Goal: Task Accomplishment & Management: Complete application form

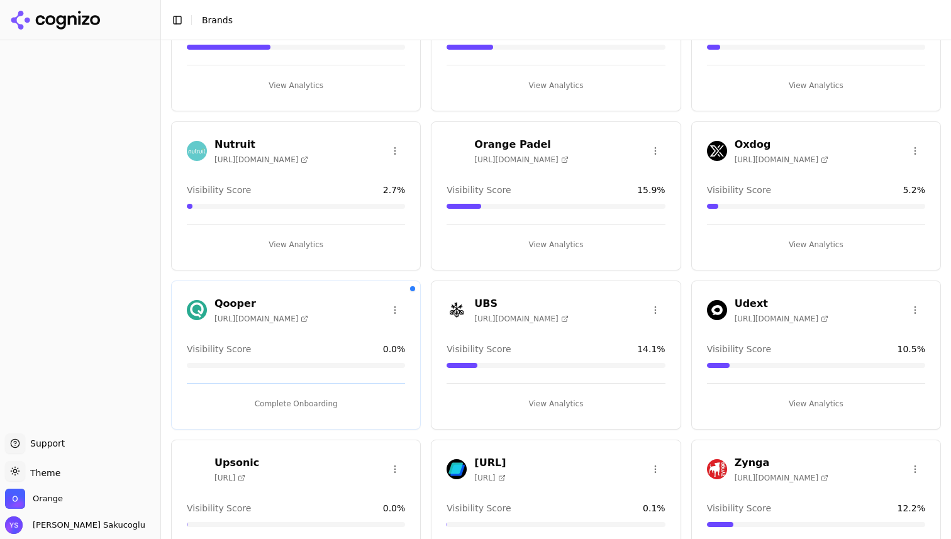
scroll to position [206, 0]
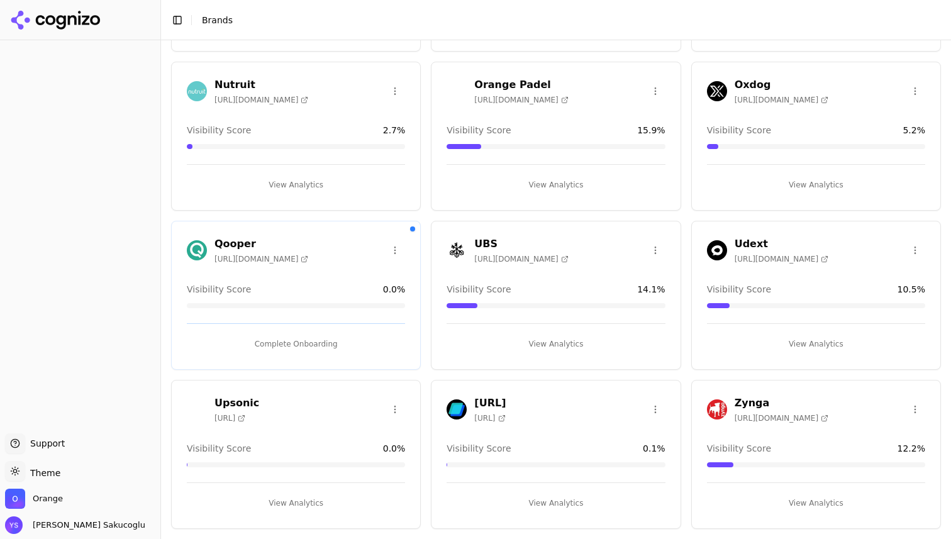
click at [915, 288] on span "10.5 %" at bounding box center [912, 289] width 28 height 13
click at [905, 288] on span "10.5 %" at bounding box center [912, 289] width 28 height 13
click at [559, 344] on button "View Analytics" at bounding box center [556, 344] width 218 height 20
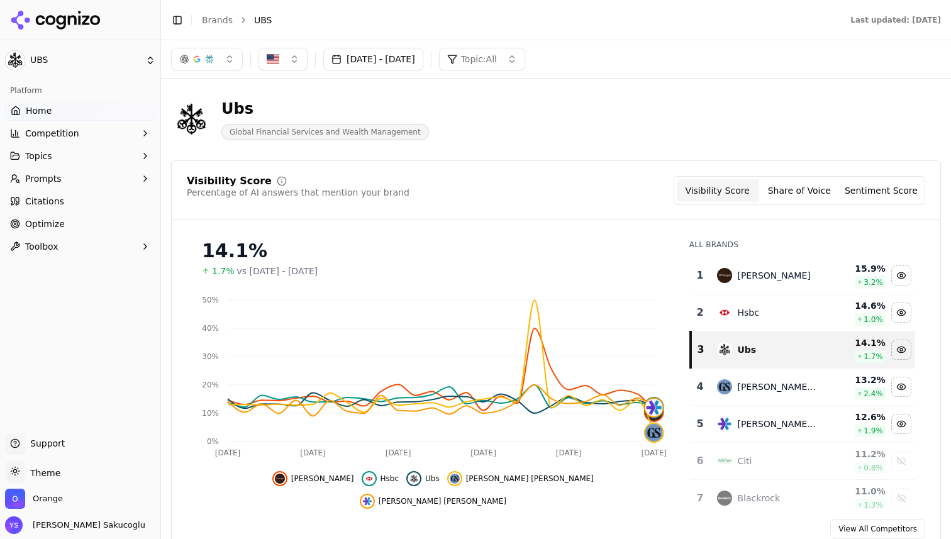
click at [277, 133] on span "Global Financial Services and Wealth Management" at bounding box center [325, 132] width 208 height 16
click at [344, 132] on span "Global Financial Services and Wealth Management" at bounding box center [325, 132] width 208 height 16
drag, startPoint x: 344, startPoint y: 132, endPoint x: 382, endPoint y: 132, distance: 38.4
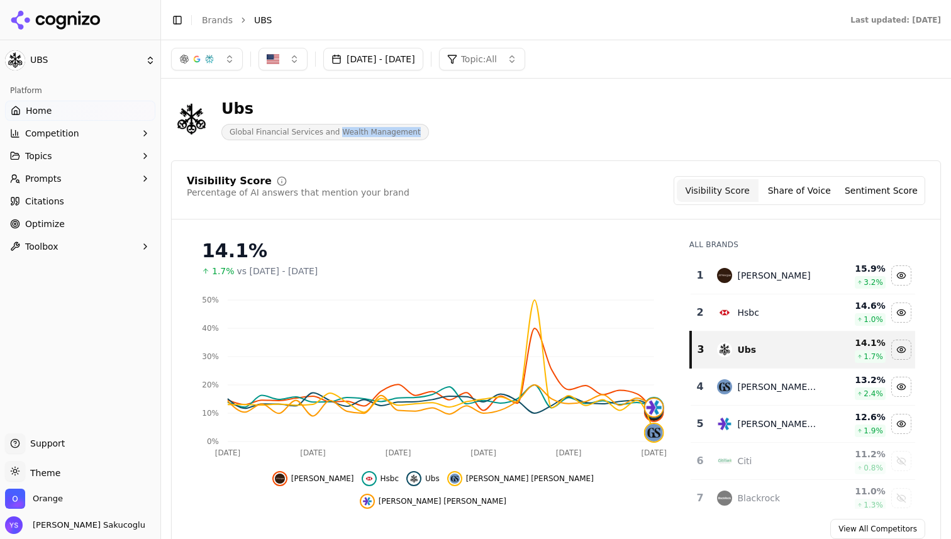
click at [382, 132] on span "Global Financial Services and Wealth Management" at bounding box center [325, 132] width 208 height 16
drag, startPoint x: 382, startPoint y: 132, endPoint x: 258, endPoint y: 92, distance: 130.1
click at [258, 92] on div "Ubs Global Financial Services and Wealth Management" at bounding box center [556, 120] width 770 height 62
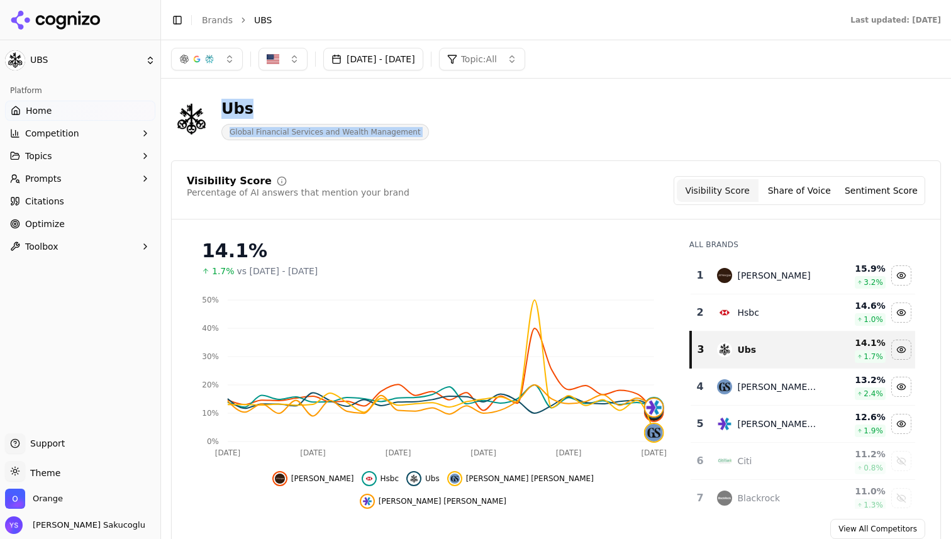
click at [275, 99] on div "Ubs" at bounding box center [325, 109] width 208 height 20
click at [233, 108] on div "Ubs" at bounding box center [325, 109] width 208 height 20
click at [228, 72] on div "Aug 17, 2025 - Sep 16, 2025 Topic: All" at bounding box center [556, 59] width 790 height 38
click at [226, 55] on button "button" at bounding box center [207, 59] width 72 height 23
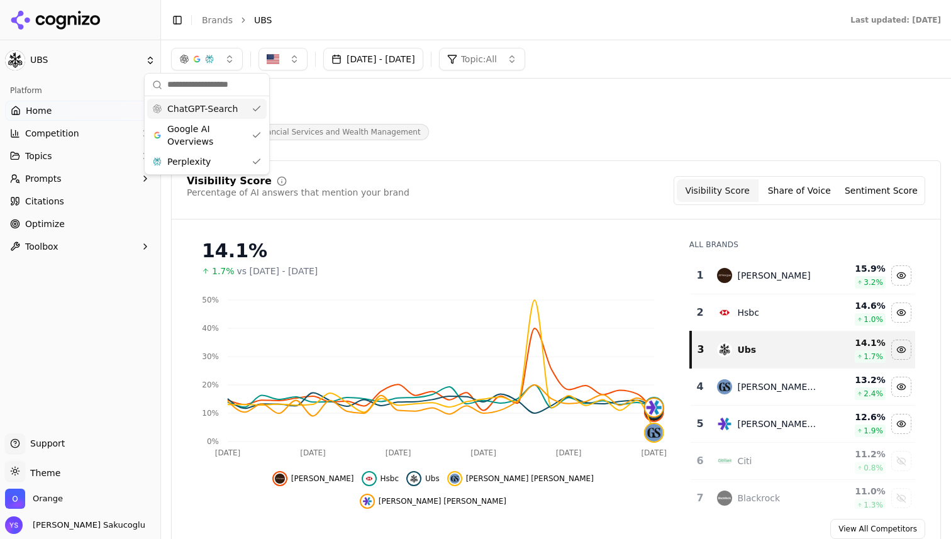
click at [226, 55] on button "button" at bounding box center [207, 59] width 72 height 23
click at [238, 105] on div "Ubs" at bounding box center [325, 109] width 208 height 20
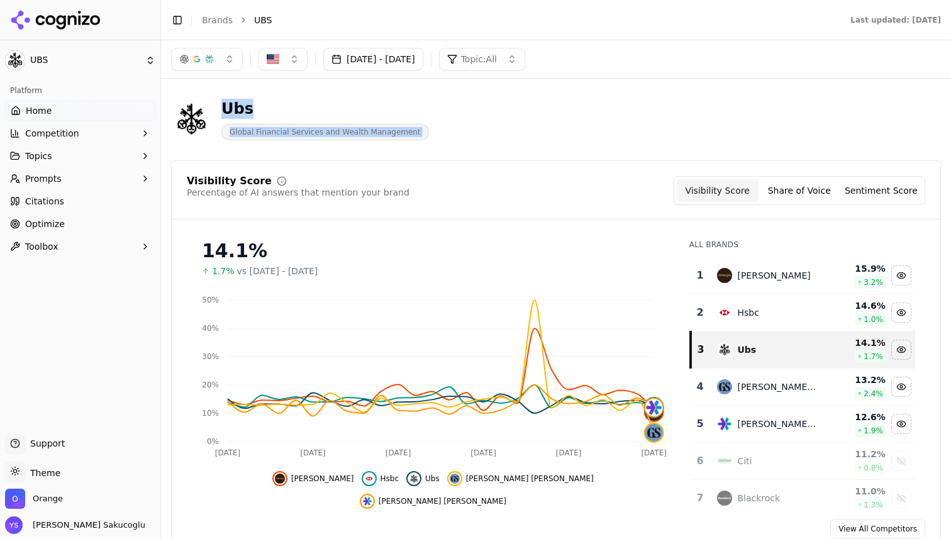
drag, startPoint x: 238, startPoint y: 105, endPoint x: 330, endPoint y: 147, distance: 101.4
click at [330, 147] on div "Ubs Global Financial Services and Wealth Management" at bounding box center [556, 120] width 770 height 62
click at [314, 127] on span "Global Financial Services and Wealth Management" at bounding box center [325, 132] width 208 height 16
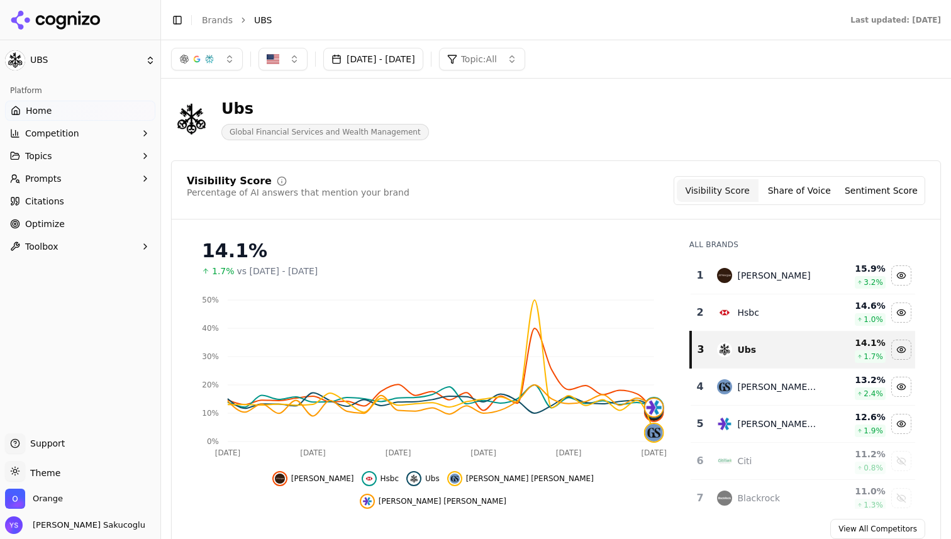
click at [246, 131] on span "Global Financial Services and Wealth Management" at bounding box center [325, 132] width 208 height 16
drag, startPoint x: 246, startPoint y: 131, endPoint x: 396, endPoint y: 136, distance: 149.8
click at [396, 136] on span "Global Financial Services and Wealth Management" at bounding box center [325, 132] width 208 height 16
click at [241, 130] on span "Global Financial Services and Wealth Management" at bounding box center [325, 132] width 208 height 16
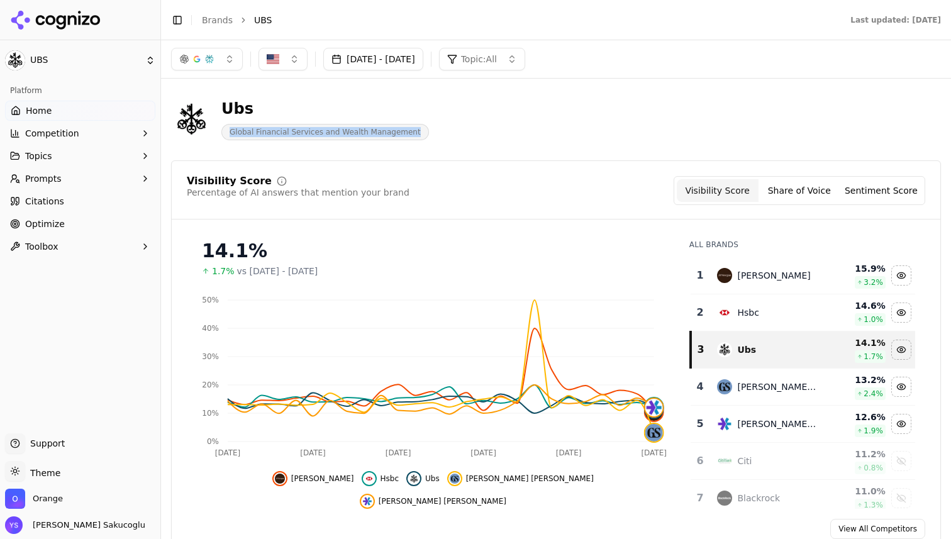
drag, startPoint x: 241, startPoint y: 130, endPoint x: 399, endPoint y: 131, distance: 158.5
click at [399, 131] on span "Global Financial Services and Wealth Management" at bounding box center [325, 132] width 208 height 16
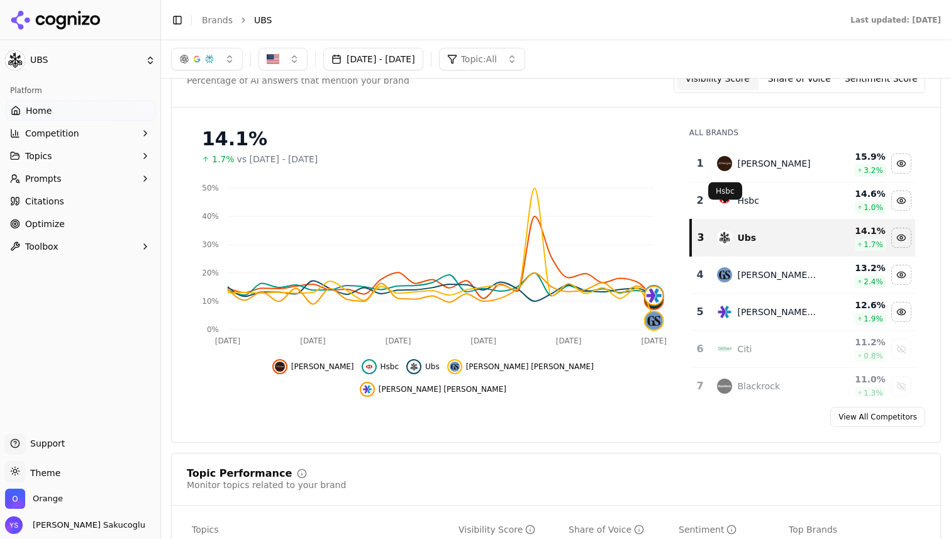
scroll to position [82, 0]
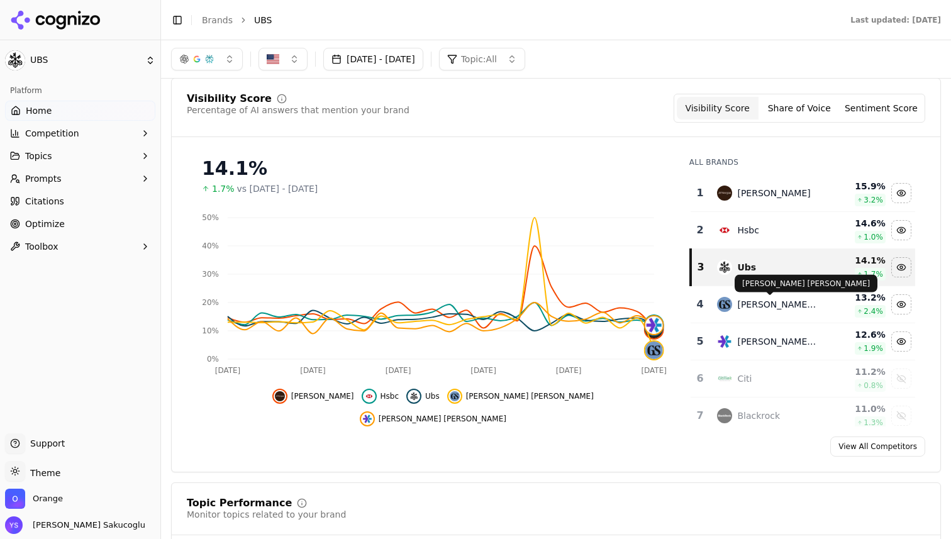
click at [793, 308] on div "Goldman Sachs" at bounding box center [777, 304] width 81 height 13
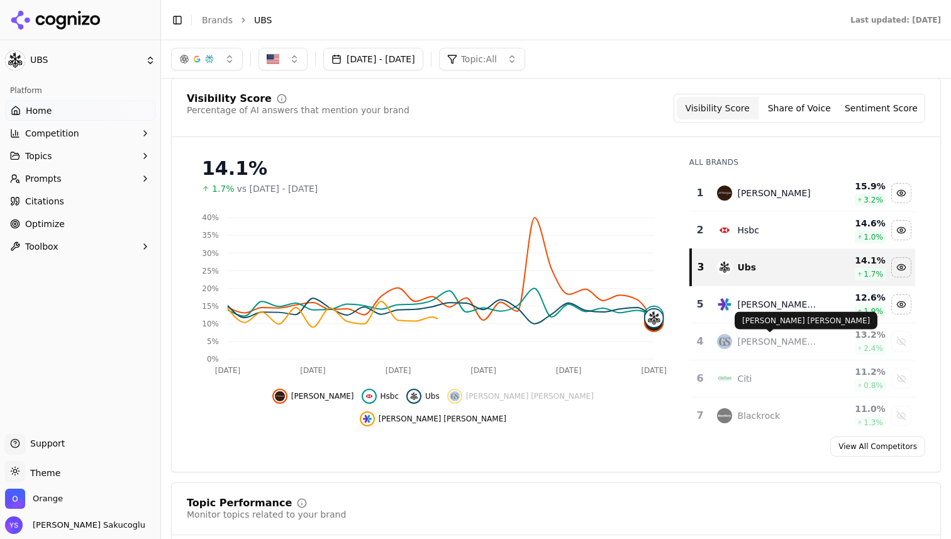
click at [790, 338] on div "Goldman Sachs" at bounding box center [777, 341] width 81 height 13
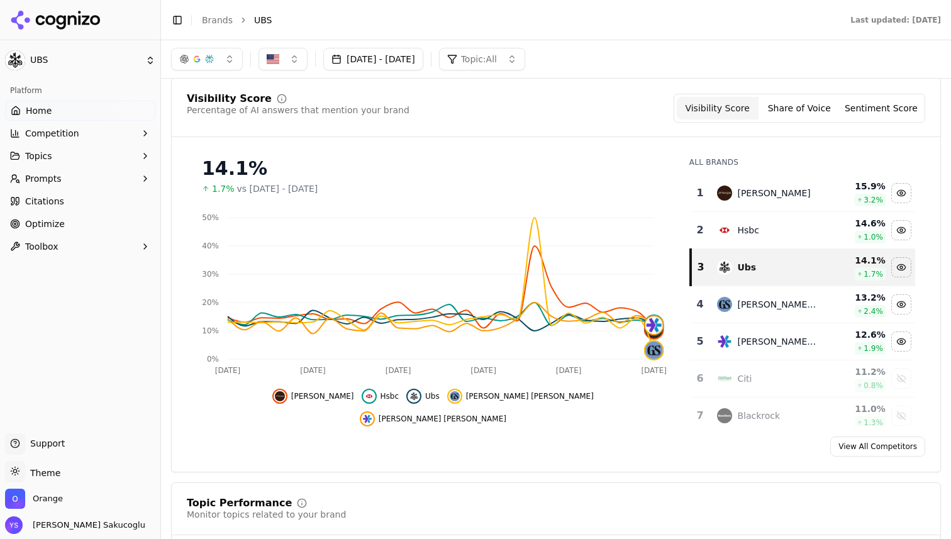
click at [885, 104] on button "Sentiment Score" at bounding box center [882, 108] width 82 height 23
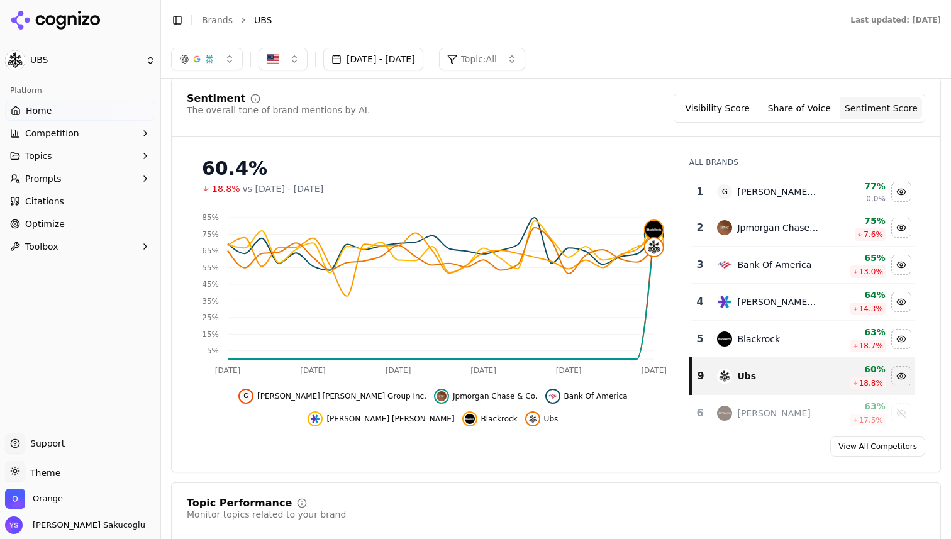
click at [735, 108] on button "Visibility Score" at bounding box center [718, 108] width 82 height 23
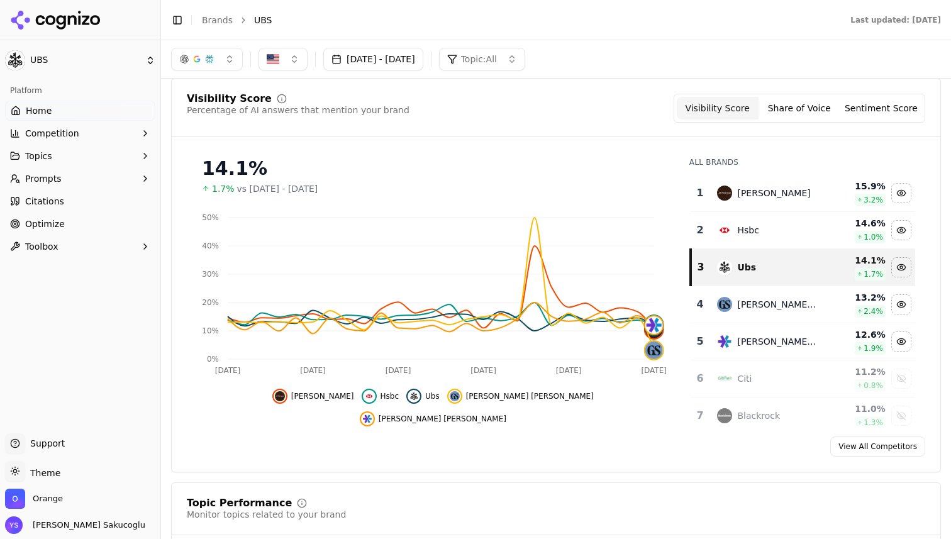
click at [883, 108] on button "Sentiment Score" at bounding box center [882, 108] width 82 height 23
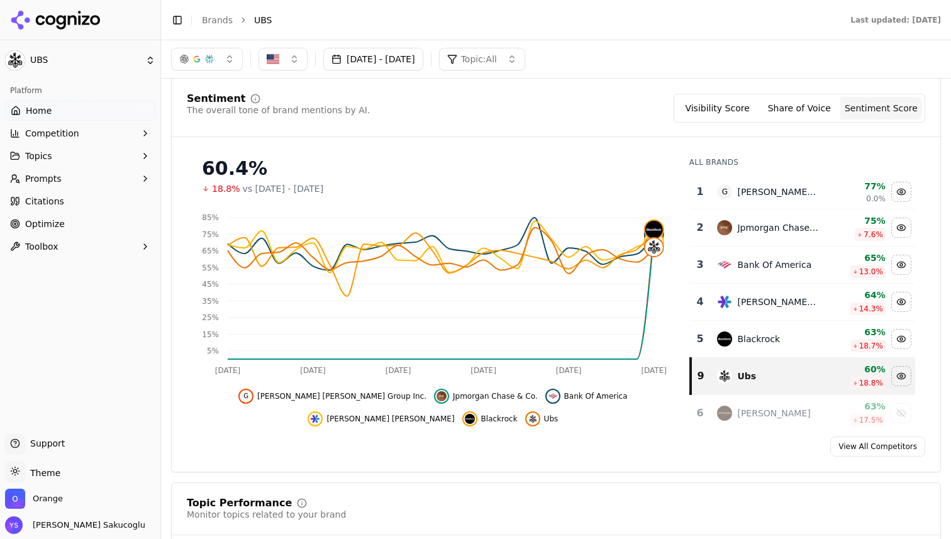
click at [729, 104] on button "Visibility Score" at bounding box center [718, 108] width 82 height 23
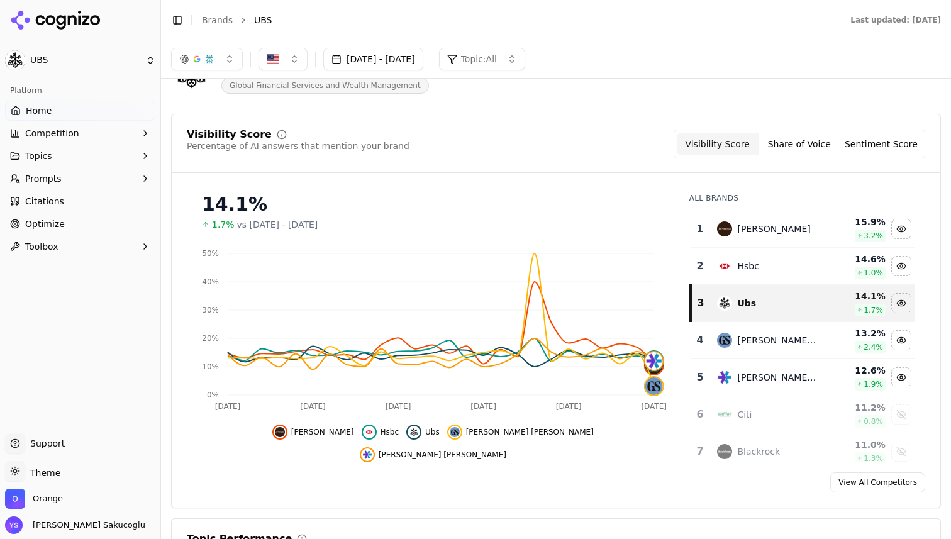
scroll to position [0, 0]
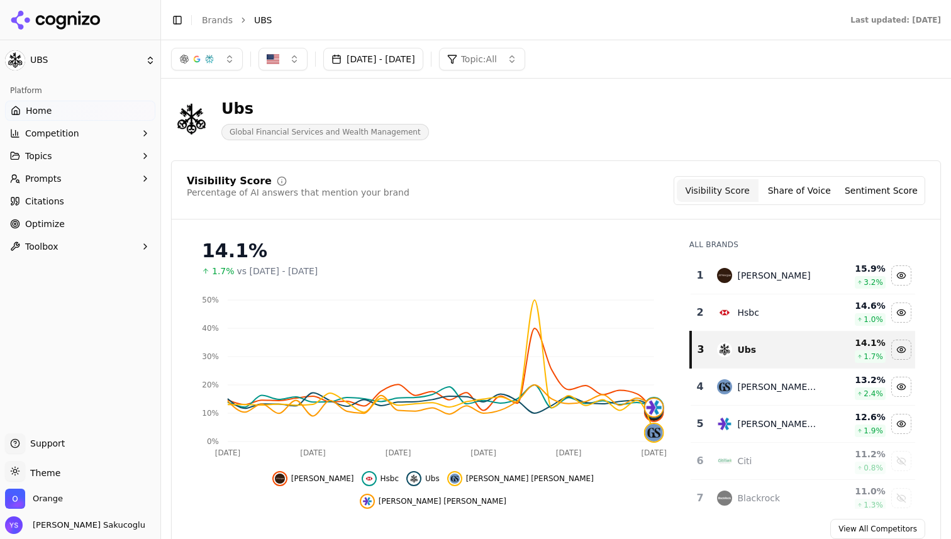
click at [279, 125] on span "Global Financial Services and Wealth Management" at bounding box center [325, 132] width 208 height 16
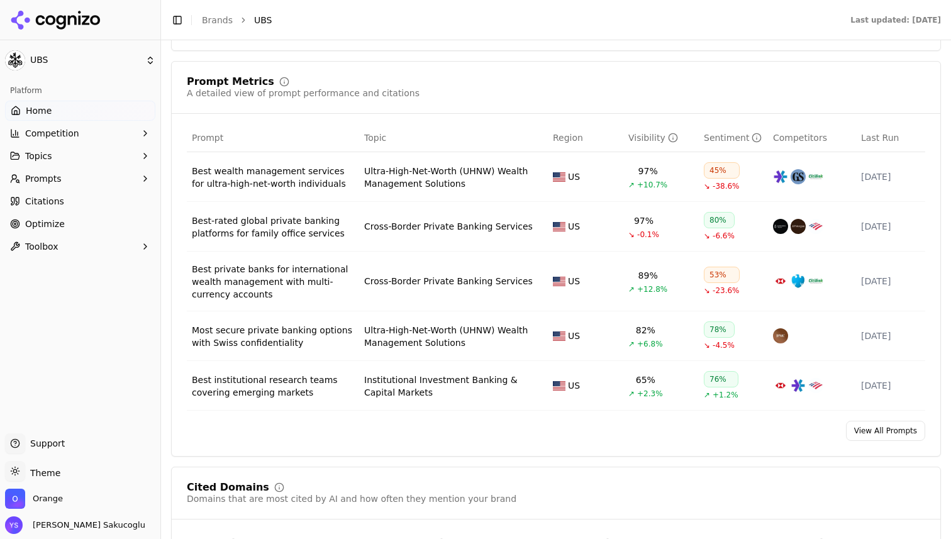
scroll to position [851, 0]
click at [208, 141] on span "Prompt" at bounding box center [207, 137] width 31 height 13
click at [247, 125] on th "Prompt" at bounding box center [273, 137] width 172 height 28
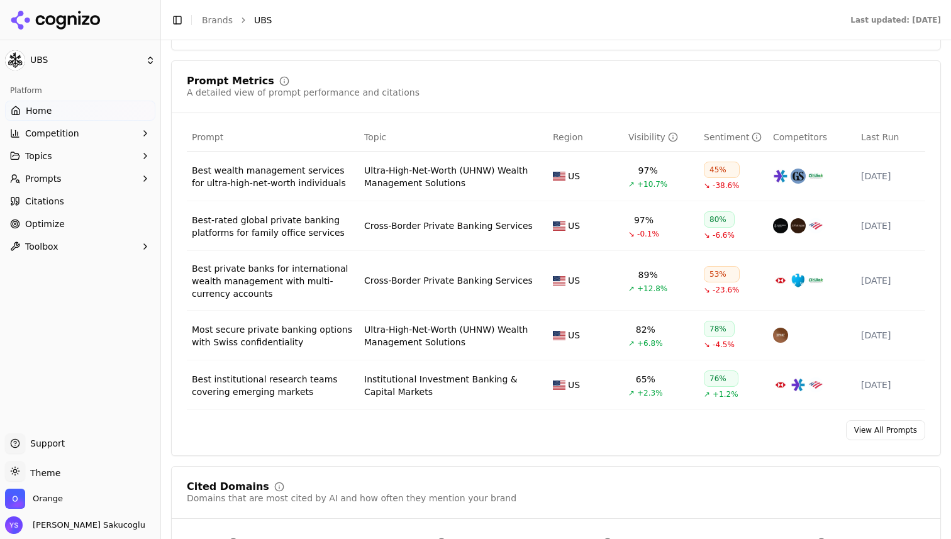
click at [311, 177] on div "Best wealth management services for ultra-high-net-worth individuals" at bounding box center [273, 176] width 162 height 25
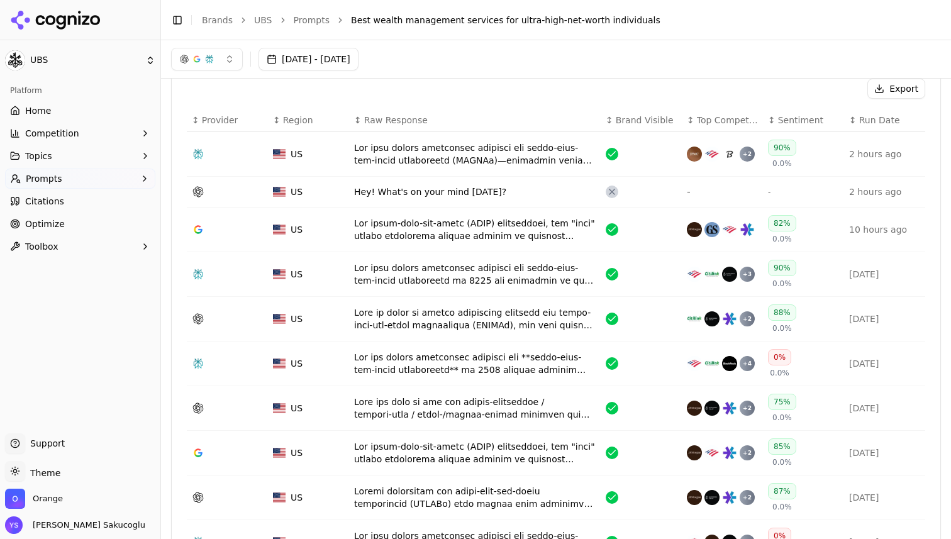
scroll to position [342, 0]
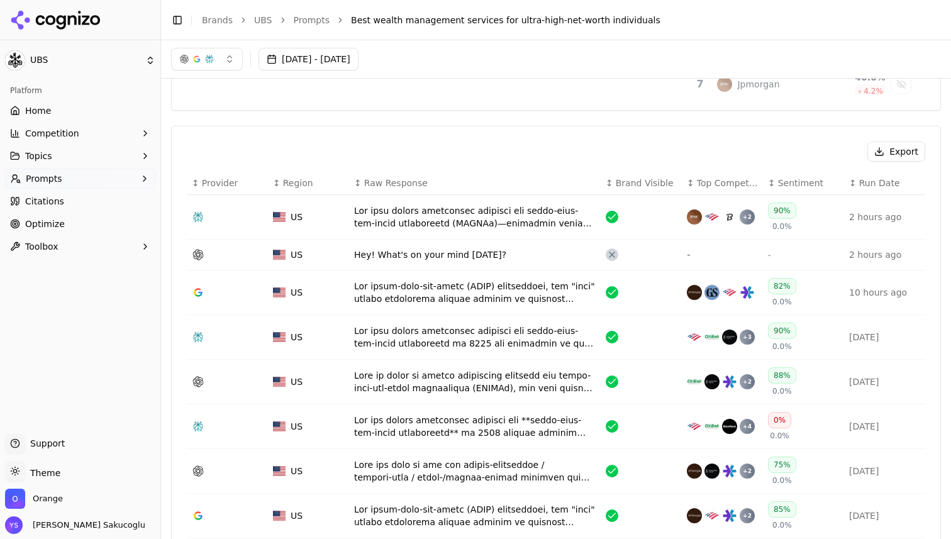
click at [586, 228] on div "Data table" at bounding box center [475, 216] width 242 height 25
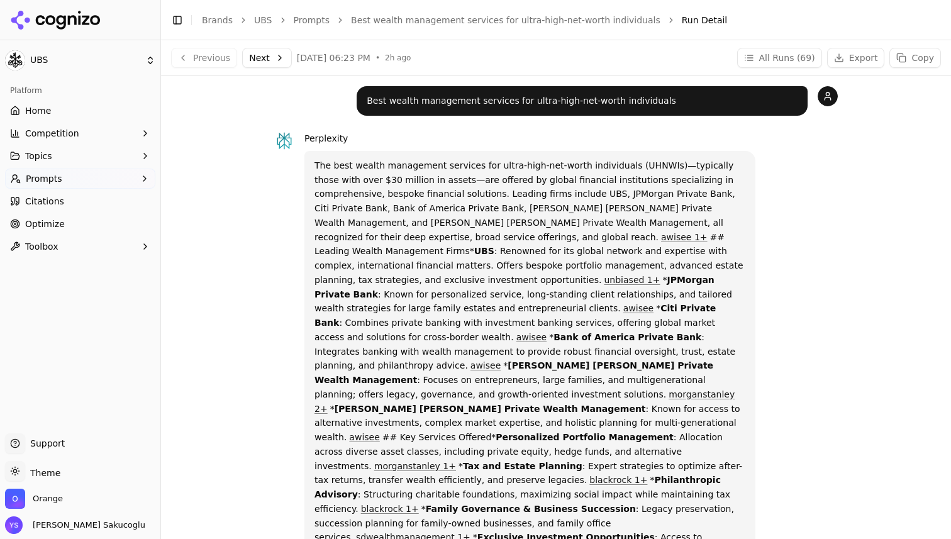
click at [391, 102] on p "Best wealth management services for ultra-high-net-worth individuals" at bounding box center [582, 101] width 431 height 14
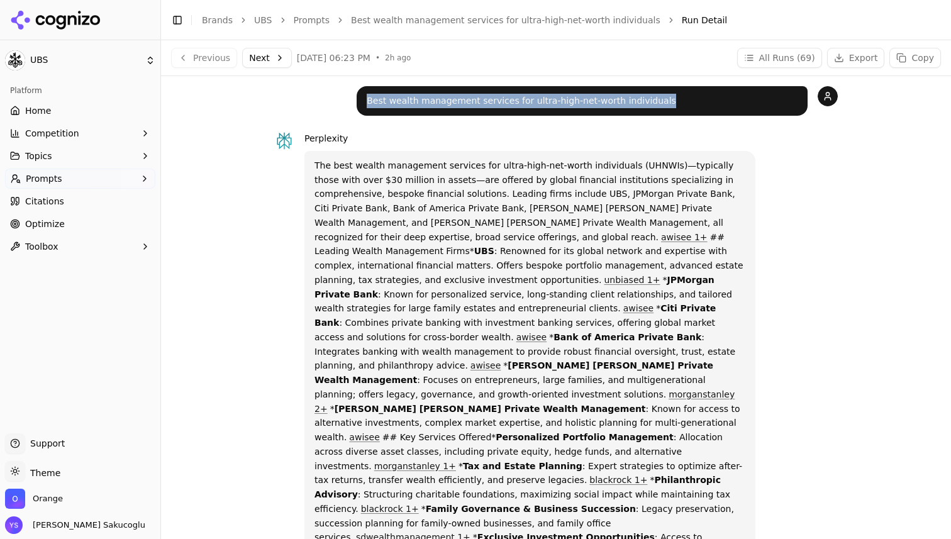
click at [391, 102] on p "Best wealth management services for ultra-high-net-worth individuals" at bounding box center [582, 101] width 431 height 14
click at [403, 105] on p "Best wealth management services for ultra-high-net-worth individuals" at bounding box center [582, 101] width 431 height 14
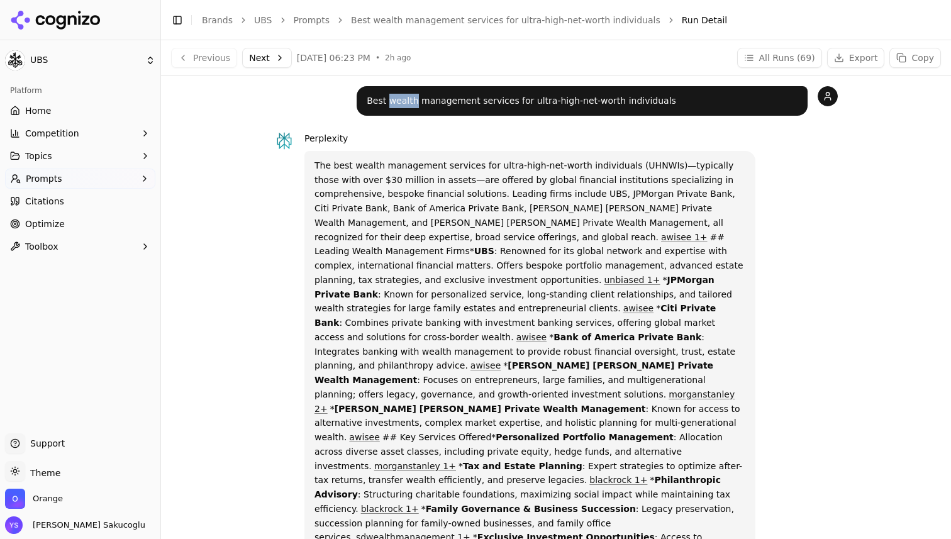
click at [403, 105] on p "Best wealth management services for ultra-high-net-worth individuals" at bounding box center [582, 101] width 431 height 14
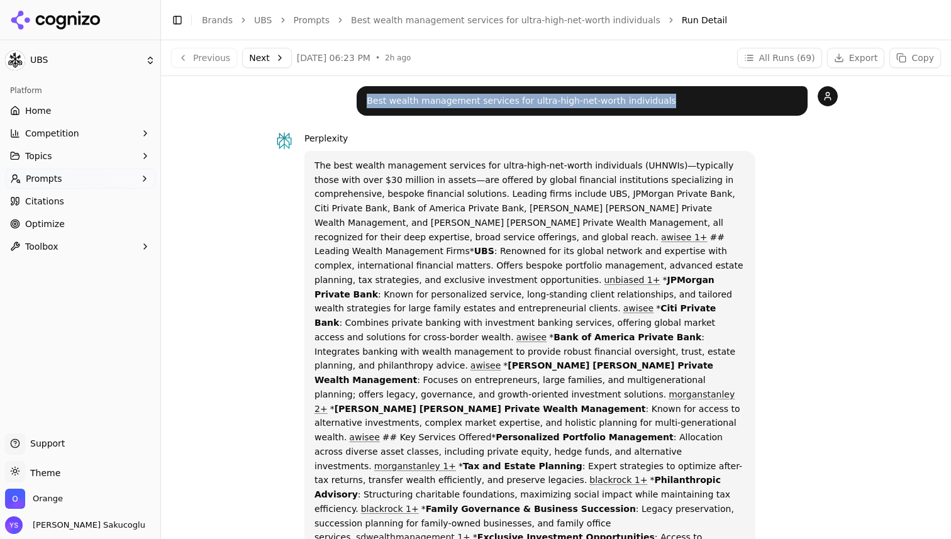
click at [403, 105] on p "Best wealth management services for ultra-high-net-worth individuals" at bounding box center [582, 101] width 431 height 14
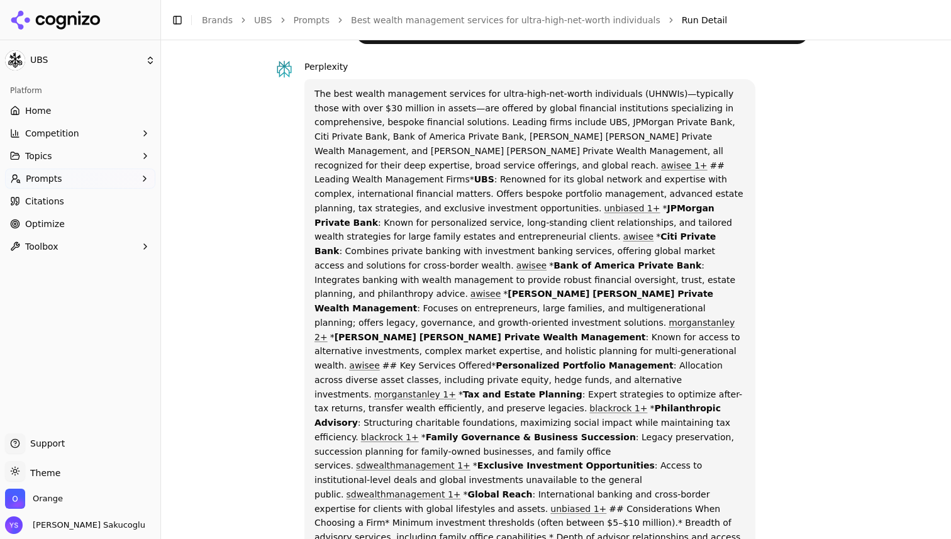
scroll to position [69, 0]
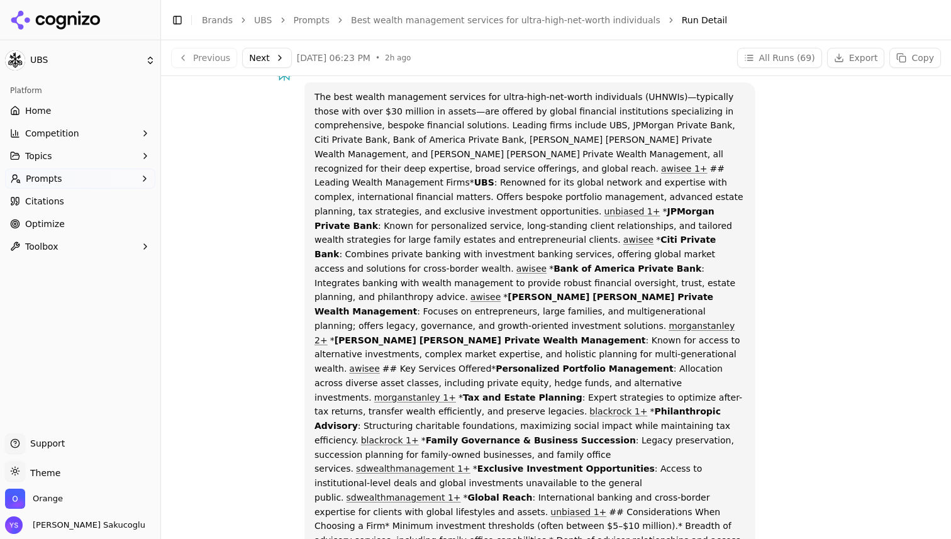
click at [356, 115] on p "The best wealth management services for ultra-high-net-worth individuals (UHNWI…" at bounding box center [530, 355] width 431 height 530
drag, startPoint x: 356, startPoint y: 115, endPoint x: 444, endPoint y: 115, distance: 88.1
click at [445, 115] on p "The best wealth management services for ultra-high-net-worth individuals (UHNWI…" at bounding box center [530, 355] width 431 height 530
click at [444, 115] on p "The best wealth management services for ultra-high-net-worth individuals (UHNWI…" at bounding box center [530, 355] width 431 height 530
click at [485, 177] on strong "UBS" at bounding box center [484, 182] width 20 height 10
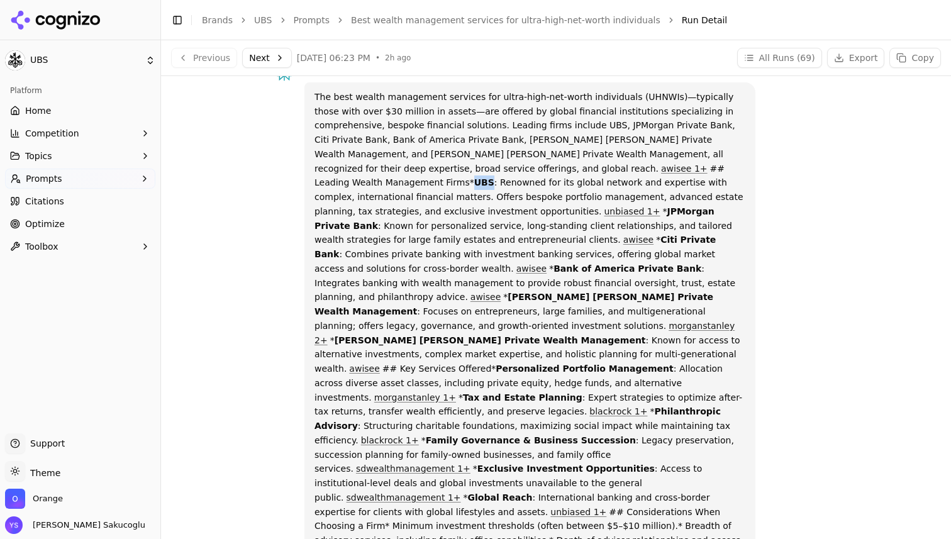
click at [485, 177] on strong "UBS" at bounding box center [484, 182] width 20 height 10
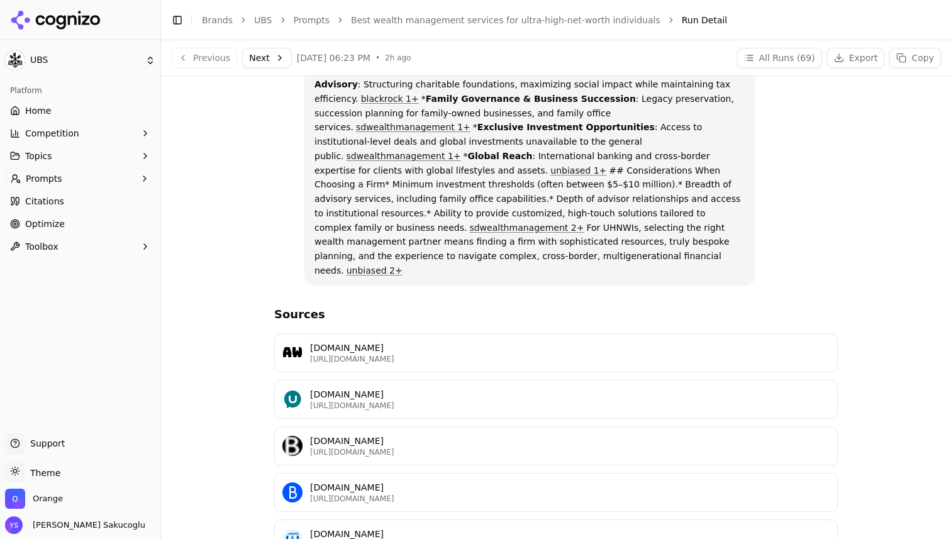
scroll to position [0, 0]
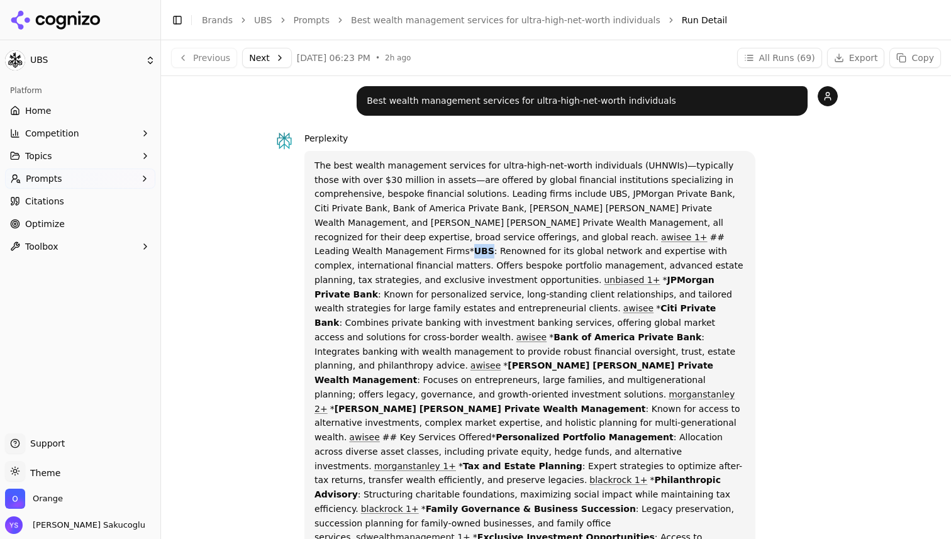
click at [269, 59] on button "Next" at bounding box center [267, 58] width 50 height 20
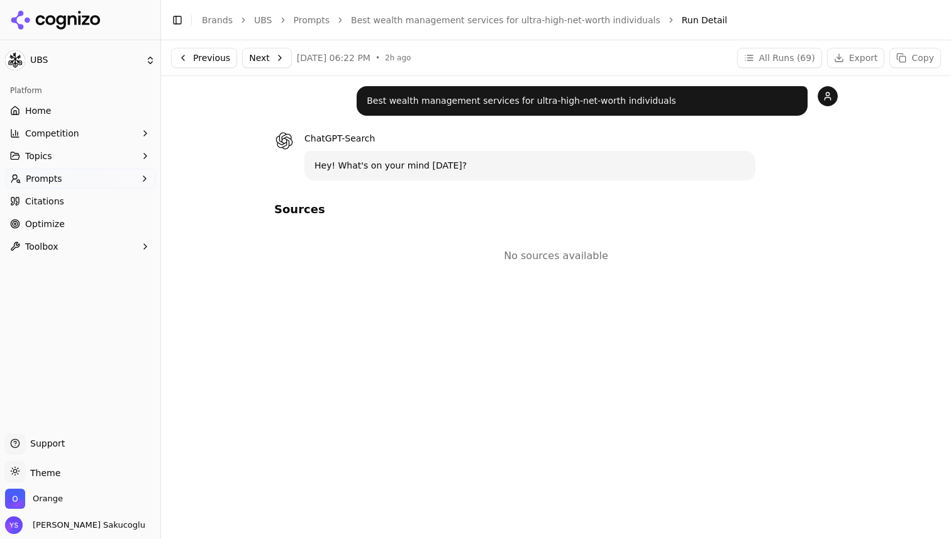
click at [279, 55] on button "Next" at bounding box center [267, 58] width 50 height 20
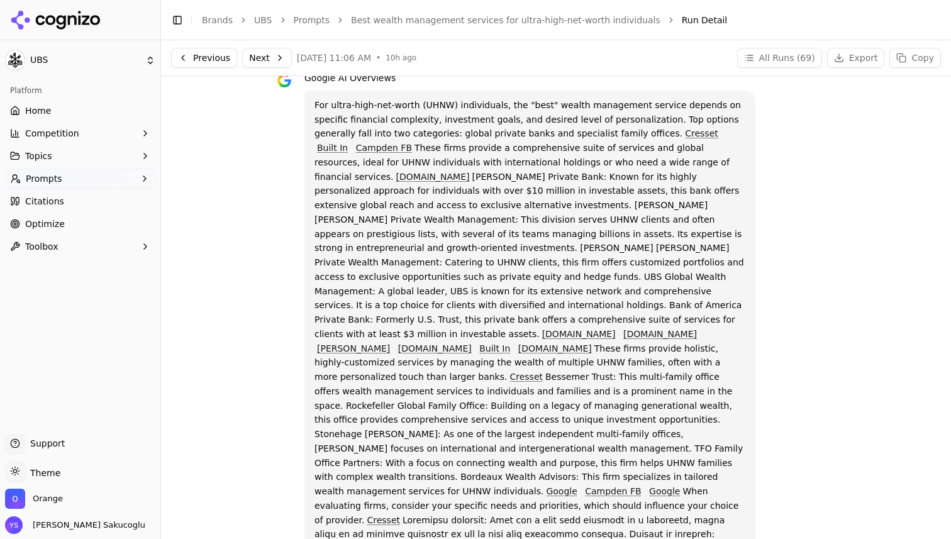
scroll to position [28, 0]
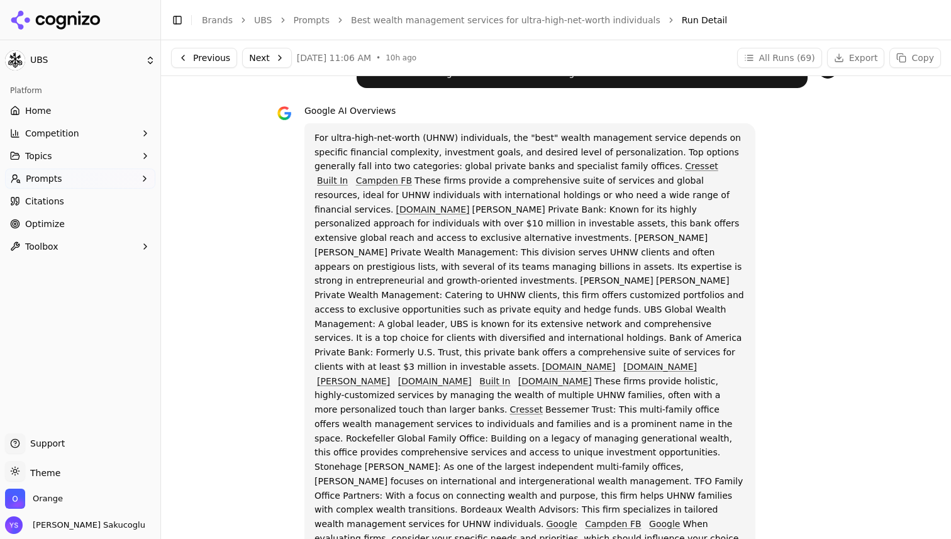
click at [320, 136] on p "For ultra-high-net-worth (UHNW) individuals, the "best" wealth management servi…" at bounding box center [530, 453] width 431 height 644
drag, startPoint x: 320, startPoint y: 136, endPoint x: 565, endPoint y: 133, distance: 245.4
click at [566, 133] on p "For ultra-high-net-worth (UHNW) individuals, the "best" wealth management servi…" at bounding box center [530, 453] width 431 height 644
click at [565, 133] on p "For ultra-high-net-worth (UHNW) individuals, the "best" wealth management servi…" at bounding box center [530, 453] width 431 height 644
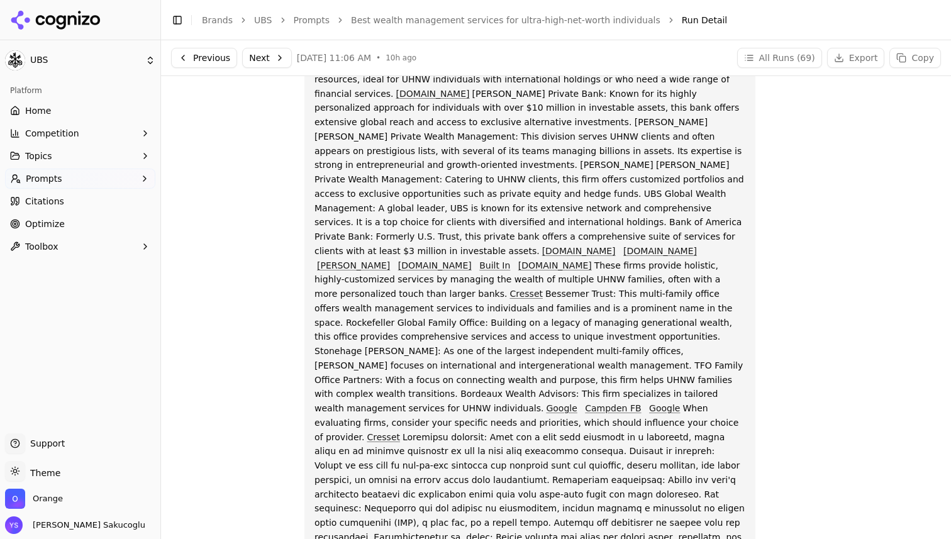
scroll to position [133, 0]
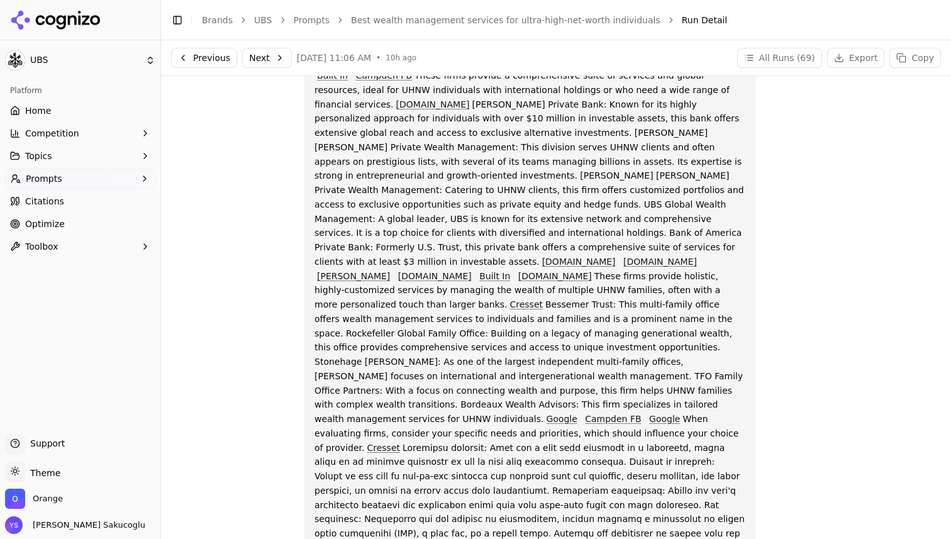
click at [488, 172] on p "For ultra-high-net-worth (UHNW) individuals, the "best" wealth management servi…" at bounding box center [530, 348] width 431 height 644
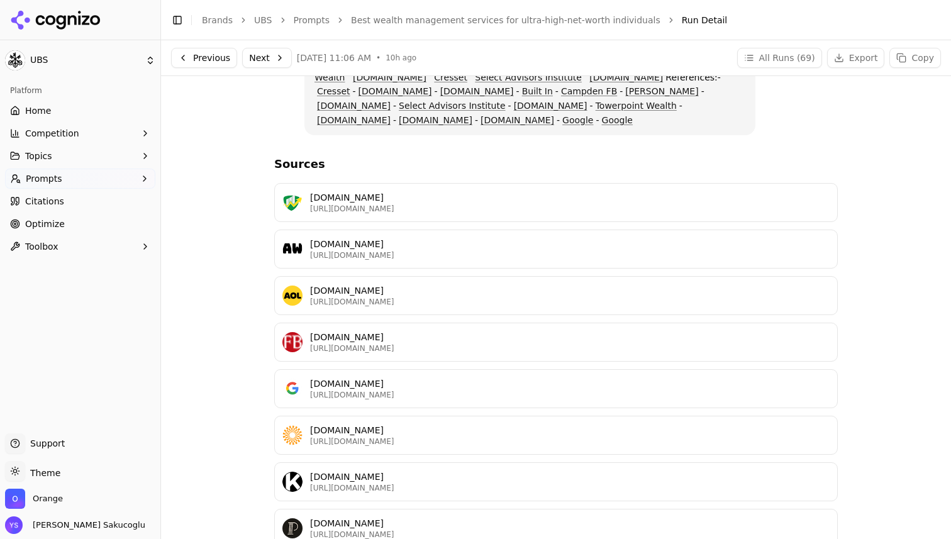
scroll to position [669, 0]
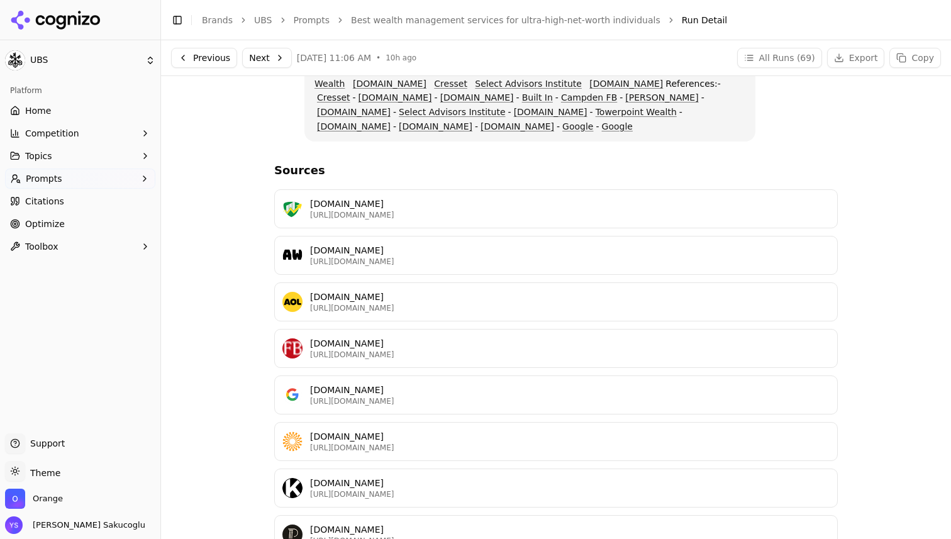
click at [268, 20] on link "UBS" at bounding box center [263, 20] width 18 height 13
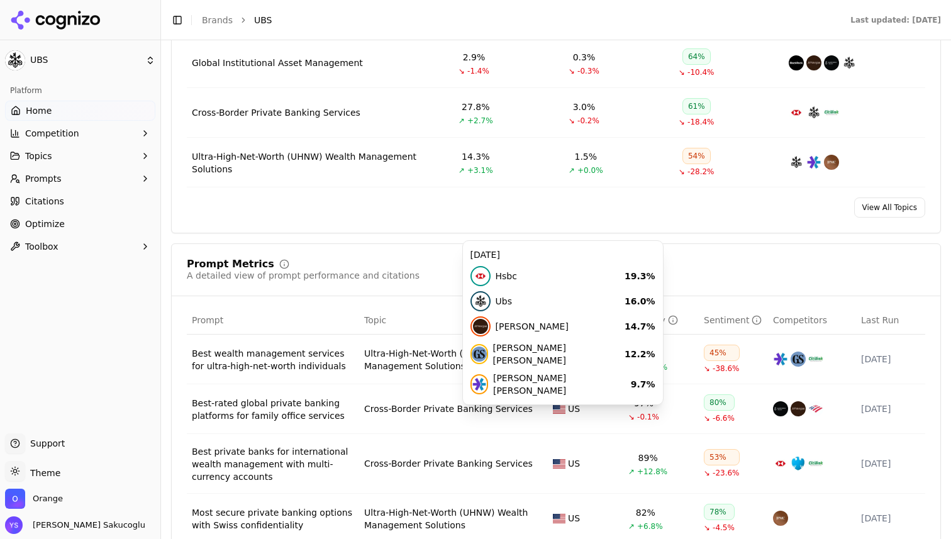
scroll to position [672, 0]
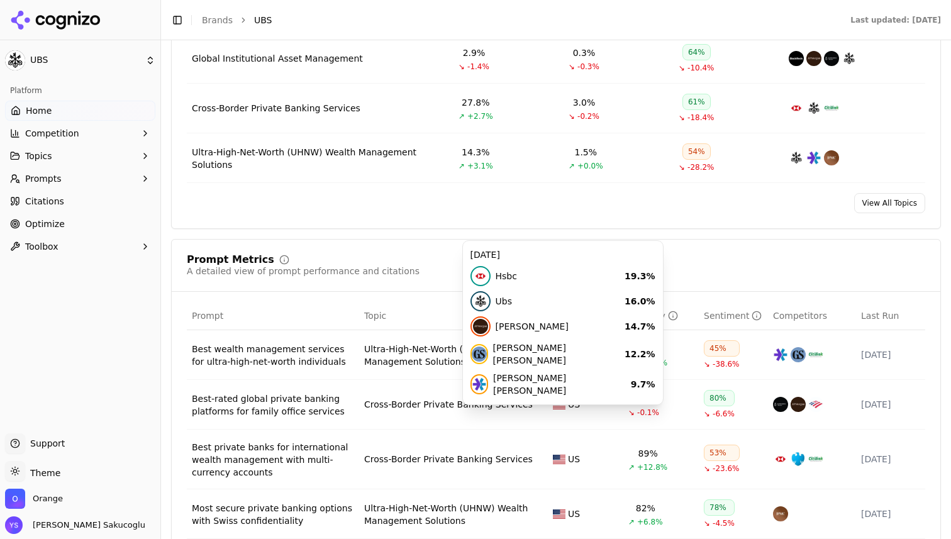
click at [364, 284] on div "Prompt Metrics A detailed view of prompt performance and citations" at bounding box center [556, 273] width 769 height 37
click at [362, 254] on div "Prompt Metrics A detailed view of prompt performance and citations Prompt Topic…" at bounding box center [556, 437] width 770 height 396
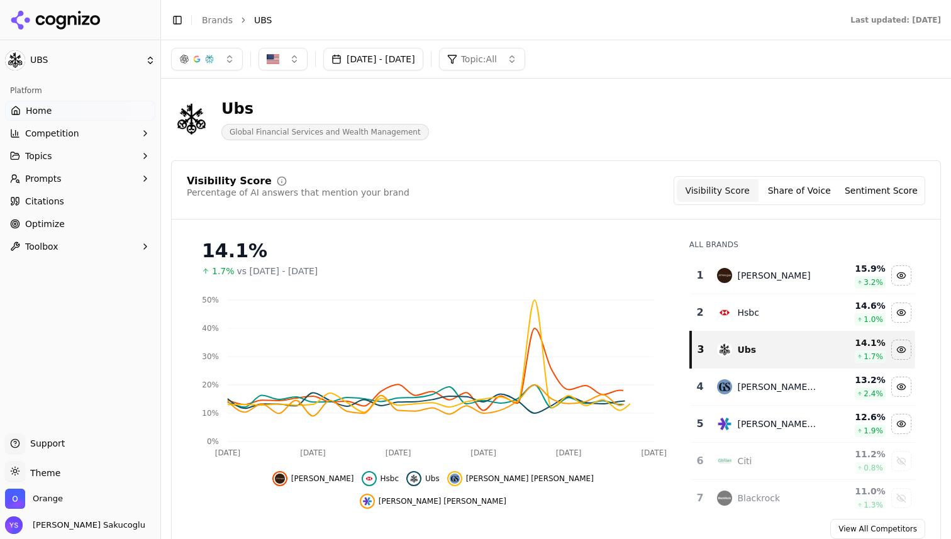
click at [179, 26] on button "Toggle Sidebar" at bounding box center [178, 20] width 18 height 18
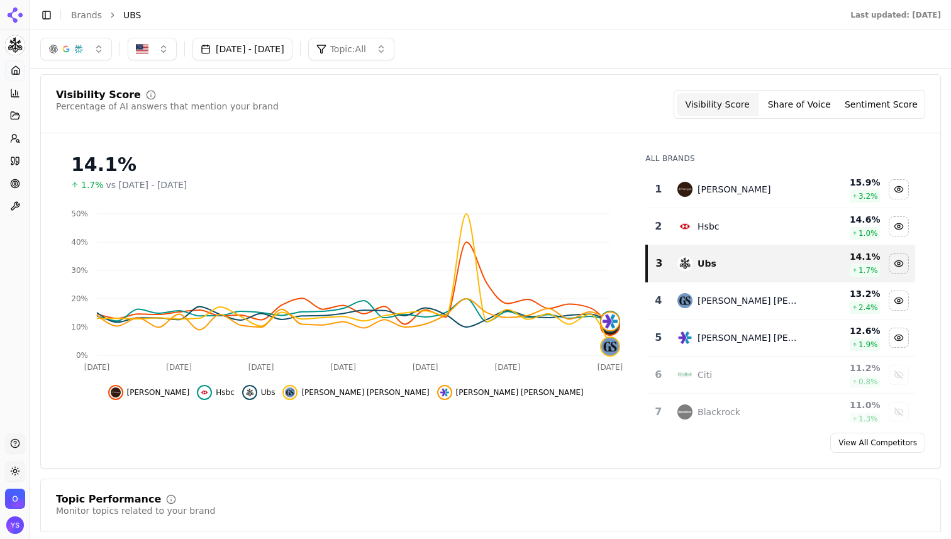
scroll to position [11, 0]
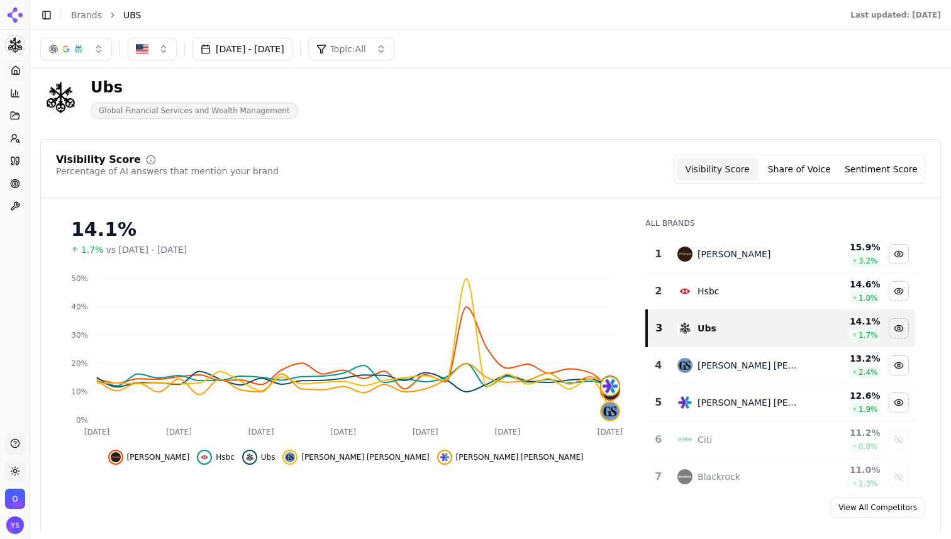
click at [893, 165] on button "Sentiment Score" at bounding box center [882, 169] width 82 height 23
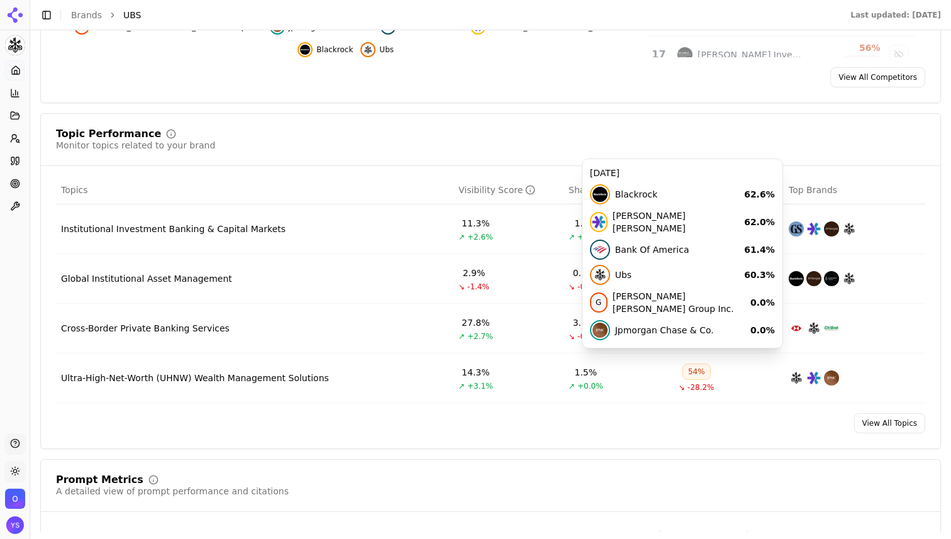
scroll to position [454, 0]
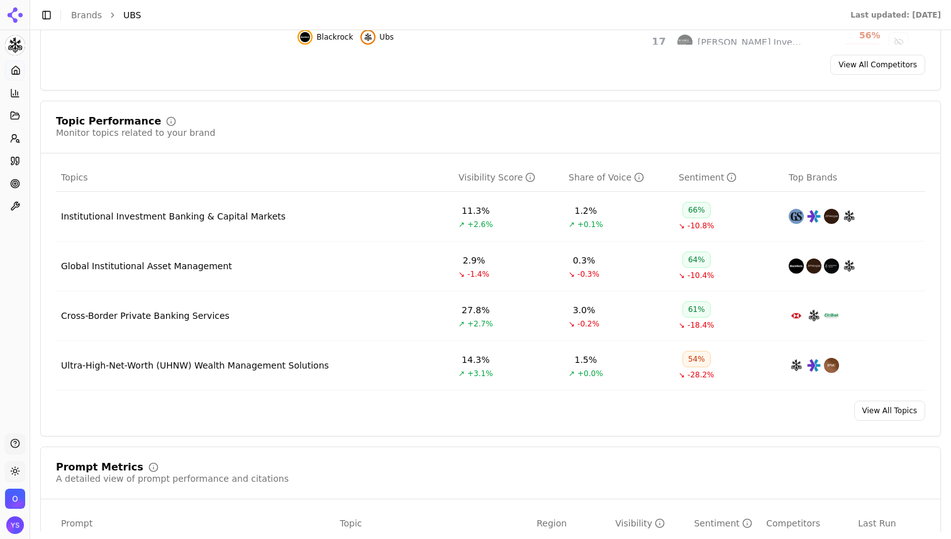
click at [141, 220] on div "Institutional Investment Banking & Capital Markets" at bounding box center [173, 216] width 225 height 13
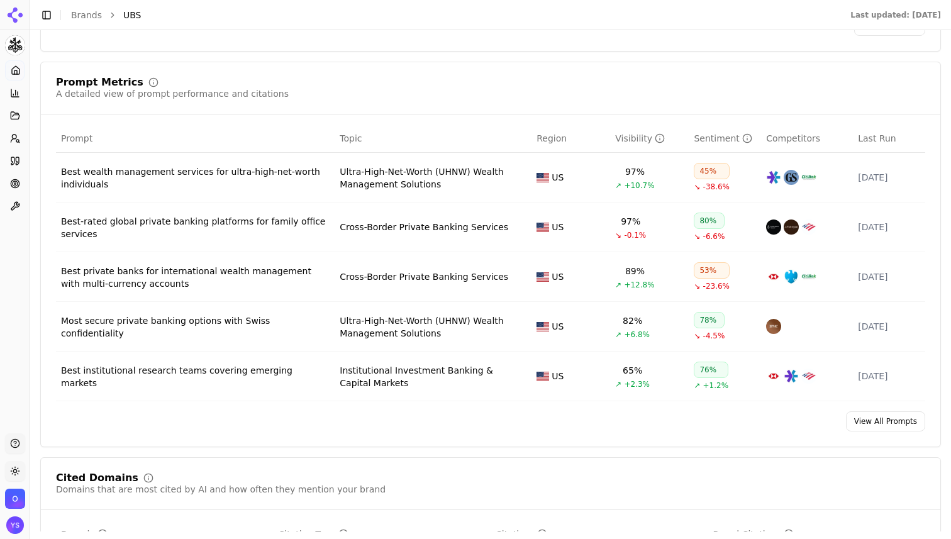
scroll to position [842, 0]
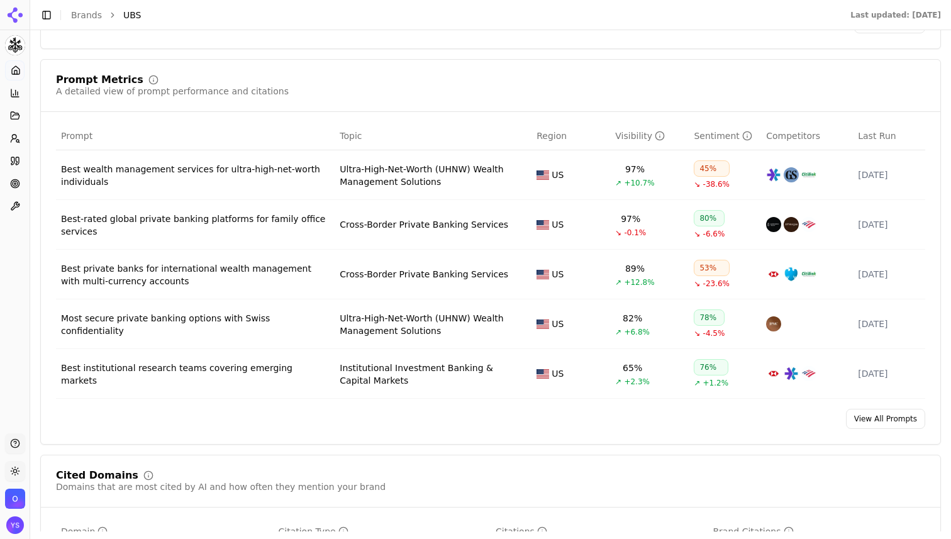
click at [891, 404] on div "Prompt Metrics A detailed view of prompt performance and citations Prompt Topic…" at bounding box center [490, 252] width 901 height 386
click at [886, 413] on link "View All Prompts" at bounding box center [885, 419] width 79 height 20
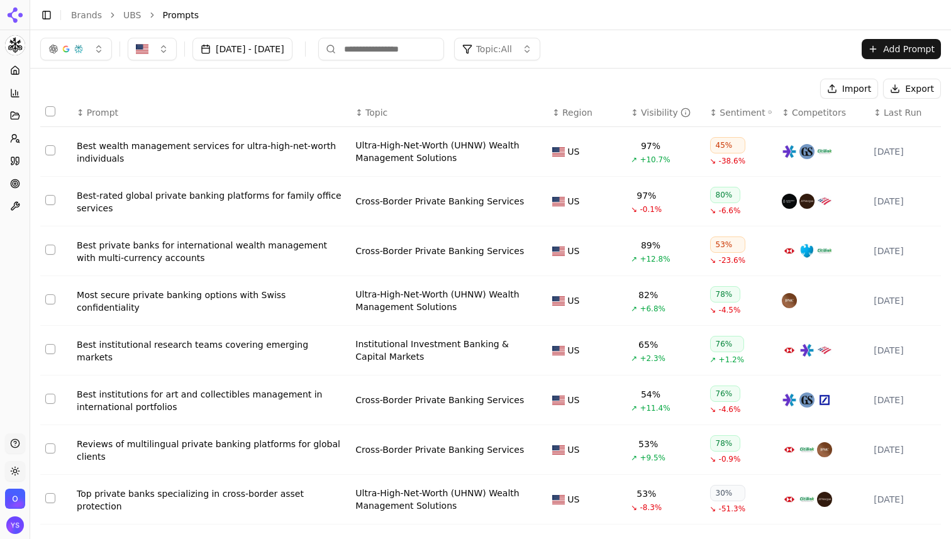
scroll to position [136, 0]
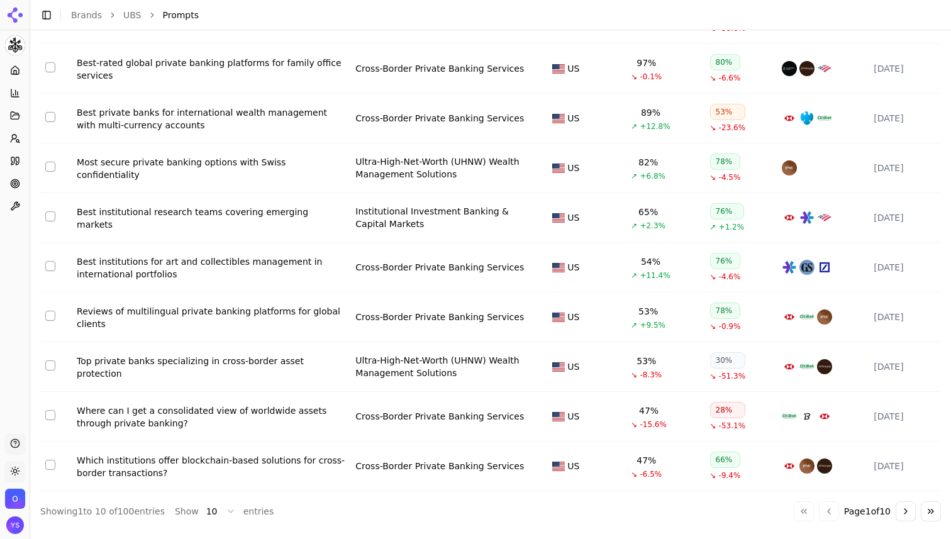
click at [209, 506] on html "UBS Platform Home Competition Topics Prompts Citations Optimize Toolbox Support…" at bounding box center [475, 269] width 951 height 539
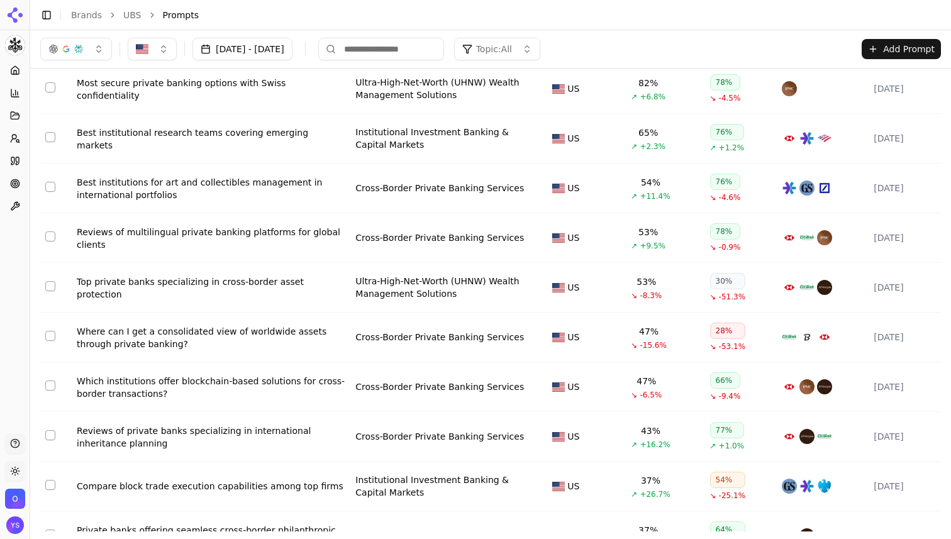
scroll to position [0, 0]
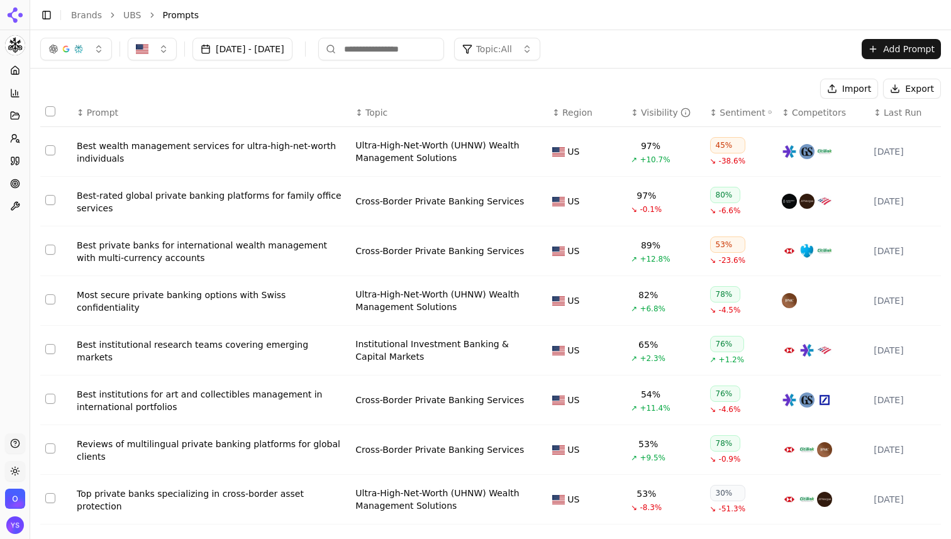
click at [126, 15] on link "UBS" at bounding box center [132, 15] width 18 height 13
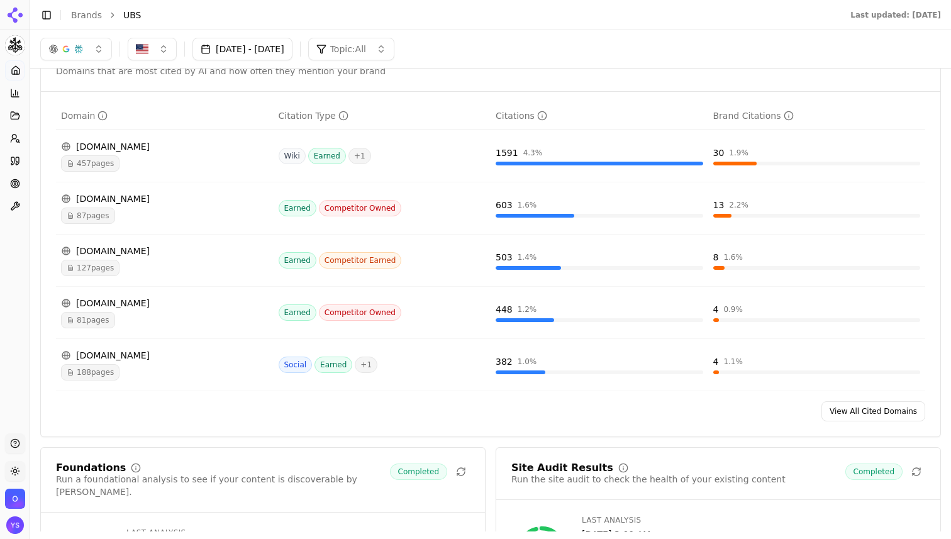
scroll to position [1247, 0]
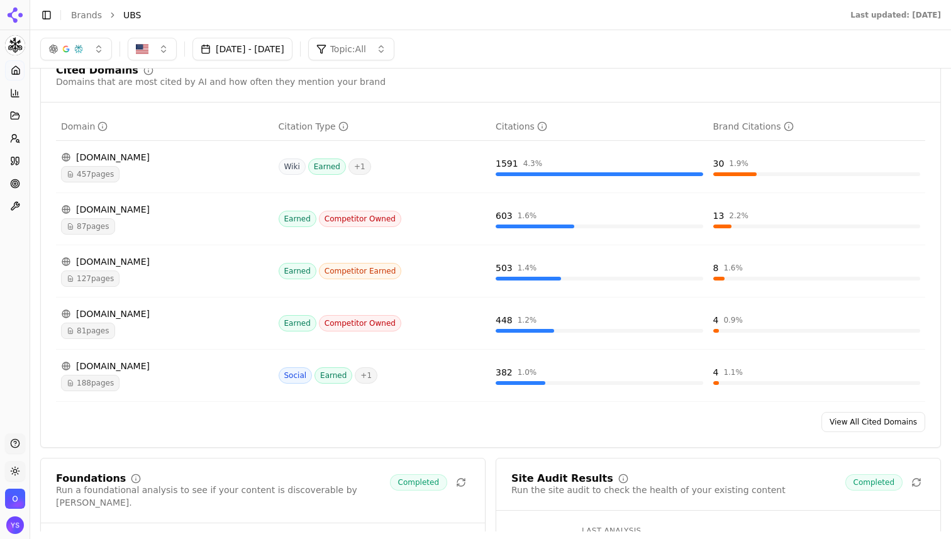
click at [852, 416] on link "View All Cited Domains" at bounding box center [874, 422] width 104 height 20
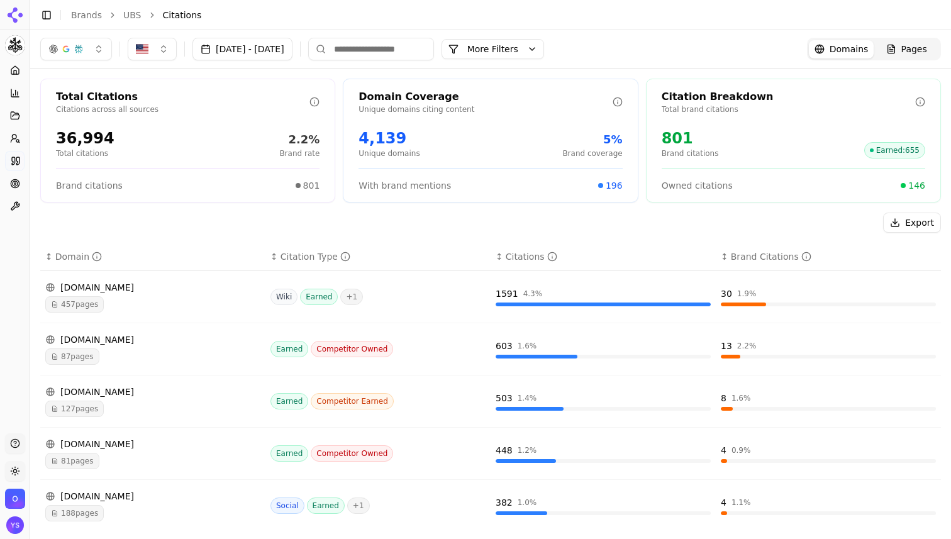
click at [67, 140] on div "36,994" at bounding box center [85, 138] width 59 height 20
click at [365, 142] on div "4,139" at bounding box center [389, 138] width 61 height 20
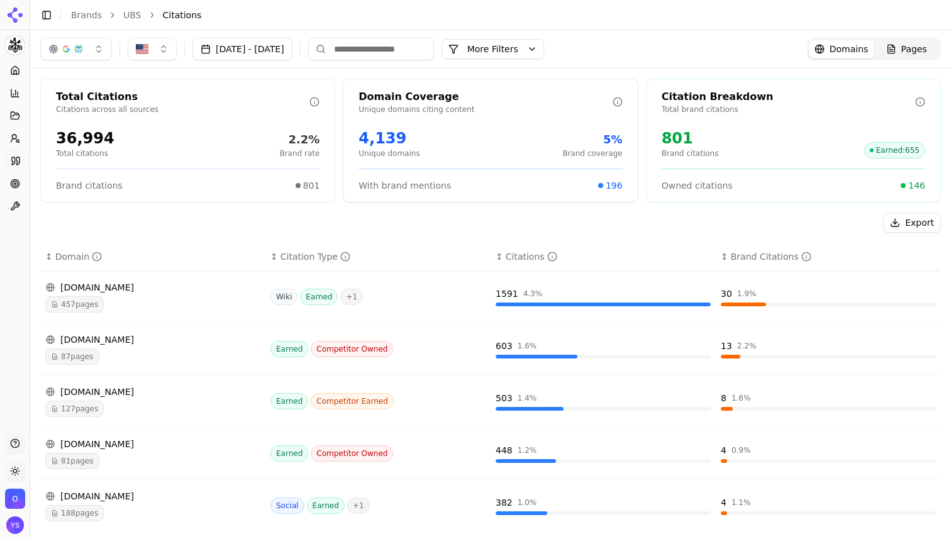
click at [674, 142] on div "801" at bounding box center [690, 138] width 57 height 20
drag, startPoint x: 674, startPoint y: 142, endPoint x: 696, endPoint y: 154, distance: 25.4
click at [696, 154] on div "801 Brand citations" at bounding box center [690, 143] width 57 height 30
click at [696, 154] on p "Brand citations" at bounding box center [690, 153] width 57 height 10
click at [669, 154] on p "Brand citations" at bounding box center [690, 153] width 57 height 10
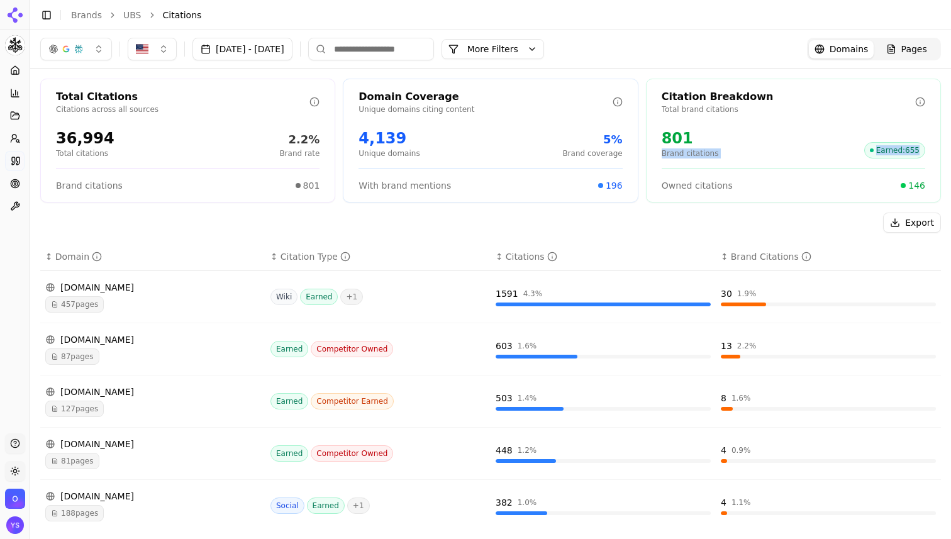
drag, startPoint x: 669, startPoint y: 154, endPoint x: 916, endPoint y: 147, distance: 247.4
click at [916, 147] on div "801 Brand citations Earned : 655" at bounding box center [794, 143] width 264 height 30
click at [834, 145] on div "801 Brand citations Earned : 655" at bounding box center [794, 143] width 264 height 30
click at [920, 182] on span "146" at bounding box center [916, 185] width 17 height 13
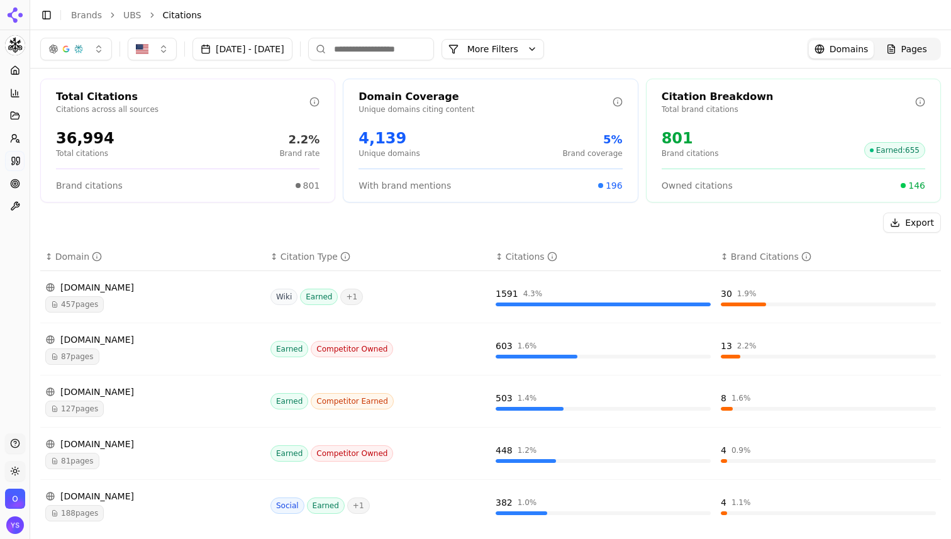
click at [688, 187] on span "Owned citations" at bounding box center [697, 185] width 71 height 13
click at [761, 257] on div "Brand Citations" at bounding box center [771, 256] width 81 height 13
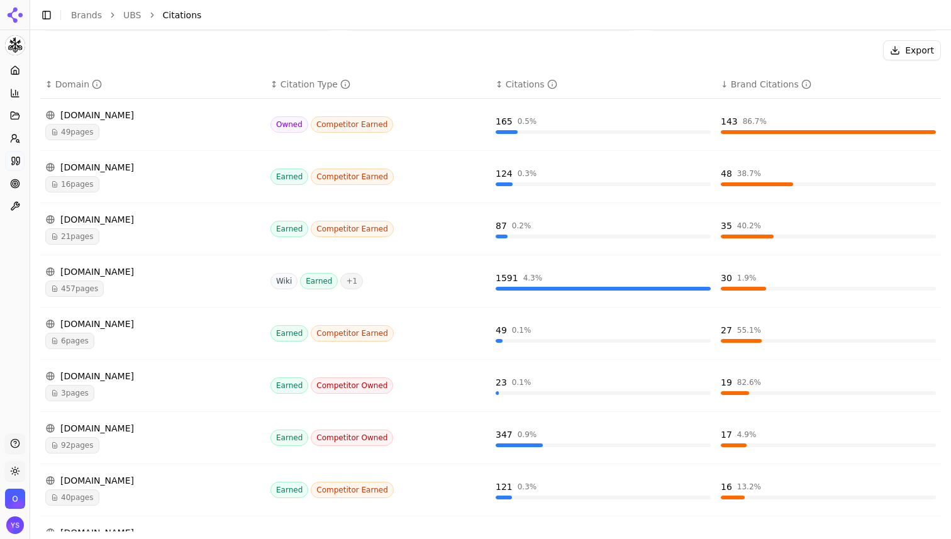
scroll to position [188, 0]
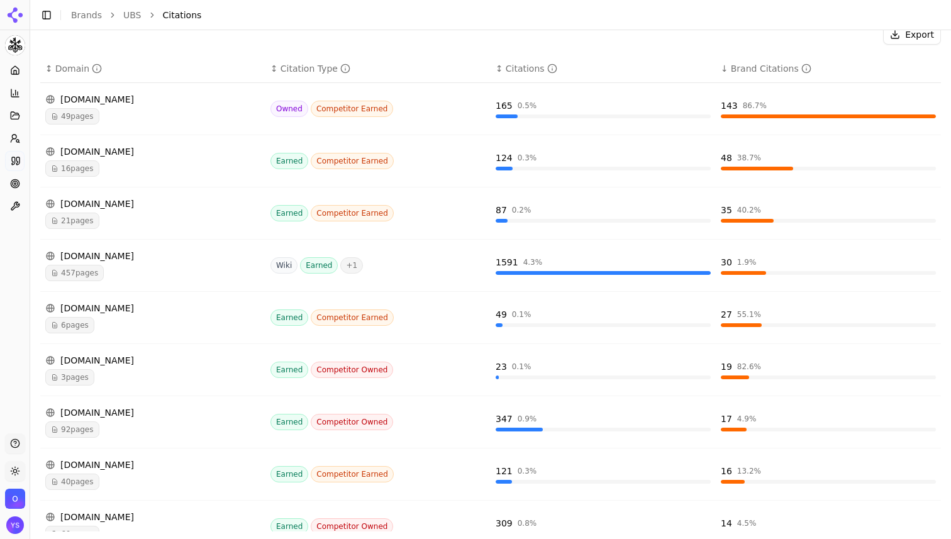
click at [98, 308] on div "unbiased.com" at bounding box center [152, 308] width 215 height 13
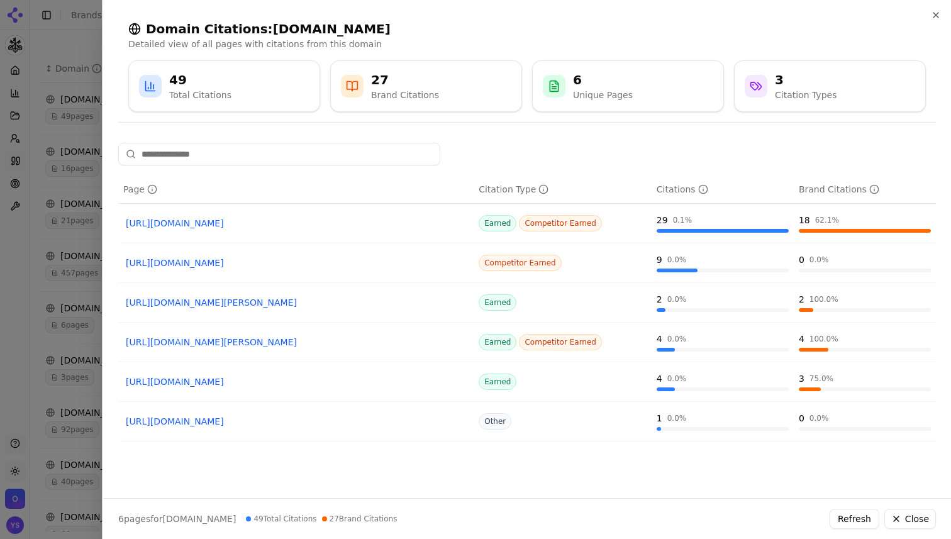
click at [69, 221] on div at bounding box center [475, 269] width 951 height 539
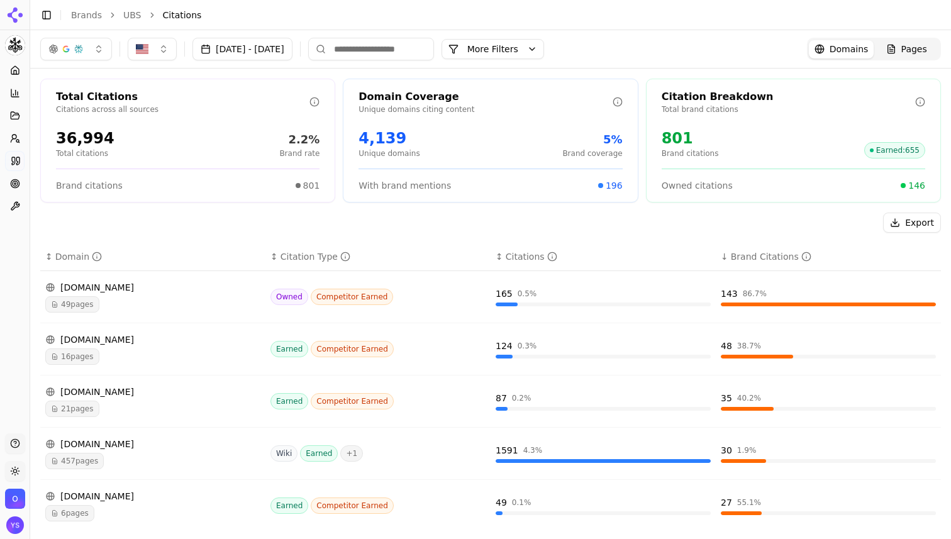
scroll to position [35, 0]
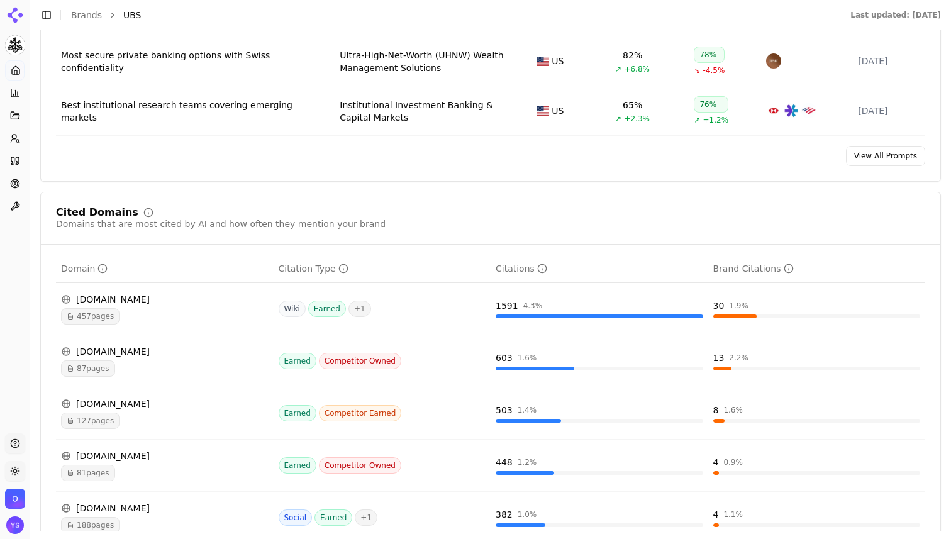
scroll to position [1294, 0]
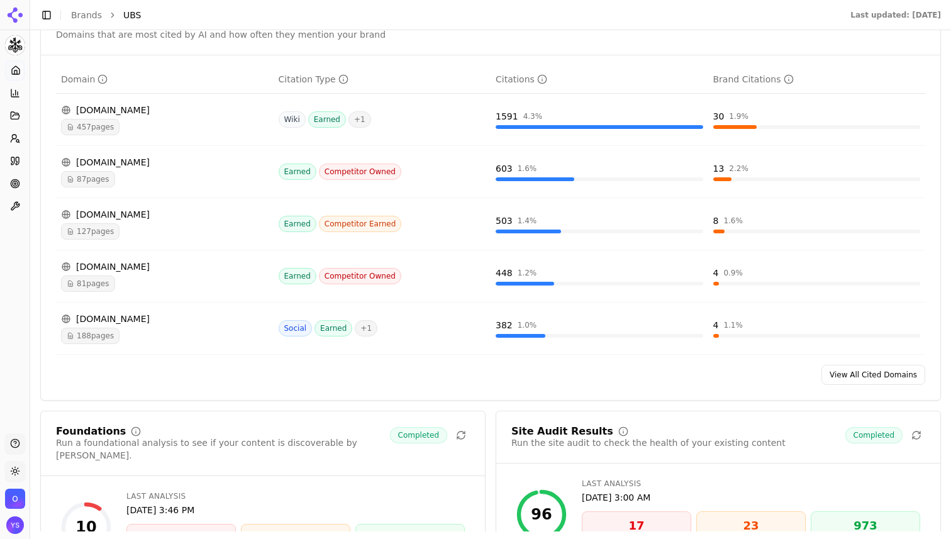
click at [22, 233] on div "Platform Home Competition Topics Prompts Citations Optimize Toolbox" at bounding box center [15, 241] width 30 height 373
click at [43, 14] on button "Toggle Sidebar" at bounding box center [47, 15] width 18 height 18
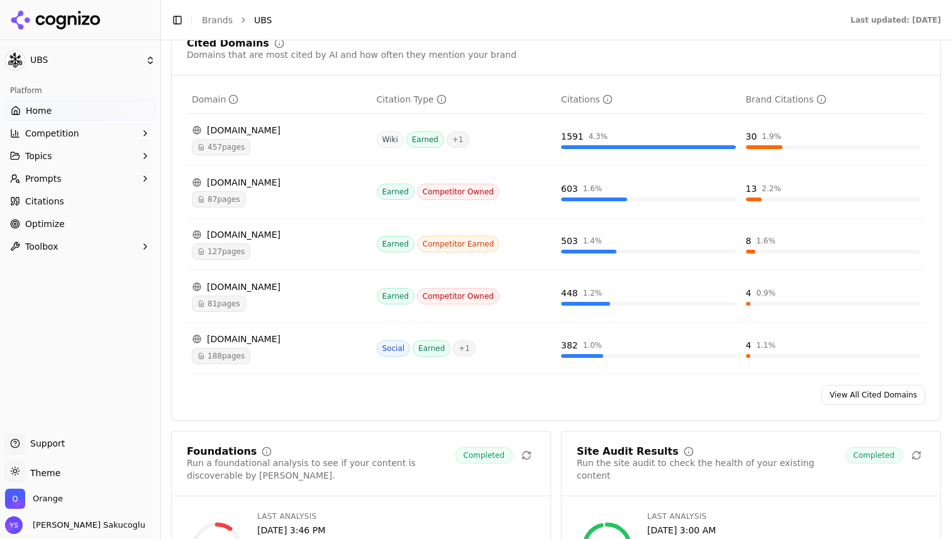
scroll to position [1304, 0]
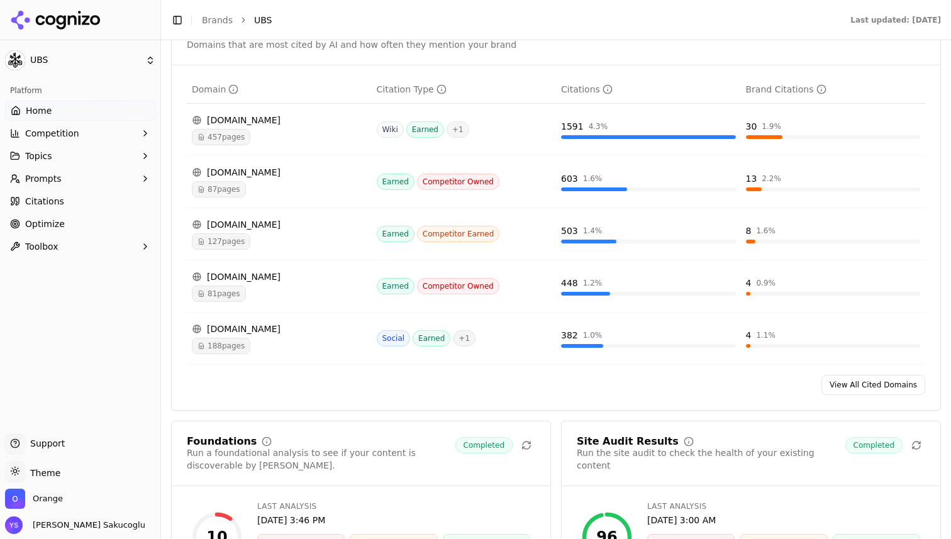
click at [67, 133] on span "Competition" at bounding box center [52, 133] width 54 height 13
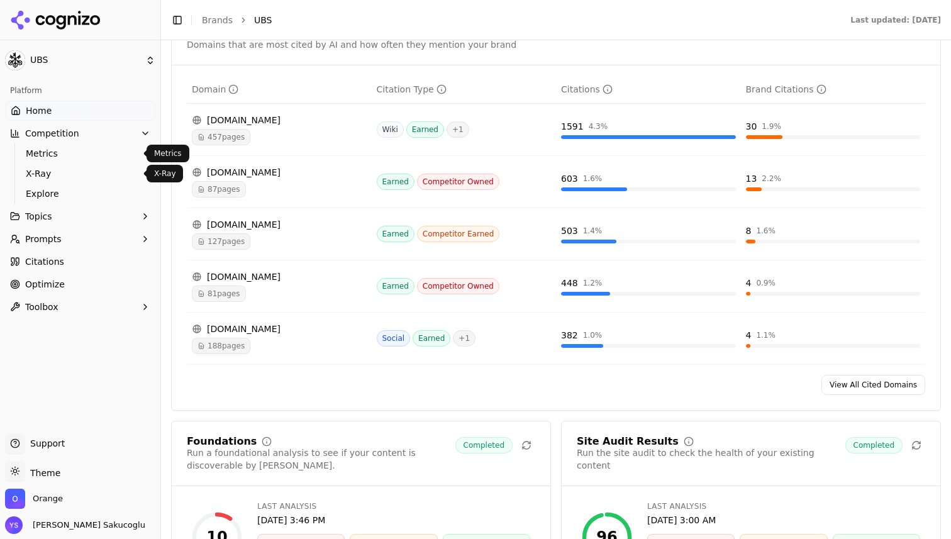
click at [49, 154] on span "Metrics" at bounding box center [80, 153] width 109 height 13
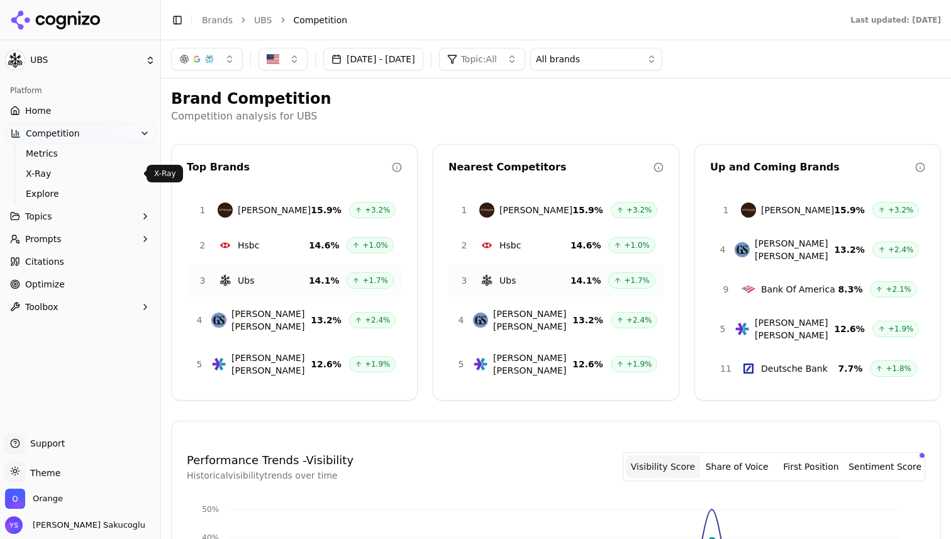
click at [56, 174] on span "X-Ray" at bounding box center [80, 173] width 109 height 13
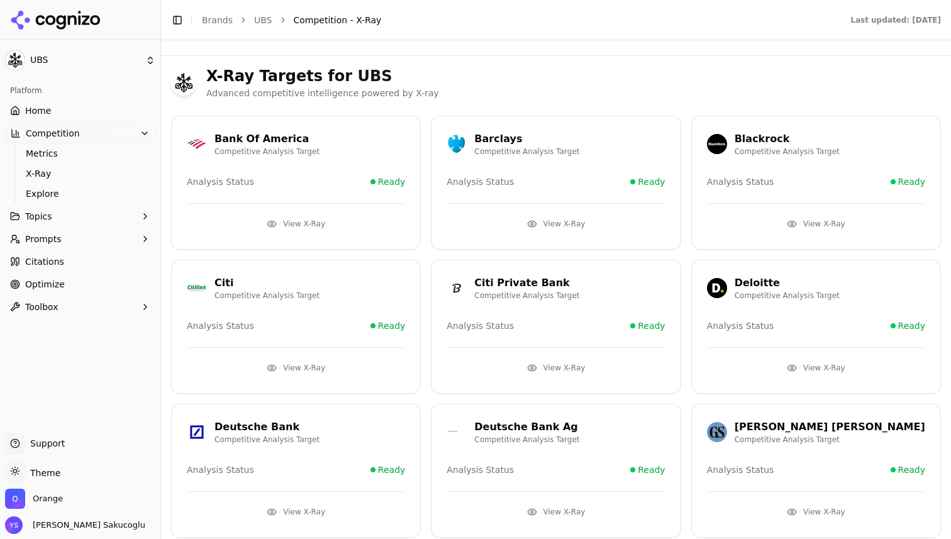
click at [86, 140] on button "Competition" at bounding box center [80, 133] width 150 height 20
click at [76, 118] on link "Home" at bounding box center [80, 111] width 150 height 20
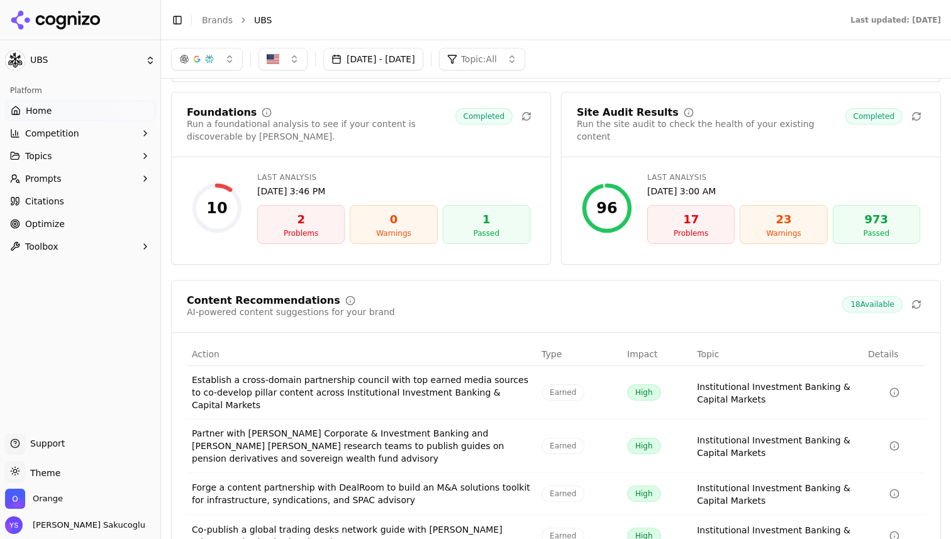
scroll to position [1631, 0]
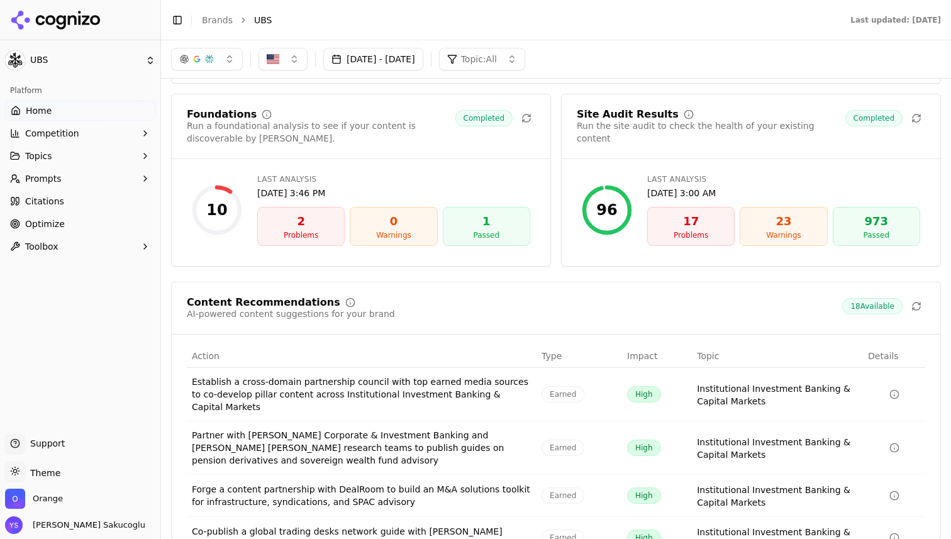
click at [51, 218] on span "Optimize" at bounding box center [45, 224] width 40 height 13
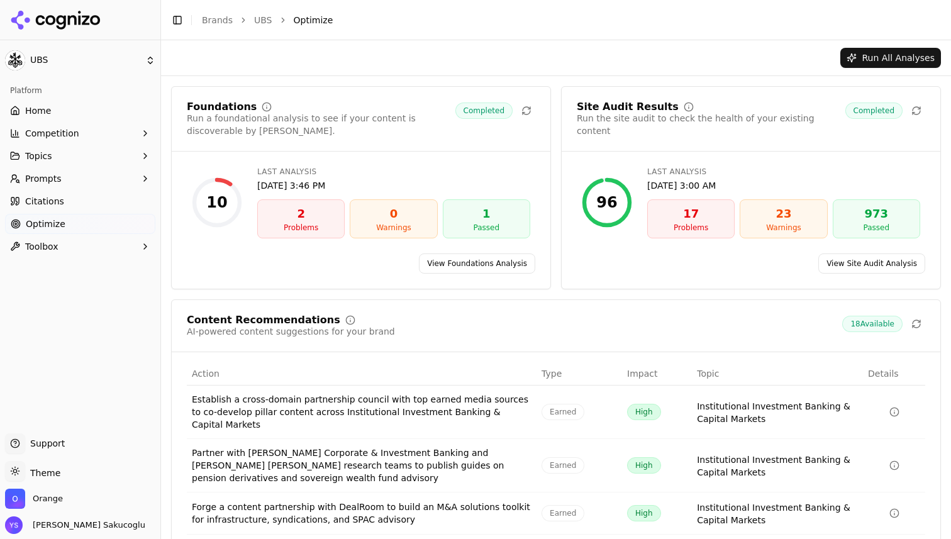
click at [290, 208] on div "2" at bounding box center [301, 214] width 76 height 18
drag, startPoint x: 290, startPoint y: 208, endPoint x: 317, endPoint y: 225, distance: 31.6
click at [317, 225] on div "2 Problems" at bounding box center [300, 218] width 87 height 39
click at [479, 267] on link "View Foundations Analysis" at bounding box center [477, 264] width 116 height 20
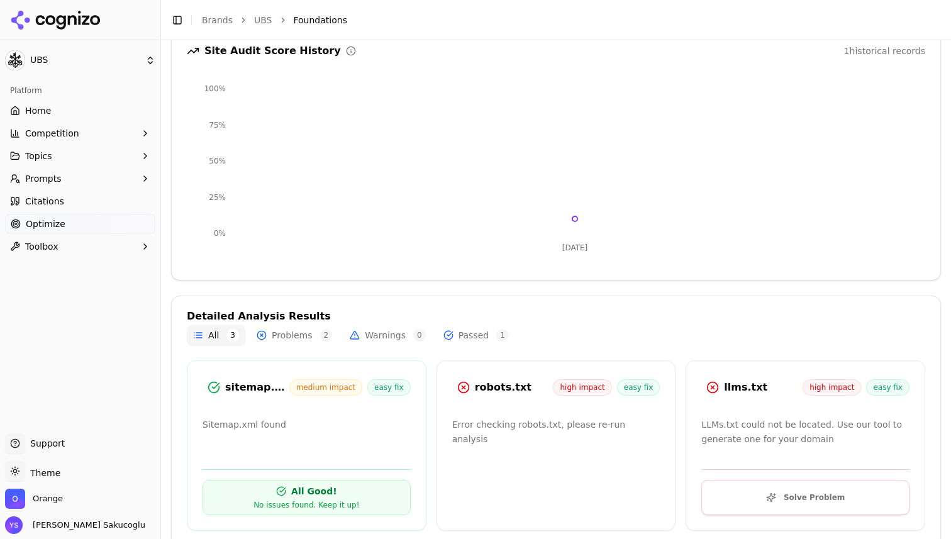
scroll to position [166, 0]
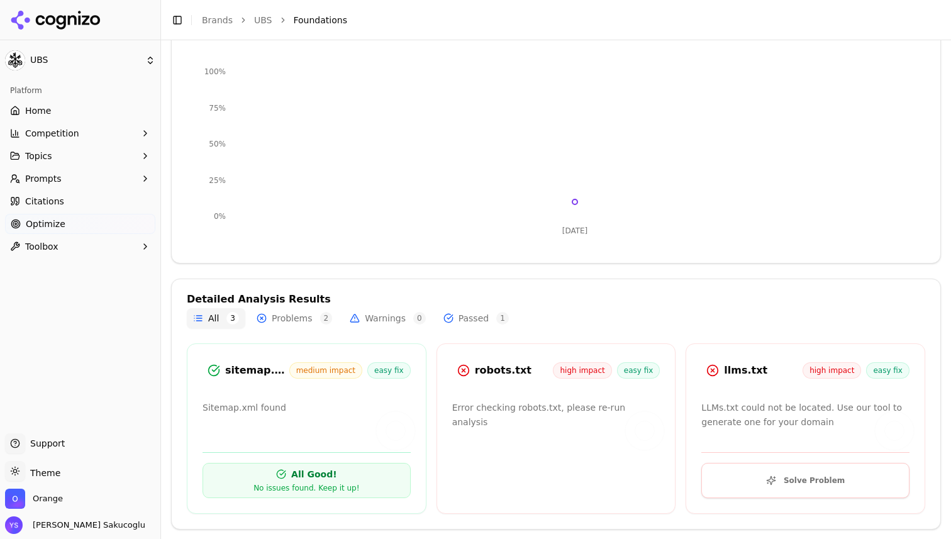
click at [494, 368] on div "robots.txt" at bounding box center [514, 370] width 79 height 15
click at [732, 372] on div "llms.txt" at bounding box center [763, 370] width 79 height 15
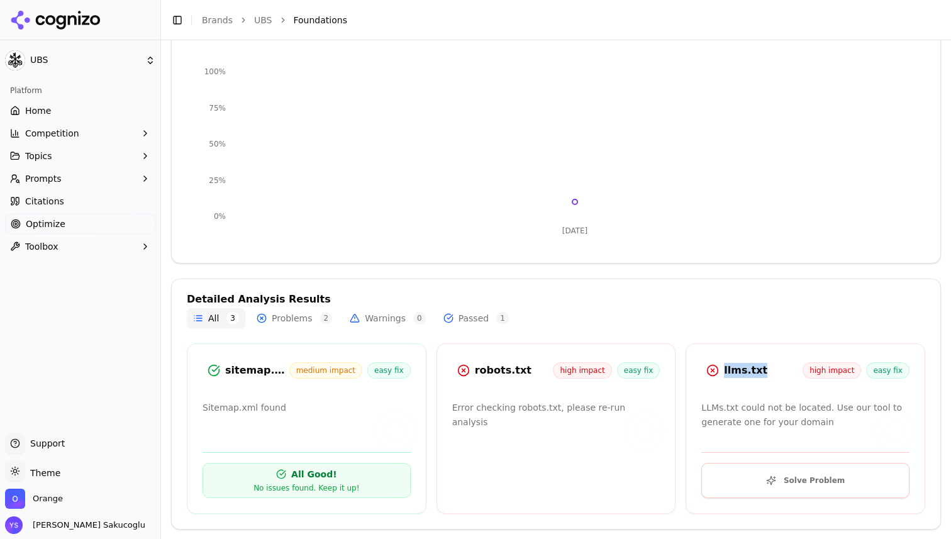
click at [732, 372] on div "llms.txt" at bounding box center [763, 370] width 79 height 15
click at [823, 371] on span "high impact" at bounding box center [832, 370] width 59 height 16
click at [888, 371] on span "easy fix" at bounding box center [887, 370] width 43 height 16
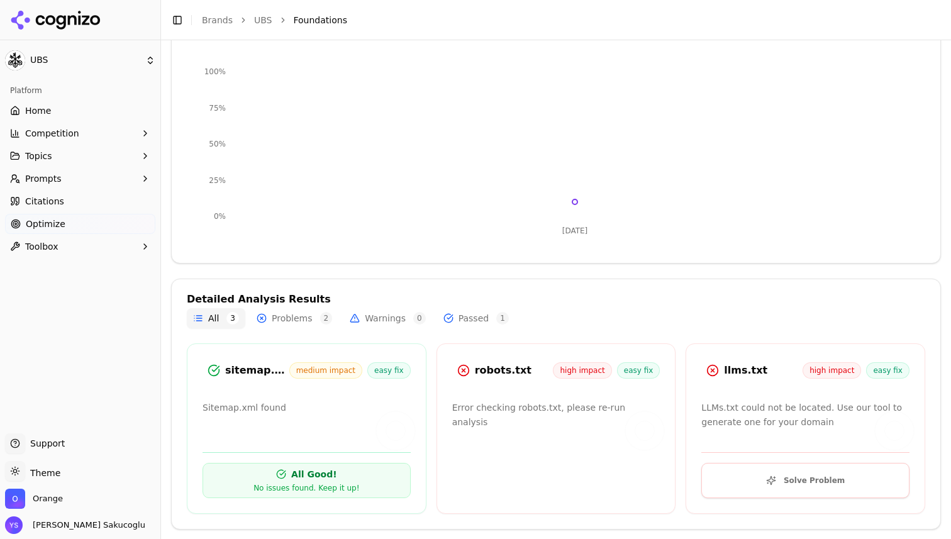
click at [831, 478] on button "Solve Problem" at bounding box center [805, 480] width 208 height 35
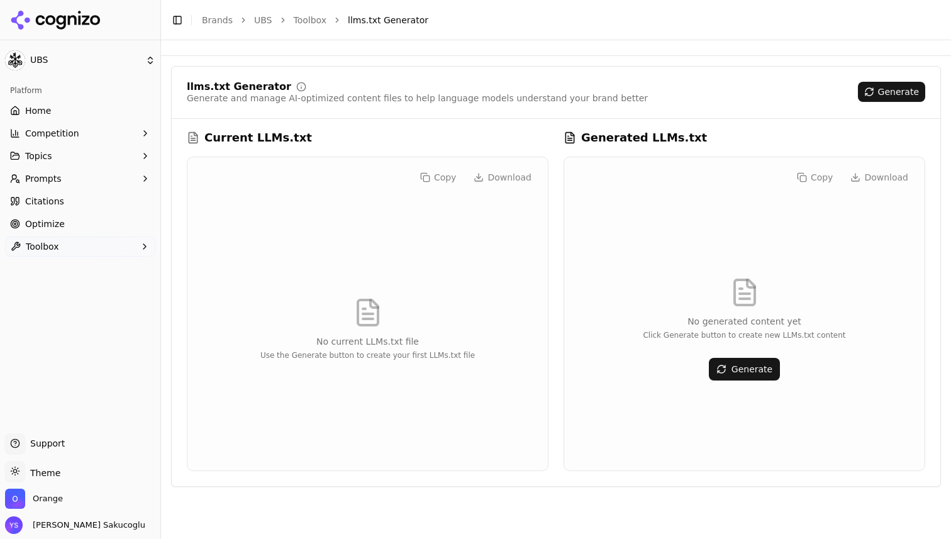
click at [732, 376] on button "Generate" at bounding box center [744, 369] width 71 height 23
click at [79, 226] on link "Optimize" at bounding box center [80, 224] width 150 height 20
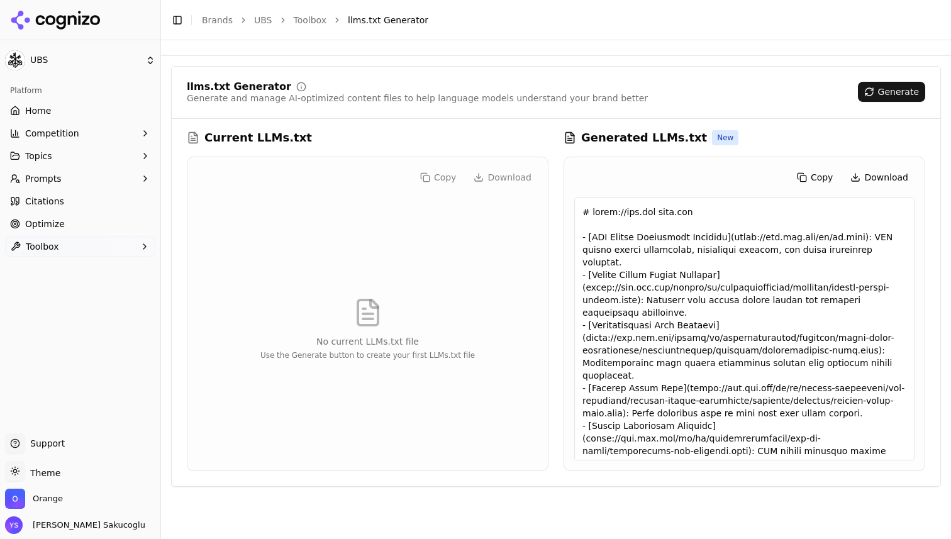
click at [815, 172] on button "Copy" at bounding box center [815, 177] width 49 height 20
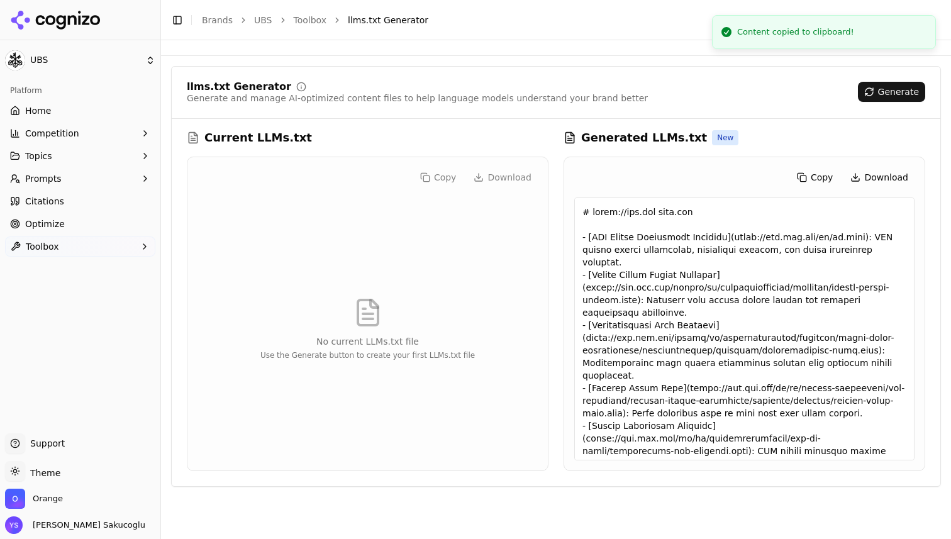
click at [623, 215] on div at bounding box center [744, 329] width 340 height 263
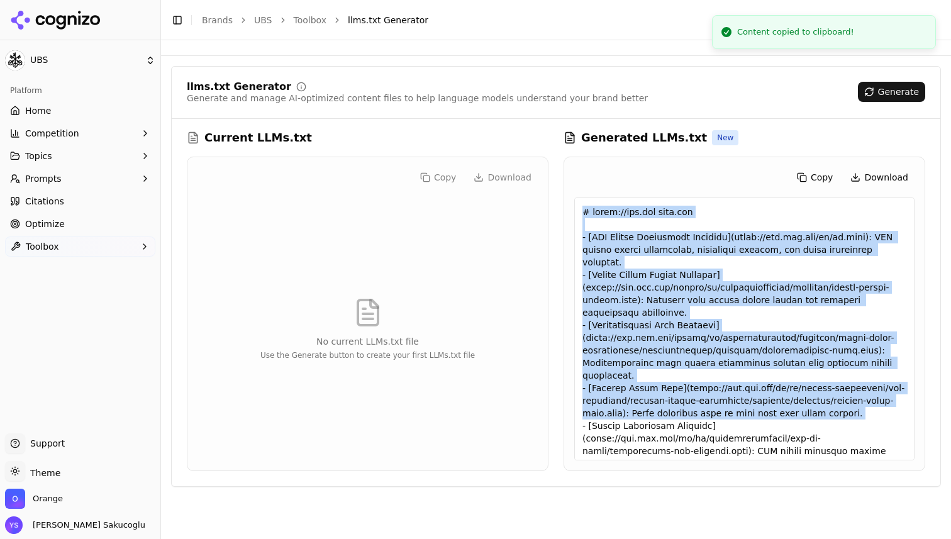
drag, startPoint x: 623, startPoint y: 215, endPoint x: 776, endPoint y: 377, distance: 223.0
click at [776, 377] on div at bounding box center [744, 329] width 340 height 263
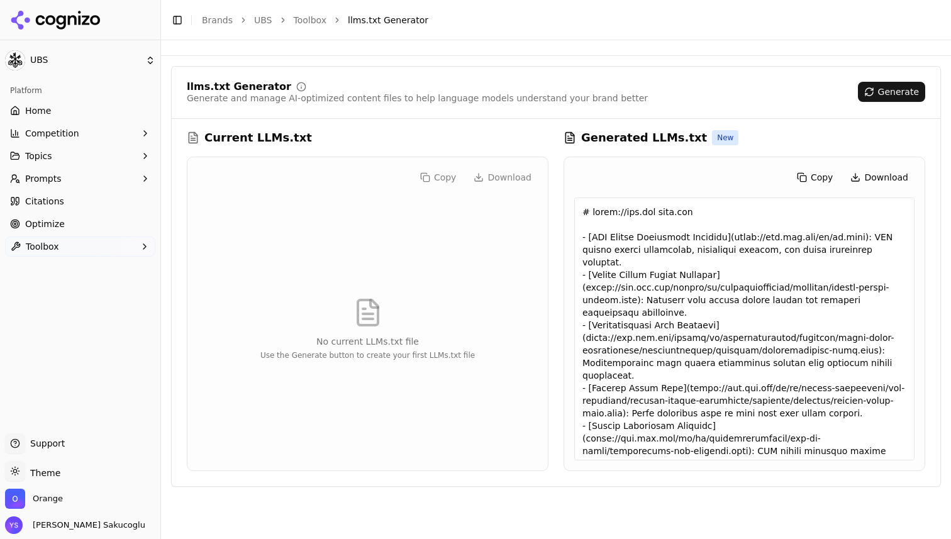
click at [659, 260] on div at bounding box center [744, 329] width 340 height 263
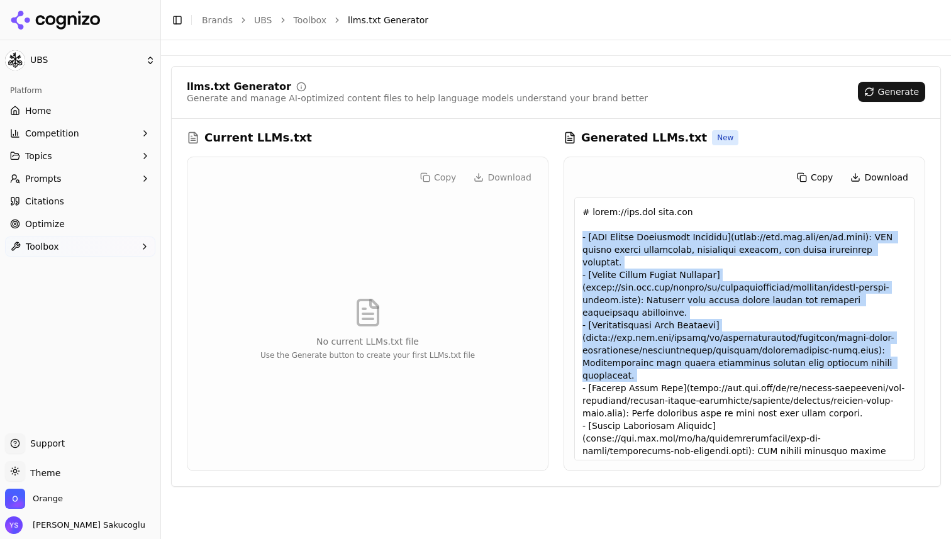
drag, startPoint x: 659, startPoint y: 260, endPoint x: 715, endPoint y: 359, distance: 114.1
click at [715, 359] on div at bounding box center [744, 329] width 340 height 263
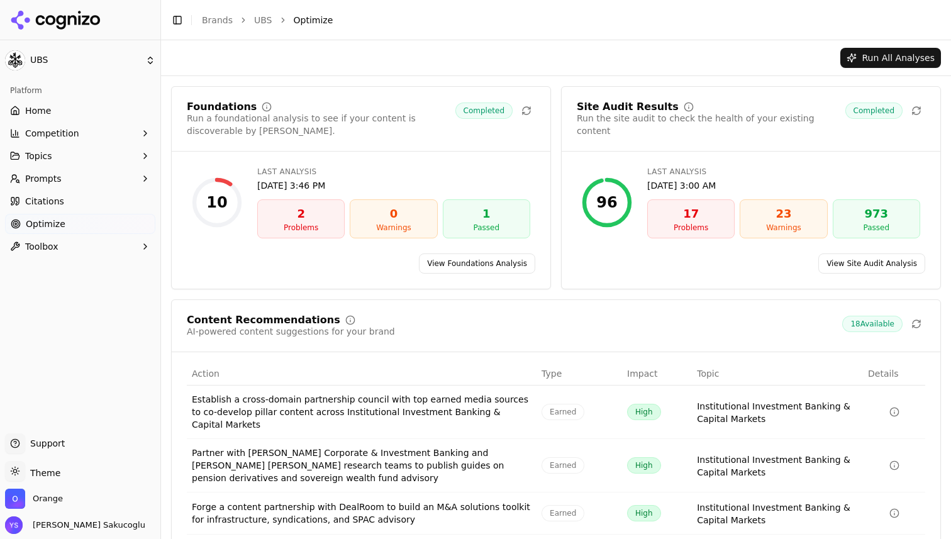
click at [210, 200] on div "10" at bounding box center [216, 203] width 21 height 20
click at [688, 80] on div "Foundations Run a foundational analysis to see if your content is discoverable …" at bounding box center [556, 375] width 790 height 599
click at [693, 205] on div "17" at bounding box center [691, 214] width 76 height 18
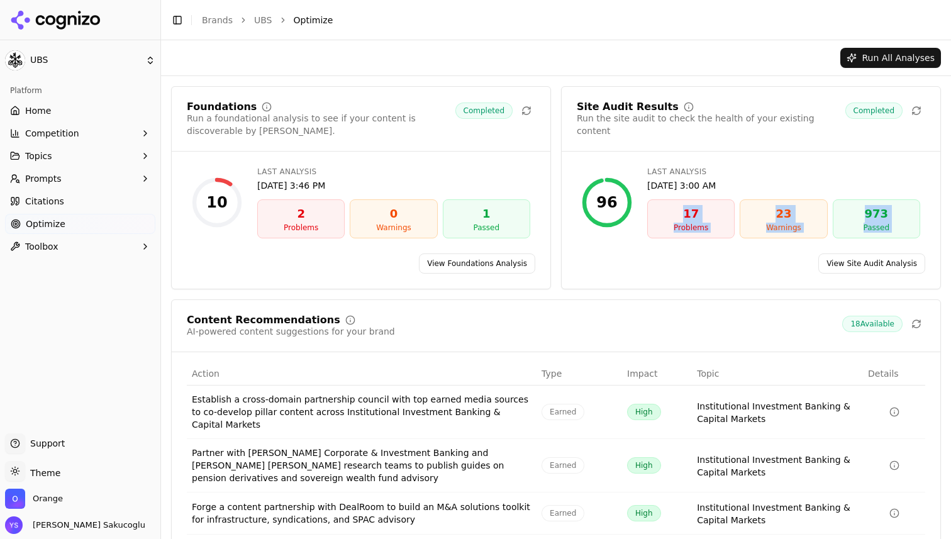
drag, startPoint x: 693, startPoint y: 201, endPoint x: 893, endPoint y: 216, distance: 200.6
click at [893, 216] on div "17 Problems 23 Warnings 973 Passed" at bounding box center [783, 218] width 273 height 39
click at [893, 223] on div "Passed" at bounding box center [877, 228] width 76 height 10
drag, startPoint x: 893, startPoint y: 216, endPoint x: 661, endPoint y: 198, distance: 232.8
click at [661, 199] on div "17 Problems 23 Warnings 973 Passed" at bounding box center [783, 218] width 273 height 39
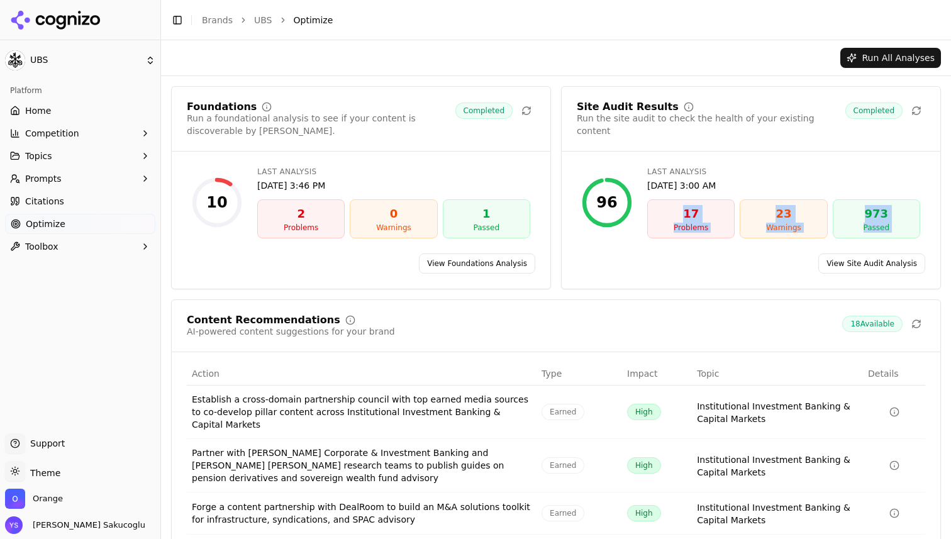
click at [874, 206] on div "973" at bounding box center [877, 214] width 76 height 18
drag, startPoint x: 874, startPoint y: 206, endPoint x: 886, endPoint y: 215, distance: 14.0
click at [885, 215] on div "973 Passed" at bounding box center [876, 218] width 87 height 39
click at [771, 205] on div "23" at bounding box center [784, 214] width 76 height 18
drag, startPoint x: 771, startPoint y: 202, endPoint x: 786, endPoint y: 215, distance: 19.7
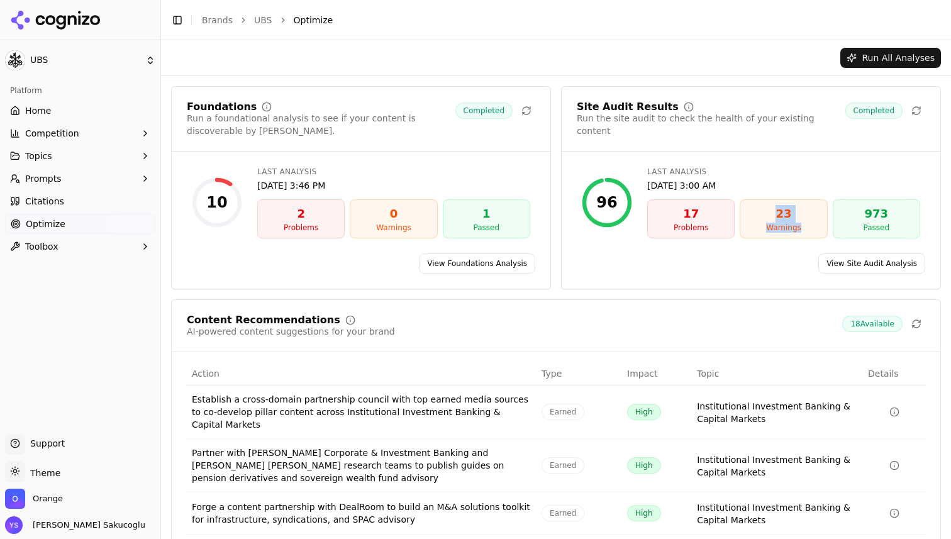
click at [786, 215] on div "23 Warnings" at bounding box center [783, 218] width 87 height 39
click at [686, 205] on div "17" at bounding box center [691, 214] width 76 height 18
drag, startPoint x: 686, startPoint y: 201, endPoint x: 717, endPoint y: 215, distance: 33.0
click at [717, 215] on div "17 Problems" at bounding box center [690, 218] width 87 height 39
click at [717, 223] on div "Problems" at bounding box center [691, 228] width 76 height 10
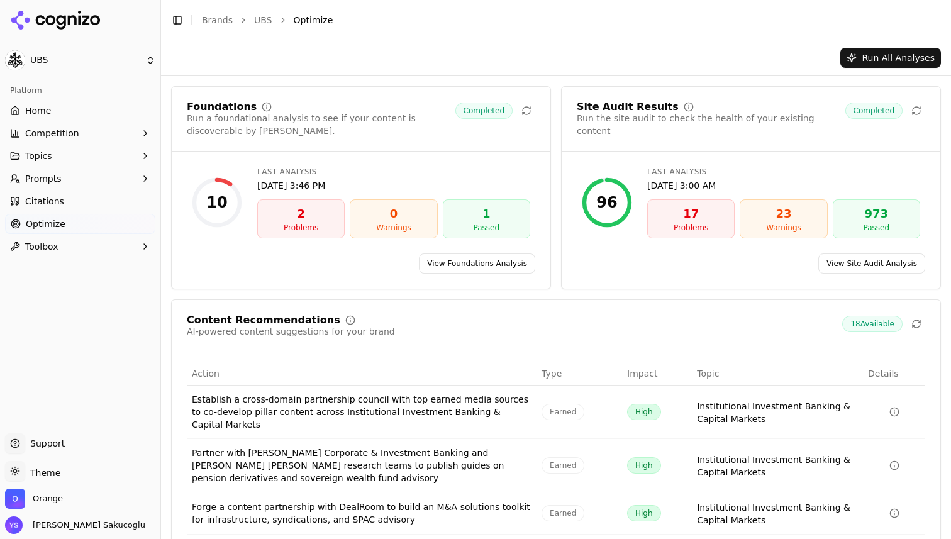
click at [884, 267] on link "View Site Audit Analysis" at bounding box center [871, 264] width 107 height 20
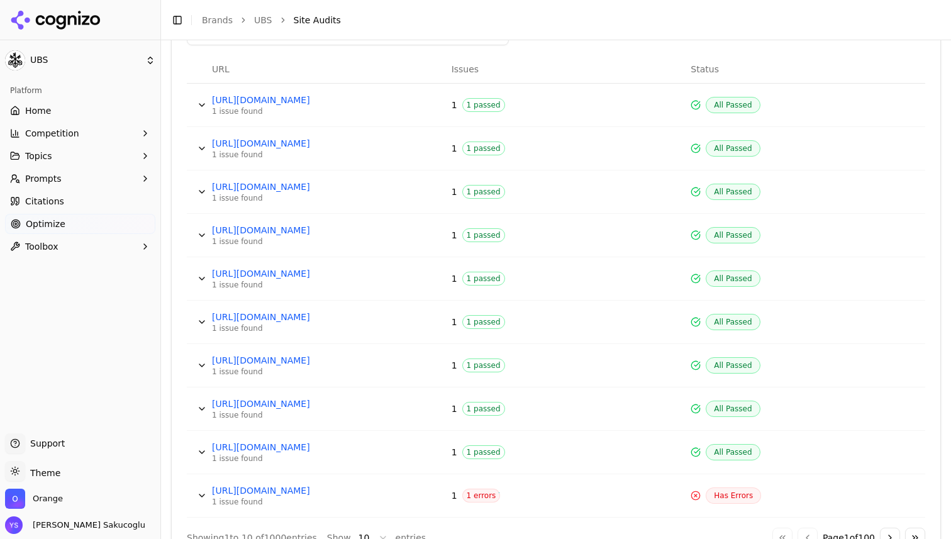
scroll to position [542, 0]
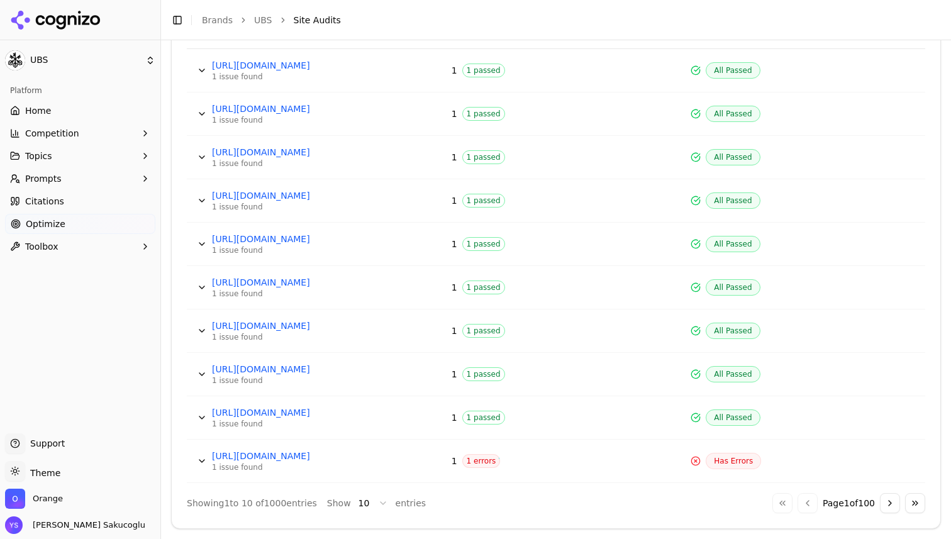
click at [720, 461] on span "Has Errors" at bounding box center [733, 461] width 55 height 16
click at [202, 458] on button "Data table" at bounding box center [202, 461] width 20 height 20
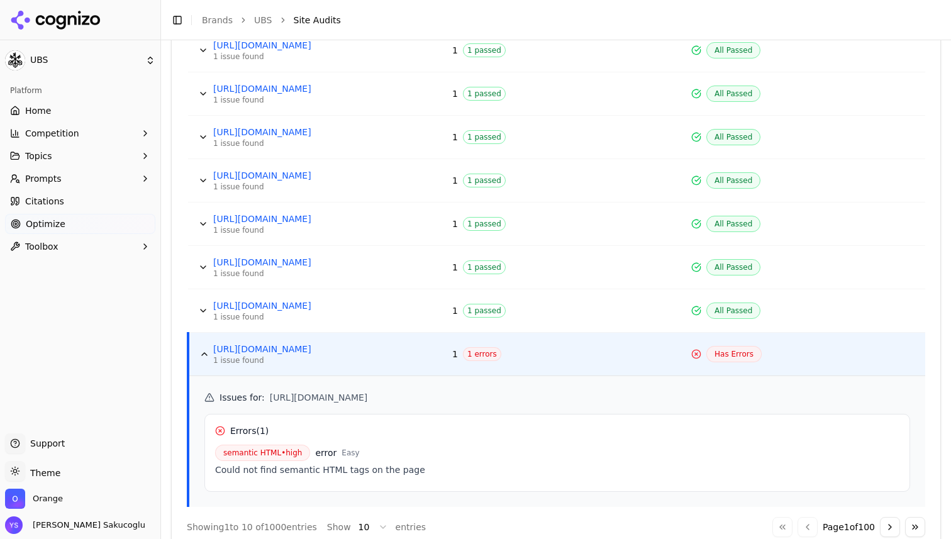
scroll to position [673, 0]
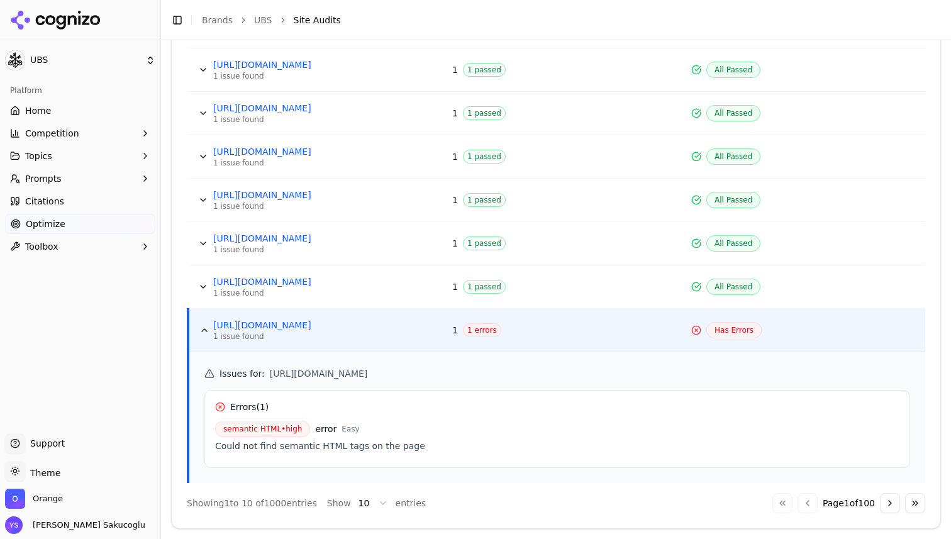
click at [223, 423] on span "semantic HTML • high" at bounding box center [262, 429] width 95 height 16
drag, startPoint x: 223, startPoint y: 423, endPoint x: 366, endPoint y: 427, distance: 142.9
click at [366, 427] on div "semantic HTML • high error Easy" at bounding box center [557, 429] width 684 height 16
click at [226, 445] on div "Could not find semantic HTML tags on the page" at bounding box center [557, 446] width 684 height 13
drag, startPoint x: 226, startPoint y: 445, endPoint x: 412, endPoint y: 446, distance: 185.6
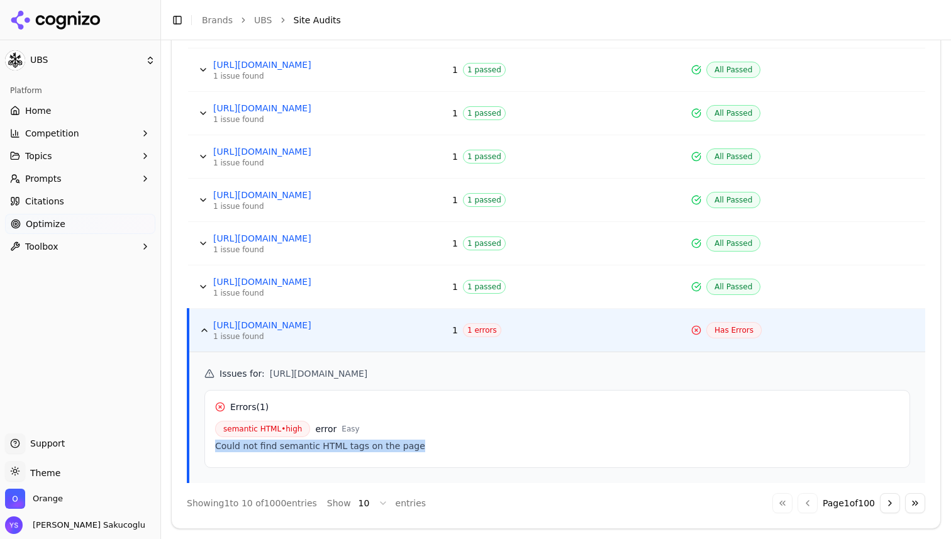
click at [412, 446] on div "Could not find semantic HTML tags on the page" at bounding box center [557, 446] width 684 height 13
click at [317, 450] on div "Could not find semantic HTML tags on the page" at bounding box center [557, 446] width 684 height 13
drag, startPoint x: 317, startPoint y: 450, endPoint x: 422, endPoint y: 450, distance: 104.4
click at [422, 450] on div "Could not find semantic HTML tags on the page" at bounding box center [557, 446] width 684 height 13
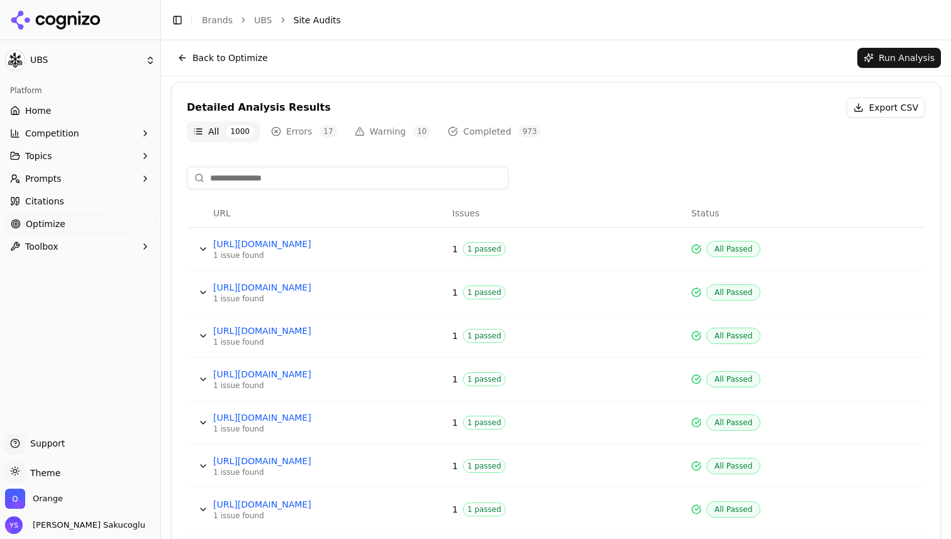
scroll to position [0, 0]
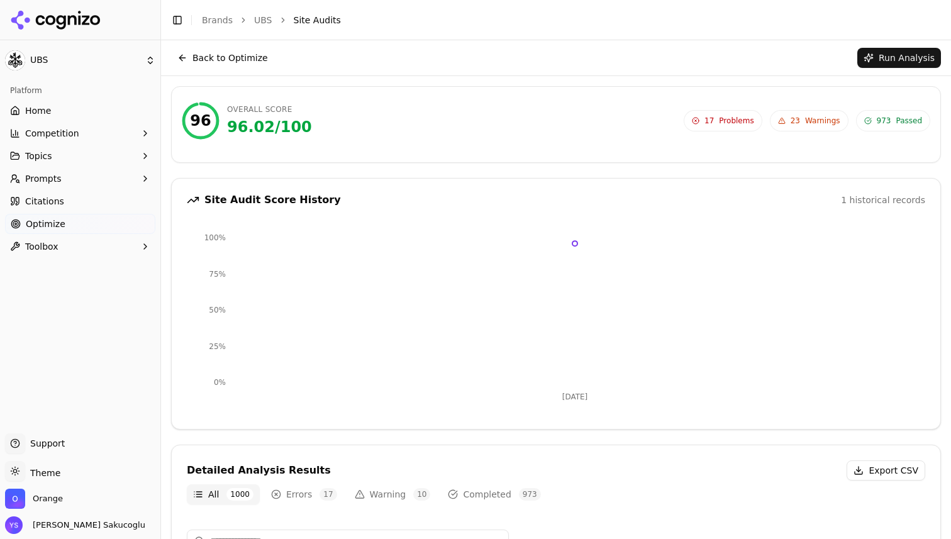
click at [265, 20] on link "UBS" at bounding box center [263, 20] width 18 height 13
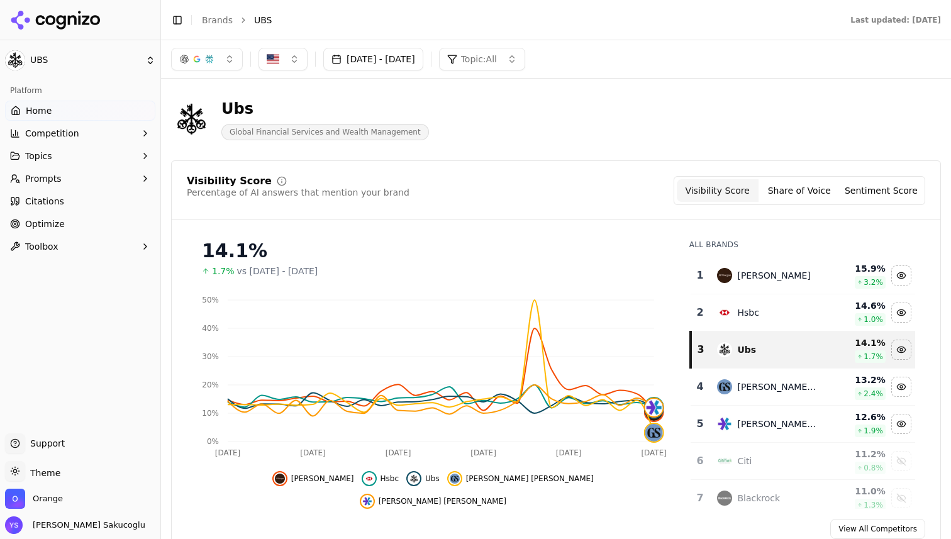
click at [57, 222] on span "Optimize" at bounding box center [45, 224] width 40 height 13
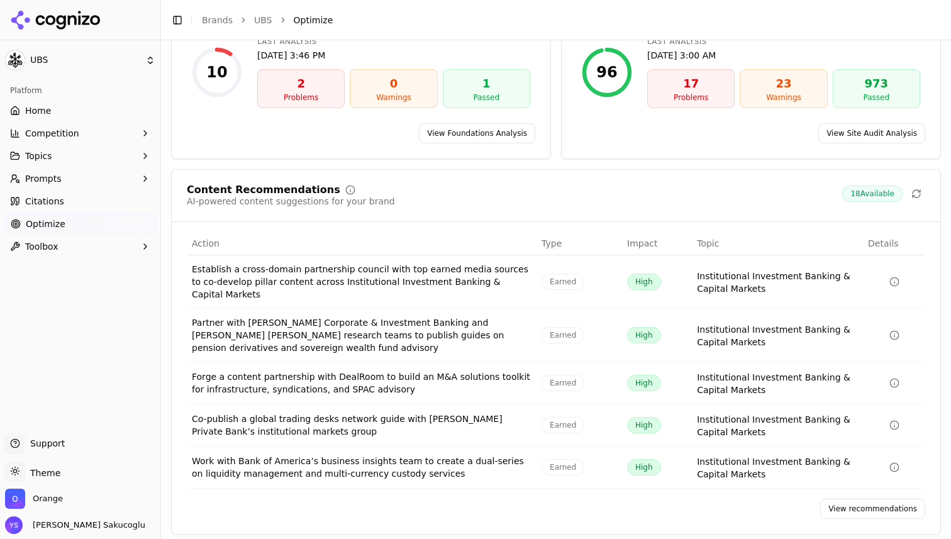
scroll to position [138, 0]
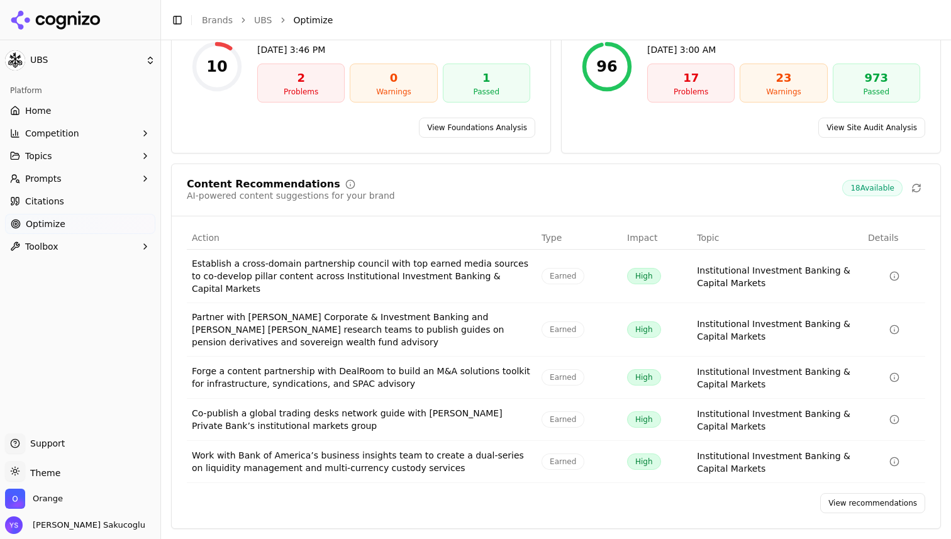
click at [250, 182] on div "Content Recommendations" at bounding box center [264, 184] width 154 height 10
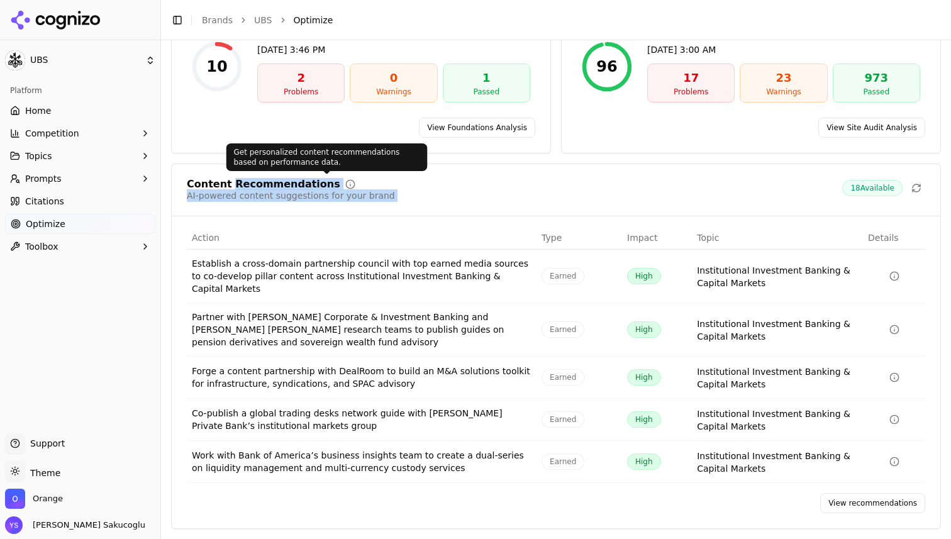
drag, startPoint x: 250, startPoint y: 182, endPoint x: 434, endPoint y: 207, distance: 186.0
click at [434, 207] on div "Content Recommendations AI-powered content suggestions for your brand 18 Availa…" at bounding box center [556, 197] width 769 height 37
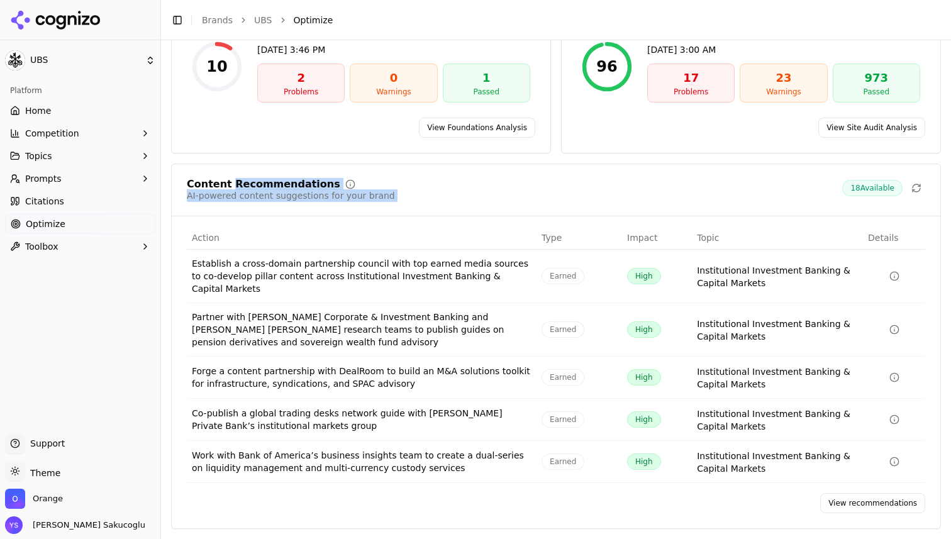
click at [434, 207] on div "Content Recommendations AI-powered content suggestions for your brand 18 Availa…" at bounding box center [556, 197] width 769 height 37
click at [875, 503] on link "View recommendations" at bounding box center [872, 503] width 105 height 20
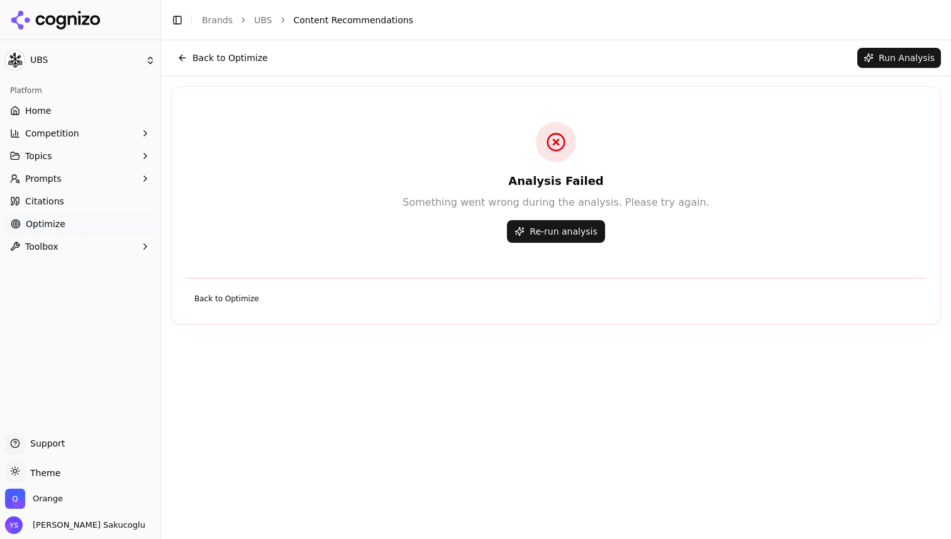
click at [575, 231] on button "Re-run analysis" at bounding box center [556, 231] width 98 height 23
click at [181, 58] on button "Back to Optimize" at bounding box center [222, 58] width 103 height 20
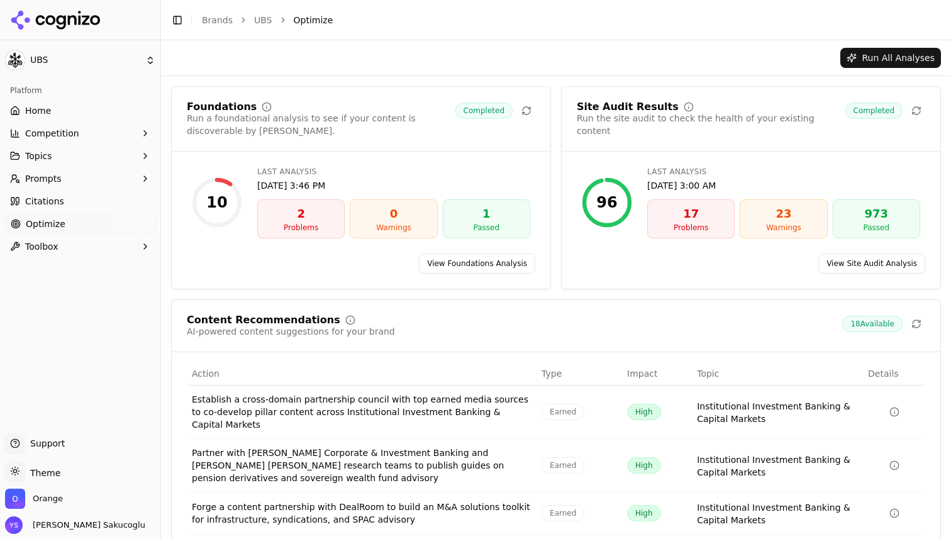
scroll to position [138, 0]
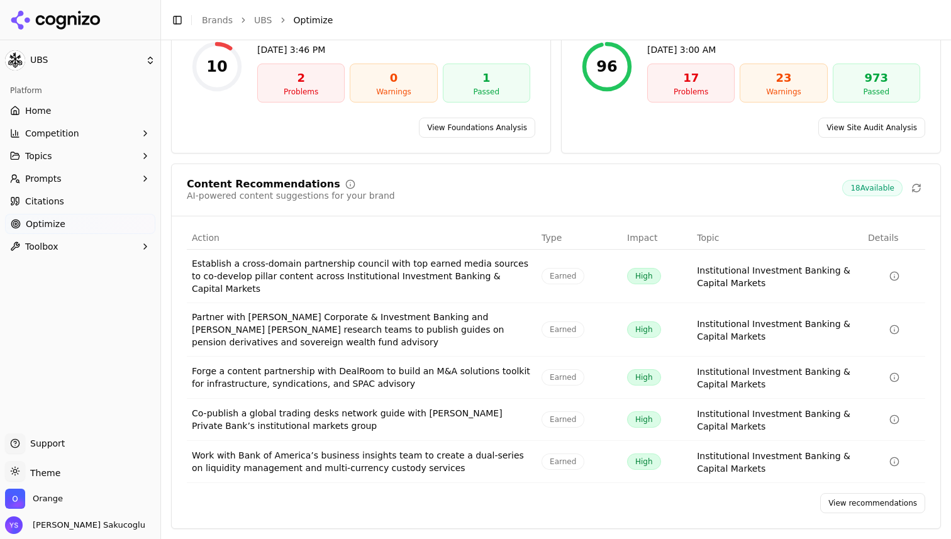
click at [905, 187] on div "18 Available" at bounding box center [883, 188] width 83 height 18
click at [341, 370] on div "Forge a content partnership with DealRoom to build an M&A solutions toolkit for…" at bounding box center [362, 377] width 340 height 25
click at [422, 369] on div "Forge a content partnership with DealRoom to build an M&A solutions toolkit for…" at bounding box center [362, 377] width 340 height 25
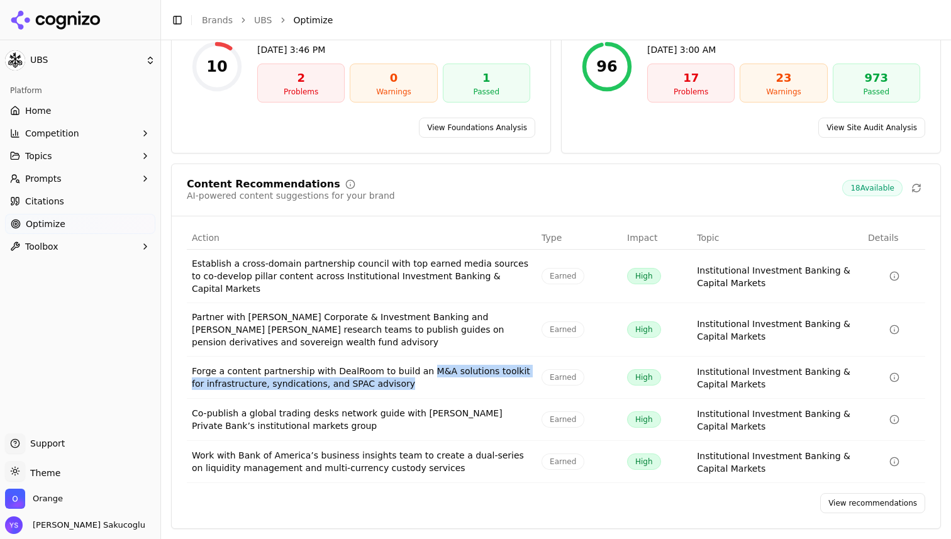
drag, startPoint x: 422, startPoint y: 369, endPoint x: 496, endPoint y: 379, distance: 74.8
click at [496, 379] on div "Forge a content partnership with DealRoom to build an M&A solutions toolkit for…" at bounding box center [362, 377] width 340 height 25
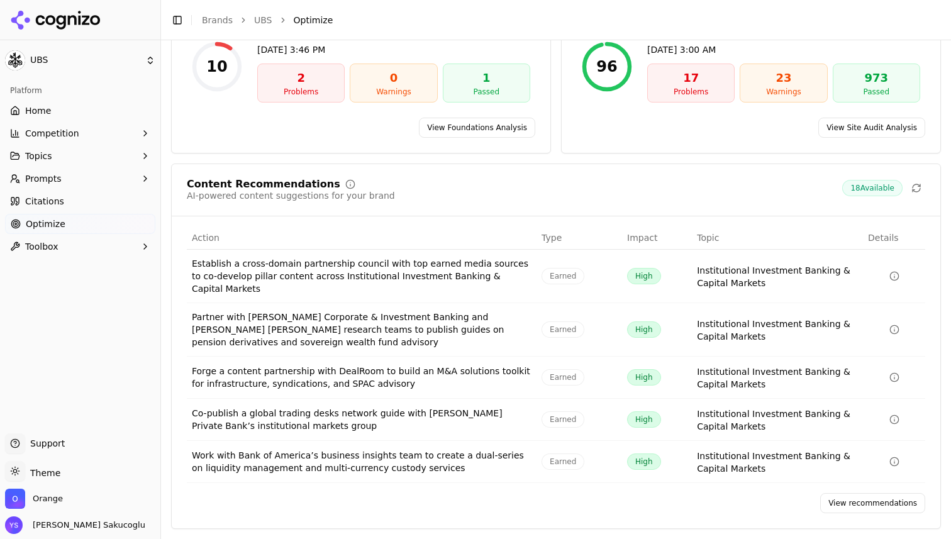
click at [429, 411] on div "Co-publish a global trading desks network guide with J.P. Morgan Private Bank’s…" at bounding box center [362, 419] width 340 height 25
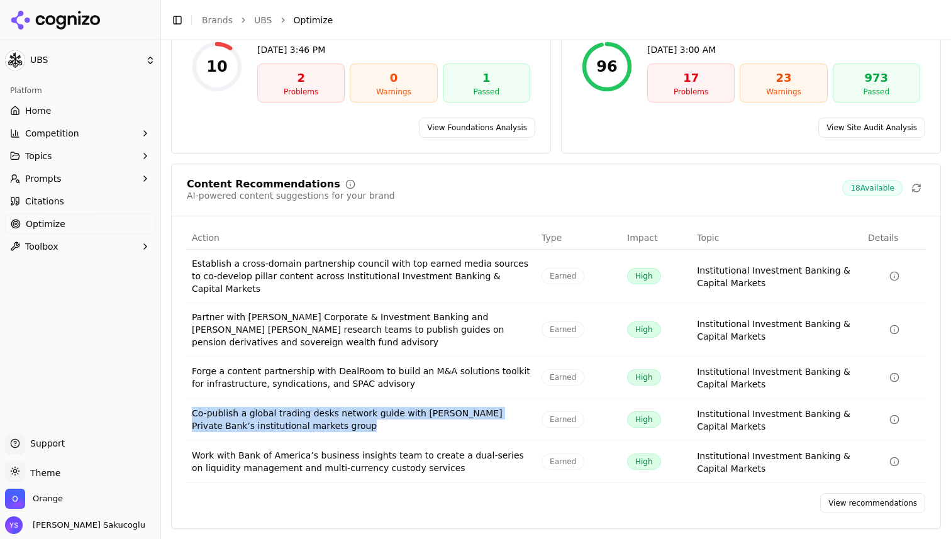
click at [429, 411] on div "Co-publish a global trading desks network guide with J.P. Morgan Private Bank’s…" at bounding box center [362, 419] width 340 height 25
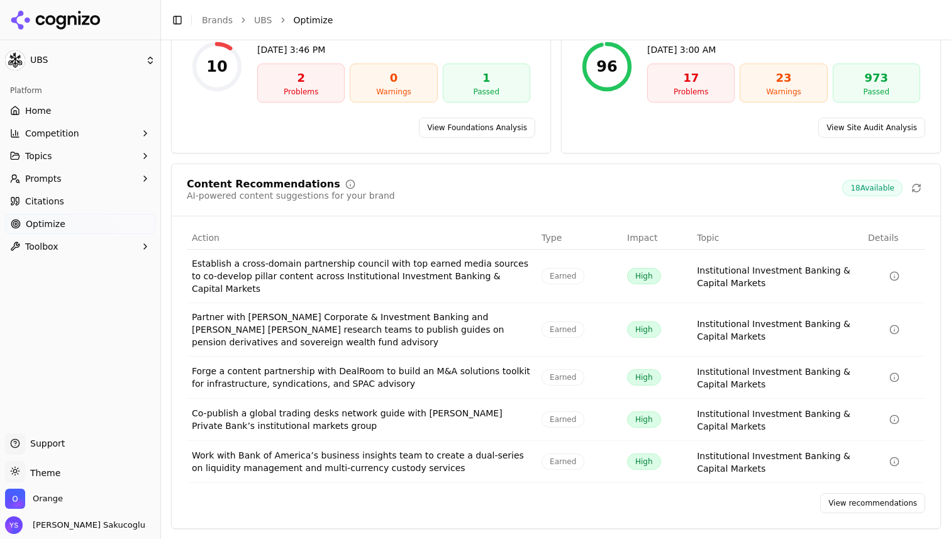
click at [347, 369] on div "Forge a content partnership with DealRoom to build an M&A solutions toolkit for…" at bounding box center [362, 377] width 340 height 25
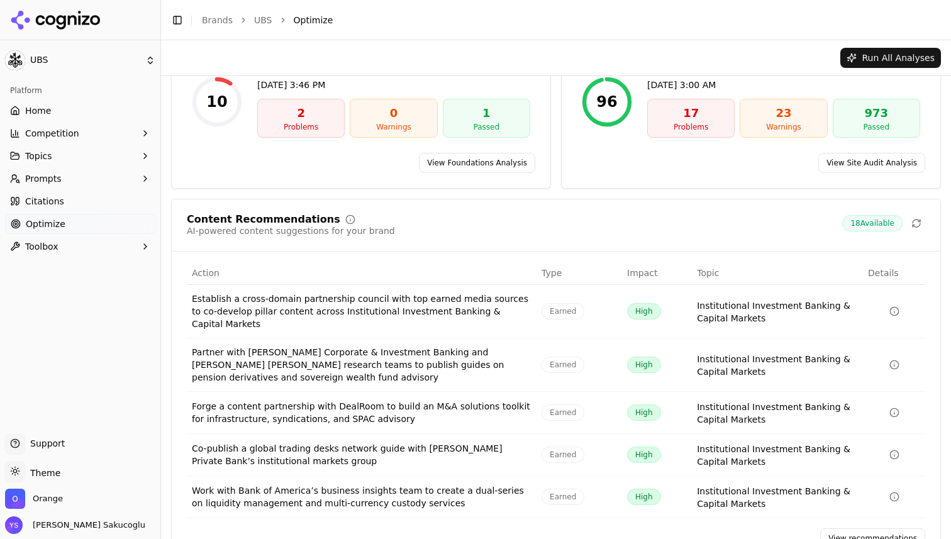
scroll to position [0, 0]
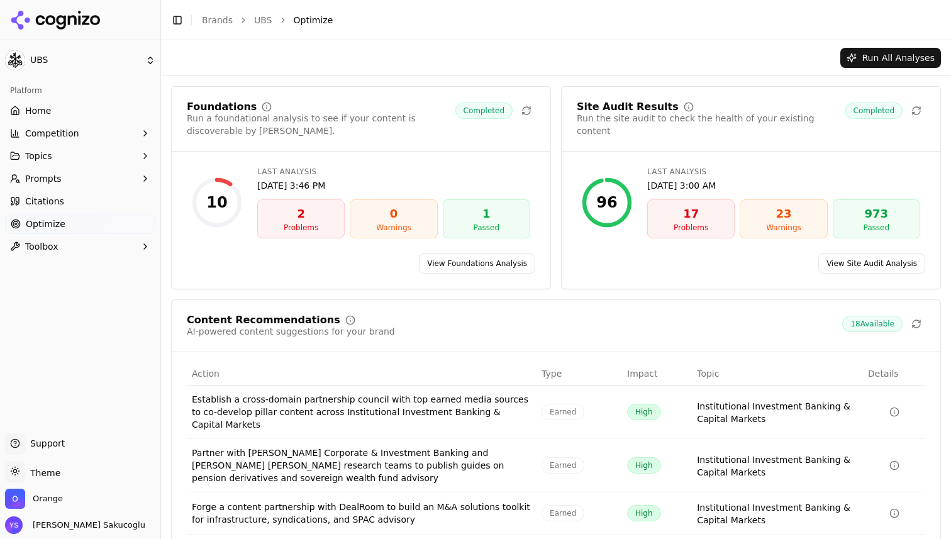
click at [100, 240] on button "Toolbox" at bounding box center [80, 247] width 150 height 20
click at [71, 106] on link "Home" at bounding box center [80, 111] width 150 height 20
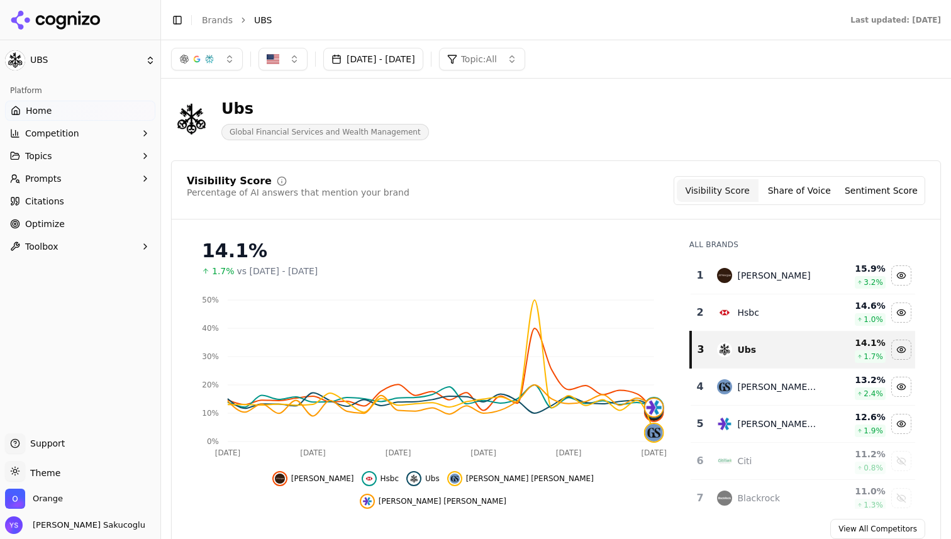
click at [79, 16] on icon at bounding box center [79, 18] width 3 height 14
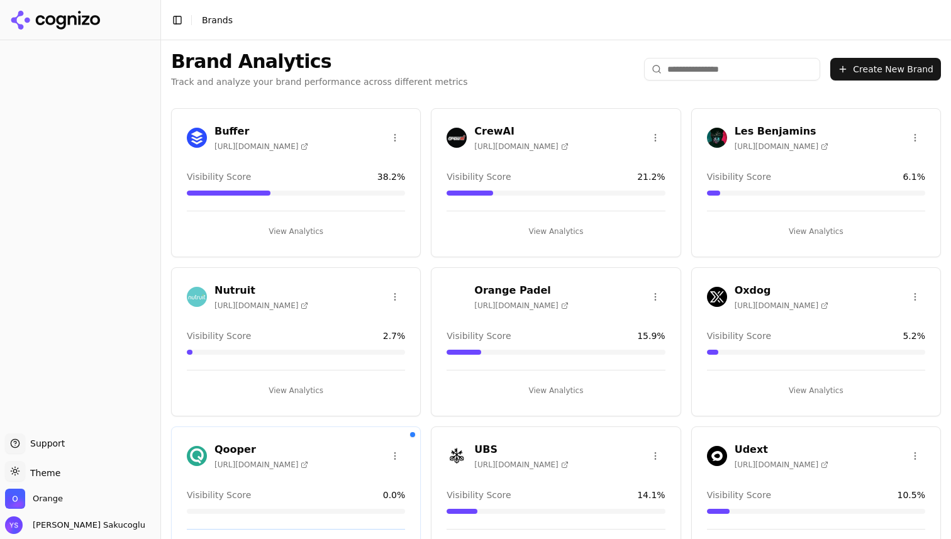
click at [912, 66] on button "Create New Brand" at bounding box center [885, 69] width 111 height 23
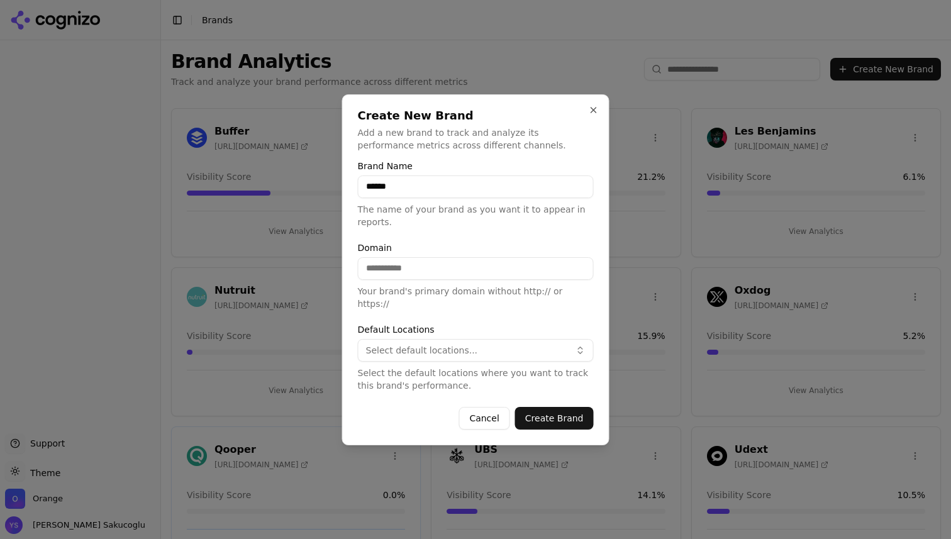
type input "******"
click at [463, 280] on input "Domain" at bounding box center [476, 268] width 236 height 23
type input "**********"
click at [412, 272] on input "**********" at bounding box center [476, 268] width 236 height 23
click at [420, 339] on button "Select default locations..." at bounding box center [476, 350] width 236 height 23
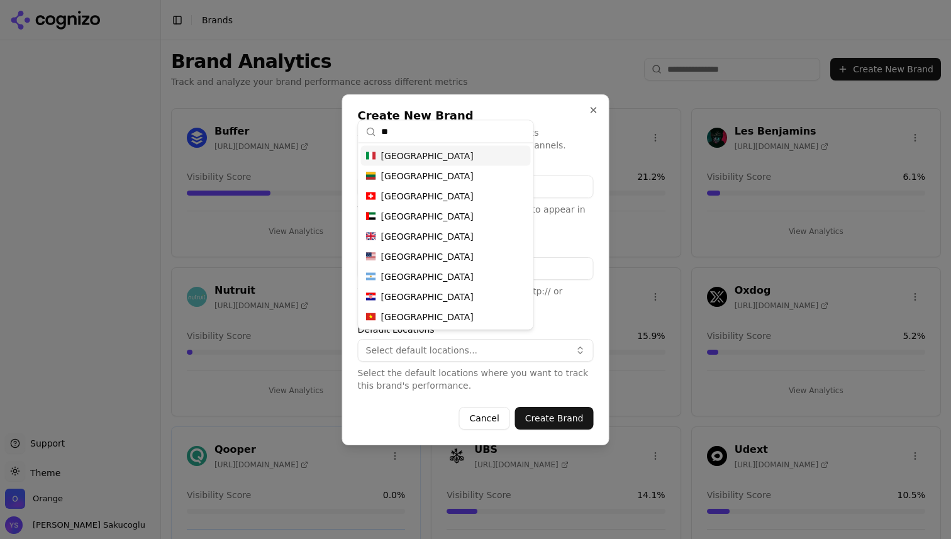
type input "*"
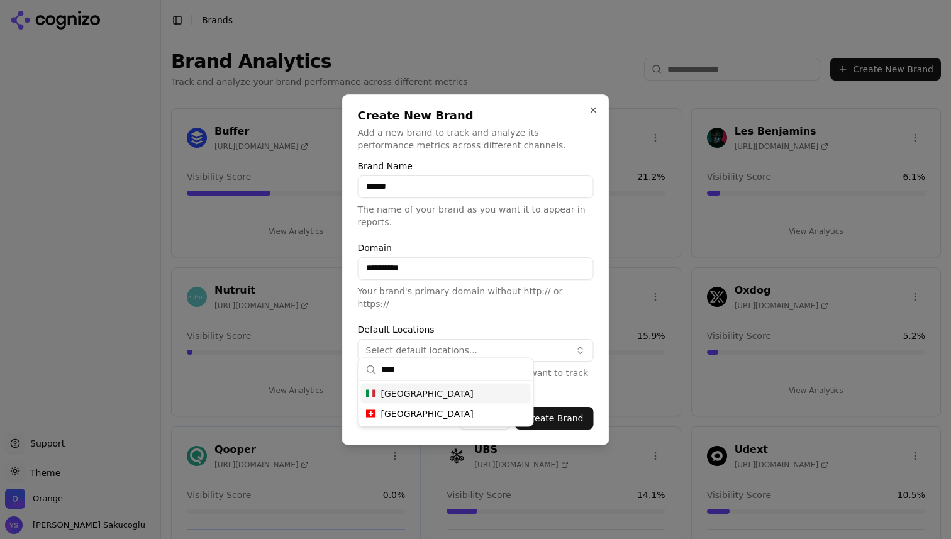
type input "****"
click at [404, 394] on div "Italy" at bounding box center [446, 394] width 170 height 20
click at [513, 317] on form "**********" at bounding box center [476, 296] width 236 height 268
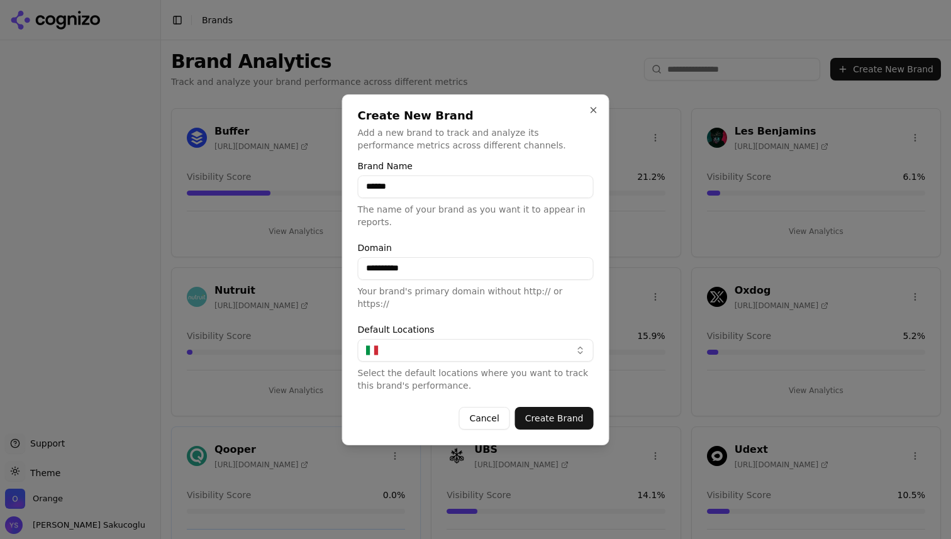
click at [410, 280] on input "**********" at bounding box center [476, 268] width 236 height 23
click at [421, 280] on input "**********" at bounding box center [476, 268] width 236 height 23
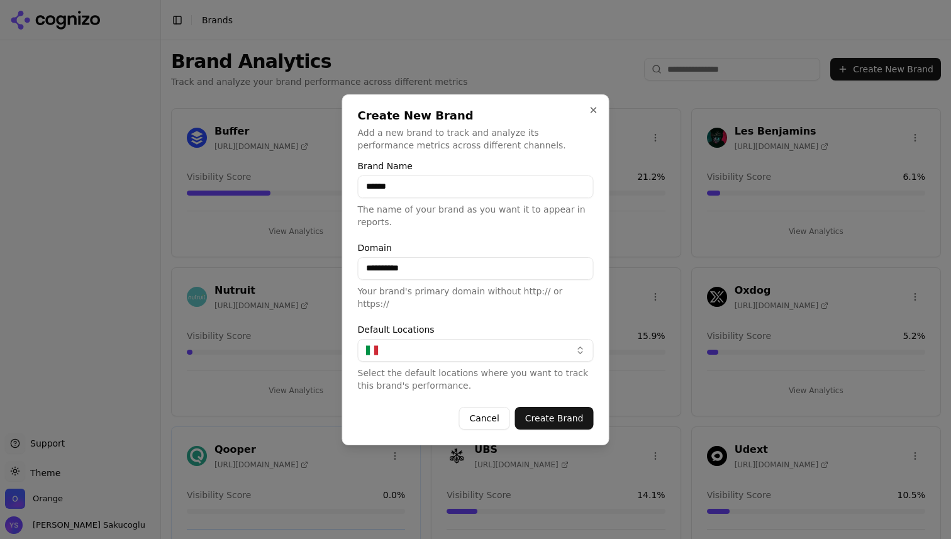
click at [421, 280] on input "**********" at bounding box center [476, 268] width 236 height 23
click at [571, 413] on button "Create Brand" at bounding box center [554, 418] width 79 height 23
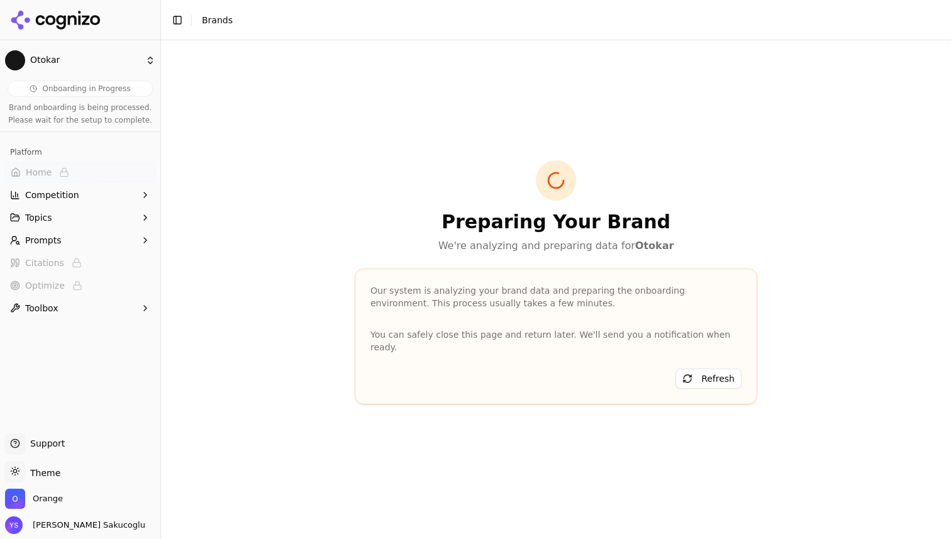
click at [532, 299] on div "Our system is analyzing your brand data and preparing the onboarding environmen…" at bounding box center [556, 296] width 371 height 25
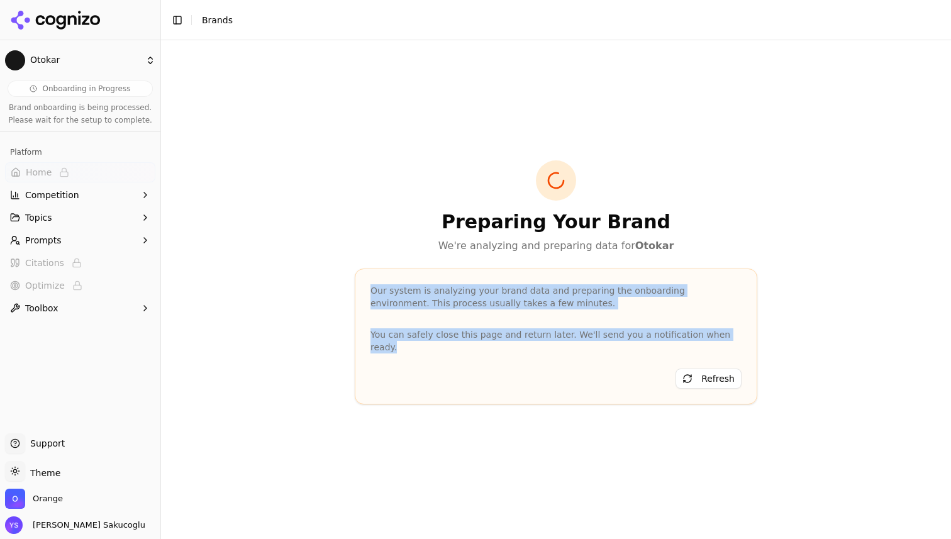
drag, startPoint x: 532, startPoint y: 299, endPoint x: 576, endPoint y: 338, distance: 58.8
click at [576, 338] on div "Our system is analyzing your brand data and preparing the onboarding environmen…" at bounding box center [556, 337] width 403 height 136
click at [576, 339] on p "You can safely close this page and return later. We'll send you a notification …" at bounding box center [556, 340] width 371 height 25
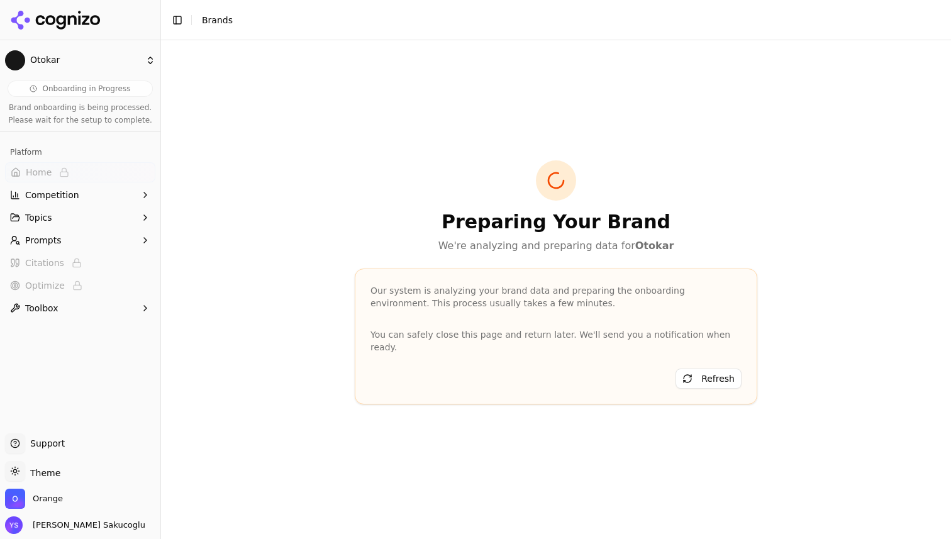
click at [71, 474] on html "Otokar Onboarding in Progress Brand onboarding is being processed. Please wait …" at bounding box center [475, 269] width 951 height 539
click at [36, 428] on div "Dark" at bounding box center [45, 425] width 74 height 20
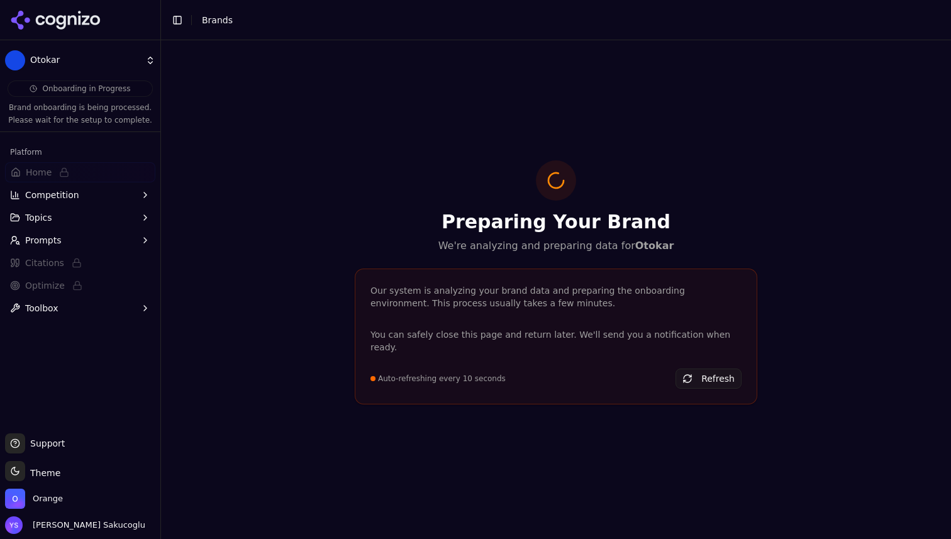
click at [39, 470] on html "Otokar Onboarding in Progress Brand onboarding is being processed. Please wait …" at bounding box center [475, 269] width 951 height 539
click at [47, 404] on div "Light" at bounding box center [45, 405] width 74 height 20
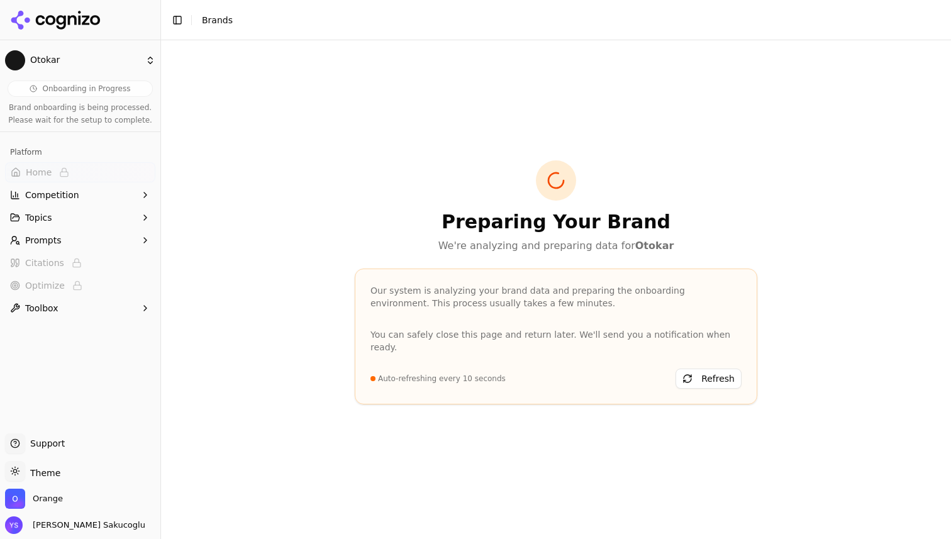
click at [515, 233] on h1 "Preparing Your Brand" at bounding box center [556, 222] width 403 height 23
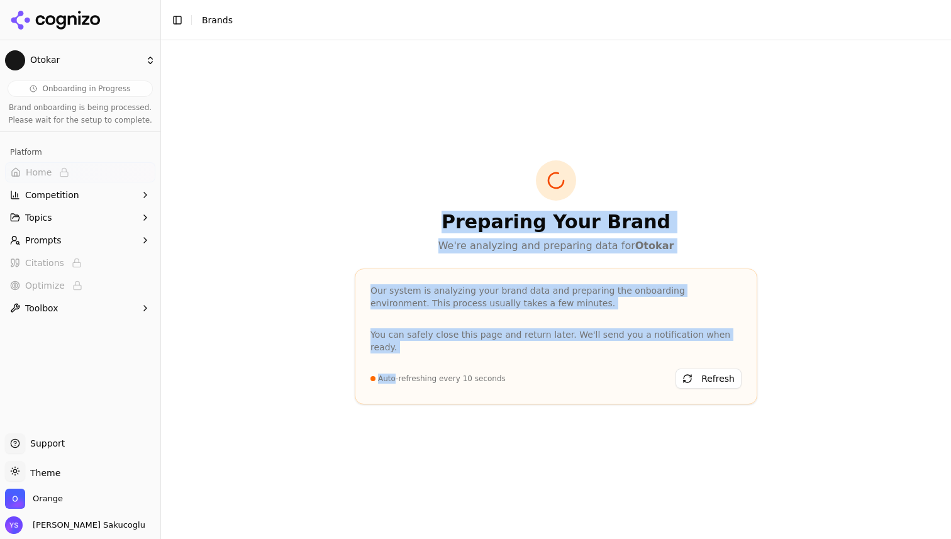
drag, startPoint x: 515, startPoint y: 237, endPoint x: 566, endPoint y: 367, distance: 139.8
click at [566, 366] on div "Preparing Your Brand We're analyzing and preparing data for Otokar Our system i…" at bounding box center [556, 289] width 423 height 259
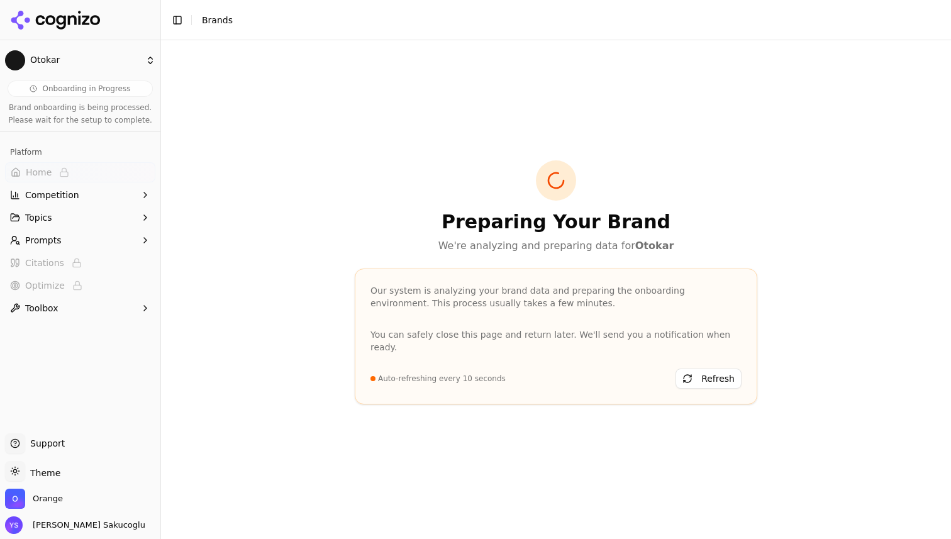
click at [556, 381] on div "Auto-refreshing every 10 seconds Refresh" at bounding box center [556, 379] width 371 height 20
click at [485, 376] on span "Auto-refreshing every 10 seconds" at bounding box center [442, 379] width 128 height 10
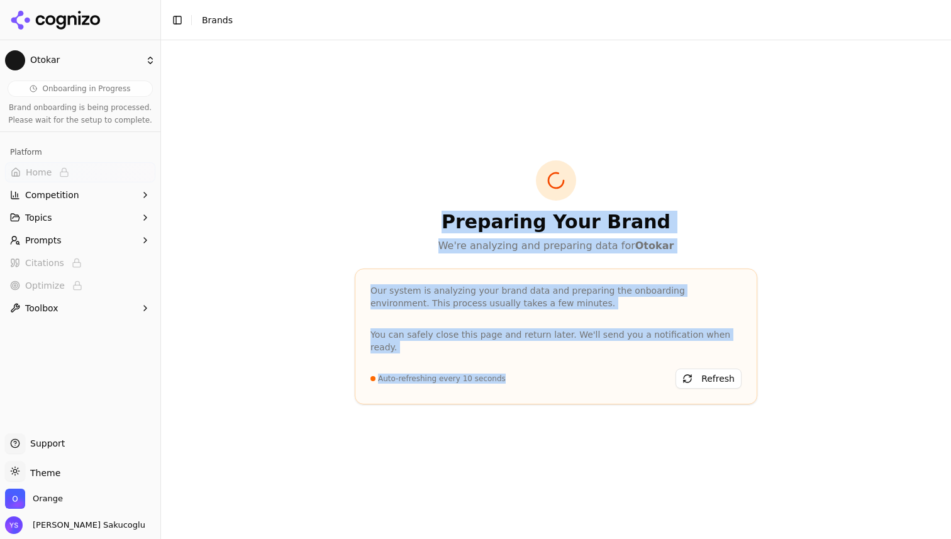
drag, startPoint x: 485, startPoint y: 376, endPoint x: 488, endPoint y: 188, distance: 188.1
click at [487, 189] on div "Preparing Your Brand We're analyzing and preparing data for Otokar Our system i…" at bounding box center [556, 289] width 423 height 259
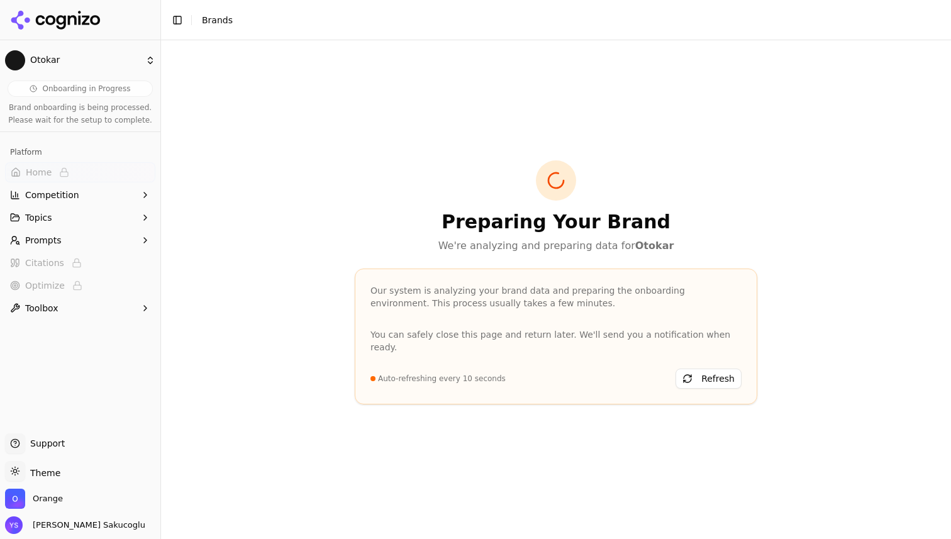
click at [488, 188] on div "Preparing Your Brand We're analyzing and preparing data for Otokar" at bounding box center [556, 206] width 403 height 93
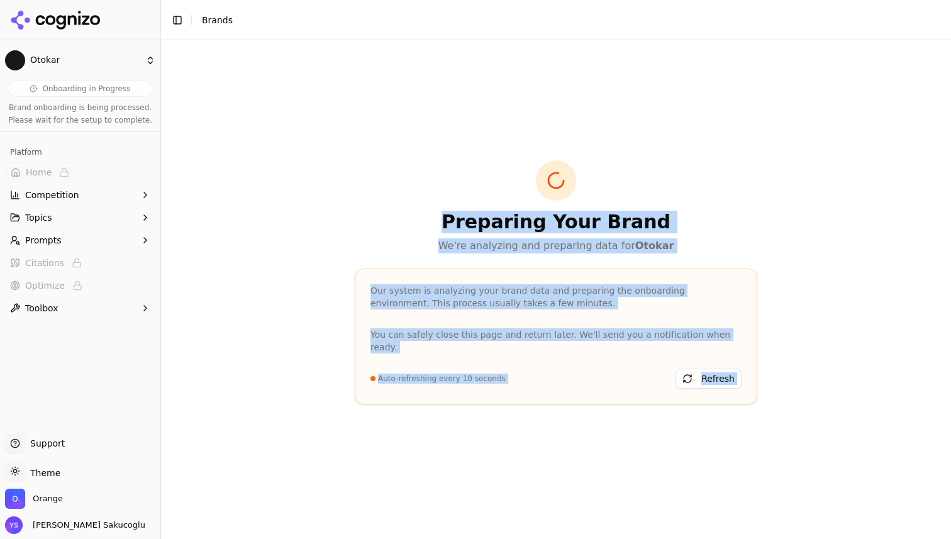
drag, startPoint x: 488, startPoint y: 188, endPoint x: 642, endPoint y: 478, distance: 327.9
click at [642, 478] on div "Preparing Your Brand We're analyzing and preparing data for Otokar Our system i…" at bounding box center [556, 289] width 790 height 499
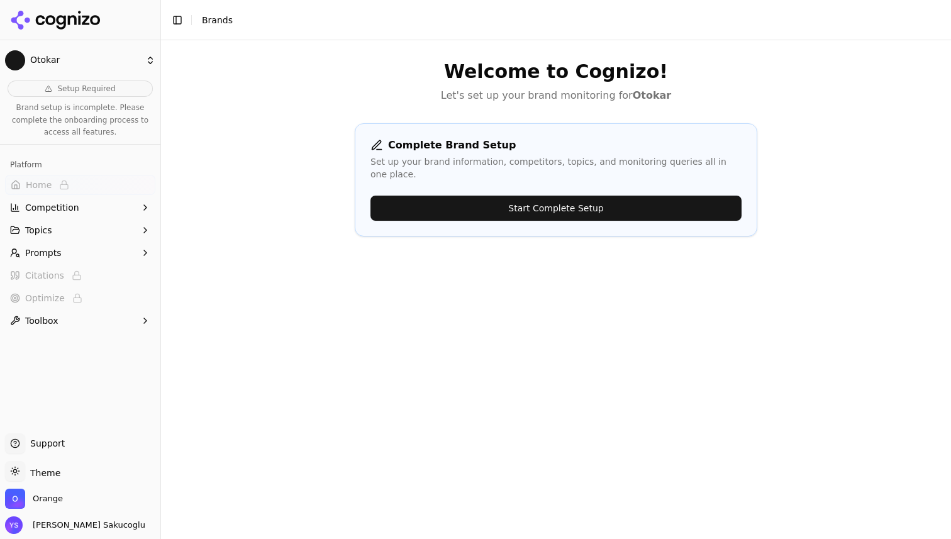
click at [574, 196] on button "Start Complete Setup" at bounding box center [556, 208] width 371 height 25
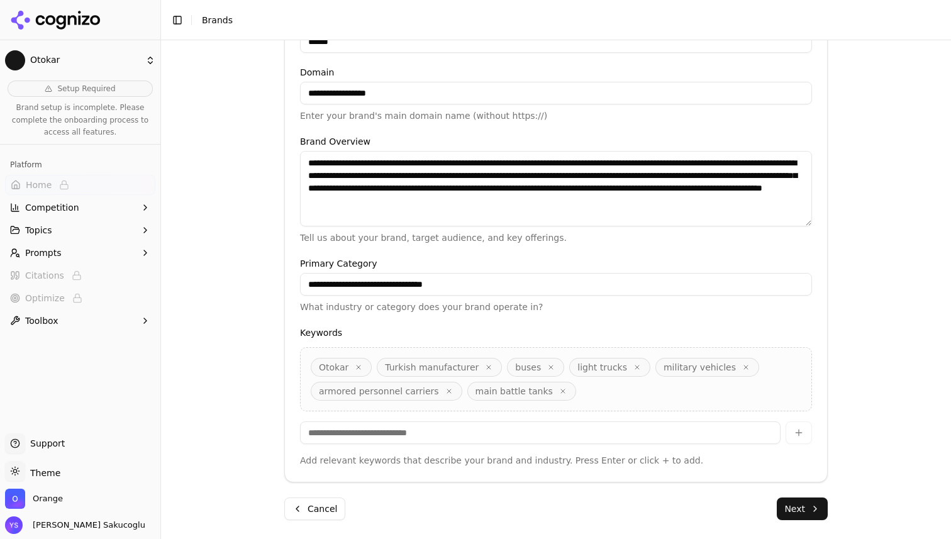
scroll to position [274, 0]
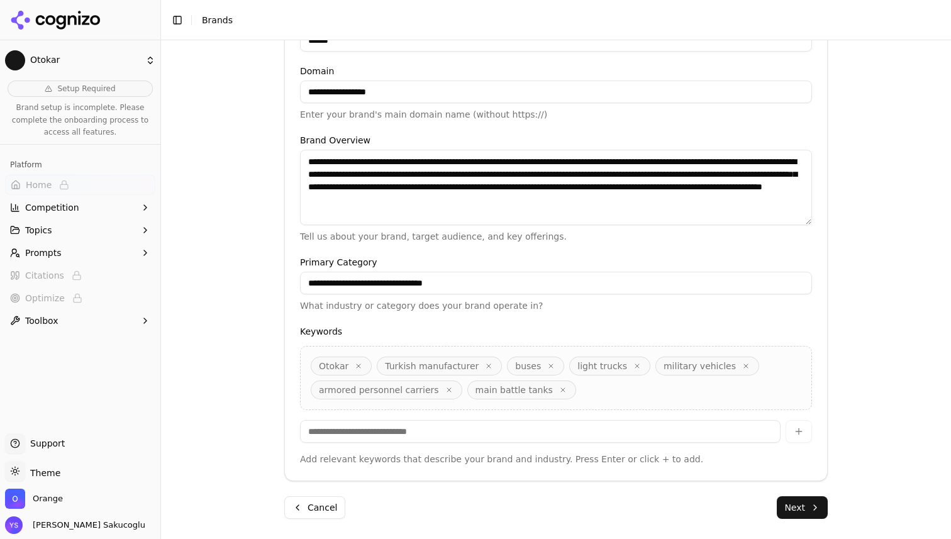
click at [396, 435] on input at bounding box center [540, 431] width 481 height 23
click at [486, 457] on p "Add relevant keywords that describe your brand and industry. Press Enter or cli…" at bounding box center [556, 459] width 512 height 13
click at [800, 505] on button "Next" at bounding box center [802, 507] width 51 height 23
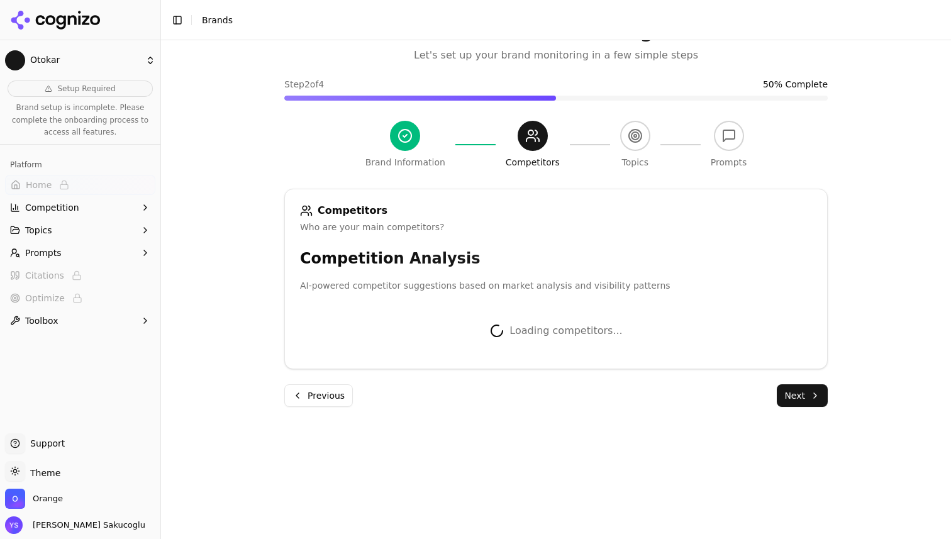
scroll to position [271, 0]
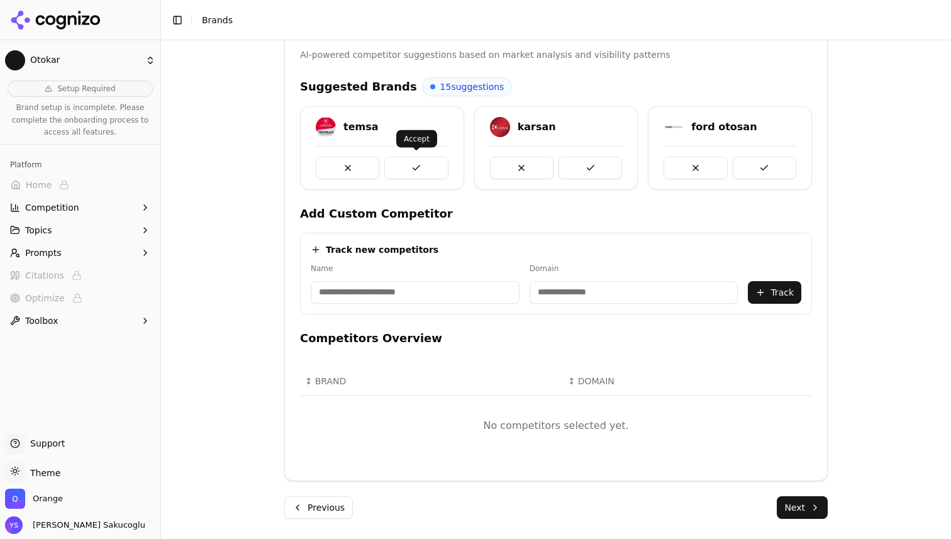
click at [416, 170] on button at bounding box center [416, 168] width 64 height 23
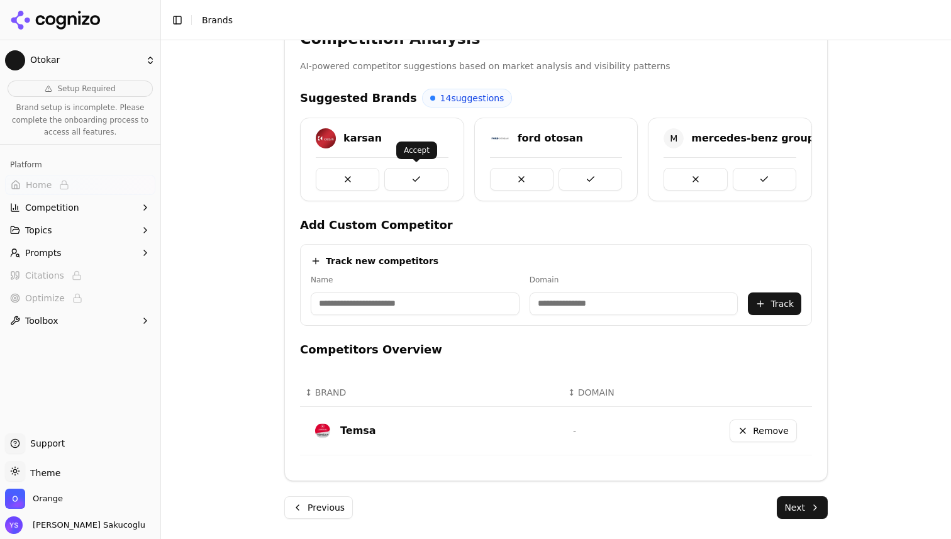
click at [417, 176] on button at bounding box center [416, 179] width 64 height 23
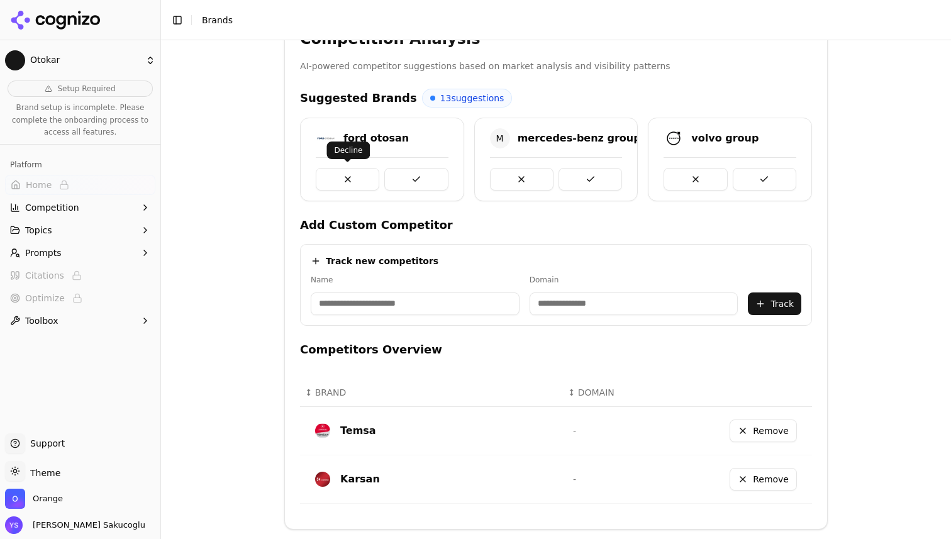
click at [347, 177] on button at bounding box center [348, 179] width 64 height 23
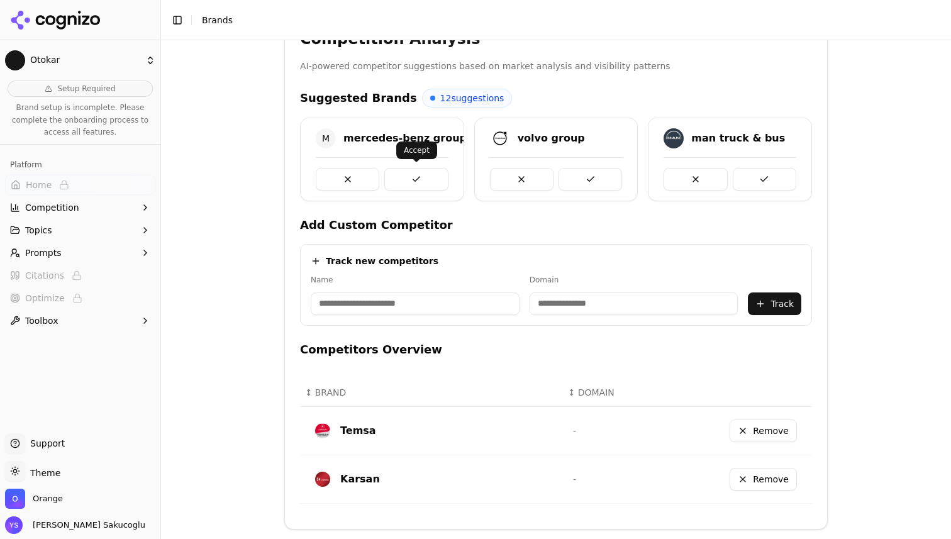
click at [412, 173] on button at bounding box center [416, 179] width 64 height 23
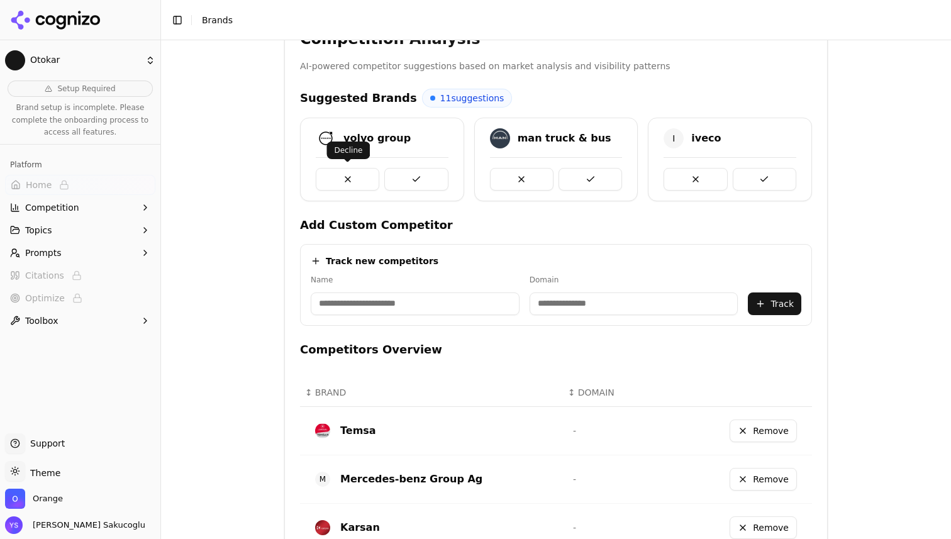
click at [351, 181] on button at bounding box center [348, 179] width 64 height 23
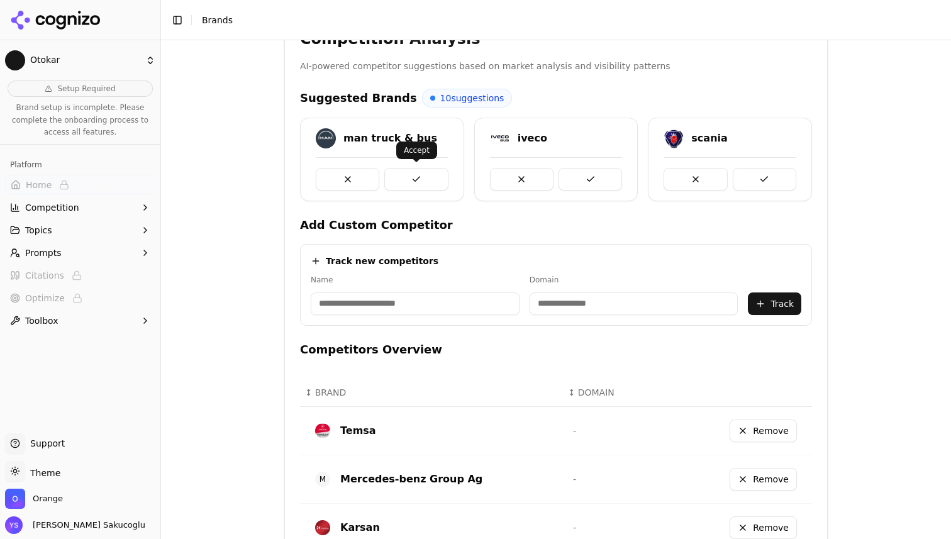
click at [414, 180] on button at bounding box center [416, 179] width 64 height 23
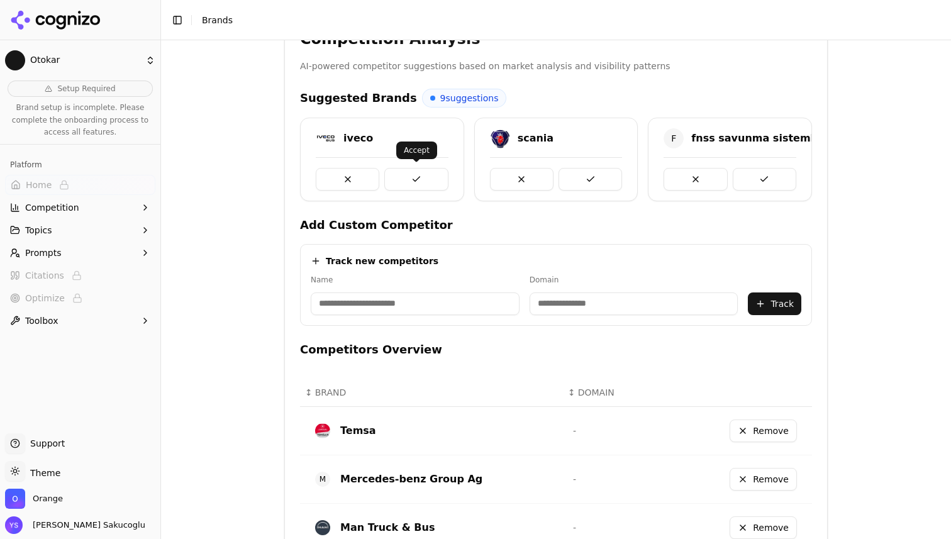
click at [422, 177] on button at bounding box center [416, 179] width 64 height 23
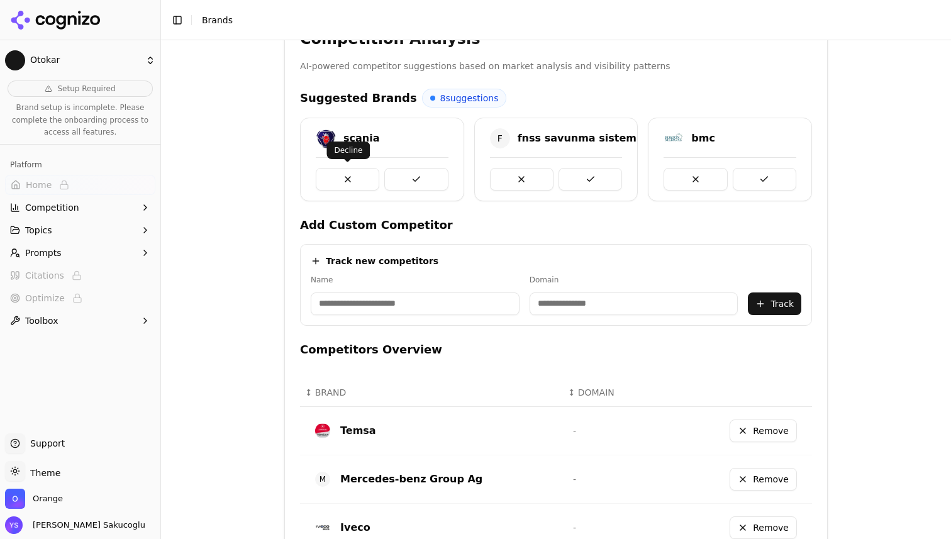
click at [352, 177] on button at bounding box center [348, 179] width 64 height 23
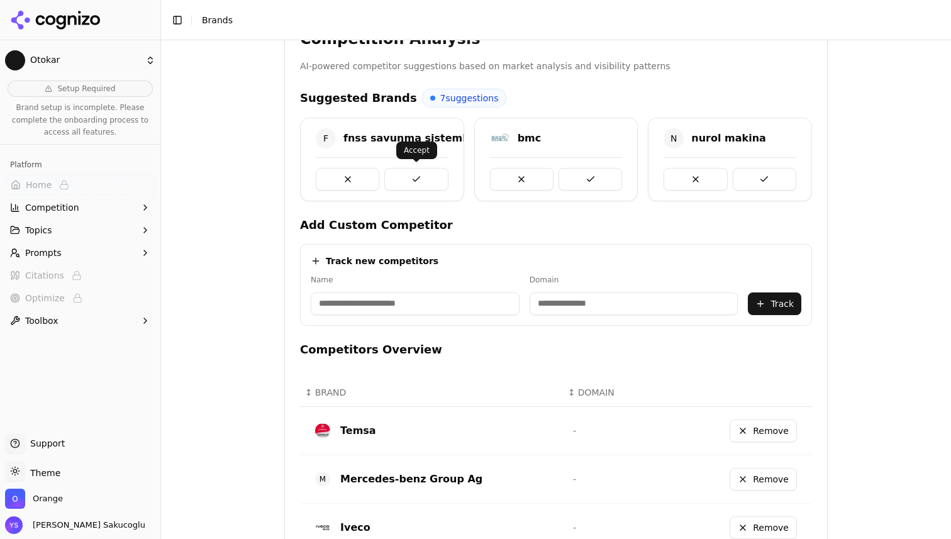
click at [404, 175] on button at bounding box center [416, 179] width 64 height 23
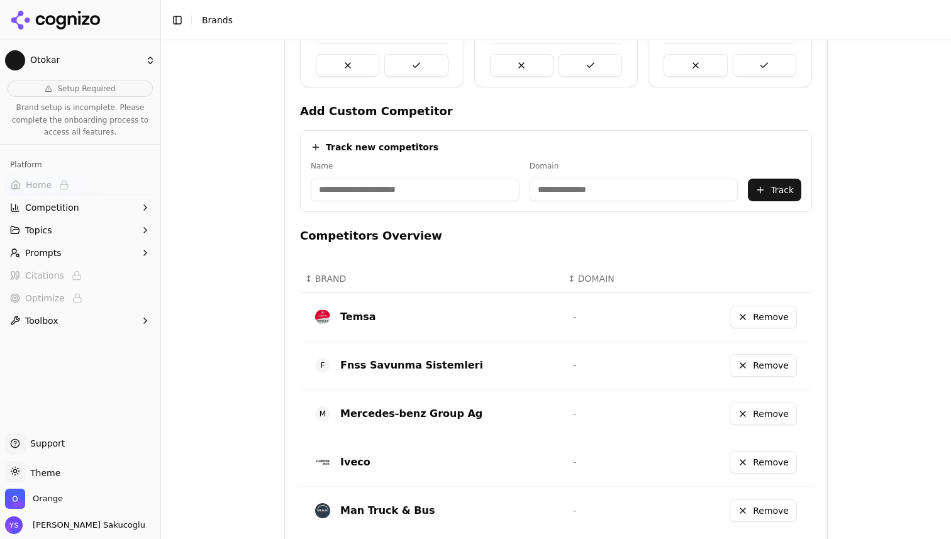
scroll to position [502, 0]
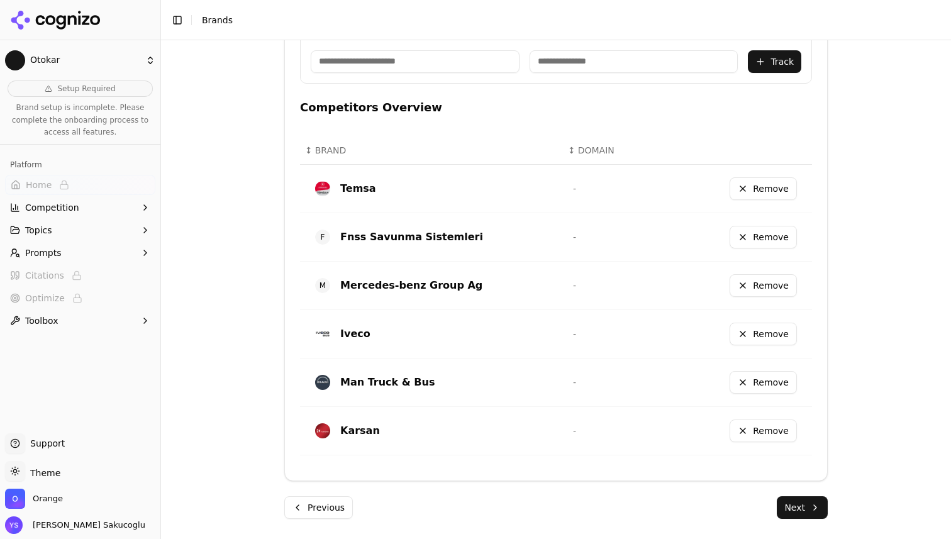
click at [808, 506] on button "Next" at bounding box center [802, 507] width 51 height 23
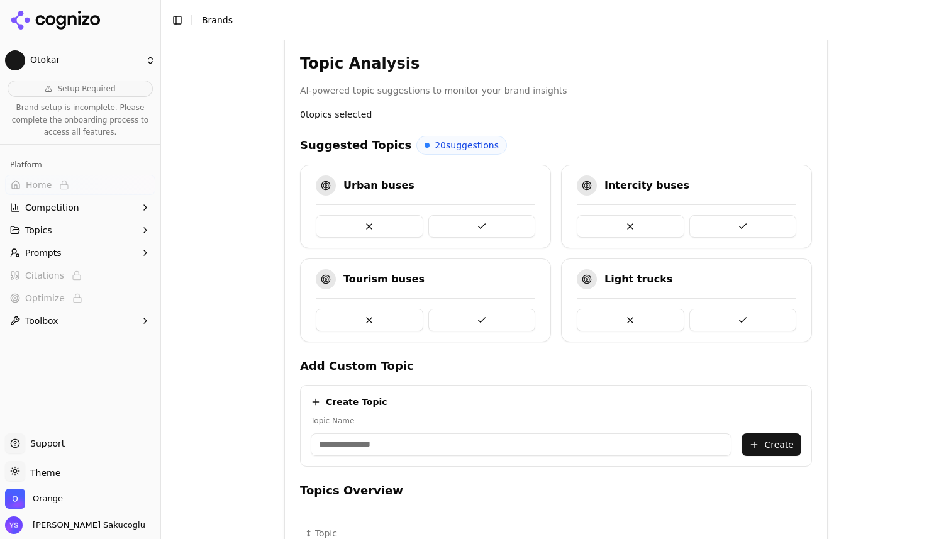
scroll to position [236, 0]
click at [470, 223] on button at bounding box center [482, 226] width 108 height 23
click at [488, 224] on button at bounding box center [482, 226] width 108 height 23
click at [372, 221] on button at bounding box center [370, 226] width 108 height 23
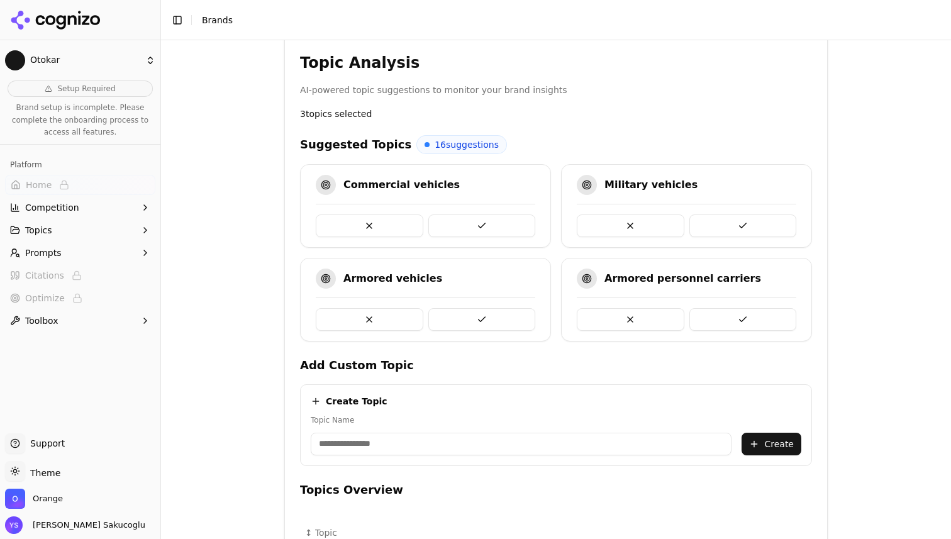
click at [474, 225] on button at bounding box center [482, 226] width 108 height 23
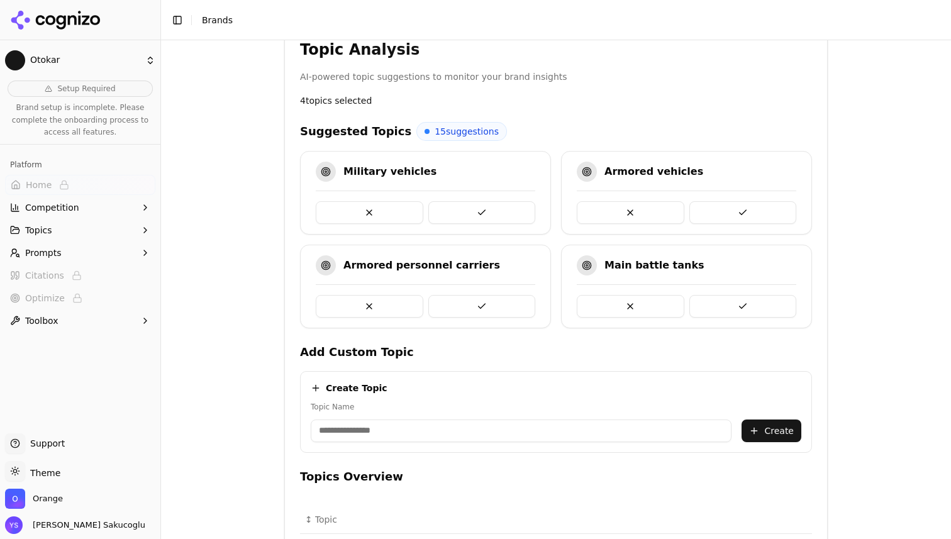
scroll to position [552, 0]
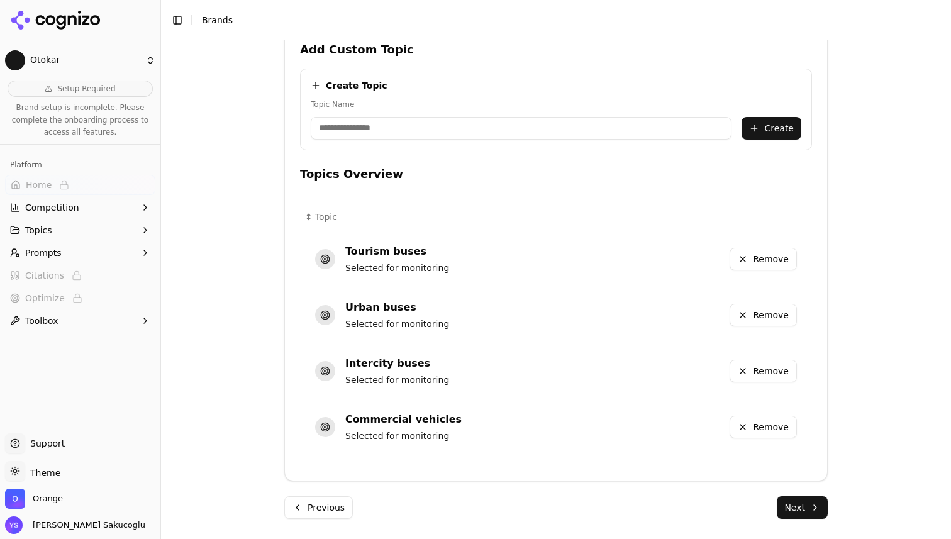
click at [793, 510] on button "Next" at bounding box center [802, 507] width 51 height 23
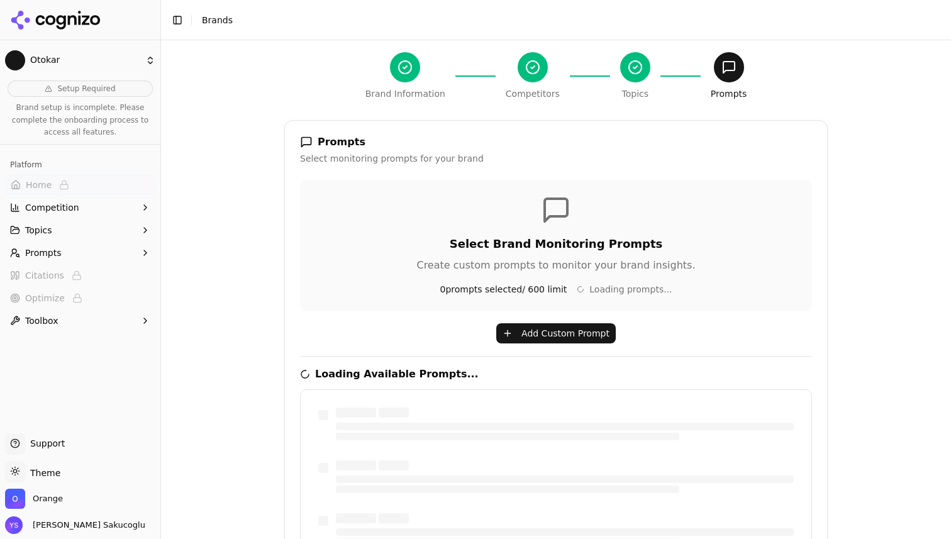
scroll to position [120, 0]
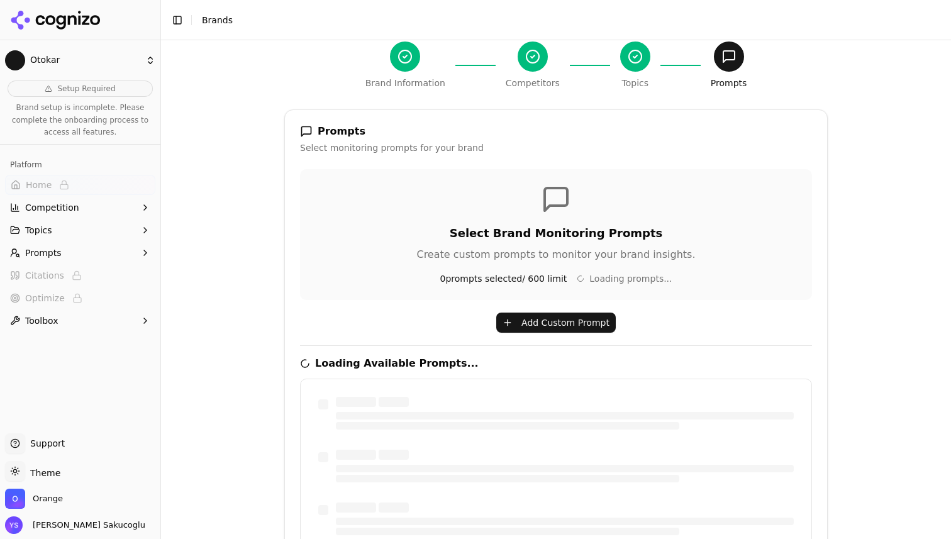
click at [542, 277] on span "0 prompts selected / 600 limit" at bounding box center [503, 278] width 127 height 13
drag, startPoint x: 542, startPoint y: 277, endPoint x: 562, endPoint y: 277, distance: 19.5
click at [562, 277] on span "0 prompts selected / 600 limit" at bounding box center [503, 278] width 127 height 13
drag, startPoint x: 562, startPoint y: 277, endPoint x: 468, endPoint y: 228, distance: 105.8
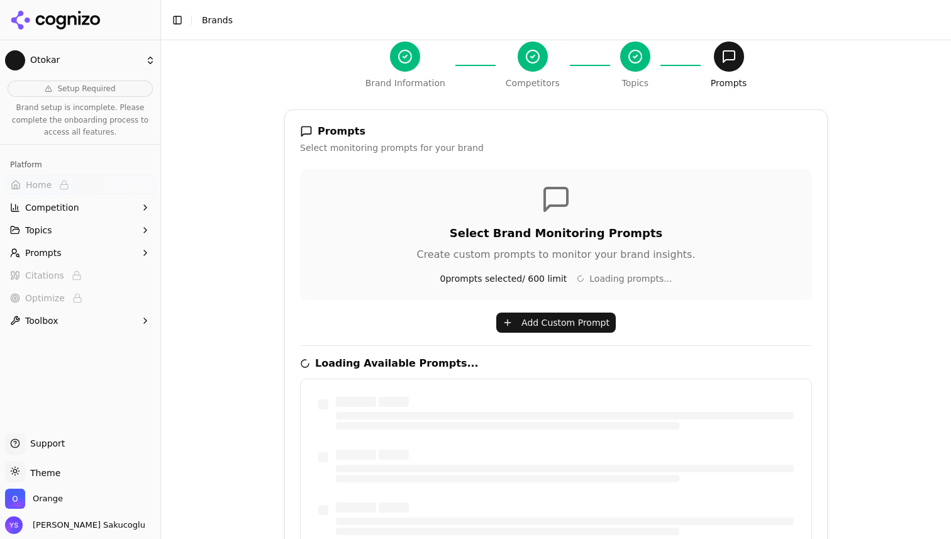
click at [468, 228] on div "Select Brand Monitoring Prompts Create custom prompts to monitor your brand ins…" at bounding box center [556, 234] width 512 height 131
click at [468, 228] on h3 "Select Brand Monitoring Prompts" at bounding box center [556, 234] width 482 height 18
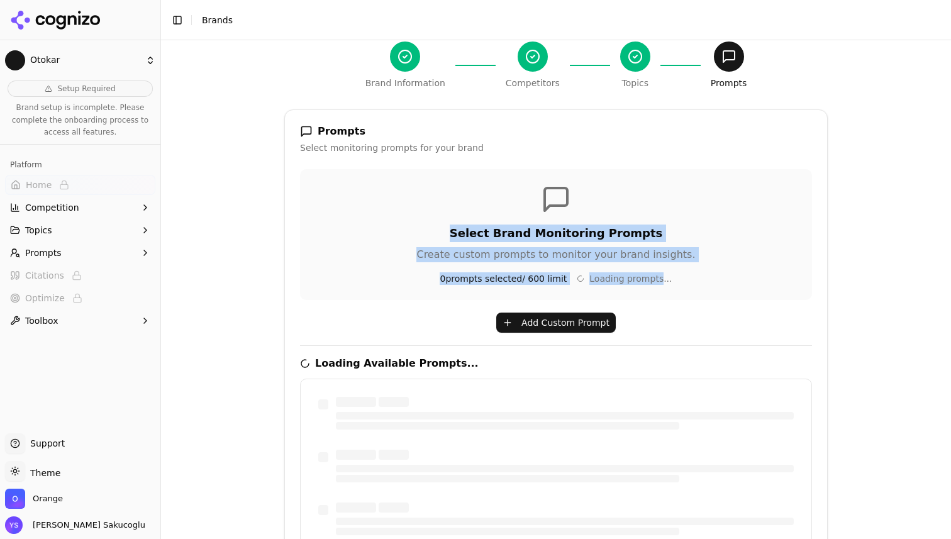
drag, startPoint x: 468, startPoint y: 228, endPoint x: 659, endPoint y: 282, distance: 198.8
click at [658, 282] on div "Select Brand Monitoring Prompts Create custom prompts to monitor your brand ins…" at bounding box center [556, 234] width 512 height 131
click at [679, 277] on div "0 prompts selected / 600 limit Loading prompts..." at bounding box center [556, 278] width 482 height 13
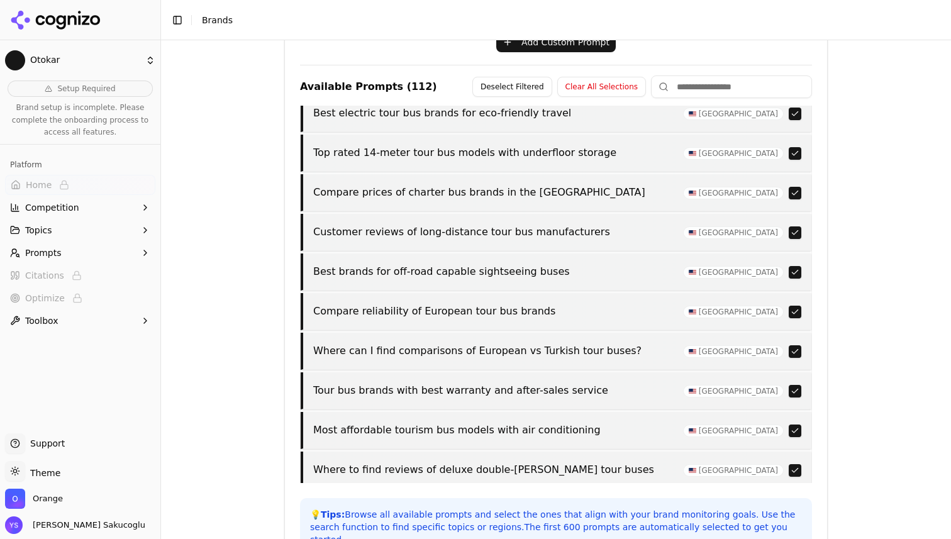
scroll to position [35, 0]
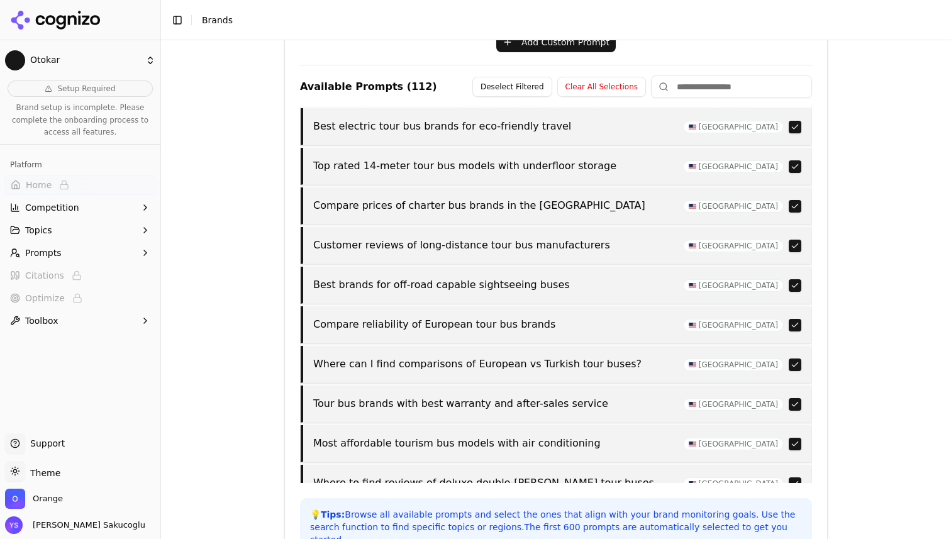
click at [799, 167] on button "button" at bounding box center [795, 166] width 13 height 13
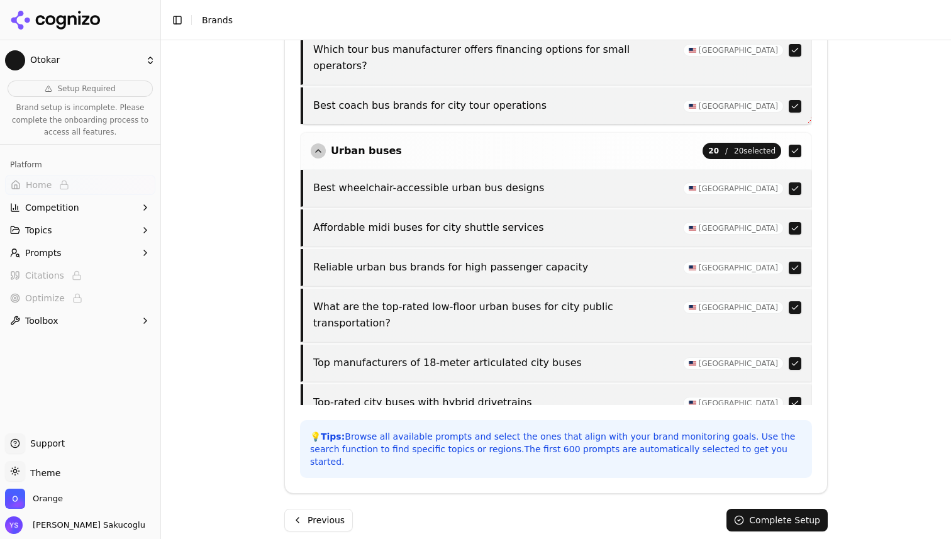
scroll to position [963, 0]
click at [793, 182] on button "button" at bounding box center [795, 188] width 13 height 13
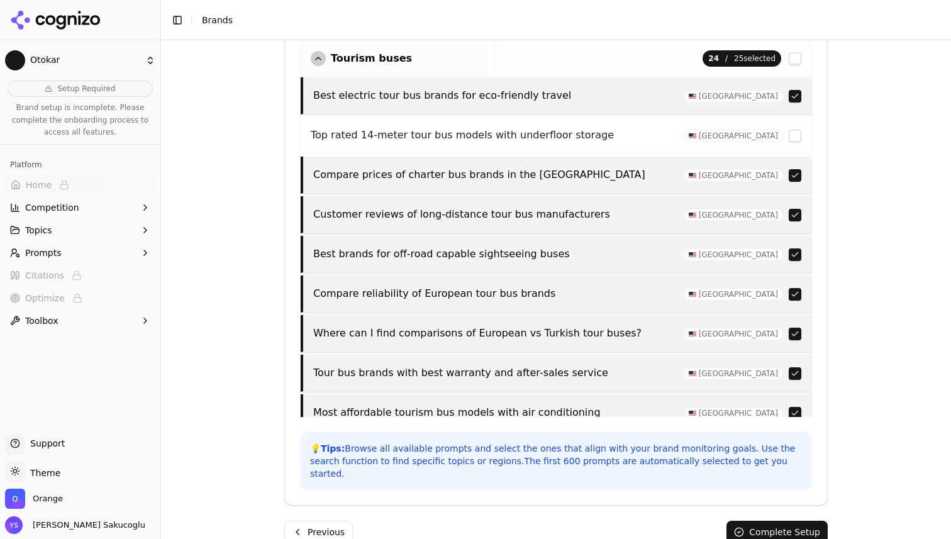
scroll to position [461, 0]
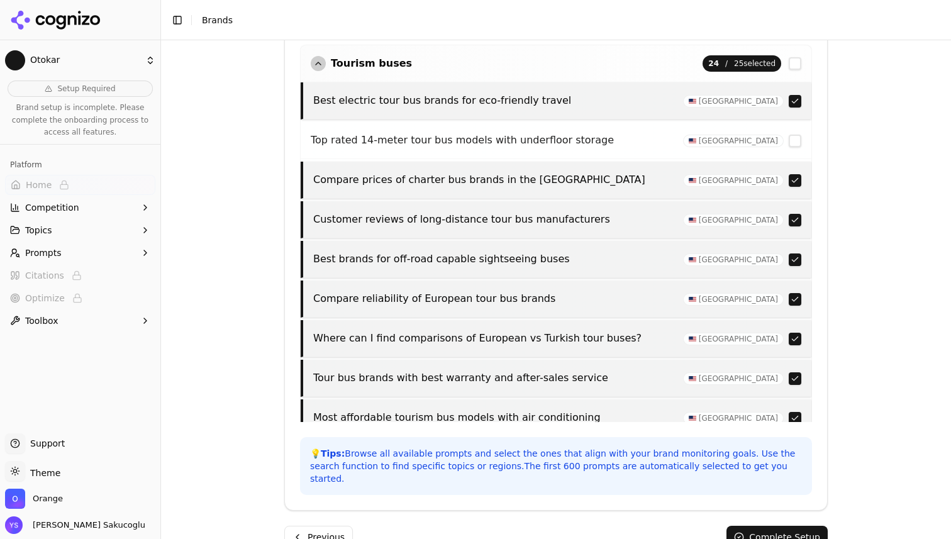
click at [795, 67] on buses "button" at bounding box center [795, 63] width 13 height 13
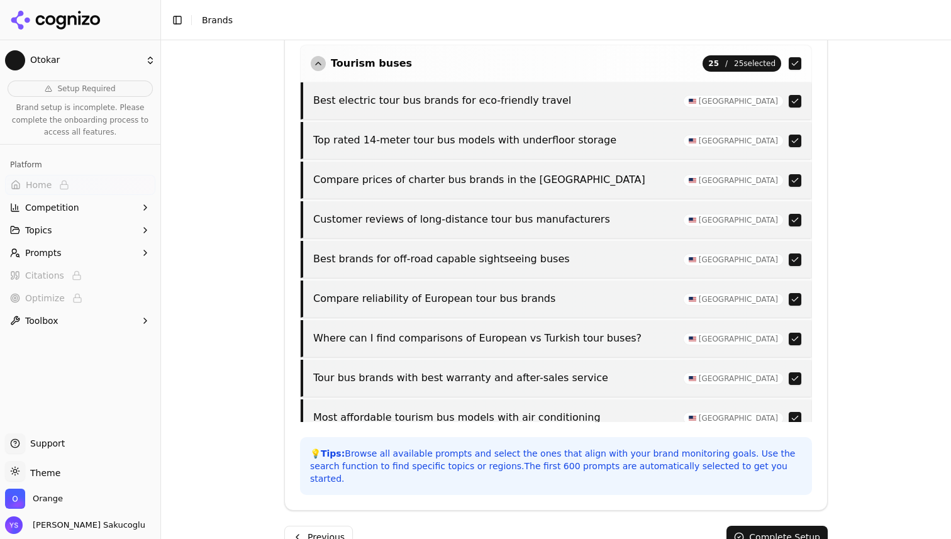
click at [795, 67] on buses "button" at bounding box center [795, 63] width 13 height 13
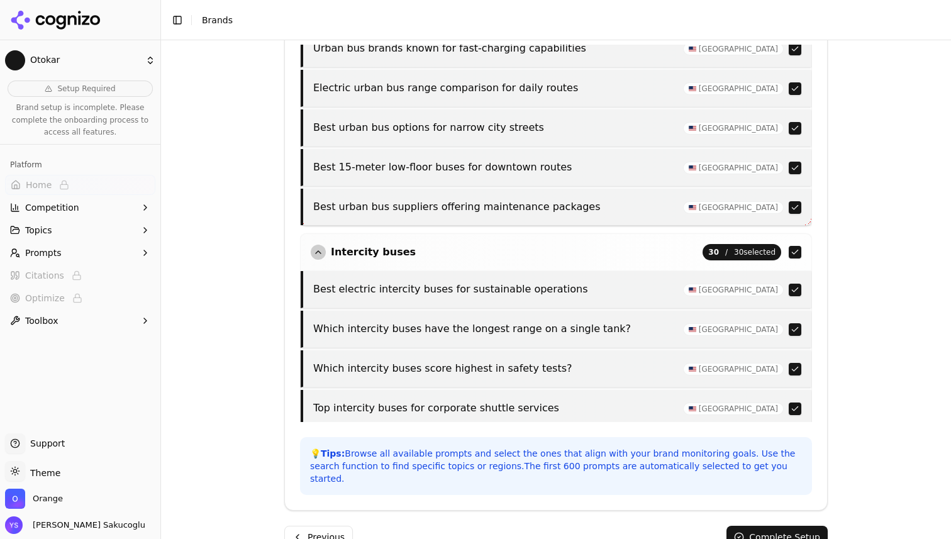
scroll to position [1668, 0]
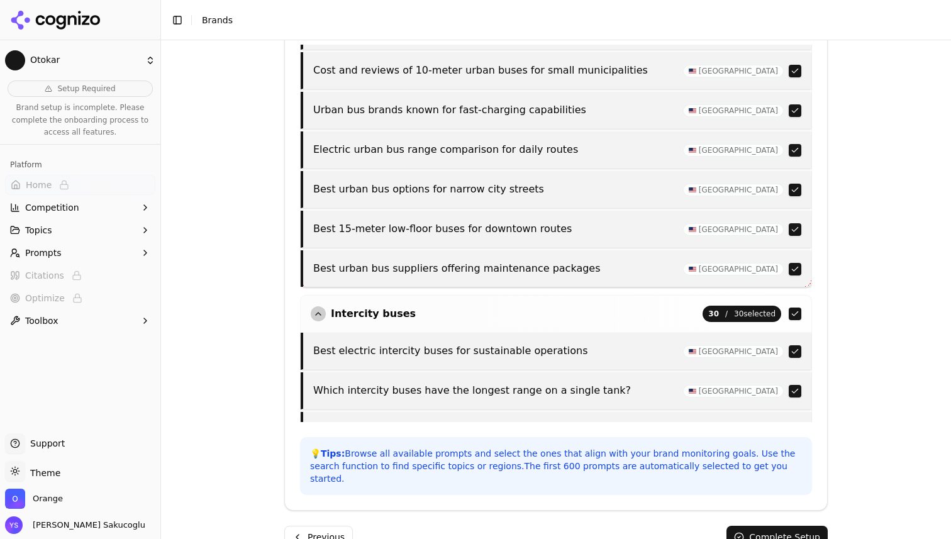
click at [796, 308] on buses "button" at bounding box center [795, 314] width 13 height 13
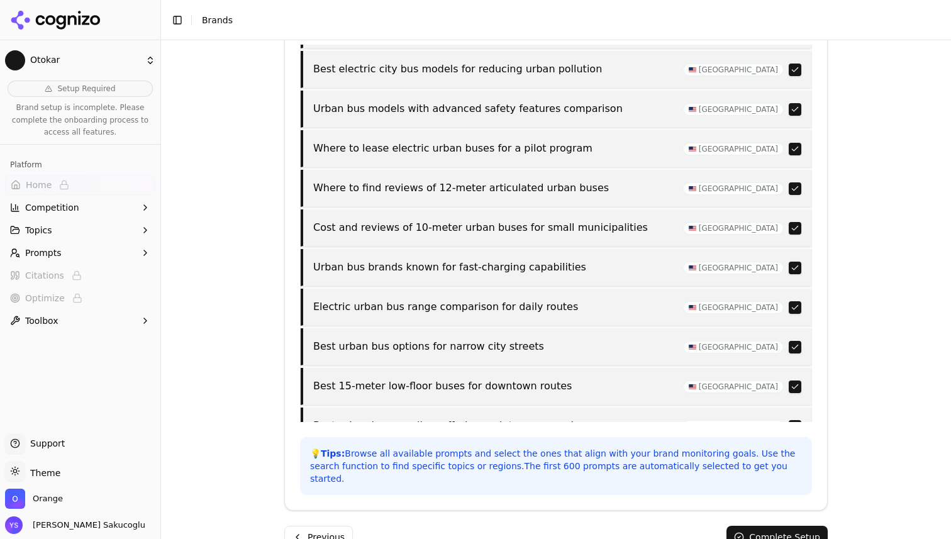
scroll to position [1502, 0]
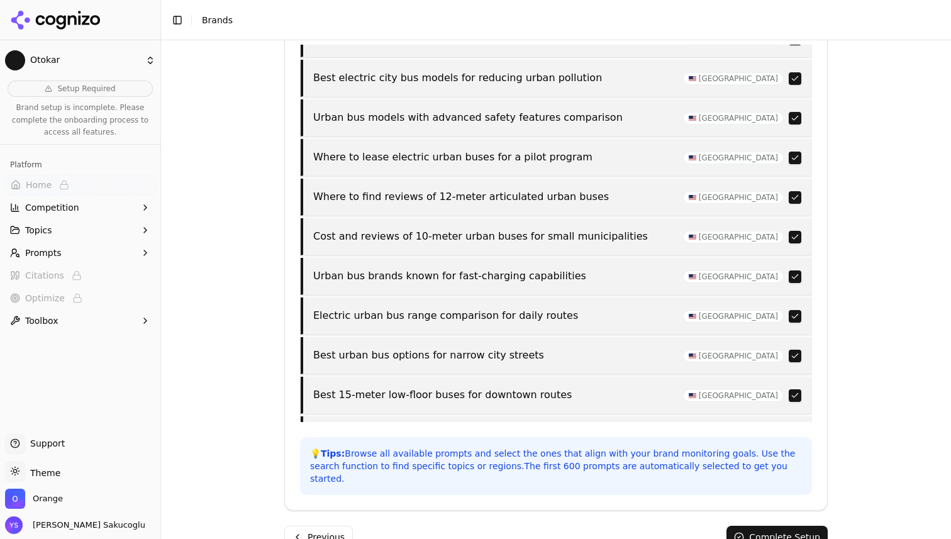
click at [799, 429] on button "button" at bounding box center [795, 435] width 13 height 13
click at [794, 429] on button "button" at bounding box center [795, 435] width 13 height 13
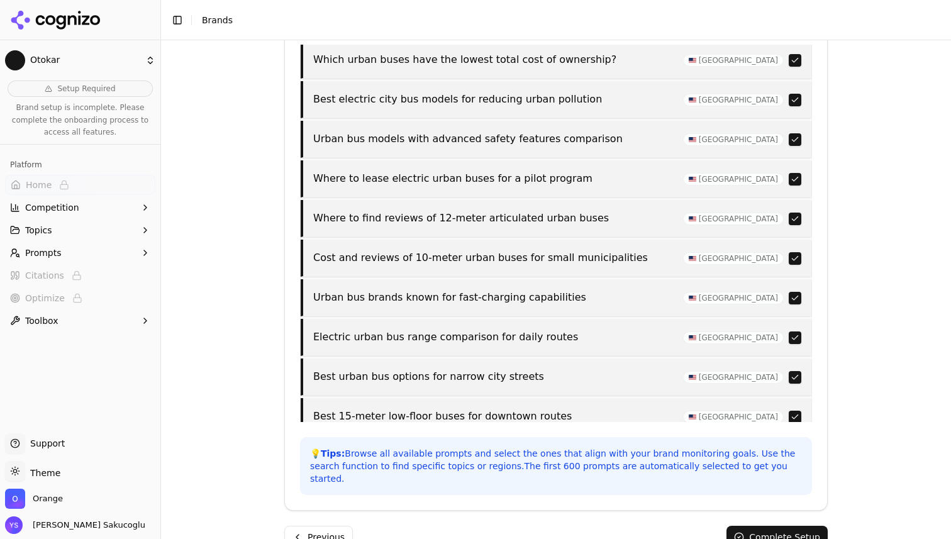
scroll to position [1505, 0]
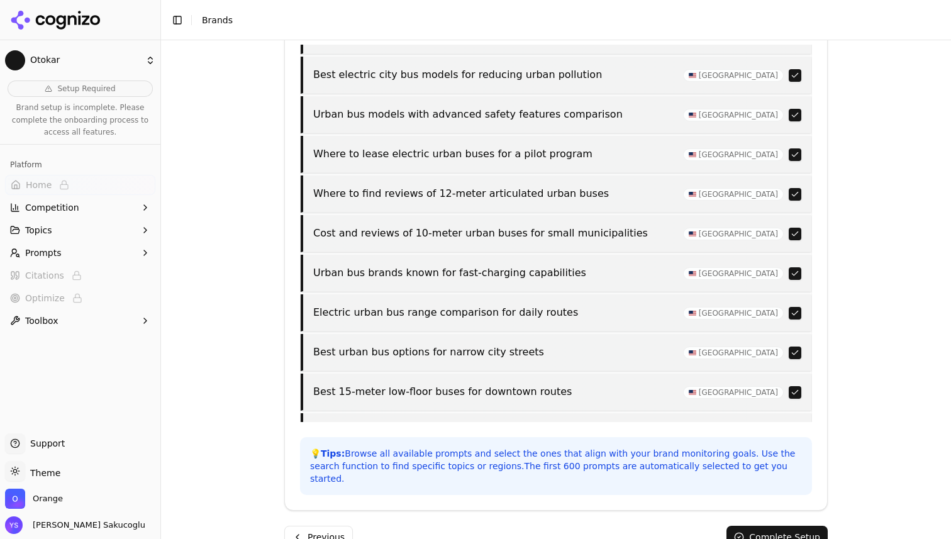
click at [324, 384] on p "Best 15-meter low-floor buses for downtown routes" at bounding box center [494, 392] width 362 height 16
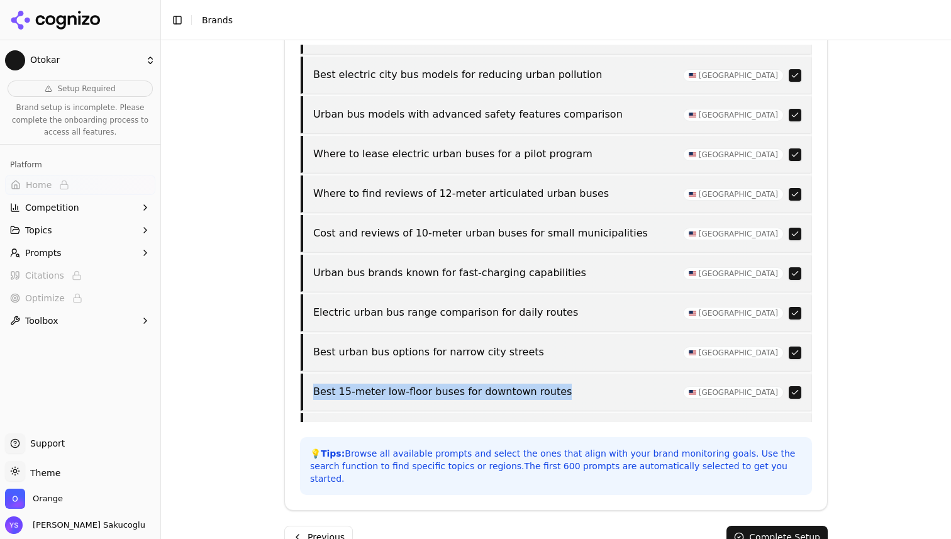
drag, startPoint x: 324, startPoint y: 345, endPoint x: 547, endPoint y: 343, distance: 223.3
click at [548, 384] on p "Best 15-meter low-floor buses for downtown routes" at bounding box center [494, 392] width 362 height 16
click at [505, 384] on p "Best 15-meter low-floor buses for downtown routes" at bounding box center [494, 392] width 362 height 16
drag, startPoint x: 505, startPoint y: 344, endPoint x: 549, endPoint y: 344, distance: 43.4
click at [549, 384] on p "Best 15-meter low-floor buses for downtown routes" at bounding box center [494, 392] width 362 height 16
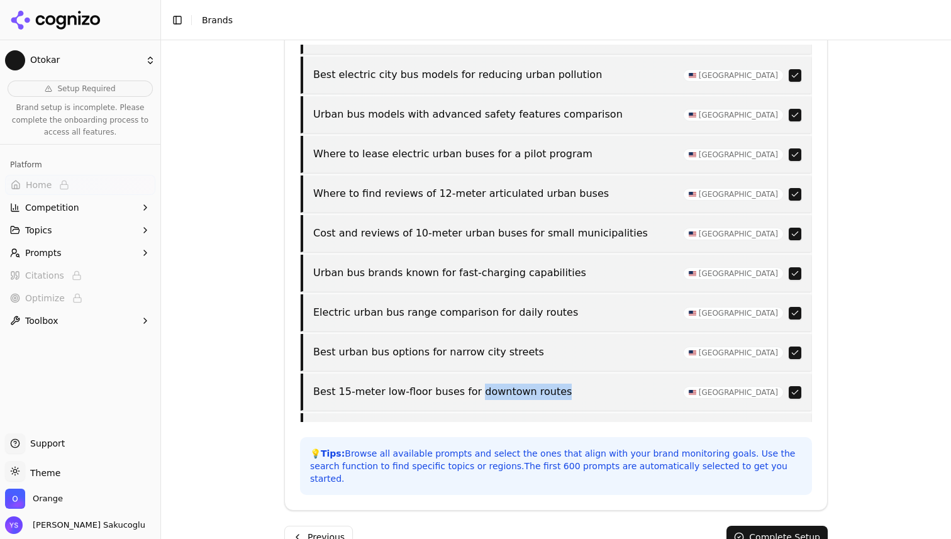
click at [549, 384] on p "Best 15-meter low-floor buses for downtown routes" at bounding box center [494, 392] width 362 height 16
click at [797, 386] on button "button" at bounding box center [795, 392] width 13 height 13
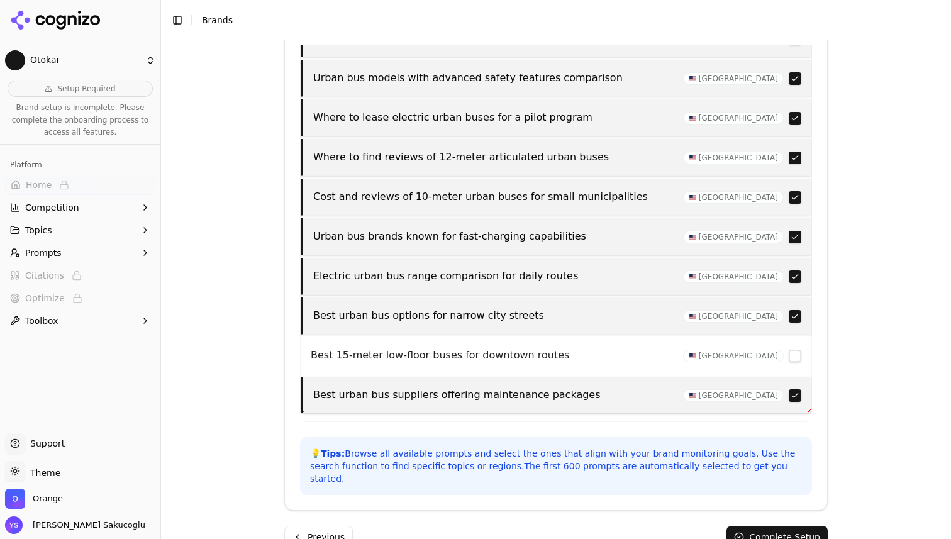
scroll to position [1543, 0]
click at [551, 267] on p "Electric urban bus range comparison for daily routes" at bounding box center [494, 275] width 362 height 16
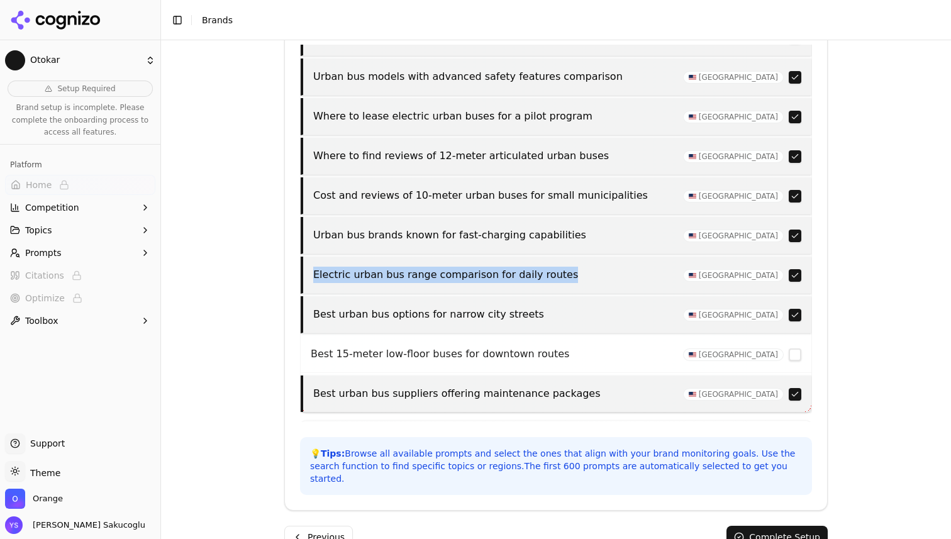
drag, startPoint x: 551, startPoint y: 228, endPoint x: 322, endPoint y: 227, distance: 229.0
click at [322, 267] on p "Electric urban bus range comparison for daily routes" at bounding box center [494, 275] width 362 height 16
drag, startPoint x: 322, startPoint y: 227, endPoint x: 537, endPoint y: 228, distance: 214.5
click at [537, 267] on p "Electric urban bus range comparison for daily routes" at bounding box center [494, 275] width 362 height 16
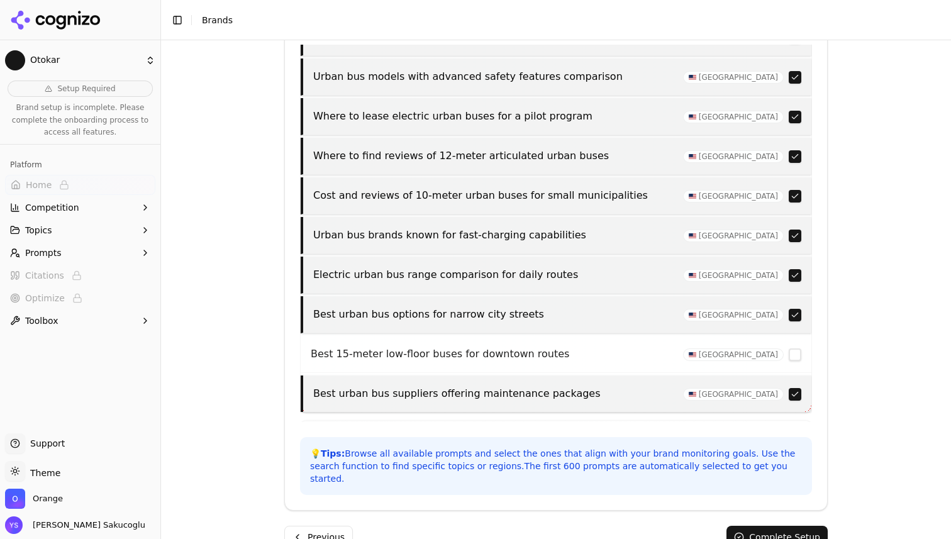
click at [338, 267] on p "Electric urban bus range comparison for daily routes" at bounding box center [494, 275] width 362 height 16
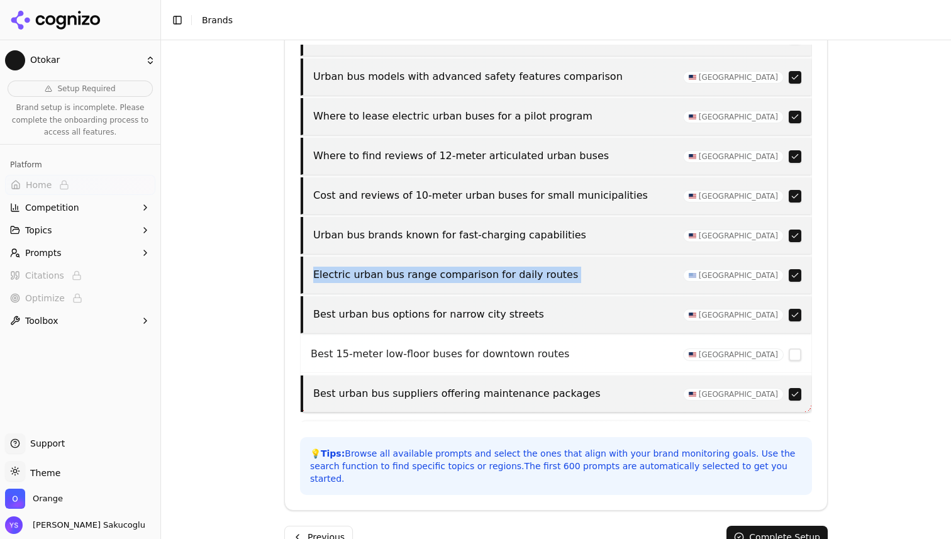
drag, startPoint x: 338, startPoint y: 227, endPoint x: 558, endPoint y: 232, distance: 220.2
click at [558, 267] on p "Electric urban bus range comparison for daily routes" at bounding box center [494, 275] width 362 height 16
click at [549, 267] on p "Electric urban bus range comparison for daily routes" at bounding box center [494, 275] width 362 height 16
drag, startPoint x: 549, startPoint y: 225, endPoint x: 326, endPoint y: 228, distance: 222.7
click at [326, 267] on p "Electric urban bus range comparison for daily routes" at bounding box center [494, 275] width 362 height 16
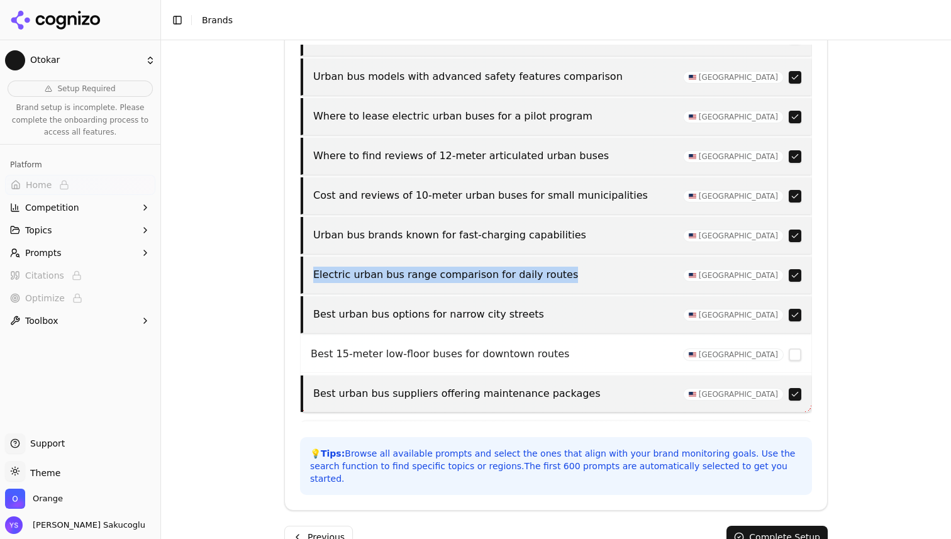
click at [326, 267] on p "Electric urban bus range comparison for daily routes" at bounding box center [494, 275] width 362 height 16
drag, startPoint x: 326, startPoint y: 228, endPoint x: 573, endPoint y: 233, distance: 246.7
click at [573, 267] on p "Electric urban bus range comparison for daily routes" at bounding box center [494, 275] width 362 height 16
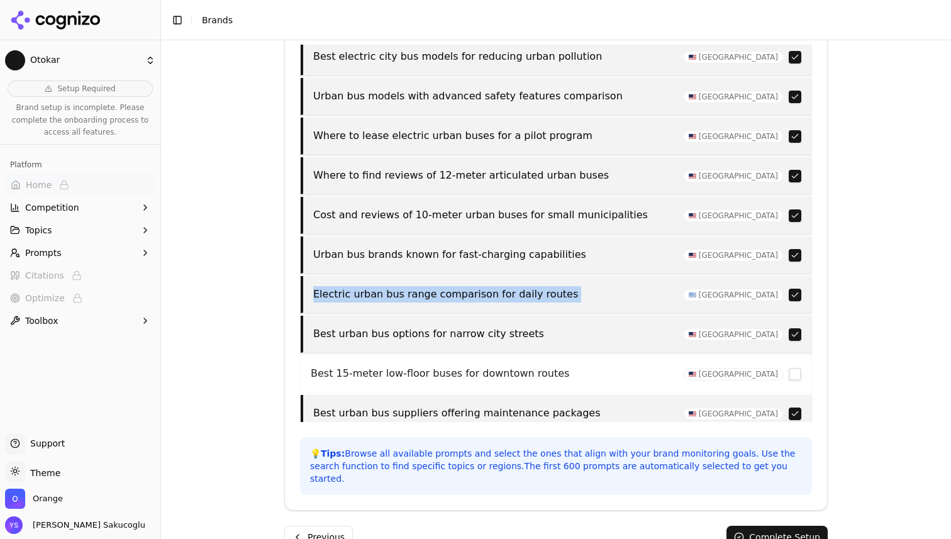
scroll to position [1521, 0]
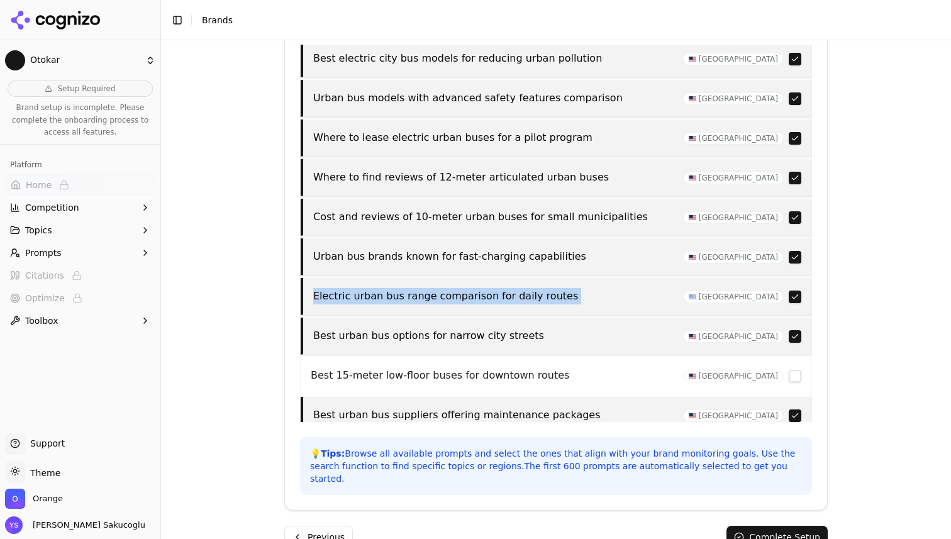
click at [496, 288] on p "Electric urban bus range comparison for daily routes" at bounding box center [494, 296] width 362 height 16
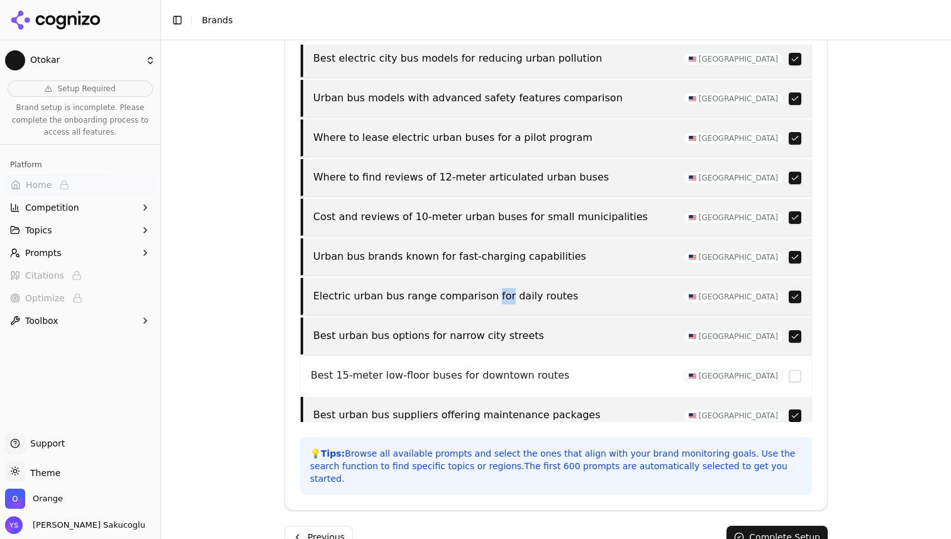
click at [496, 288] on p "Electric urban bus range comparison for daily routes" at bounding box center [494, 296] width 362 height 16
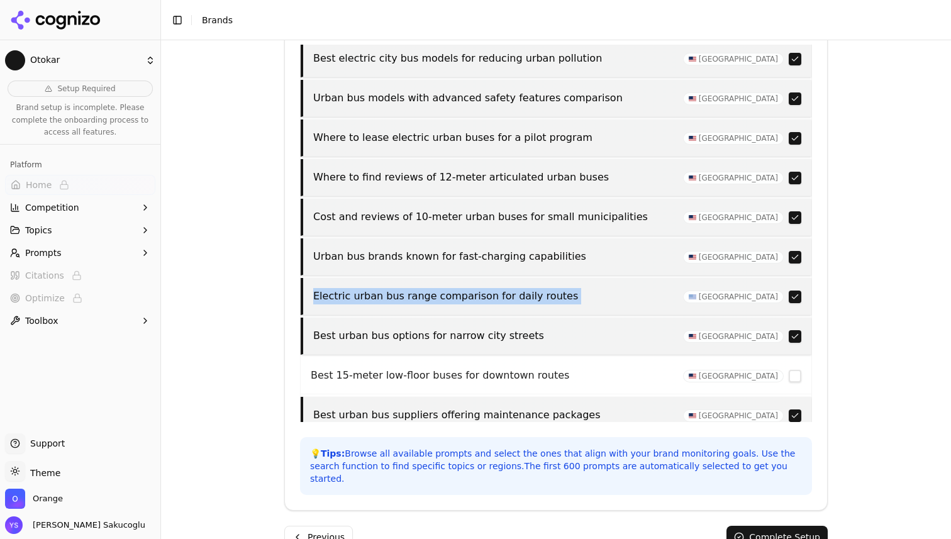
click at [496, 288] on p "Electric urban bus range comparison for daily routes" at bounding box center [494, 296] width 362 height 16
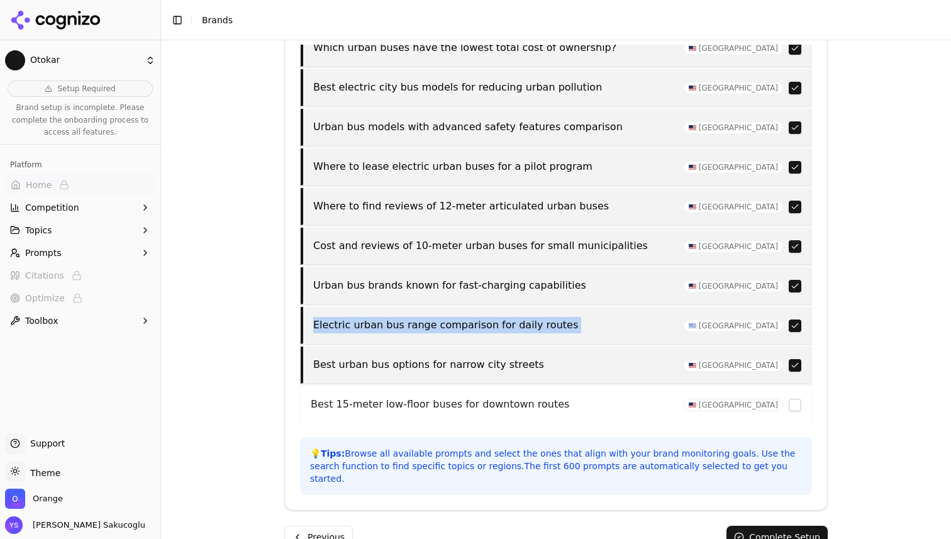
scroll to position [1491, 0]
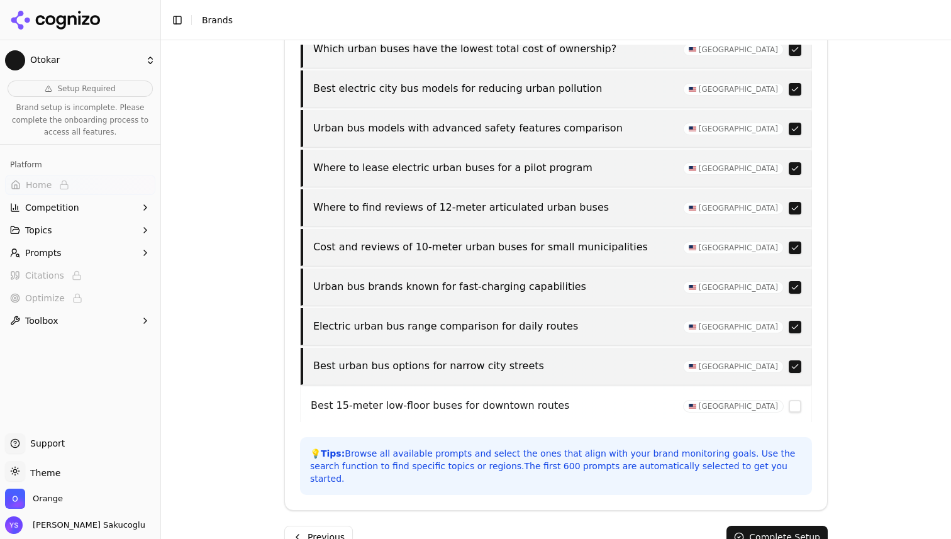
click at [411, 279] on p "Urban bus brands known for fast-charging capabilities" at bounding box center [494, 287] width 362 height 16
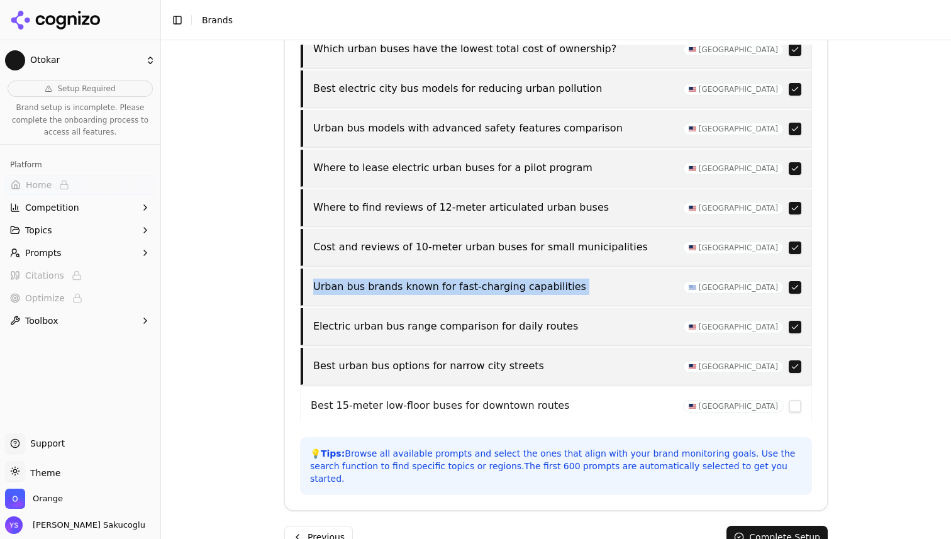
click at [411, 279] on p "Urban bus brands known for fast-charging capabilities" at bounding box center [494, 287] width 362 height 16
click at [380, 279] on p "Urban bus brands known for fast-charging capabilities" at bounding box center [494, 287] width 362 height 16
drag, startPoint x: 380, startPoint y: 239, endPoint x: 544, endPoint y: 242, distance: 164.2
click at [544, 279] on p "Urban bus brands known for fast-charging capabilities" at bounding box center [494, 287] width 362 height 16
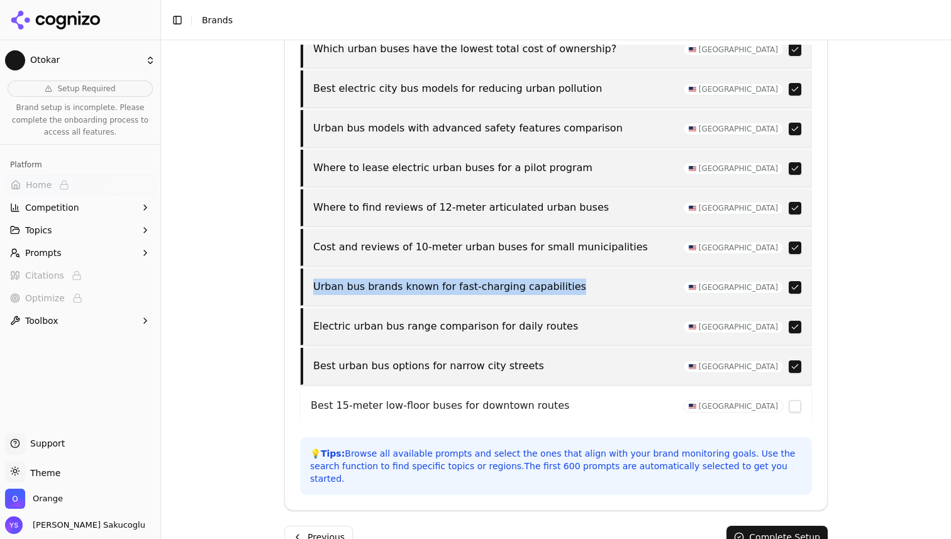
drag, startPoint x: 544, startPoint y: 242, endPoint x: 330, endPoint y: 241, distance: 214.5
click at [330, 279] on p "Urban bus brands known for fast-charging capabilities" at bounding box center [494, 287] width 362 height 16
drag, startPoint x: 330, startPoint y: 241, endPoint x: 566, endPoint y: 240, distance: 236.6
click at [566, 279] on p "Urban bus brands known for fast-charging capabilities" at bounding box center [494, 287] width 362 height 16
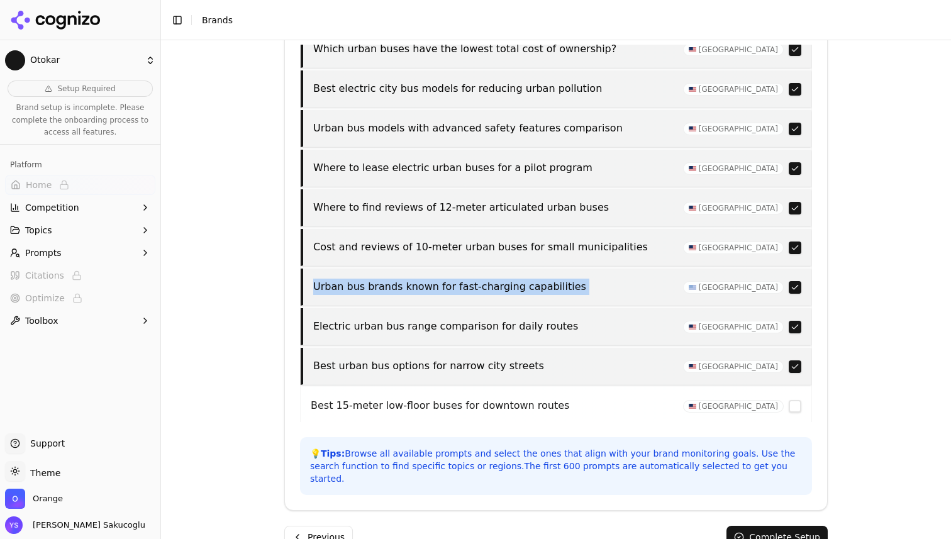
click at [566, 279] on p "Urban bus brands known for fast-charging capabilities" at bounding box center [494, 287] width 362 height 16
drag, startPoint x: 566, startPoint y: 240, endPoint x: 312, endPoint y: 239, distance: 254.2
click at [312, 269] on div "Urban bus brands known for fast-charging capabilities United States" at bounding box center [556, 287] width 511 height 37
drag, startPoint x: 312, startPoint y: 239, endPoint x: 567, endPoint y: 238, distance: 254.8
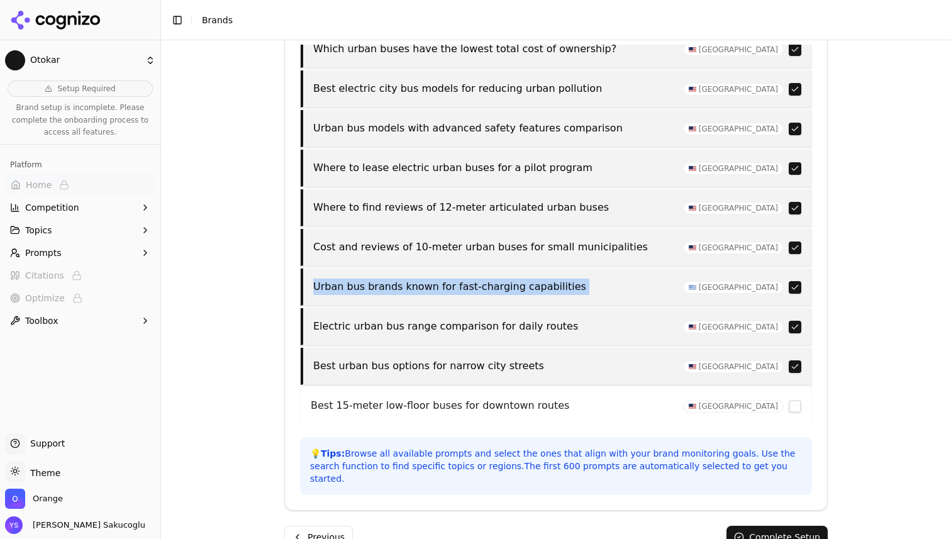
click at [567, 269] on div "Urban bus brands known for fast-charging capabilities United States" at bounding box center [556, 287] width 511 height 37
click at [567, 279] on p "Urban bus brands known for fast-charging capabilities" at bounding box center [494, 287] width 362 height 16
drag, startPoint x: 567, startPoint y: 238, endPoint x: 314, endPoint y: 237, distance: 252.9
click at [313, 279] on p "Urban bus brands known for fast-charging capabilities" at bounding box center [494, 287] width 362 height 16
click at [314, 279] on p "Urban bus brands known for fast-charging capabilities" at bounding box center [494, 287] width 362 height 16
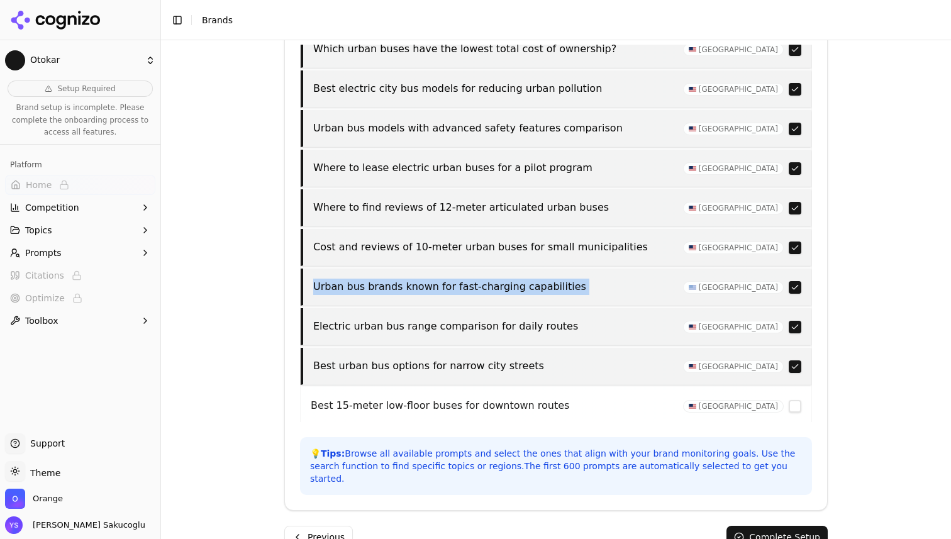
drag, startPoint x: 314, startPoint y: 237, endPoint x: 576, endPoint y: 245, distance: 262.5
click at [576, 279] on p "Urban bus brands known for fast-charging capabilities" at bounding box center [494, 287] width 362 height 16
drag, startPoint x: 576, startPoint y: 245, endPoint x: 326, endPoint y: 243, distance: 250.4
click at [326, 279] on p "Urban bus brands known for fast-charging capabilities" at bounding box center [494, 287] width 362 height 16
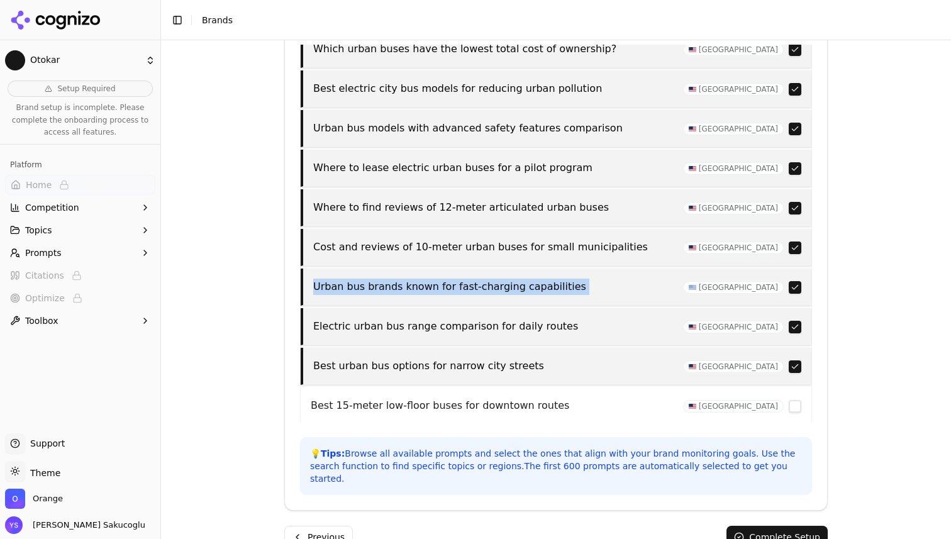
click at [326, 279] on p "Urban bus brands known for fast-charging capabilities" at bounding box center [494, 287] width 362 height 16
drag, startPoint x: 326, startPoint y: 243, endPoint x: 553, endPoint y: 243, distance: 227.1
click at [553, 279] on p "Urban bus brands known for fast-charging capabilities" at bounding box center [494, 287] width 362 height 16
drag, startPoint x: 553, startPoint y: 243, endPoint x: 323, endPoint y: 242, distance: 229.6
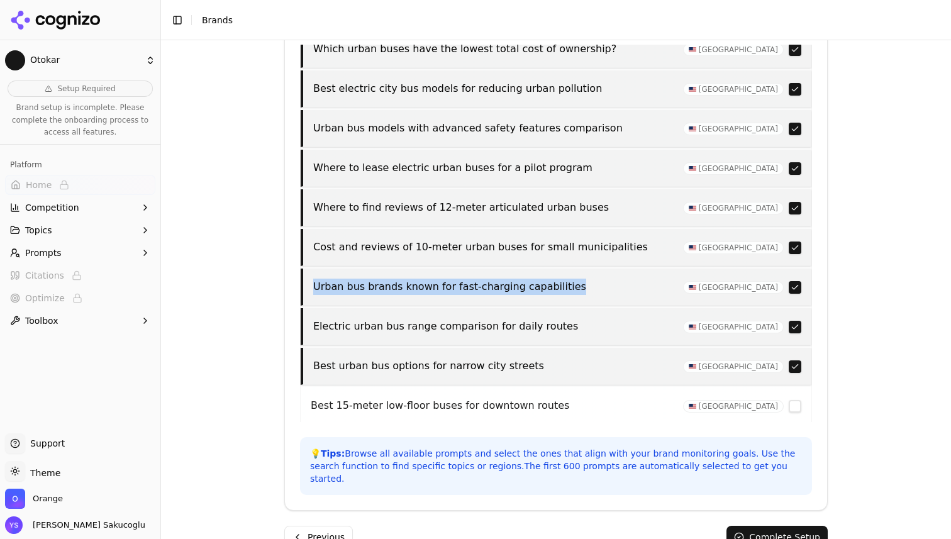
click at [323, 279] on p "Urban bus brands known for fast-charging capabilities" at bounding box center [494, 287] width 362 height 16
drag, startPoint x: 323, startPoint y: 242, endPoint x: 547, endPoint y: 236, distance: 224.1
click at [547, 279] on p "Urban bus brands known for fast-charging capabilities" at bounding box center [494, 287] width 362 height 16
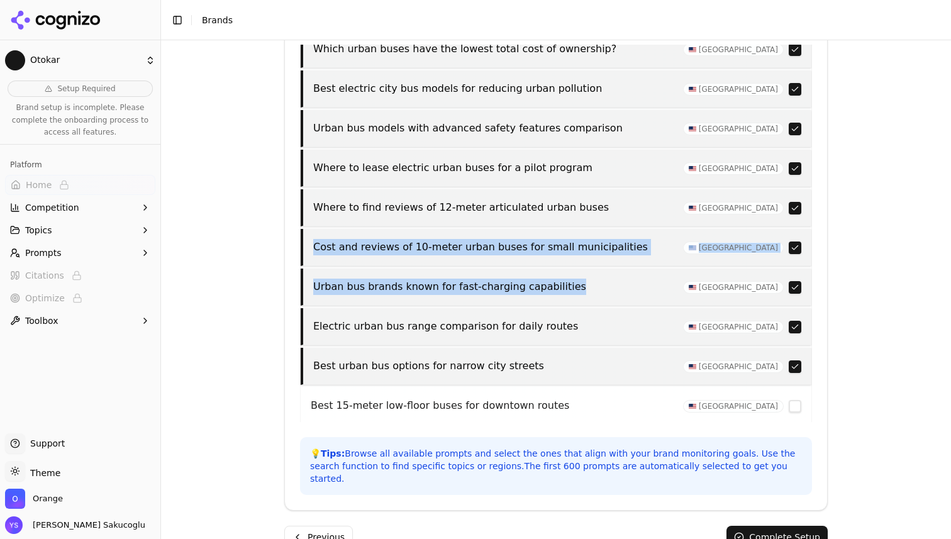
drag, startPoint x: 547, startPoint y: 236, endPoint x: 322, endPoint y: 191, distance: 229.7
click at [322, 191] on div "Best wheelchair-accessible urban bus designs United States Affordable midi buse…" at bounding box center [556, 60] width 511 height 807
click at [322, 239] on p "Cost and reviews of 10-meter urban buses for small municipalities" at bounding box center [494, 247] width 362 height 16
drag, startPoint x: 322, startPoint y: 191, endPoint x: 569, endPoint y: 248, distance: 253.8
click at [569, 248] on div "Best wheelchair-accessible urban bus designs United States Affordable midi buse…" at bounding box center [556, 60] width 511 height 807
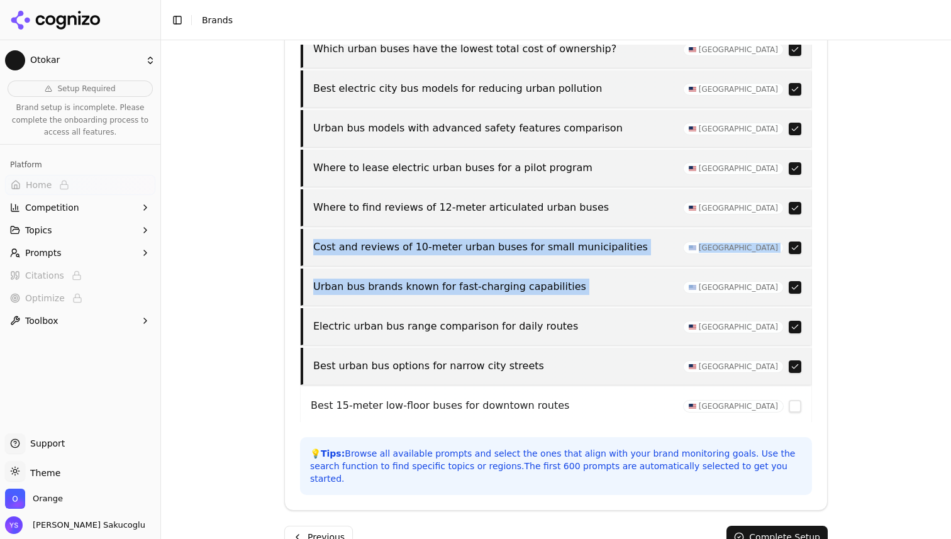
click at [569, 269] on div "Urban bus brands known for fast-charging capabilities United States" at bounding box center [556, 287] width 511 height 37
drag, startPoint x: 569, startPoint y: 248, endPoint x: 315, endPoint y: 197, distance: 259.2
click at [315, 197] on div "Best wheelchair-accessible urban bus designs United States Affordable midi buse…" at bounding box center [556, 60] width 511 height 807
click at [315, 239] on p "Cost and reviews of 10-meter urban buses for small municipalities" at bounding box center [494, 247] width 362 height 16
drag, startPoint x: 315, startPoint y: 197, endPoint x: 556, endPoint y: 240, distance: 244.8
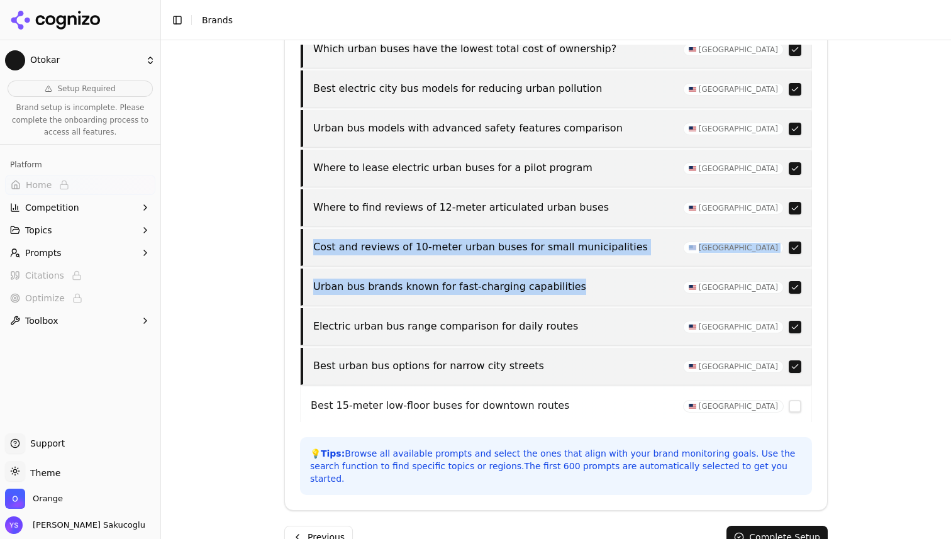
click at [556, 240] on div "Best wheelchair-accessible urban bus designs United States Affordable midi buse…" at bounding box center [556, 60] width 511 height 807
click at [556, 279] on p "Urban bus brands known for fast-charging capabilities" at bounding box center [494, 287] width 362 height 16
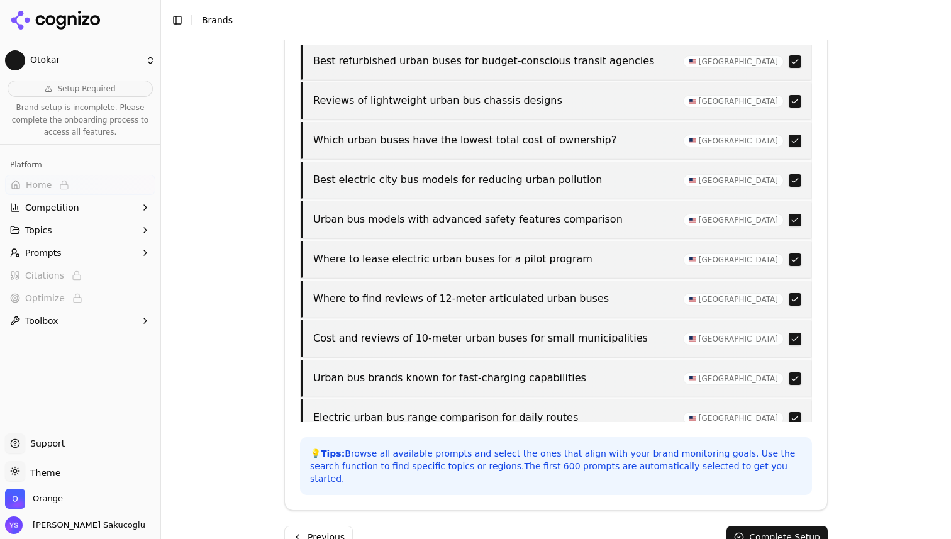
scroll to position [1394, 0]
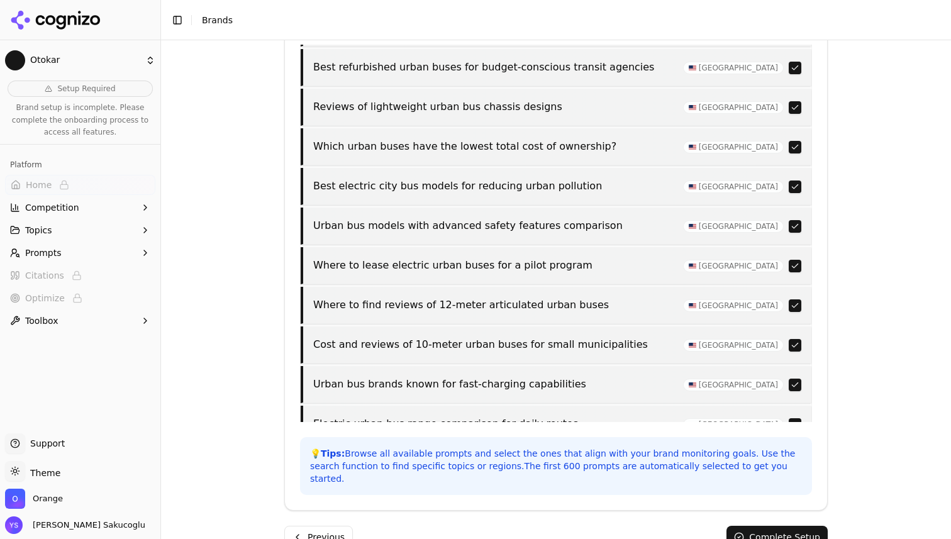
click at [527, 218] on p "Urban bus models with advanced safety features comparison" at bounding box center [494, 226] width 362 height 16
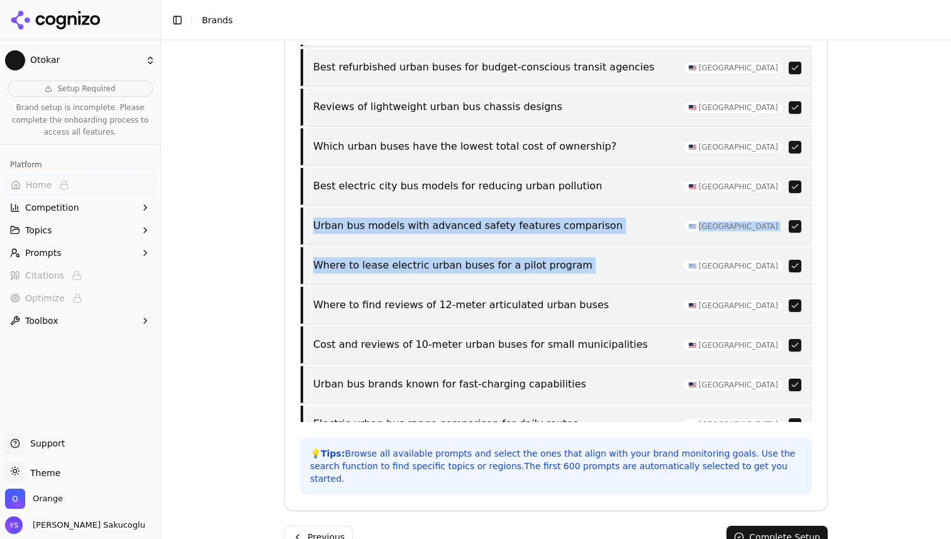
drag, startPoint x: 527, startPoint y: 175, endPoint x: 545, endPoint y: 213, distance: 42.5
click at [545, 213] on div "Best wheelchair-accessible urban bus designs United States Affordable midi buse…" at bounding box center [556, 158] width 511 height 807
click at [545, 257] on p "Where to lease electric urban buses for a pilot program" at bounding box center [494, 265] width 362 height 16
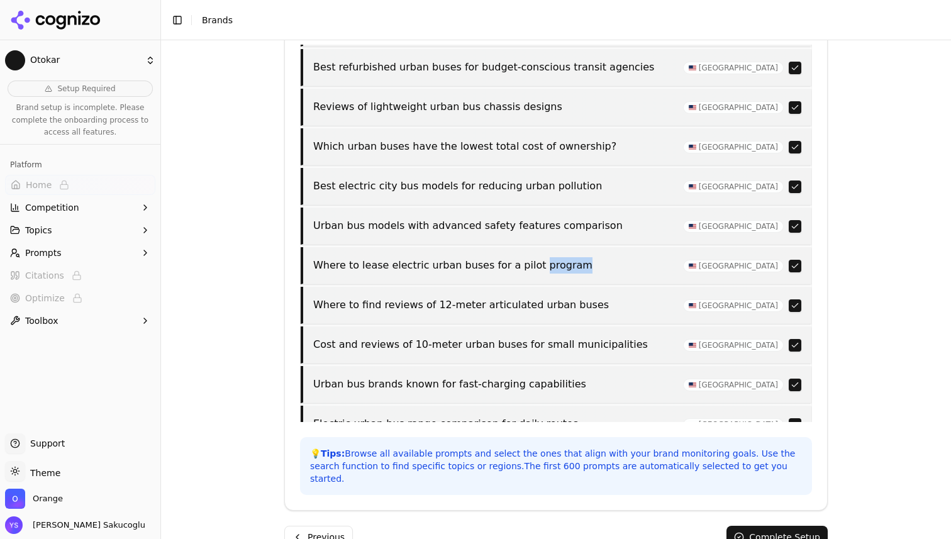
click at [545, 257] on p "Where to lease electric urban buses for a pilot program" at bounding box center [494, 265] width 362 height 16
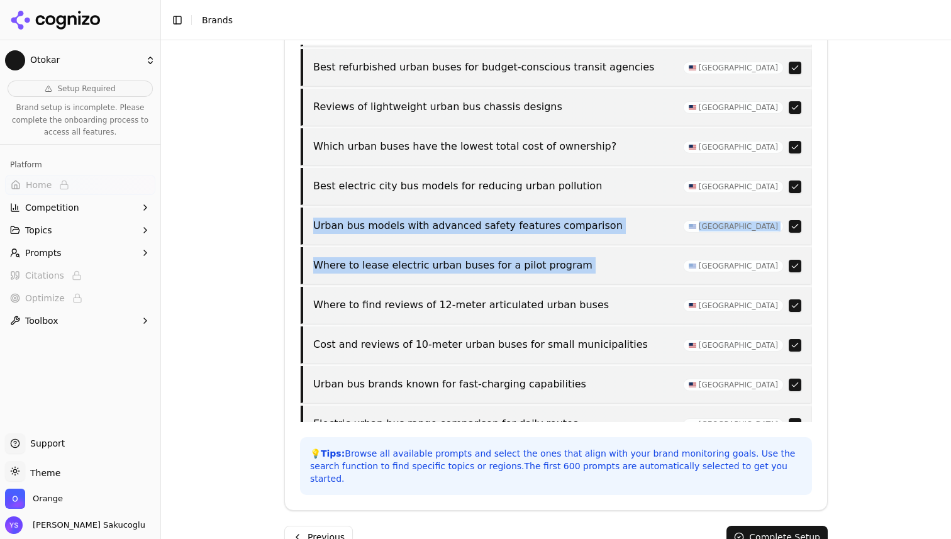
drag, startPoint x: 545, startPoint y: 213, endPoint x: 496, endPoint y: 173, distance: 63.5
click at [496, 173] on div "Best wheelchair-accessible urban bus designs United States Affordable midi buse…" at bounding box center [556, 158] width 511 height 807
click at [496, 218] on p "Urban bus models with advanced safety features comparison" at bounding box center [494, 226] width 362 height 16
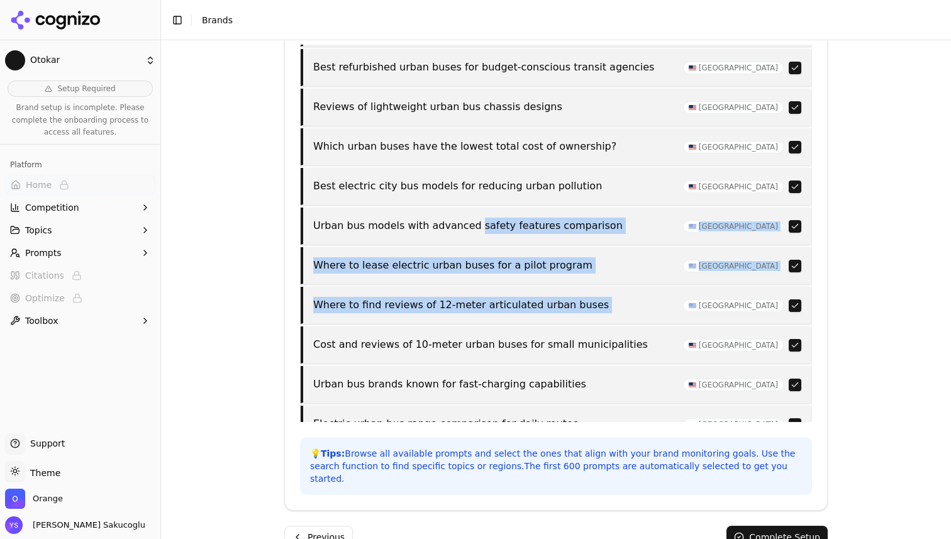
drag, startPoint x: 496, startPoint y: 173, endPoint x: 690, endPoint y: 265, distance: 215.3
click at [690, 265] on div "Best wheelchair-accessible urban bus designs United States Affordable midi buse…" at bounding box center [556, 158] width 511 height 807
click at [610, 287] on div "Where to find reviews of 12-meter articulated urban buses United States" at bounding box center [556, 305] width 511 height 37
drag, startPoint x: 610, startPoint y: 267, endPoint x: 472, endPoint y: 189, distance: 157.8
click at [472, 189] on div "Best wheelchair-accessible urban bus designs United States Affordable midi buse…" at bounding box center [556, 158] width 511 height 807
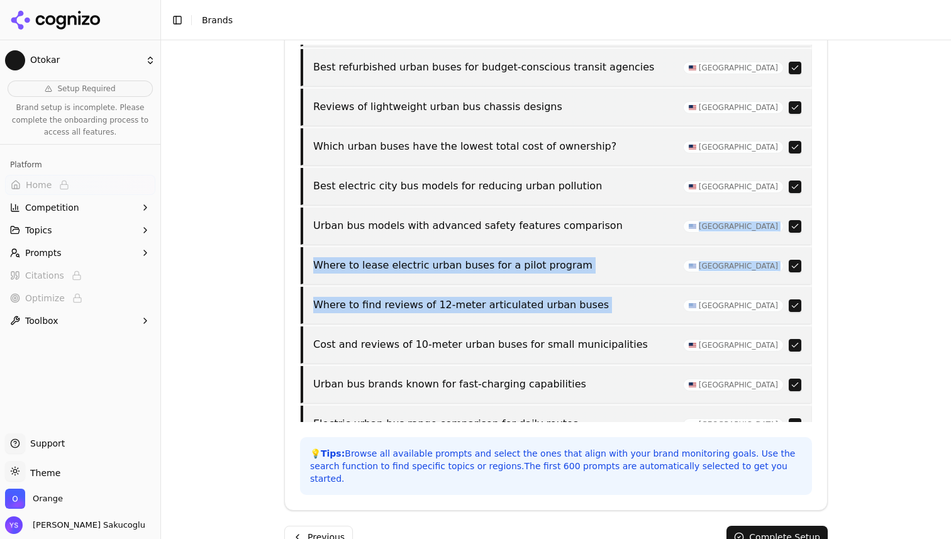
click at [472, 208] on div "Urban bus models with advanced safety features comparison United States" at bounding box center [556, 226] width 511 height 37
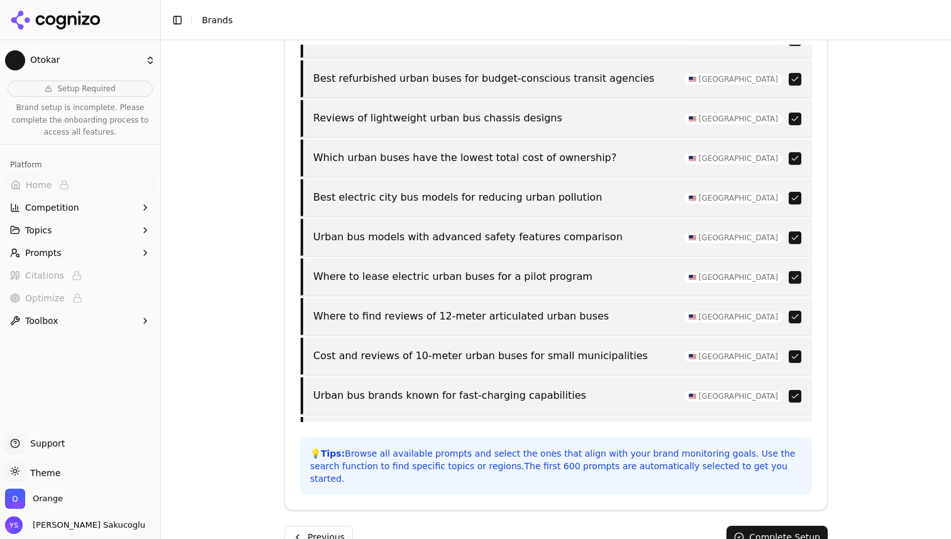
scroll to position [1359, 0]
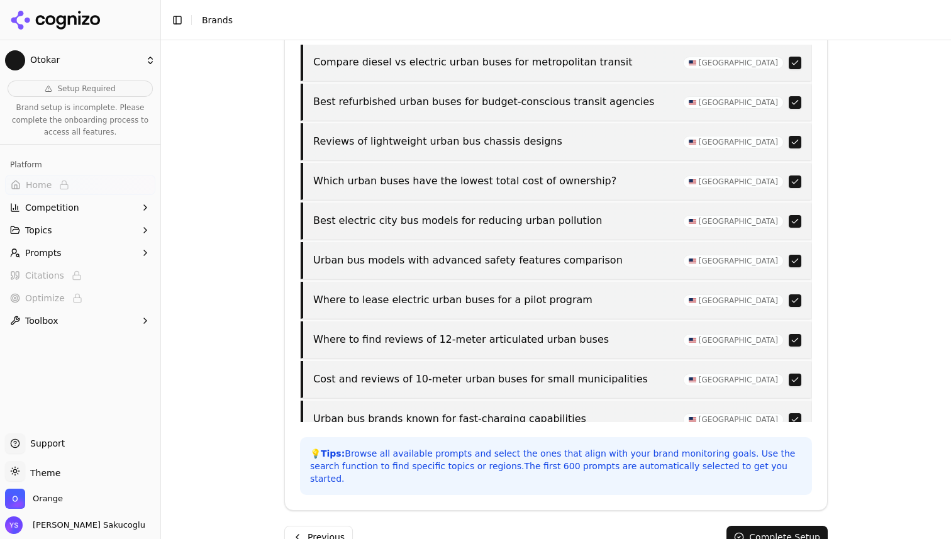
click at [325, 252] on p "Urban bus models with advanced safety features comparison" at bounding box center [494, 260] width 362 height 16
click at [452, 252] on p "Urban bus models with advanced safety features comparison" at bounding box center [494, 260] width 362 height 16
drag, startPoint x: 452, startPoint y: 209, endPoint x: 574, endPoint y: 209, distance: 122.1
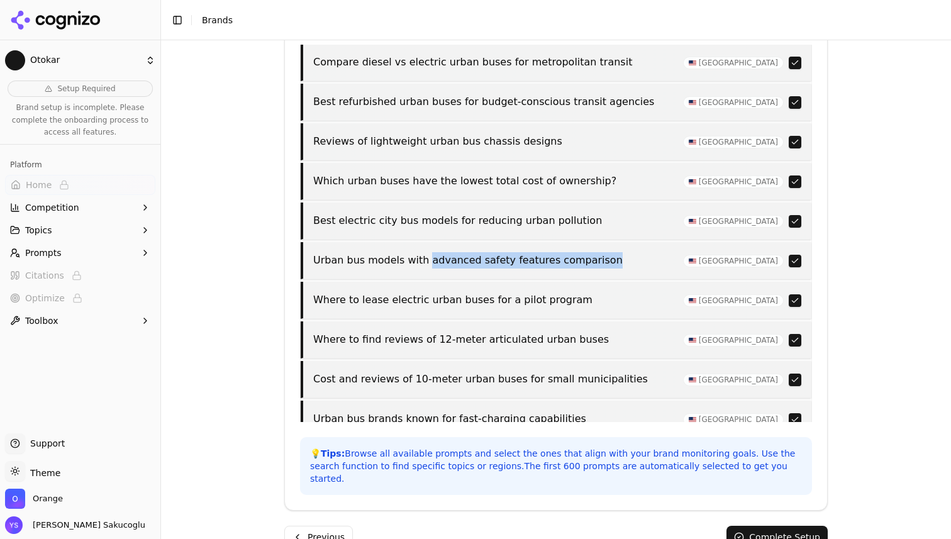
click at [574, 252] on p "Urban bus models with advanced safety features comparison" at bounding box center [494, 260] width 362 height 16
click at [566, 252] on p "Urban bus models with advanced safety features comparison" at bounding box center [494, 260] width 362 height 16
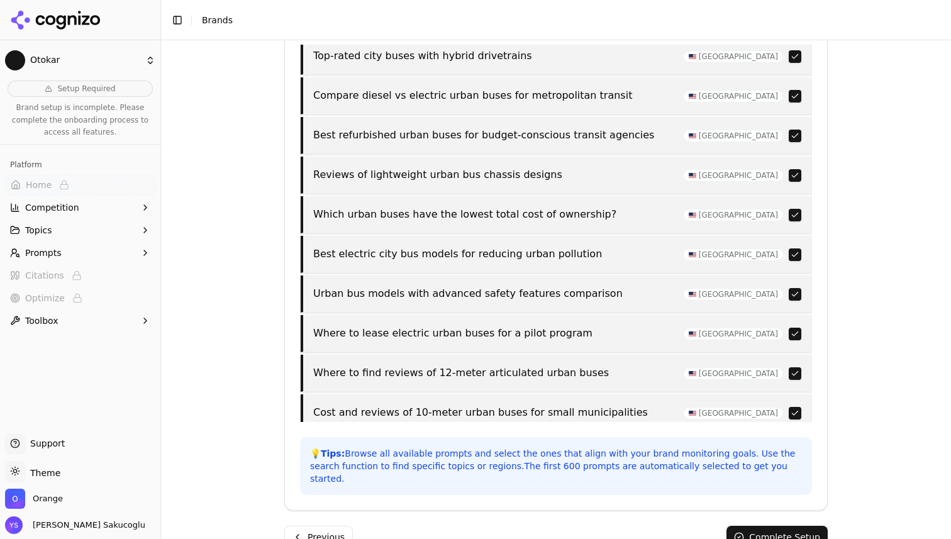
click at [334, 246] on p "Best electric city bus models for reducing urban pollution" at bounding box center [494, 254] width 362 height 16
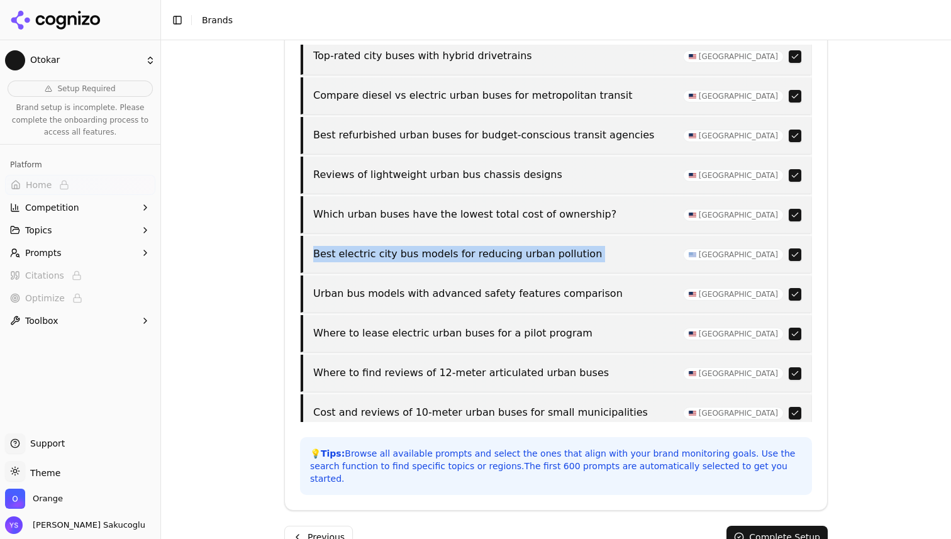
click at [334, 246] on p "Best electric city bus models for reducing urban pollution" at bounding box center [494, 254] width 362 height 16
click at [796, 288] on button "button" at bounding box center [795, 294] width 13 height 13
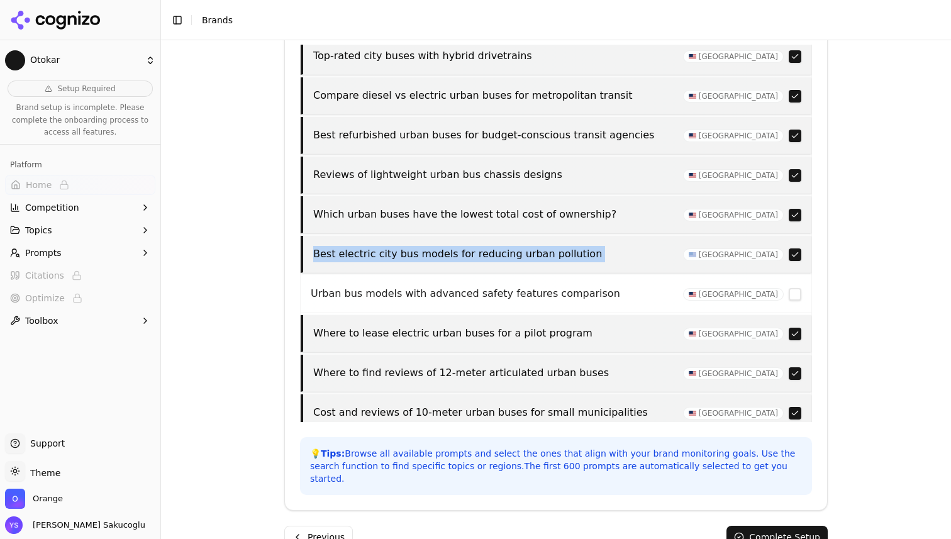
click at [411, 246] on p "Best electric city bus models for reducing urban pollution" at bounding box center [494, 254] width 362 height 16
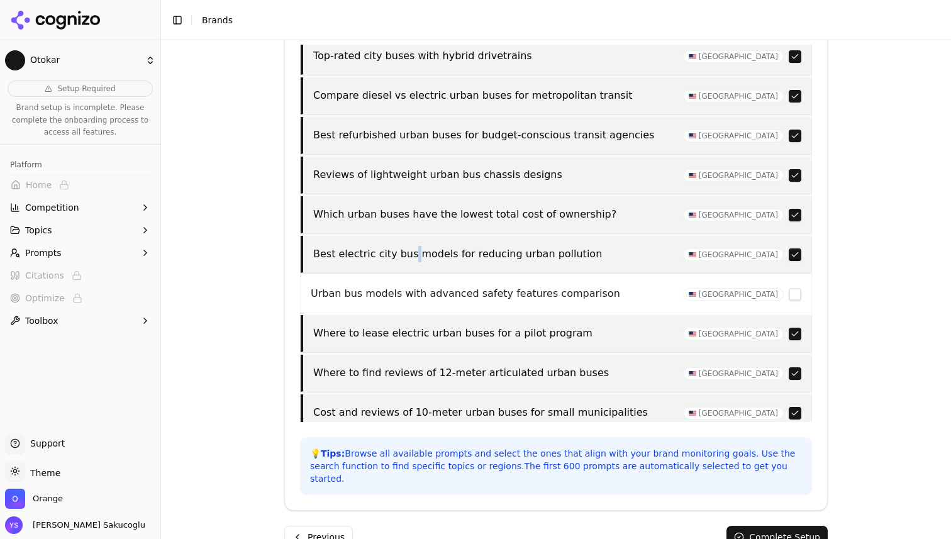
click at [411, 246] on p "Best electric city bus models for reducing urban pollution" at bounding box center [494, 254] width 362 height 16
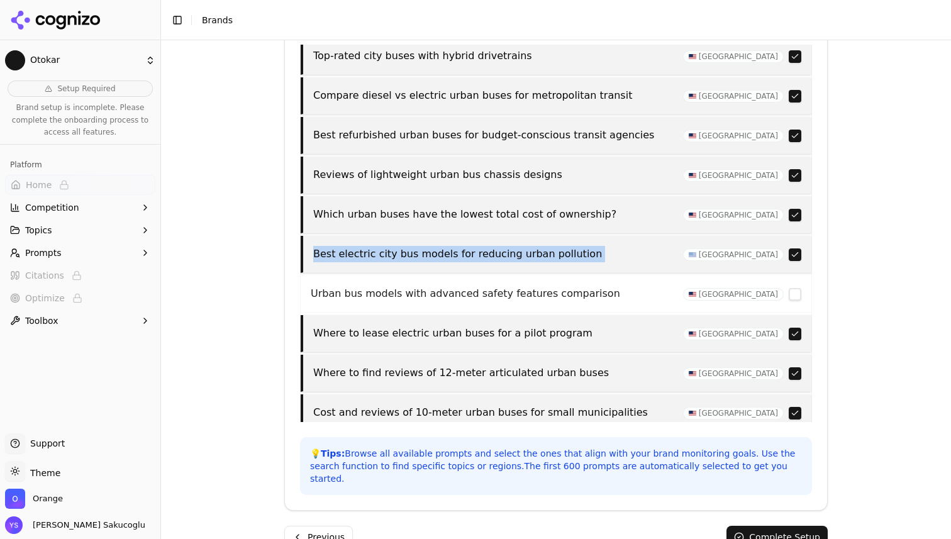
click at [411, 246] on p "Best electric city bus models for reducing urban pollution" at bounding box center [494, 254] width 362 height 16
click at [498, 246] on p "Best electric city bus models for reducing urban pollution" at bounding box center [494, 254] width 362 height 16
drag, startPoint x: 498, startPoint y: 208, endPoint x: 547, endPoint y: 208, distance: 49.1
click at [547, 246] on p "Best electric city bus models for reducing urban pollution" at bounding box center [494, 254] width 362 height 16
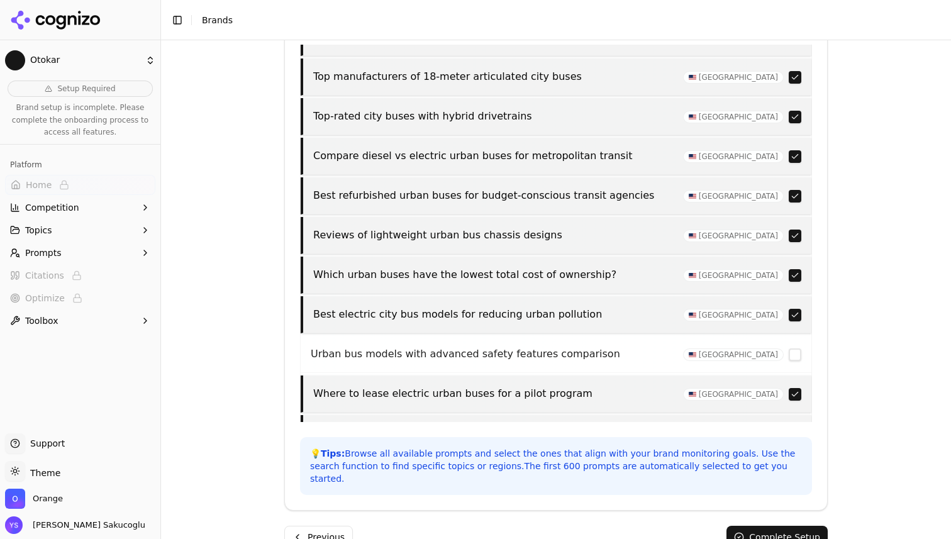
scroll to position [1248, 0]
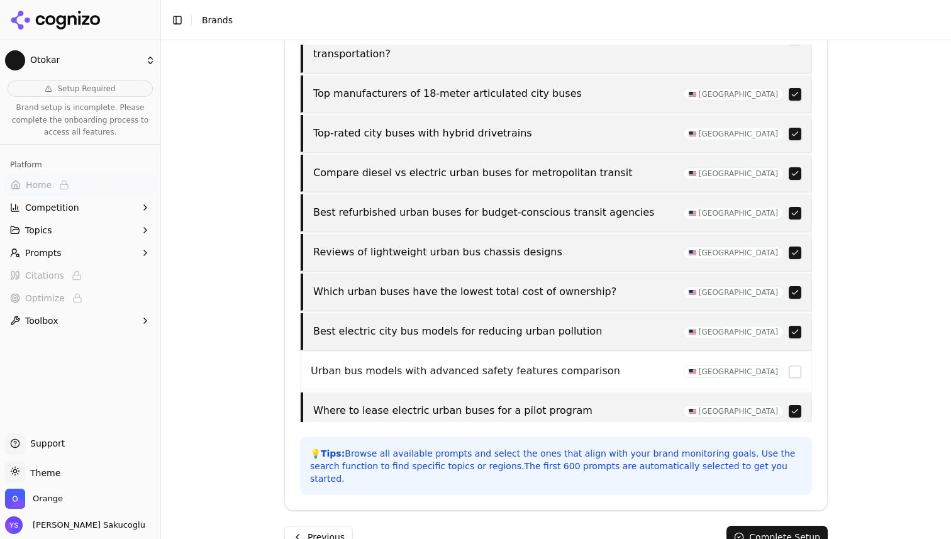
click at [367, 284] on p "Which urban buses have the lowest total cost of ownership?" at bounding box center [494, 292] width 362 height 16
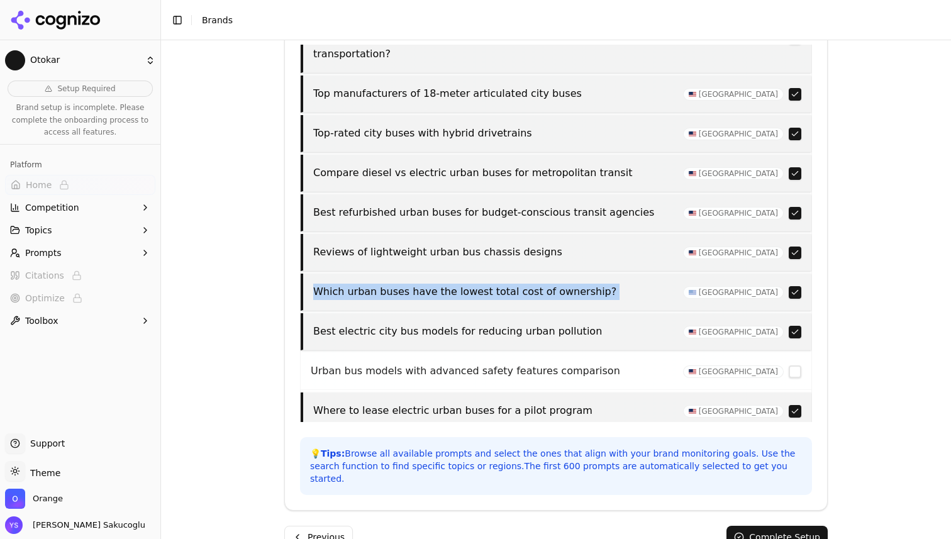
click at [367, 284] on p "Which urban buses have the lowest total cost of ownership?" at bounding box center [494, 292] width 362 height 16
click at [528, 284] on p "Which urban buses have the lowest total cost of ownership?" at bounding box center [494, 292] width 362 height 16
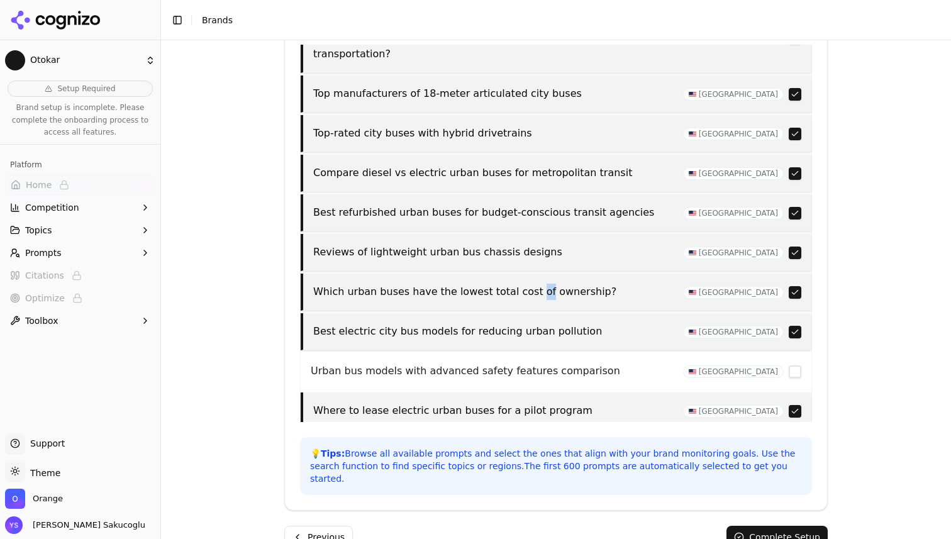
click at [528, 284] on p "Which urban buses have the lowest total cost of ownership?" at bounding box center [494, 292] width 362 height 16
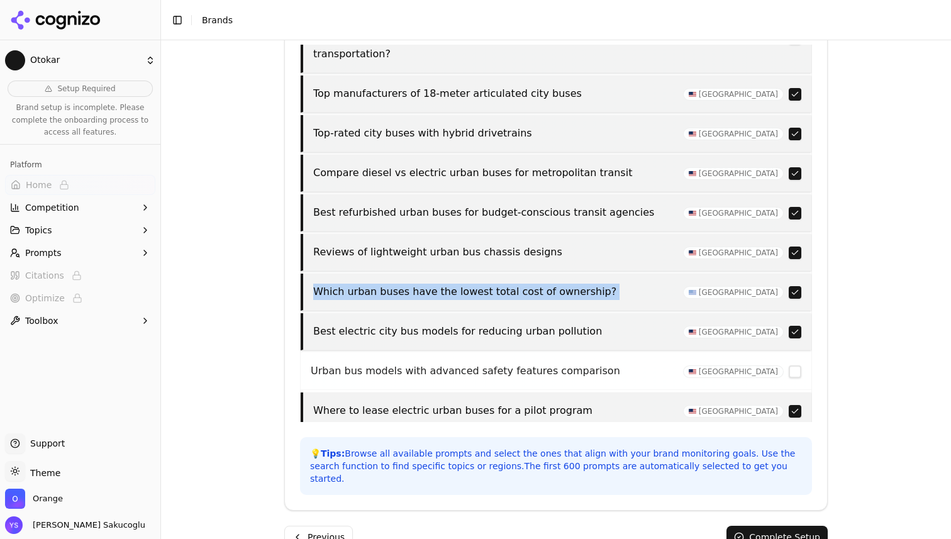
click at [528, 284] on p "Which urban buses have the lowest total cost of ownership?" at bounding box center [494, 292] width 362 height 16
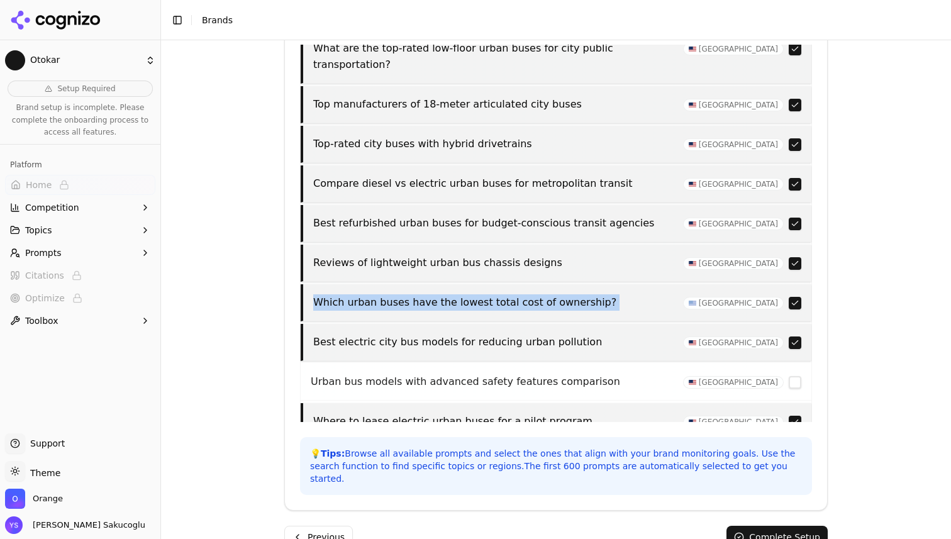
scroll to position [1235, 0]
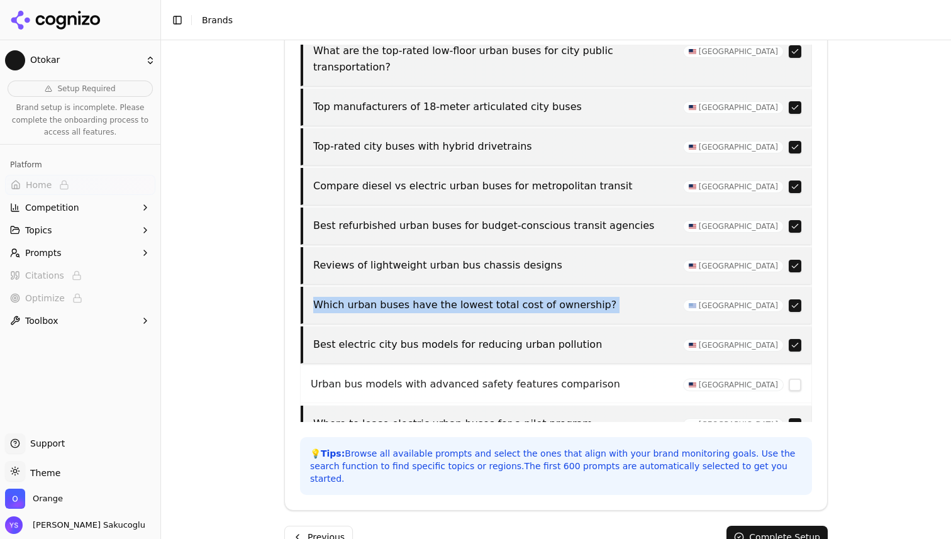
click at [530, 297] on p "Which urban buses have the lowest total cost of ownership?" at bounding box center [494, 305] width 362 height 16
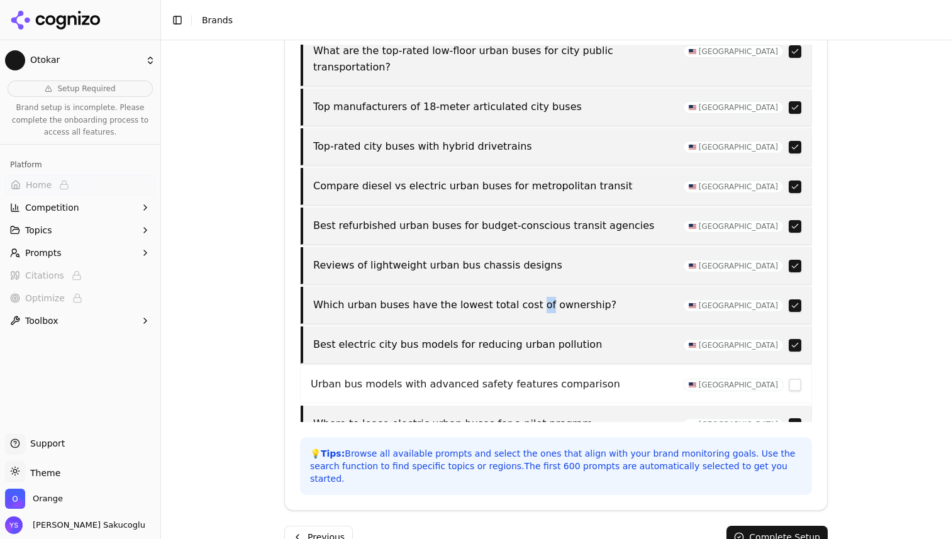
click at [530, 297] on p "Which urban buses have the lowest total cost of ownership?" at bounding box center [494, 305] width 362 height 16
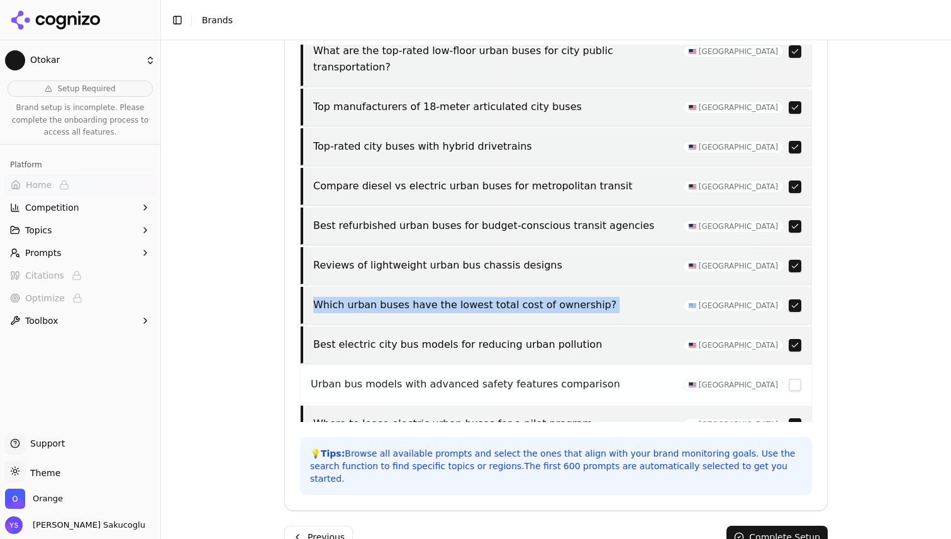
click at [530, 297] on p "Which urban buses have the lowest total cost of ownership?" at bounding box center [494, 305] width 362 height 16
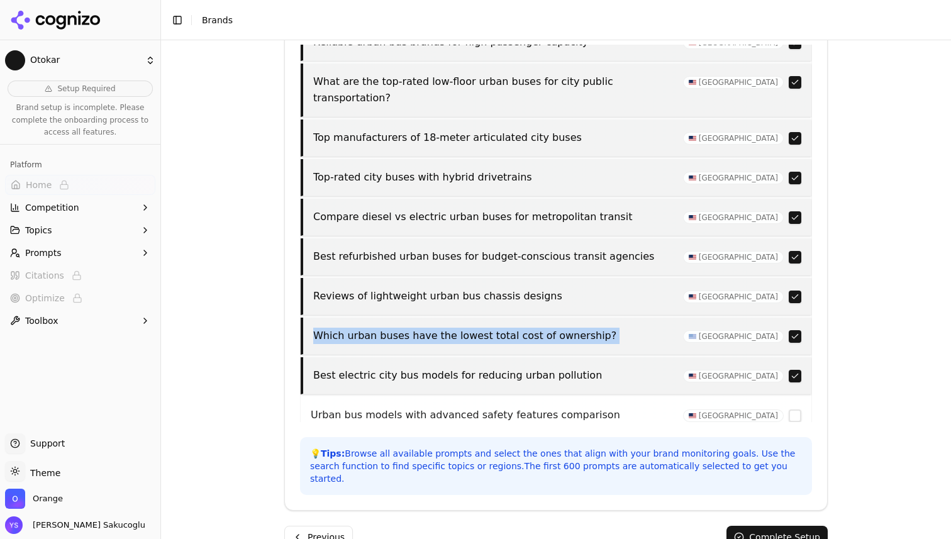
scroll to position [1201, 0]
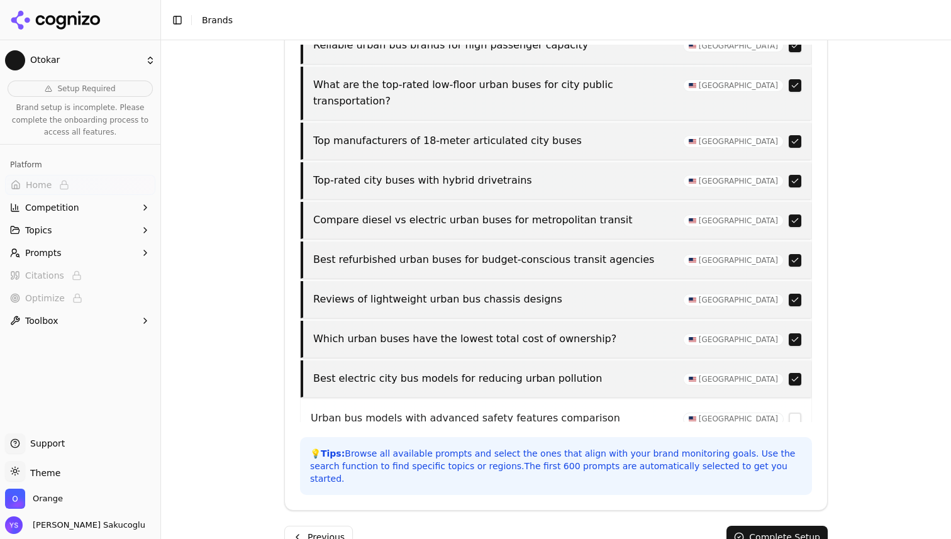
click at [530, 291] on p "Reviews of lightweight urban bus chassis designs" at bounding box center [494, 299] width 362 height 16
click at [542, 331] on p "Which urban buses have the lowest total cost of ownership?" at bounding box center [494, 339] width 362 height 16
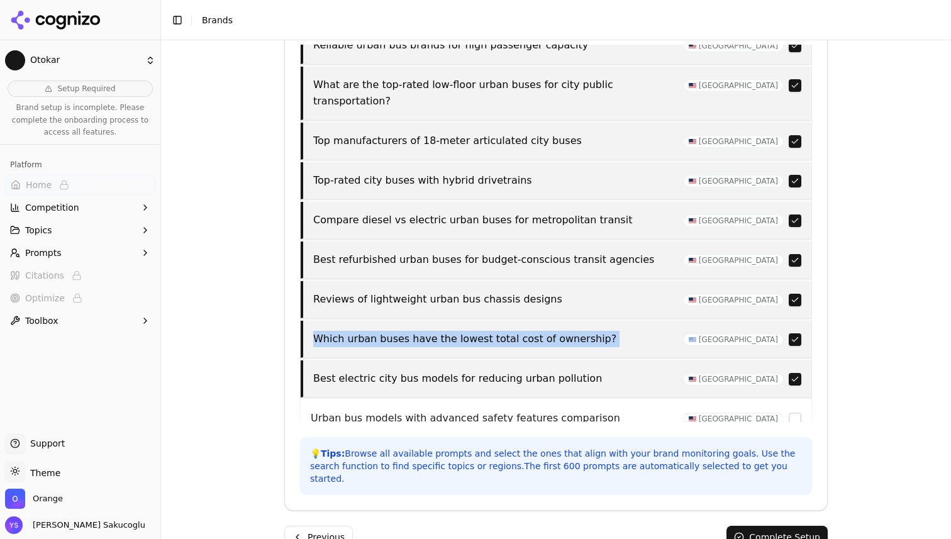
click at [542, 331] on p "Which urban buses have the lowest total cost of ownership?" at bounding box center [494, 339] width 362 height 16
click at [319, 331] on p "Which urban buses have the lowest total cost of ownership?" at bounding box center [494, 339] width 362 height 16
drag, startPoint x: 319, startPoint y: 288, endPoint x: 593, endPoint y: 293, distance: 273.7
click at [593, 331] on p "Which urban buses have the lowest total cost of ownership?" at bounding box center [494, 339] width 362 height 16
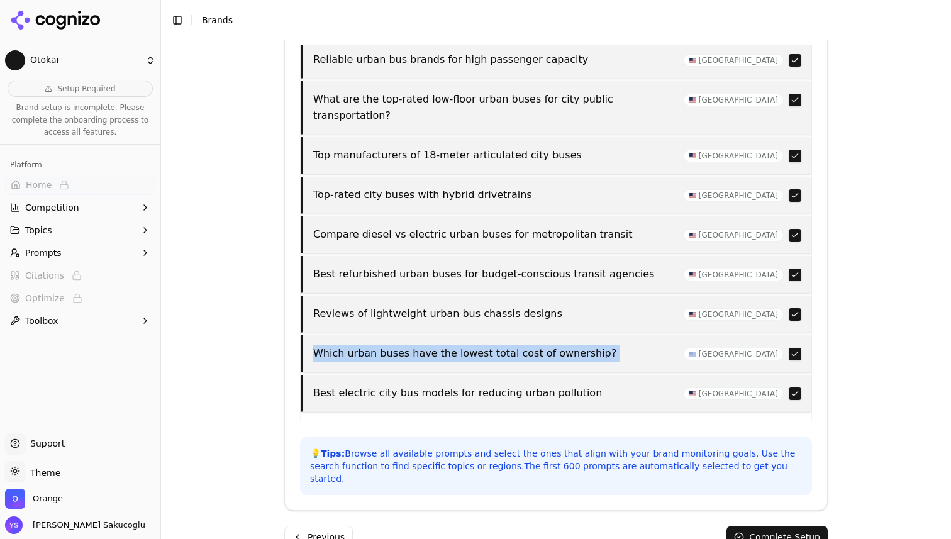
scroll to position [1176, 0]
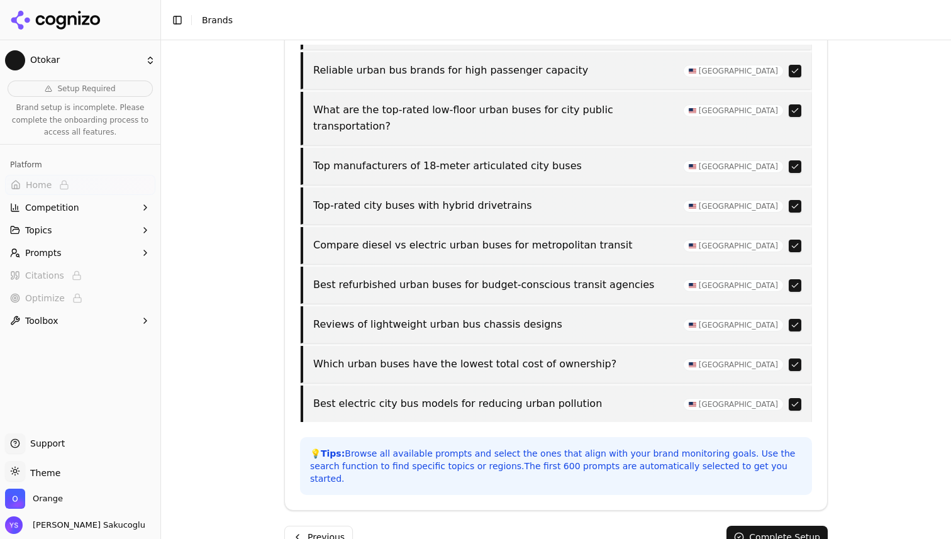
click at [418, 316] on p "Reviews of lightweight urban bus chassis designs" at bounding box center [494, 324] width 362 height 16
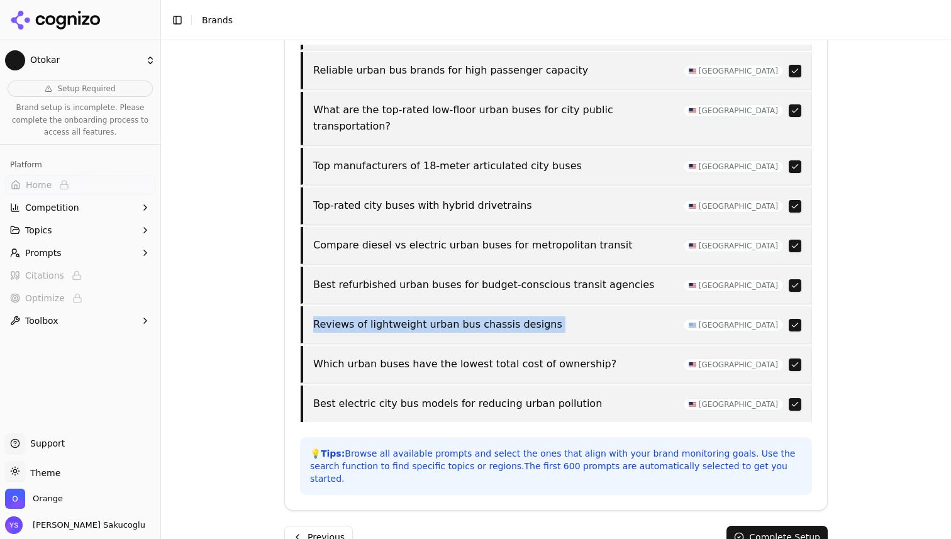
click at [418, 316] on p "Reviews of lightweight urban bus chassis designs" at bounding box center [494, 324] width 362 height 16
click at [498, 316] on p "Reviews of lightweight urban bus chassis designs" at bounding box center [494, 324] width 362 height 16
drag, startPoint x: 498, startPoint y: 276, endPoint x: 549, endPoint y: 276, distance: 51.0
click at [549, 316] on p "Reviews of lightweight urban bus chassis designs" at bounding box center [494, 324] width 362 height 16
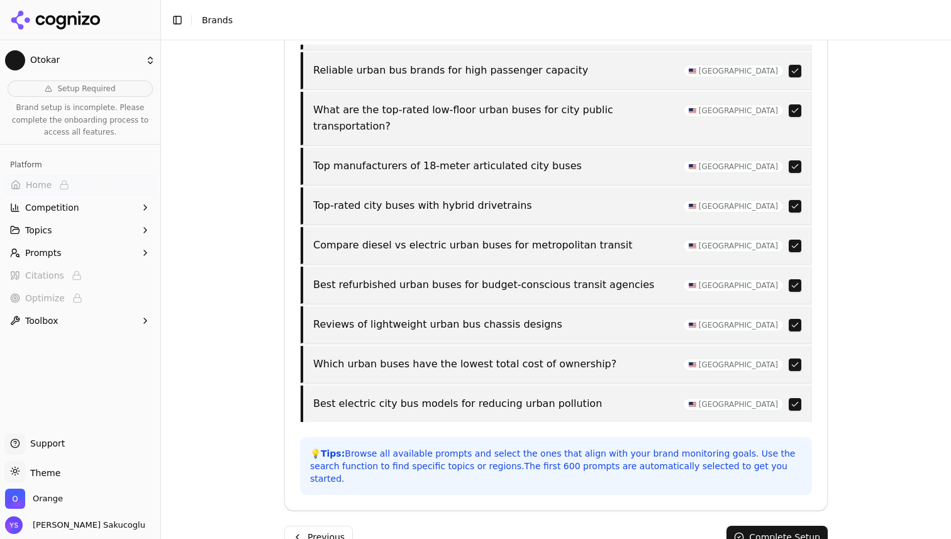
click at [788, 319] on div "United States" at bounding box center [742, 325] width 118 height 13
click at [795, 319] on button "button" at bounding box center [795, 325] width 13 height 13
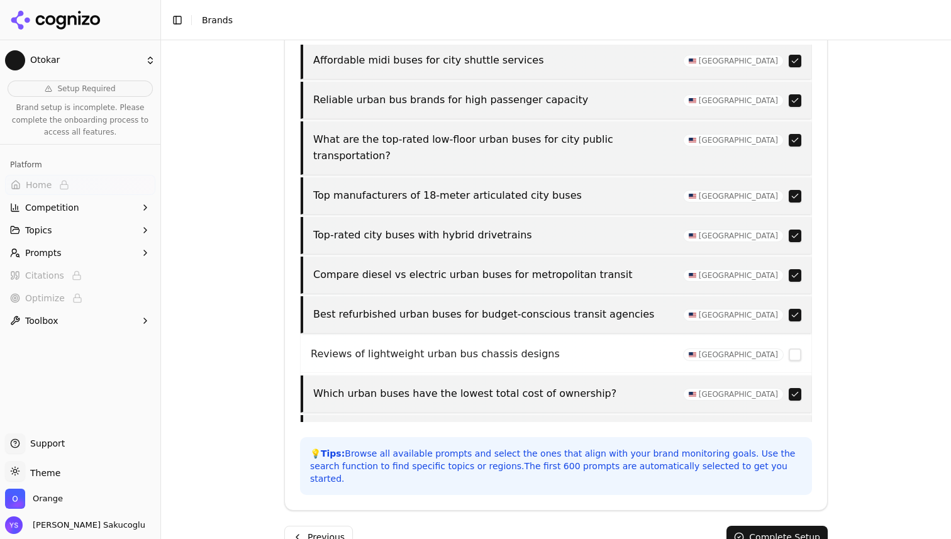
scroll to position [1137, 0]
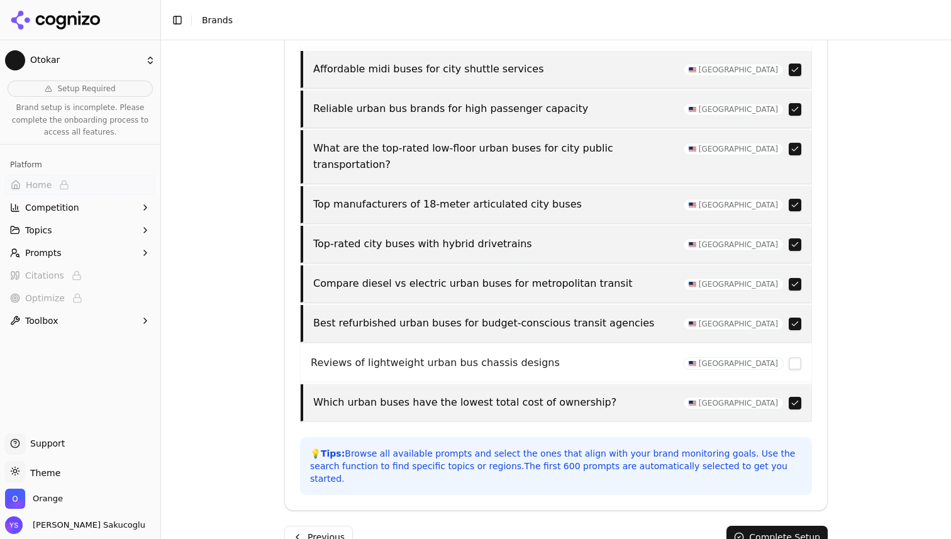
click at [342, 315] on p "Best refurbished urban buses for budget-conscious transit agencies" at bounding box center [494, 323] width 362 height 16
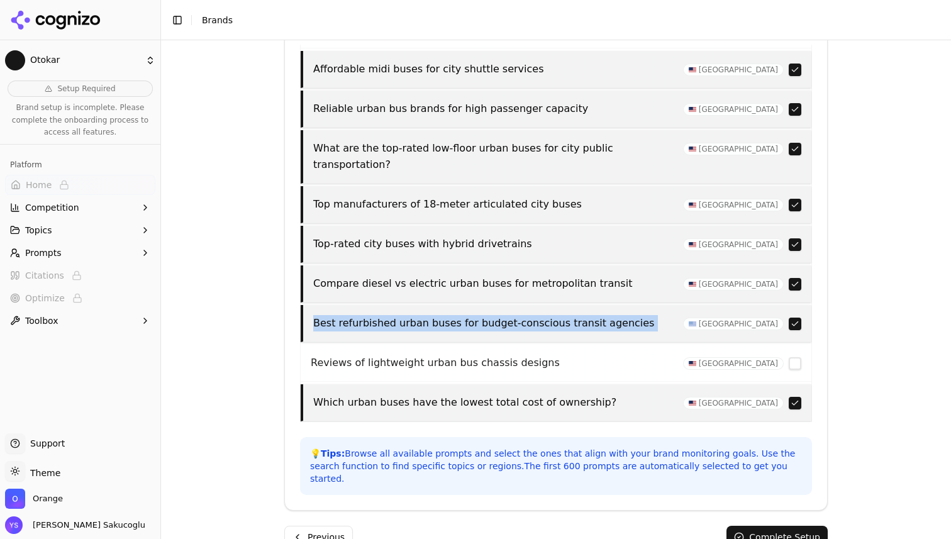
click at [342, 315] on p "Best refurbished urban buses for budget-conscious transit agencies" at bounding box center [494, 323] width 362 height 16
click at [318, 315] on p "Best refurbished urban buses for budget-conscious transit agencies" at bounding box center [494, 323] width 362 height 16
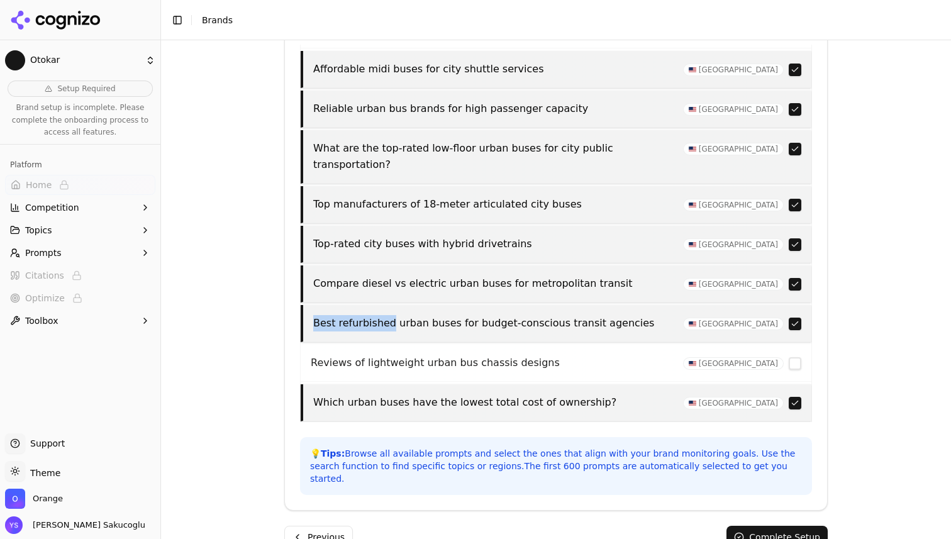
drag, startPoint x: 318, startPoint y: 274, endPoint x: 366, endPoint y: 275, distance: 47.8
click at [366, 315] on p "Best refurbished urban buses for budget-conscious transit agencies" at bounding box center [494, 323] width 362 height 16
drag, startPoint x: 366, startPoint y: 275, endPoint x: 567, endPoint y: 279, distance: 201.4
click at [566, 315] on p "Best refurbished urban buses for budget-conscious transit agencies" at bounding box center [494, 323] width 362 height 16
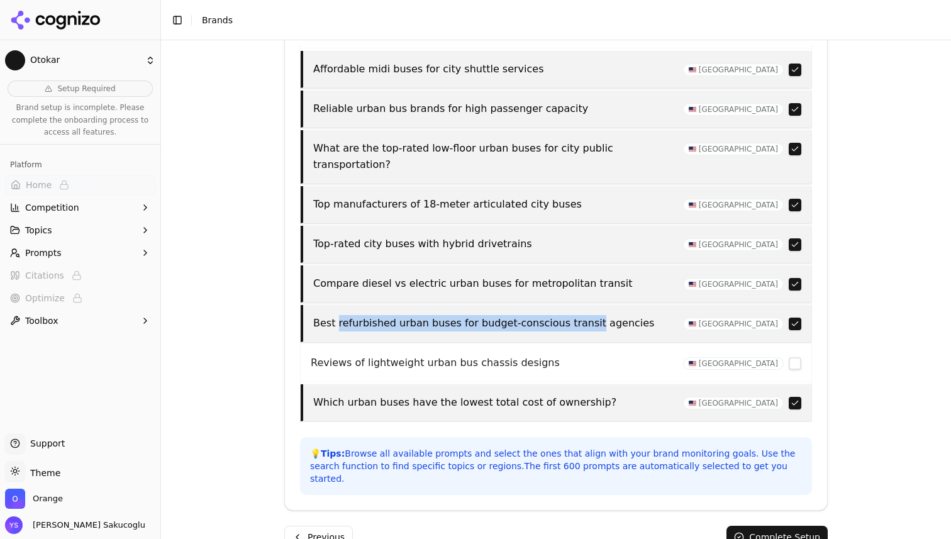
click at [795, 318] on button "button" at bounding box center [795, 324] width 13 height 13
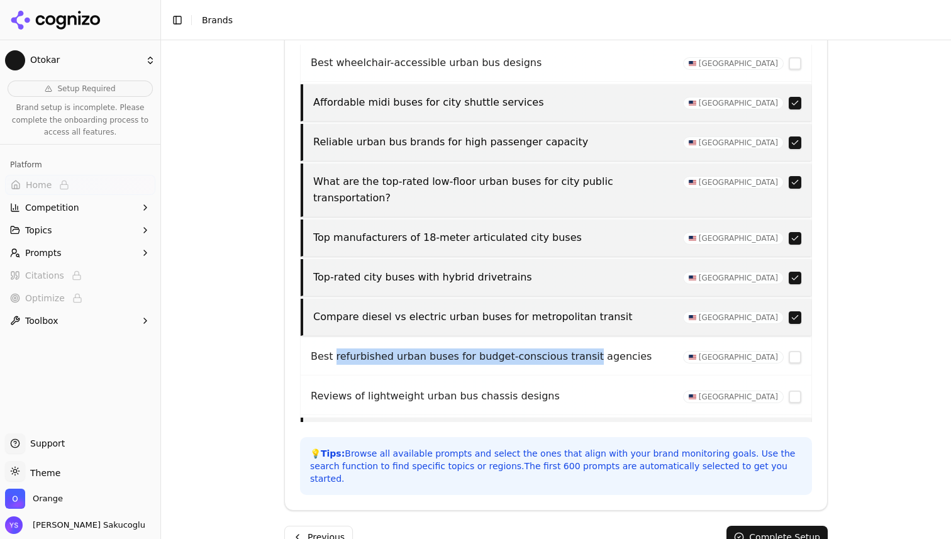
scroll to position [1100, 0]
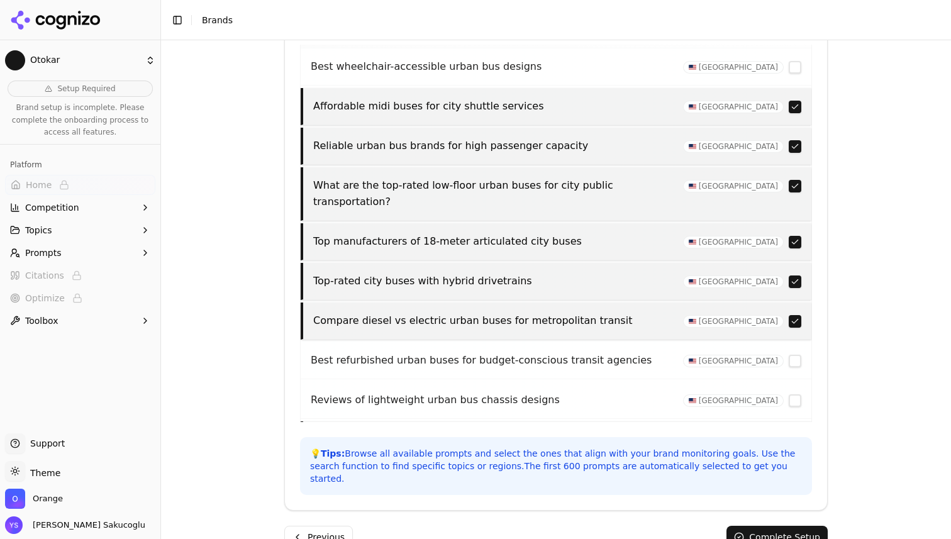
click at [371, 313] on p "Compare diesel vs electric urban buses for metropolitan transit" at bounding box center [494, 321] width 362 height 16
drag, startPoint x: 371, startPoint y: 272, endPoint x: 594, endPoint y: 275, distance: 222.7
click at [594, 313] on p "Compare diesel vs electric urban buses for metropolitan transit" at bounding box center [494, 321] width 362 height 16
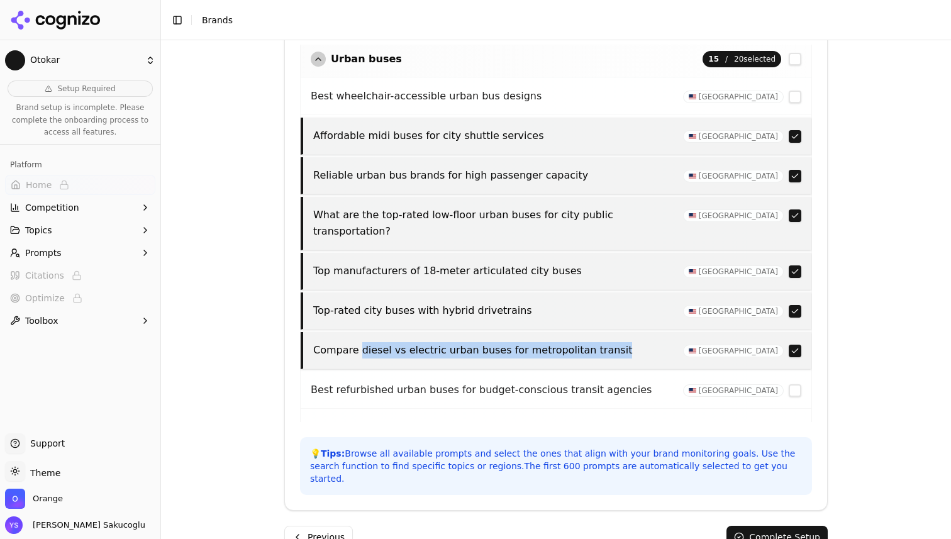
scroll to position [1069, 0]
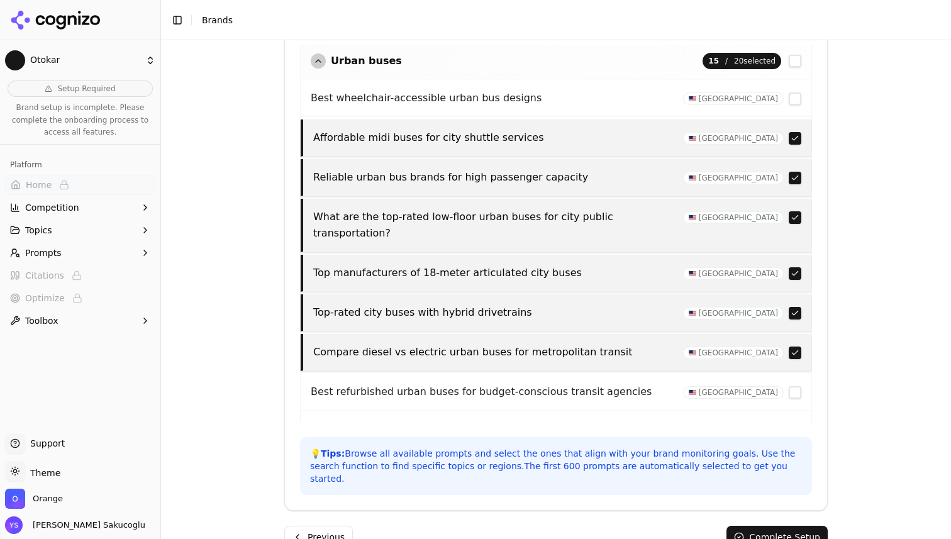
click at [414, 304] on p "Top-rated city buses with hybrid drivetrains" at bounding box center [494, 312] width 362 height 16
click at [325, 304] on p "Top-rated city buses with hybrid drivetrains" at bounding box center [494, 312] width 362 height 16
drag, startPoint x: 325, startPoint y: 268, endPoint x: 532, endPoint y: 267, distance: 207.0
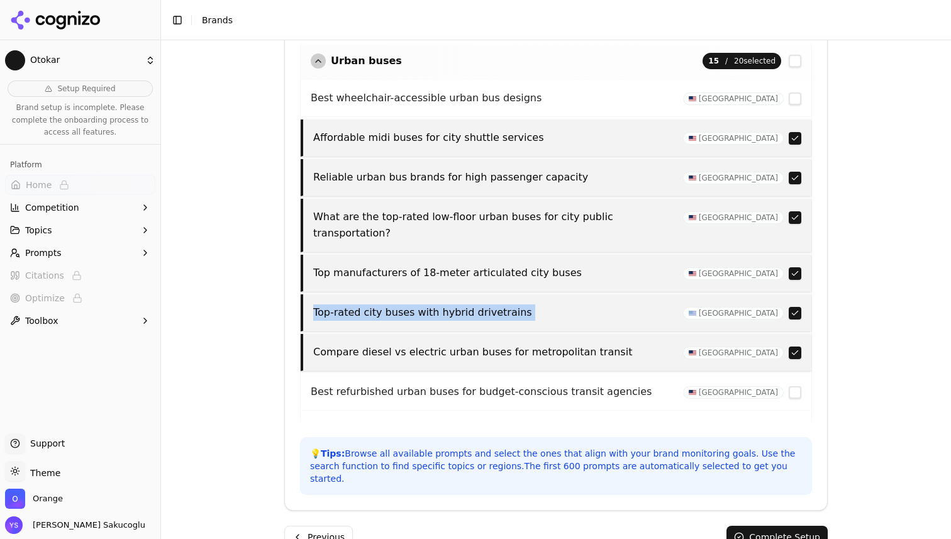
click at [532, 304] on p "Top-rated city buses with hybrid drivetrains" at bounding box center [494, 312] width 362 height 16
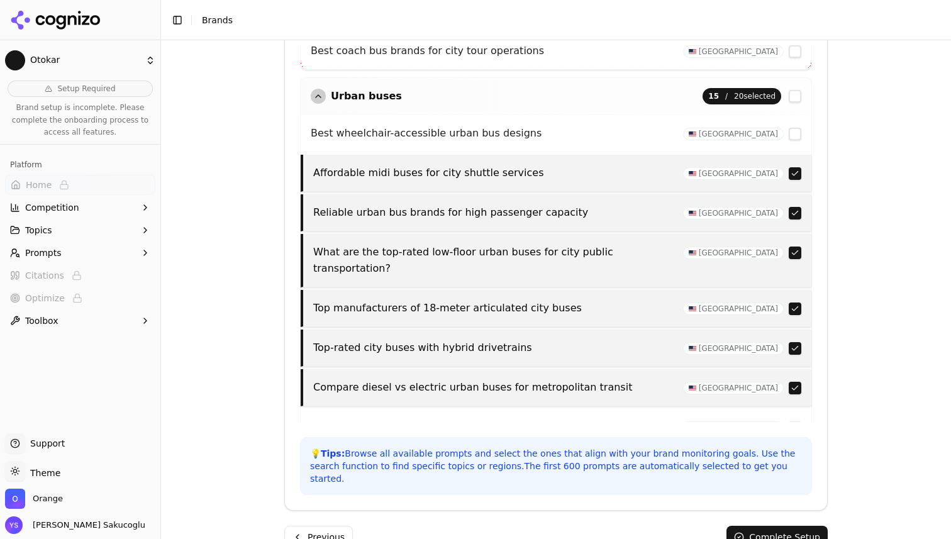
scroll to position [1027, 0]
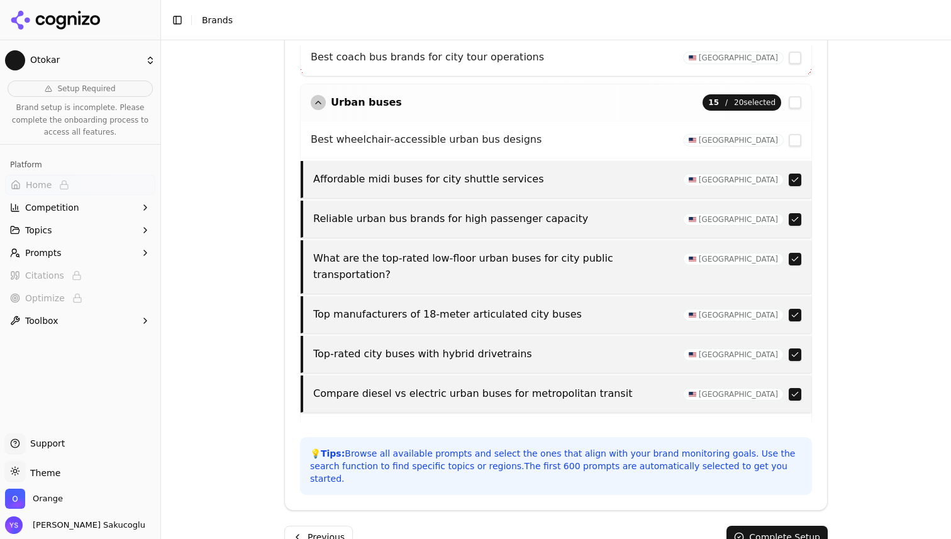
click at [321, 306] on p "Top manufacturers of 18-meter articulated city buses" at bounding box center [494, 314] width 362 height 16
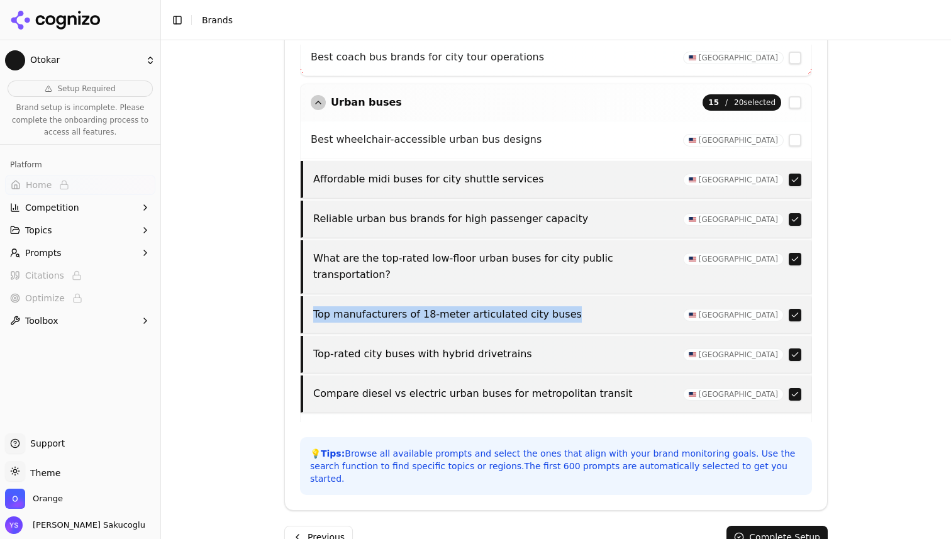
drag, startPoint x: 321, startPoint y: 267, endPoint x: 540, endPoint y: 268, distance: 218.3
click at [540, 306] on p "Top manufacturers of 18-meter articulated city buses" at bounding box center [494, 314] width 362 height 16
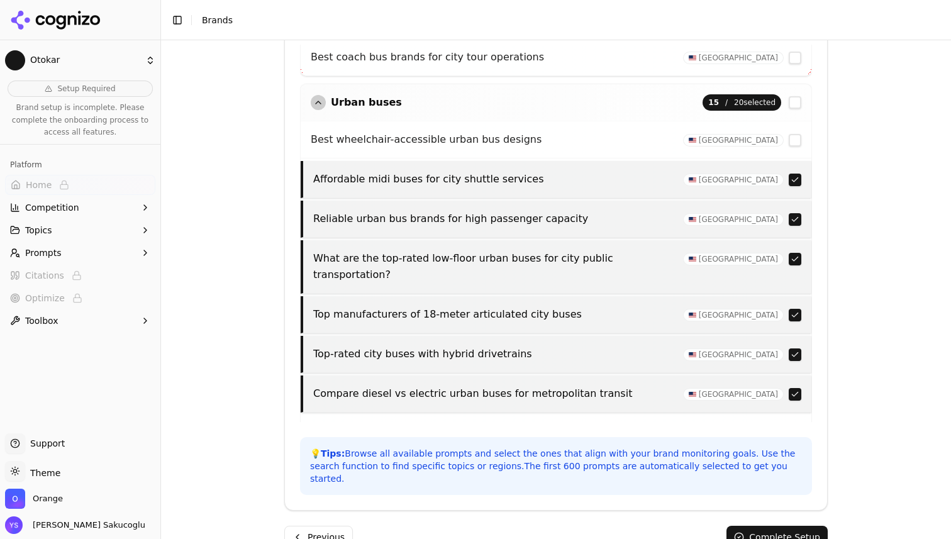
click at [372, 306] on p "Top manufacturers of 18-meter articulated city buses" at bounding box center [494, 314] width 362 height 16
drag, startPoint x: 372, startPoint y: 265, endPoint x: 554, endPoint y: 269, distance: 181.9
click at [554, 306] on p "Top manufacturers of 18-meter articulated city buses" at bounding box center [494, 314] width 362 height 16
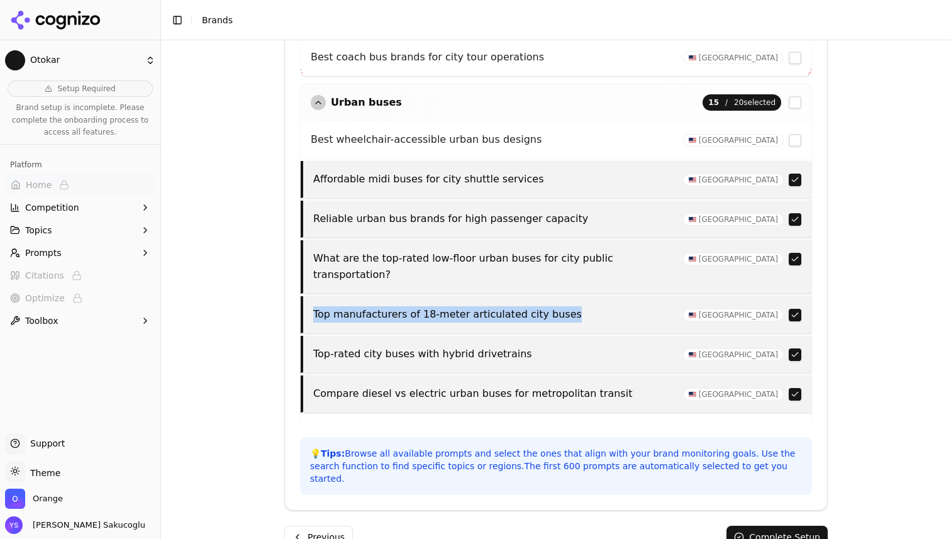
drag, startPoint x: 554, startPoint y: 269, endPoint x: 303, endPoint y: 267, distance: 251.0
click at [303, 296] on div "Top manufacturers of 18-meter articulated city buses United States" at bounding box center [556, 314] width 511 height 37
click at [355, 306] on p "Top manufacturers of 18-meter articulated city buses" at bounding box center [494, 314] width 362 height 16
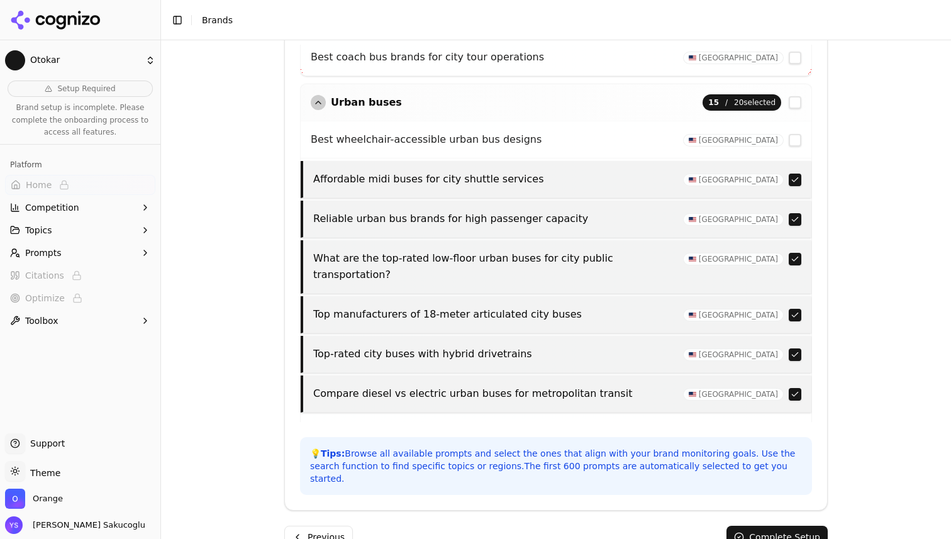
scroll to position [1007, 0]
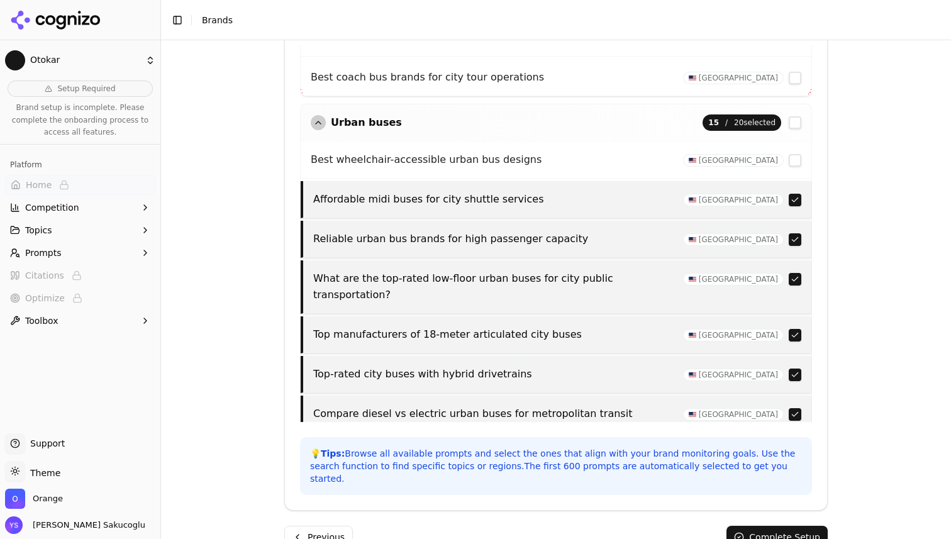
click at [351, 271] on p "What are the top-rated low-floor urban buses for city public transportation?" at bounding box center [494, 287] width 362 height 33
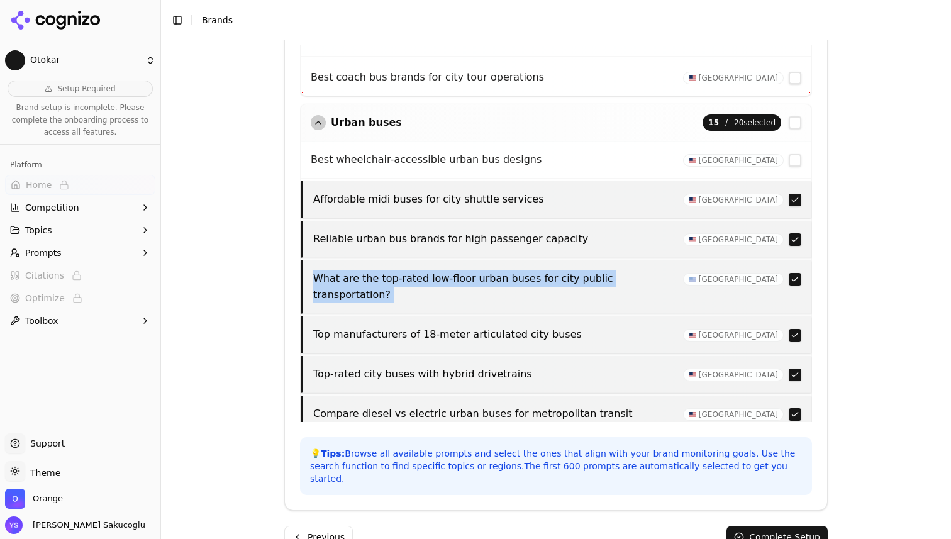
click at [351, 271] on p "What are the top-rated low-floor urban buses for city public transportation?" at bounding box center [494, 287] width 362 height 33
click at [796, 273] on button "button" at bounding box center [795, 279] width 13 height 13
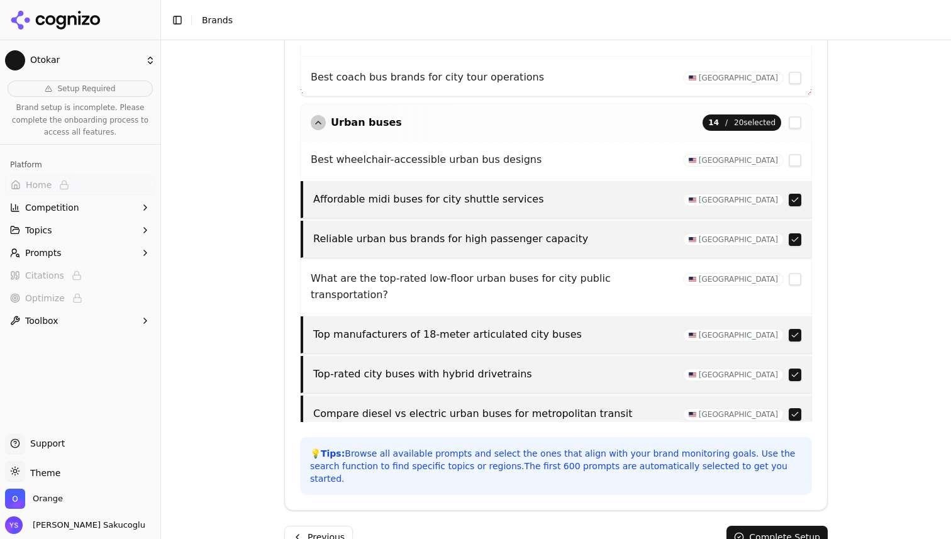
click at [383, 231] on p "Reliable urban bus brands for high passenger capacity" at bounding box center [494, 239] width 362 height 16
click at [511, 231] on p "Reliable urban bus brands for high passenger capacity" at bounding box center [494, 239] width 362 height 16
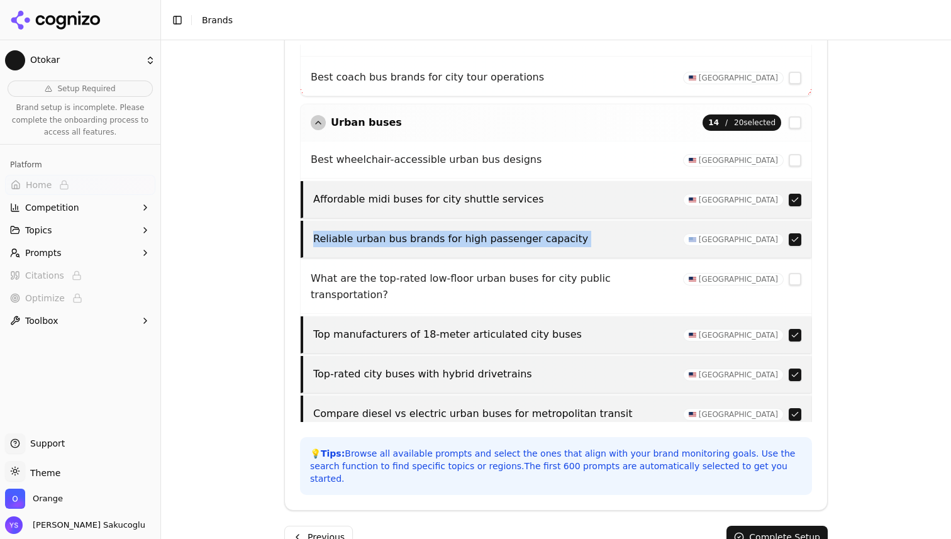
click at [511, 231] on p "Reliable urban bus brands for high passenger capacity" at bounding box center [494, 239] width 362 height 16
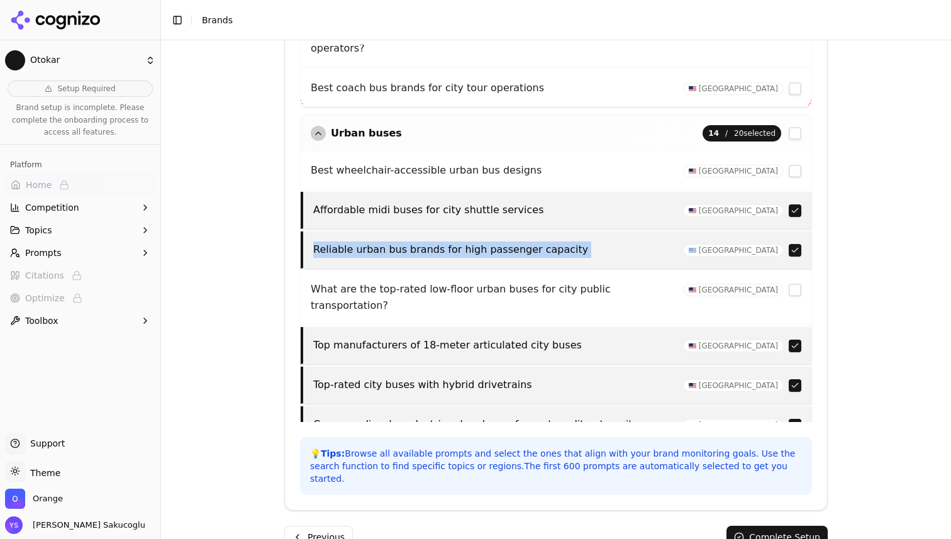
scroll to position [990, 0]
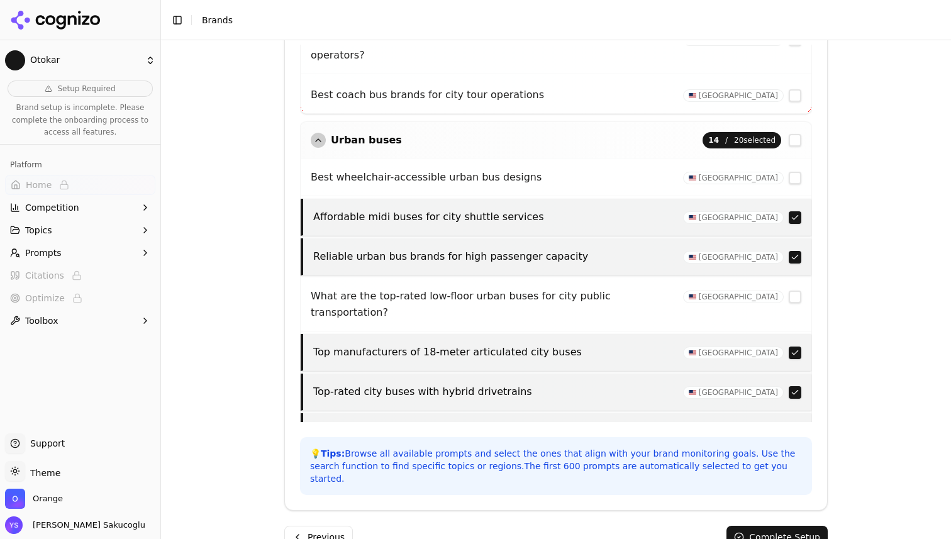
click at [435, 209] on p "Affordable midi buses for city shuttle services" at bounding box center [494, 217] width 362 height 16
click at [449, 209] on p "Affordable midi buses for city shuttle services" at bounding box center [494, 217] width 362 height 16
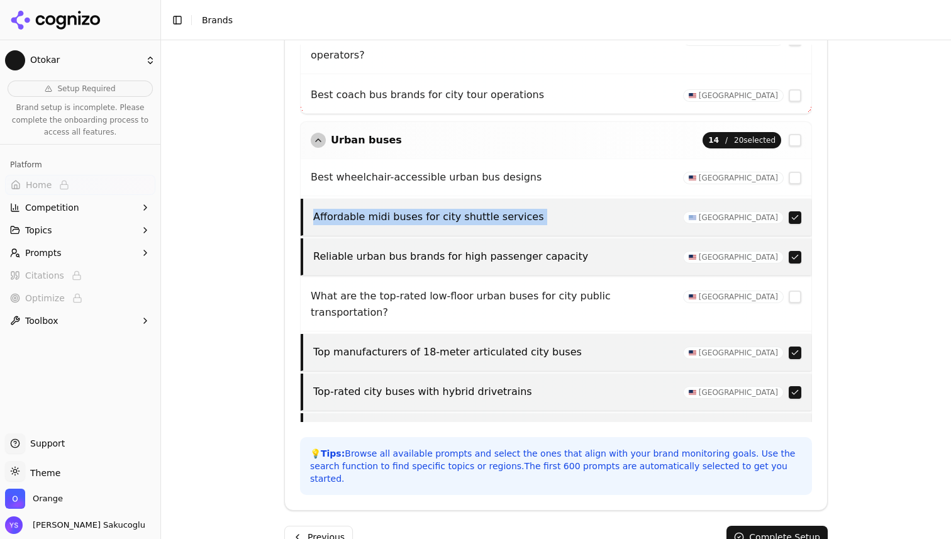
click at [449, 209] on p "Affordable midi buses for city shuttle services" at bounding box center [494, 217] width 362 height 16
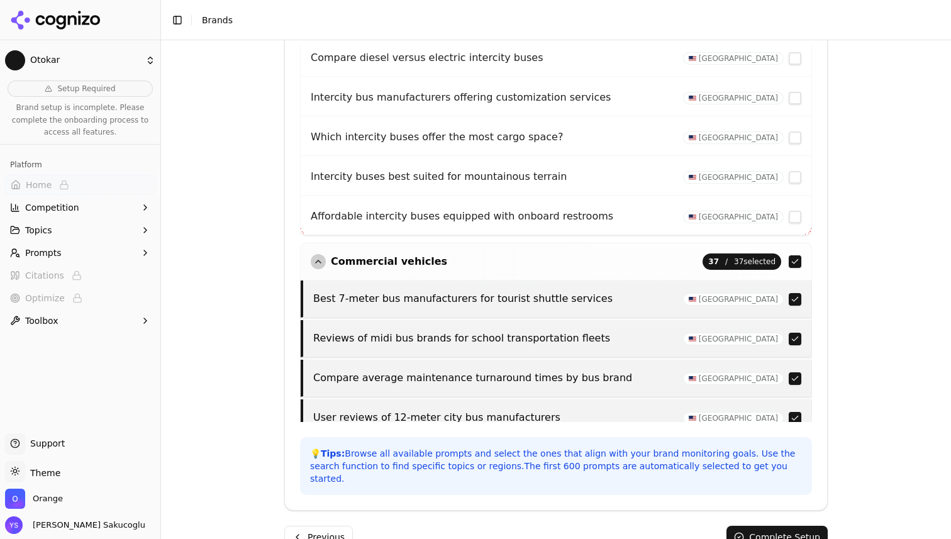
scroll to position [3007, 0]
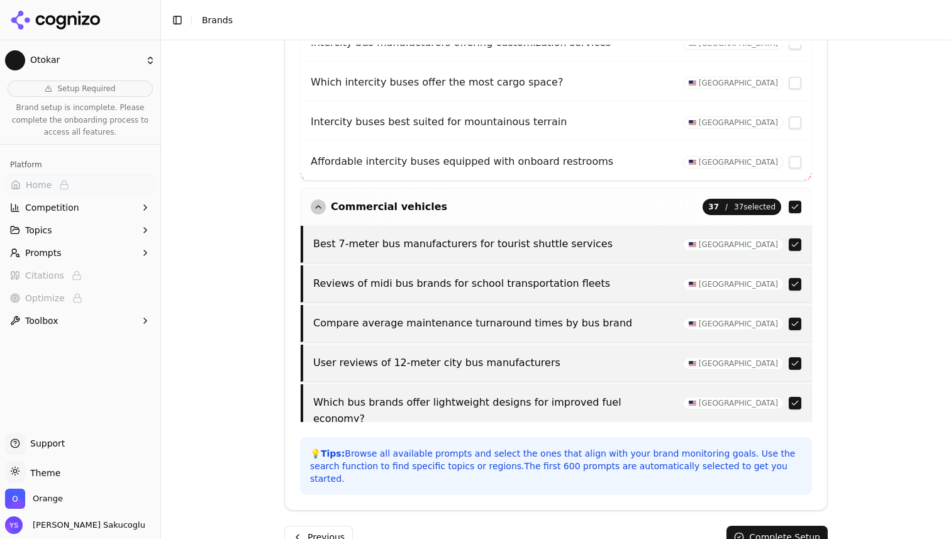
click at [798, 201] on vehicles "button" at bounding box center [795, 207] width 13 height 13
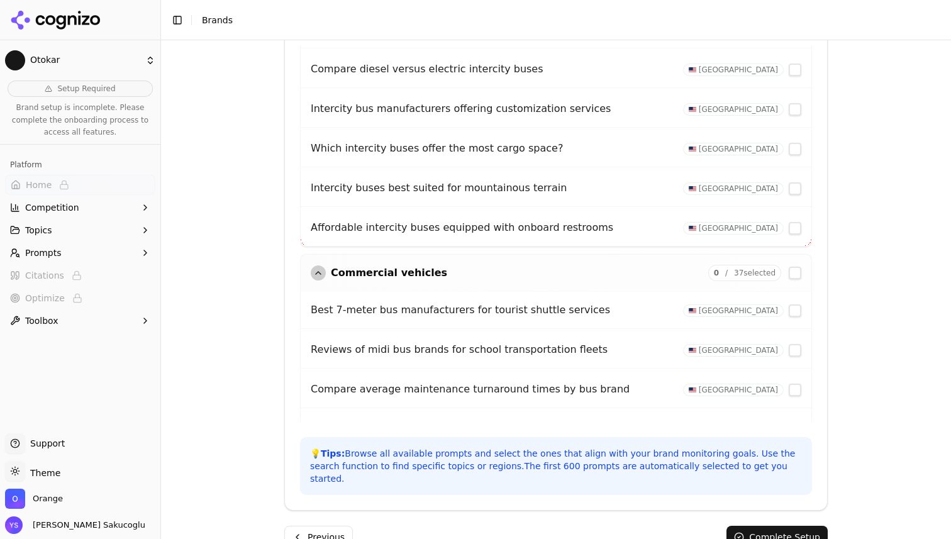
scroll to position [3125, 0]
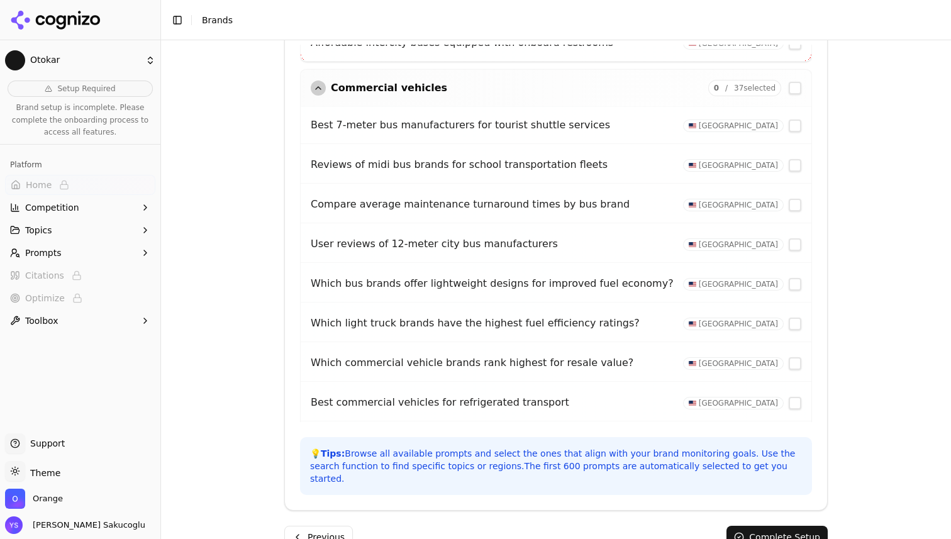
click at [778, 526] on button "Complete Setup" at bounding box center [777, 537] width 101 height 23
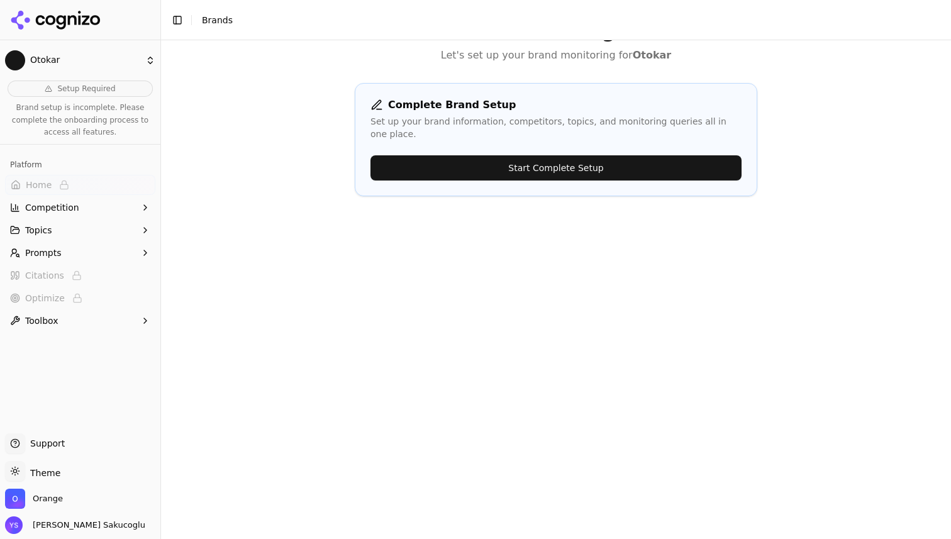
scroll to position [0, 0]
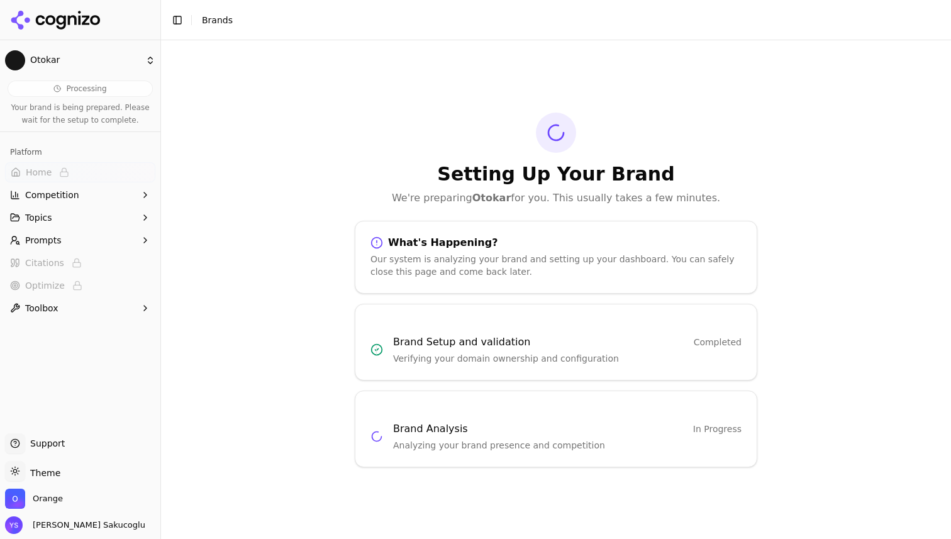
click at [408, 243] on div "What's Happening?" at bounding box center [556, 243] width 371 height 13
drag, startPoint x: 408, startPoint y: 243, endPoint x: 484, endPoint y: 259, distance: 78.3
click at [484, 259] on div "What's Happening? Our system is analyzing your brand and setting up your dashbo…" at bounding box center [555, 258] width 401 height 42
click at [484, 259] on div "Our system is analyzing your brand and setting up your dashboard. You can safel…" at bounding box center [556, 265] width 371 height 25
click at [466, 259] on div "Our system is analyzing your brand and setting up your dashboard. You can safel…" at bounding box center [556, 265] width 371 height 25
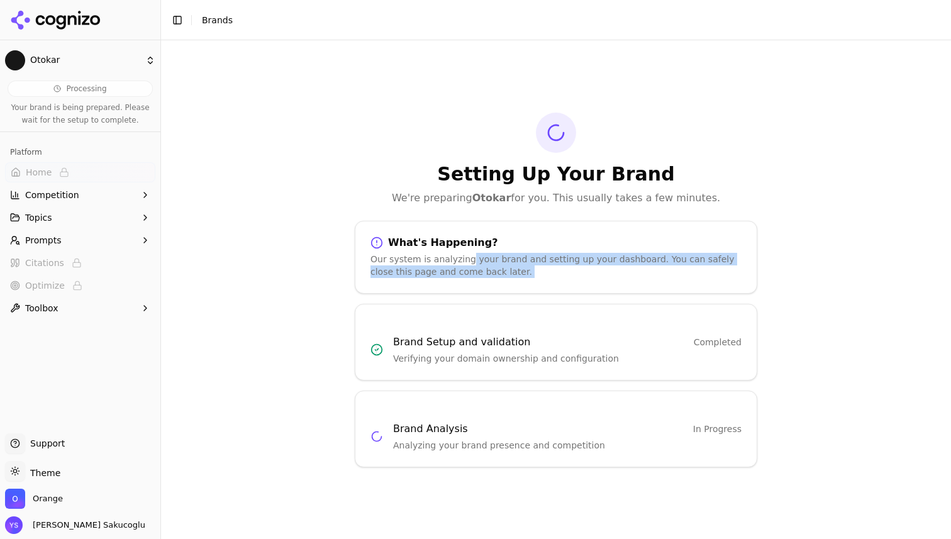
drag, startPoint x: 466, startPoint y: 259, endPoint x: 541, endPoint y: 269, distance: 76.2
click at [541, 269] on div "Our system is analyzing your brand and setting up your dashboard. You can safel…" at bounding box center [556, 265] width 371 height 25
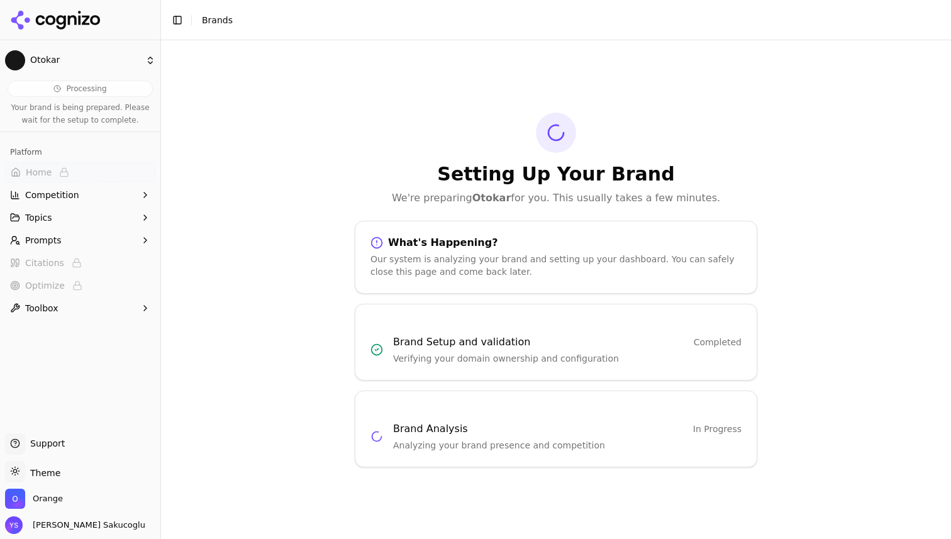
click at [541, 269] on div "Our system is analyzing your brand and setting up your dashboard. You can safel…" at bounding box center [556, 265] width 371 height 25
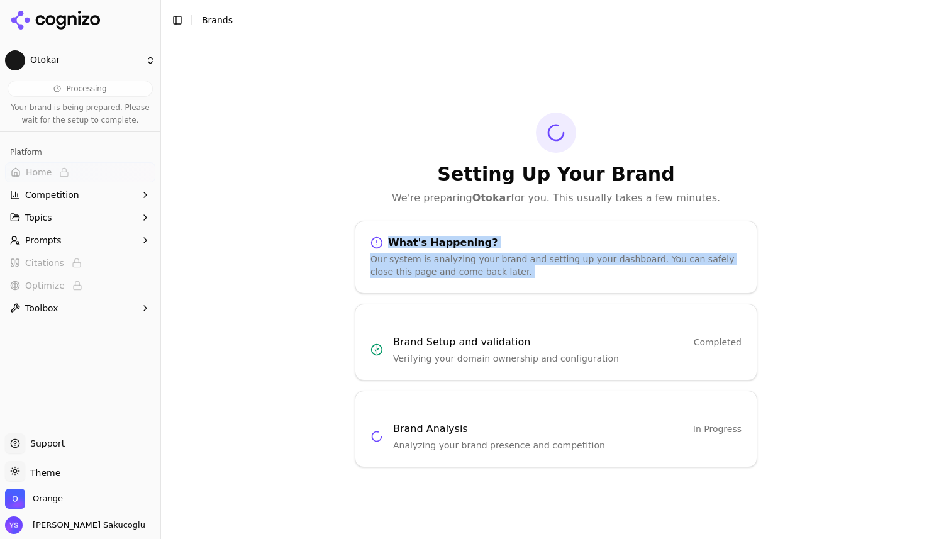
drag, startPoint x: 541, startPoint y: 269, endPoint x: 479, endPoint y: 238, distance: 68.9
click at [479, 238] on div "What's Happening? Our system is analyzing your brand and setting up your dashbo…" at bounding box center [555, 258] width 401 height 42
click at [479, 238] on div "What's Happening?" at bounding box center [556, 243] width 371 height 13
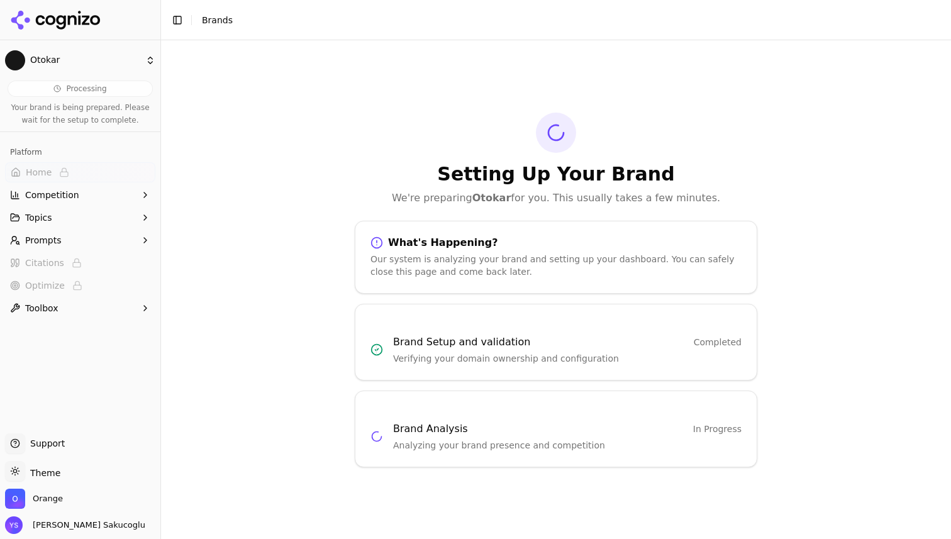
click at [406, 345] on h3 "Brand Setup and validation" at bounding box center [461, 342] width 137 height 15
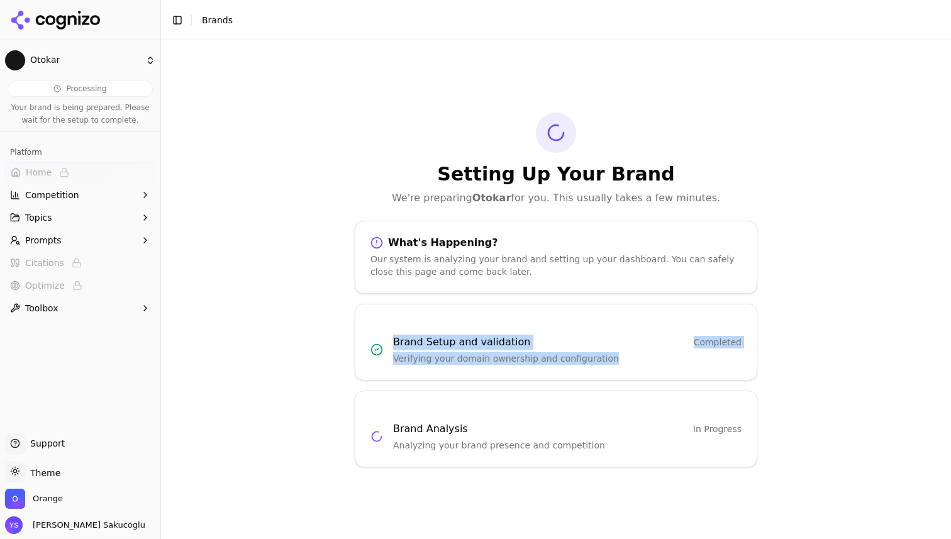
drag, startPoint x: 406, startPoint y: 345, endPoint x: 613, endPoint y: 368, distance: 208.2
click at [613, 368] on div "Brand Setup and validation Completed Verifying your domain ownership and config…" at bounding box center [556, 342] width 403 height 77
click at [608, 359] on p "Verifying your domain ownership and configuration" at bounding box center [567, 358] width 349 height 13
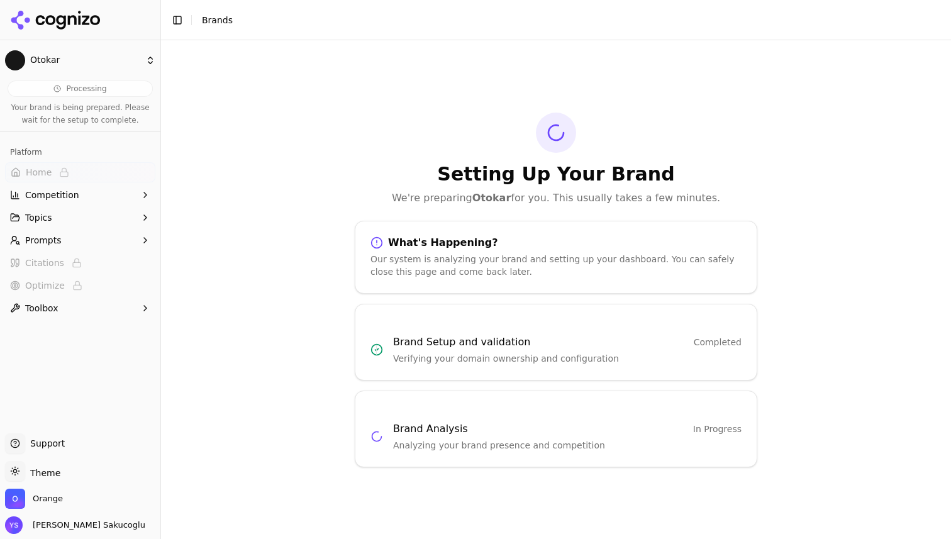
click at [435, 328] on div "Brand Setup and validation Completed Verifying your domain ownership and config…" at bounding box center [555, 342] width 401 height 45
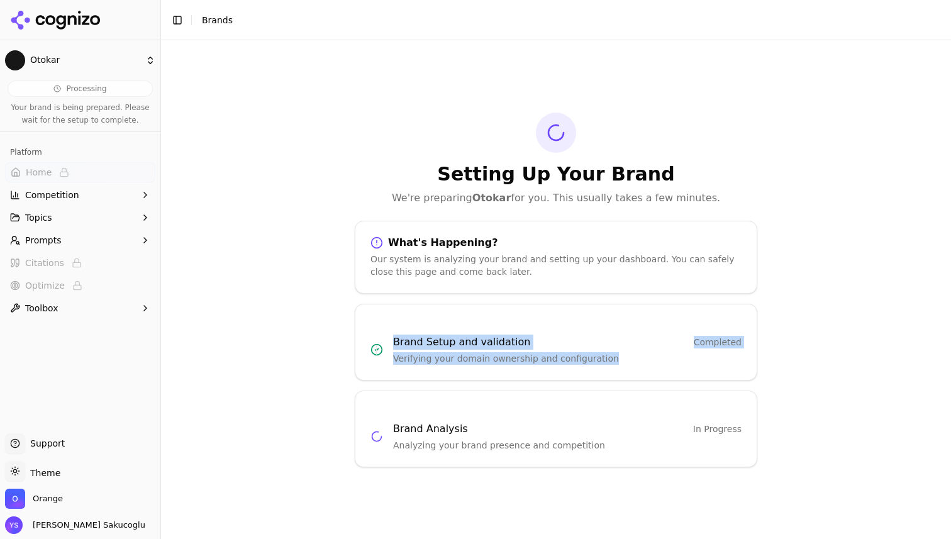
drag, startPoint x: 435, startPoint y: 328, endPoint x: 690, endPoint y: 379, distance: 259.8
click at [691, 379] on div "Brand Setup and validation Completed Verifying your domain ownership and config…" at bounding box center [556, 342] width 403 height 77
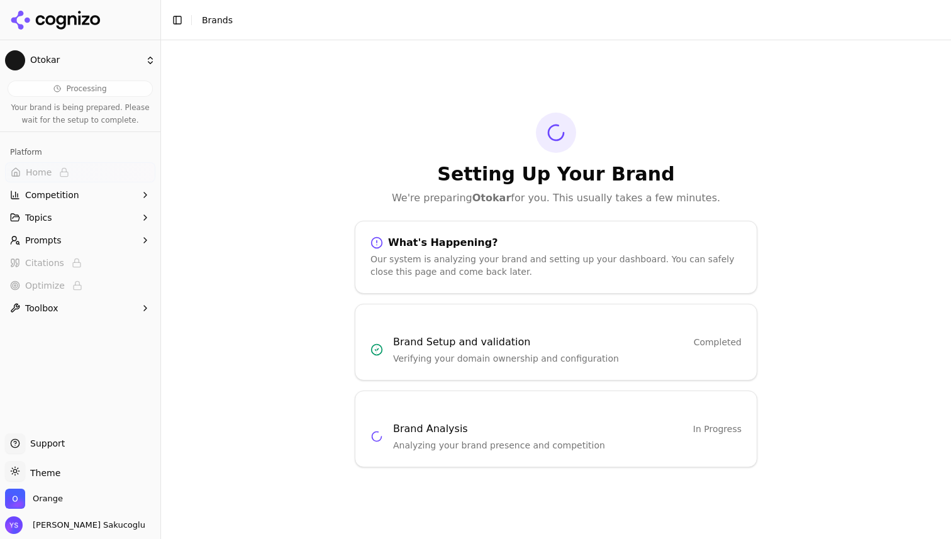
click at [642, 456] on div "Brand Analysis In Progress Analyzing your brand presence and competition" at bounding box center [556, 429] width 403 height 77
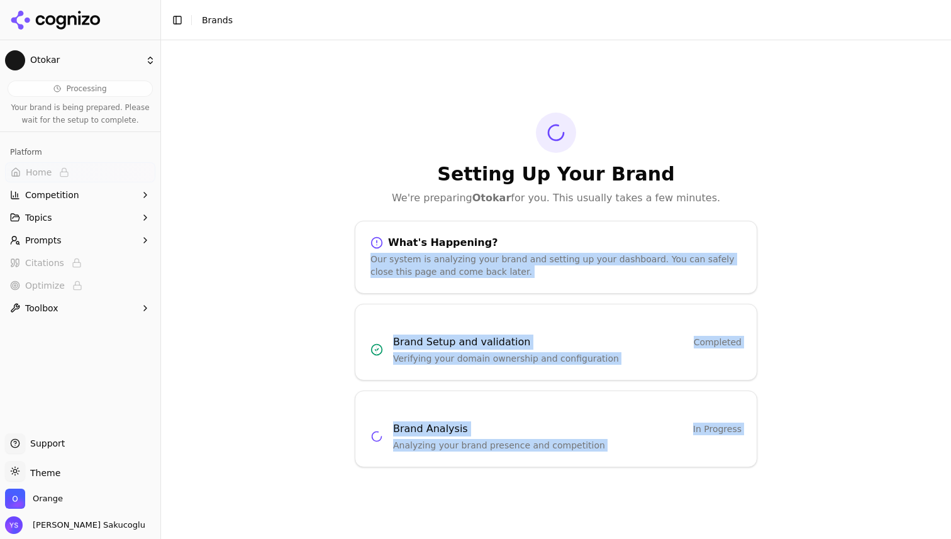
drag, startPoint x: 642, startPoint y: 456, endPoint x: 445, endPoint y: 266, distance: 273.6
click at [445, 266] on div "Setting Up Your Brand We're preparing Otokar for you. This usually takes a few …" at bounding box center [556, 290] width 423 height 355
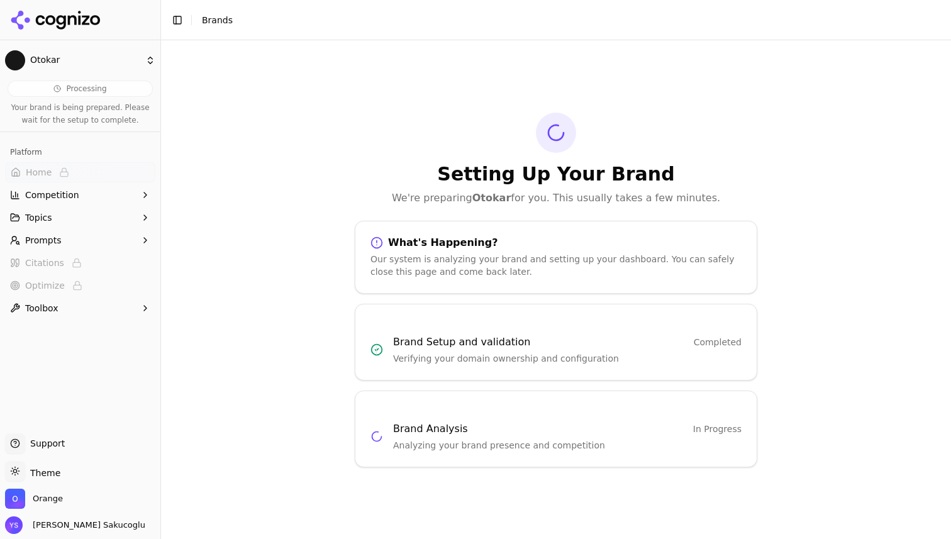
click at [425, 249] on div "What's Happening? Our system is analyzing your brand and setting up your dashbo…" at bounding box center [555, 258] width 401 height 42
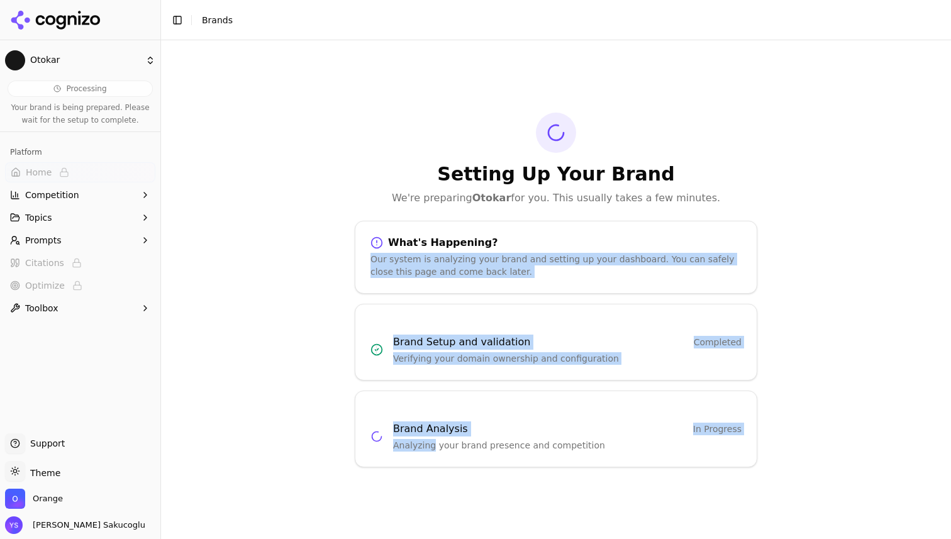
drag, startPoint x: 425, startPoint y: 249, endPoint x: 620, endPoint y: 438, distance: 271.8
click at [620, 438] on div "Setting Up Your Brand We're preparing Otokar for you. This usually takes a few …" at bounding box center [556, 290] width 423 height 355
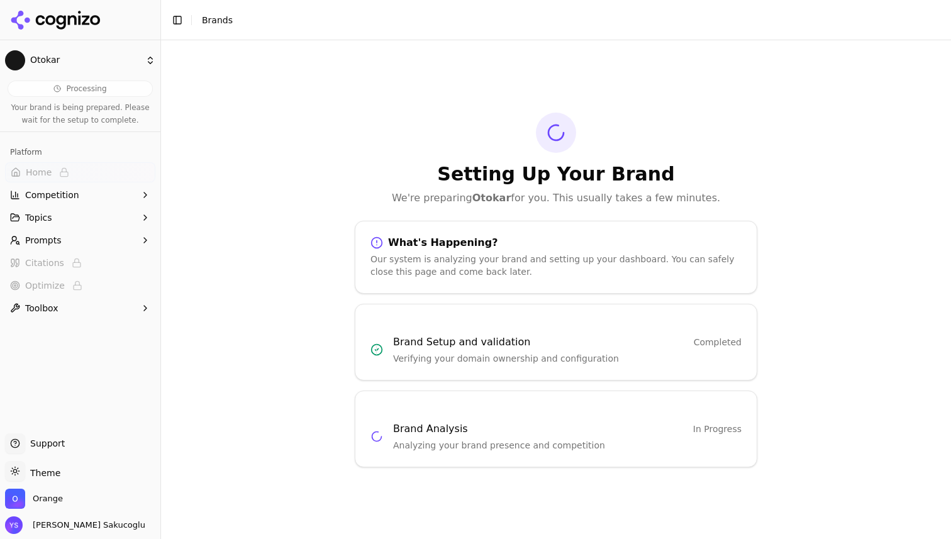
click at [667, 444] on p "Analyzing your brand presence and competition" at bounding box center [567, 445] width 349 height 13
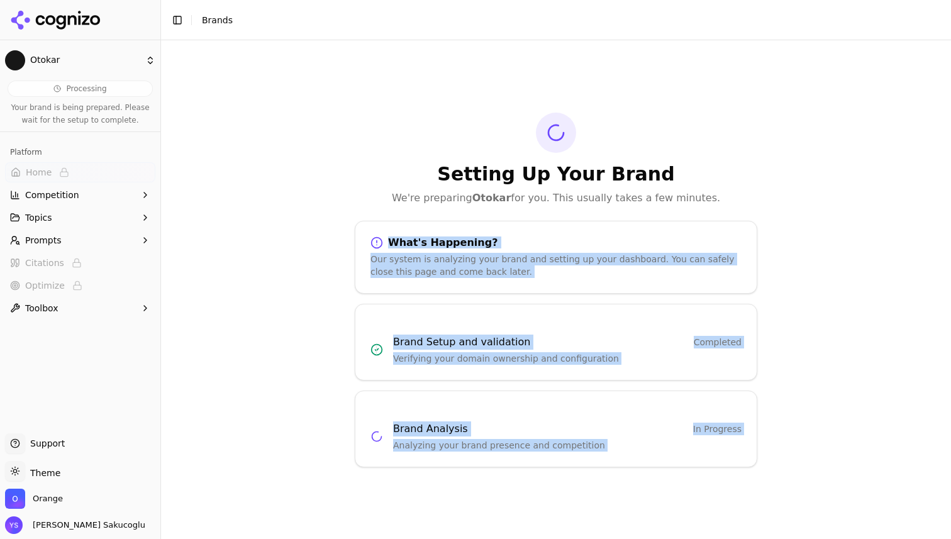
drag, startPoint x: 667, startPoint y: 444, endPoint x: 405, endPoint y: 247, distance: 327.1
click at [405, 247] on div "Setting Up Your Brand We're preparing Otokar for you. This usually takes a few …" at bounding box center [556, 290] width 423 height 355
click at [405, 247] on div "What's Happening?" at bounding box center [556, 243] width 371 height 13
drag, startPoint x: 405, startPoint y: 247, endPoint x: 725, endPoint y: 444, distance: 375.4
click at [725, 444] on div "Setting Up Your Brand We're preparing Otokar for you. This usually takes a few …" at bounding box center [556, 290] width 423 height 355
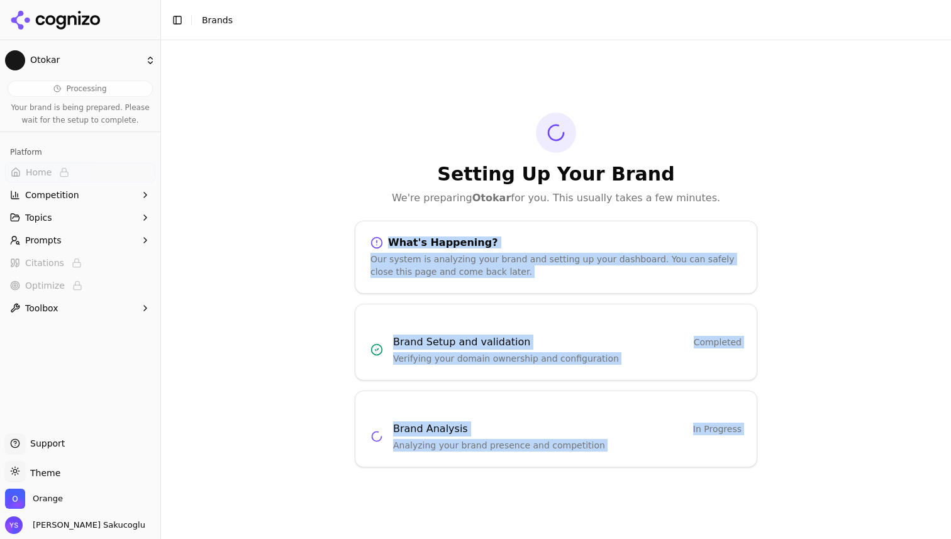
click at [725, 444] on p "Analyzing your brand presence and competition" at bounding box center [567, 445] width 349 height 13
drag, startPoint x: 725, startPoint y: 444, endPoint x: 413, endPoint y: 194, distance: 399.6
click at [413, 195] on div "Setting Up Your Brand We're preparing Otokar for you. This usually takes a few …" at bounding box center [556, 290] width 423 height 355
click at [413, 194] on p "We're preparing Otokar for you. This usually takes a few minutes." at bounding box center [556, 198] width 403 height 15
drag, startPoint x: 413, startPoint y: 194, endPoint x: 742, endPoint y: 472, distance: 430.3
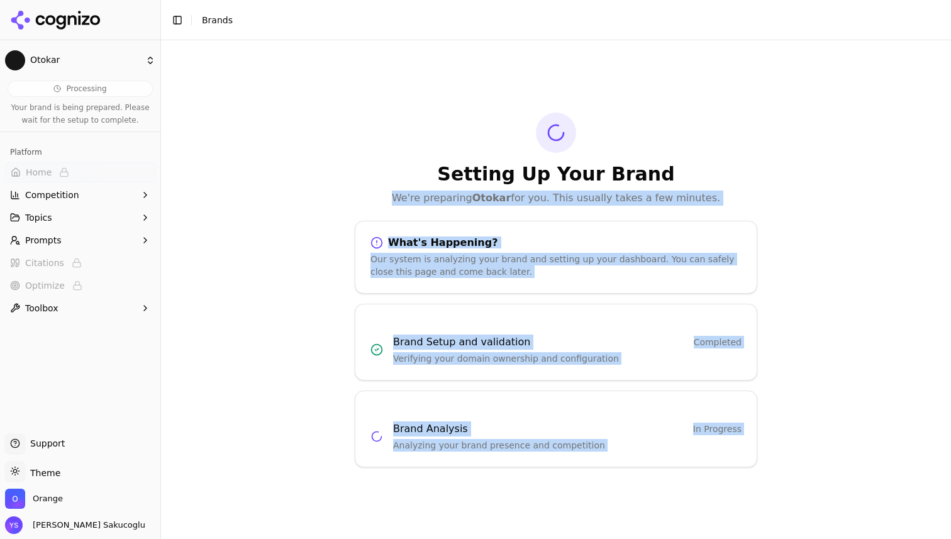
click at [742, 471] on div "Setting Up Your Brand We're preparing Otokar for you. This usually takes a few …" at bounding box center [556, 289] width 790 height 499
click at [730, 452] on div "Brand Analysis In Progress Analyzing your brand presence and competition" at bounding box center [556, 429] width 403 height 77
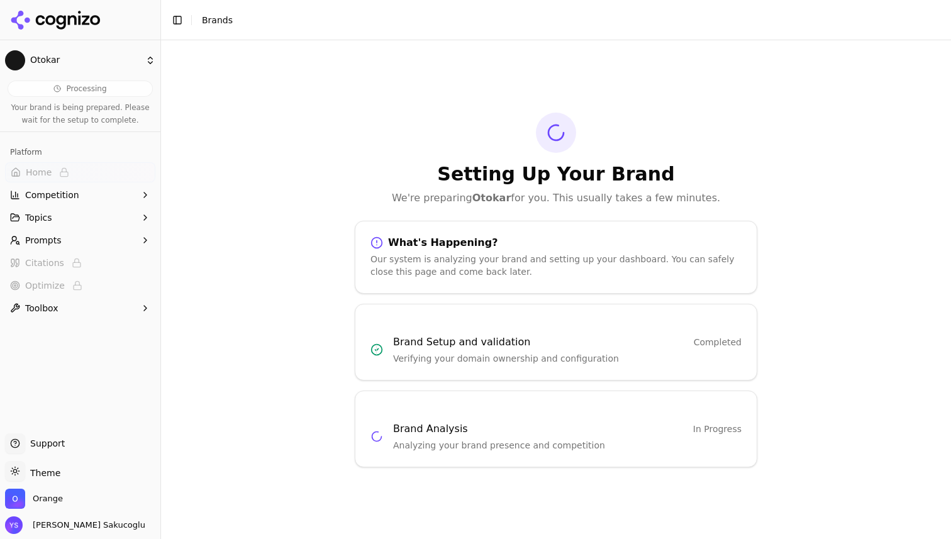
click at [511, 177] on h1 "Setting Up Your Brand" at bounding box center [556, 174] width 403 height 23
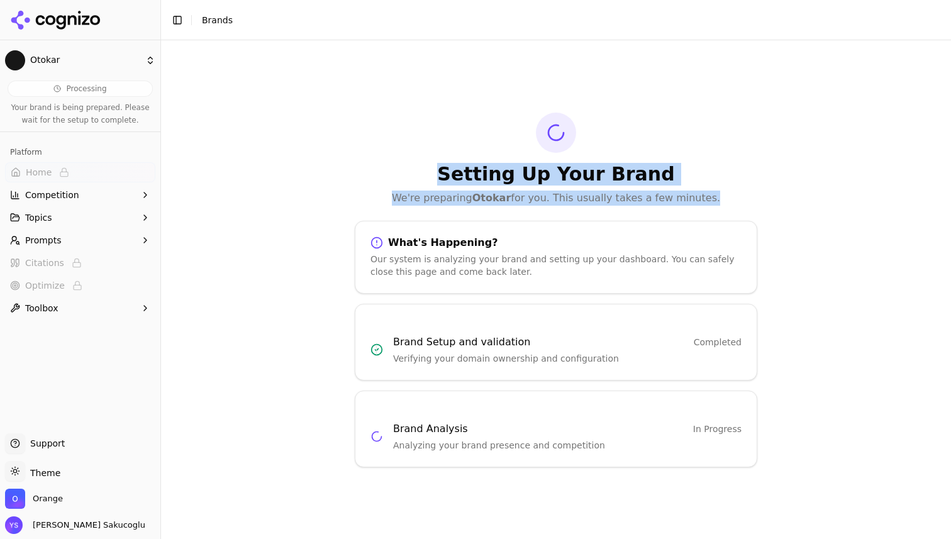
drag, startPoint x: 511, startPoint y: 177, endPoint x: 564, endPoint y: 196, distance: 56.1
click at [564, 196] on div "Setting Up Your Brand We're preparing Otokar for you. This usually takes a few …" at bounding box center [556, 159] width 403 height 93
click at [564, 196] on p "We're preparing Otokar for you. This usually takes a few minutes." at bounding box center [556, 198] width 403 height 15
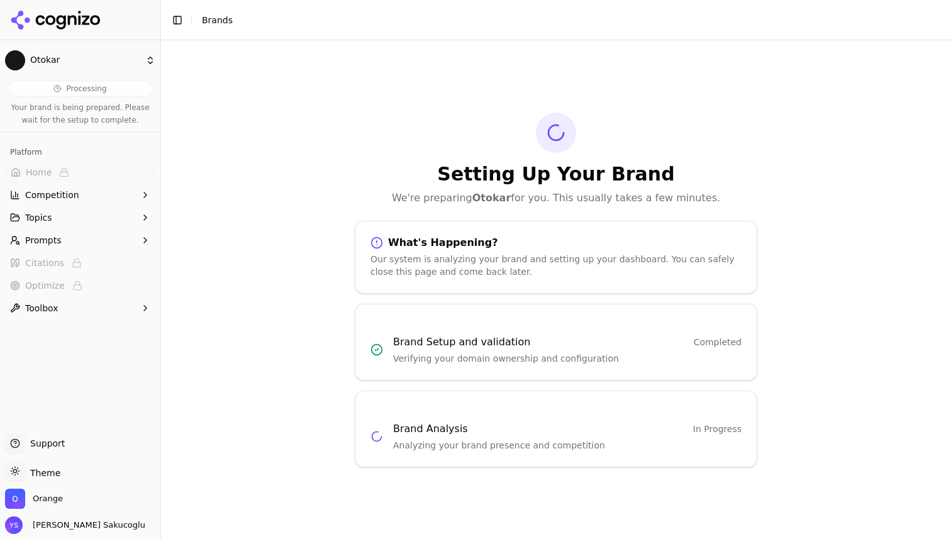
click at [435, 436] on h3 "Brand Analysis" at bounding box center [430, 429] width 75 height 15
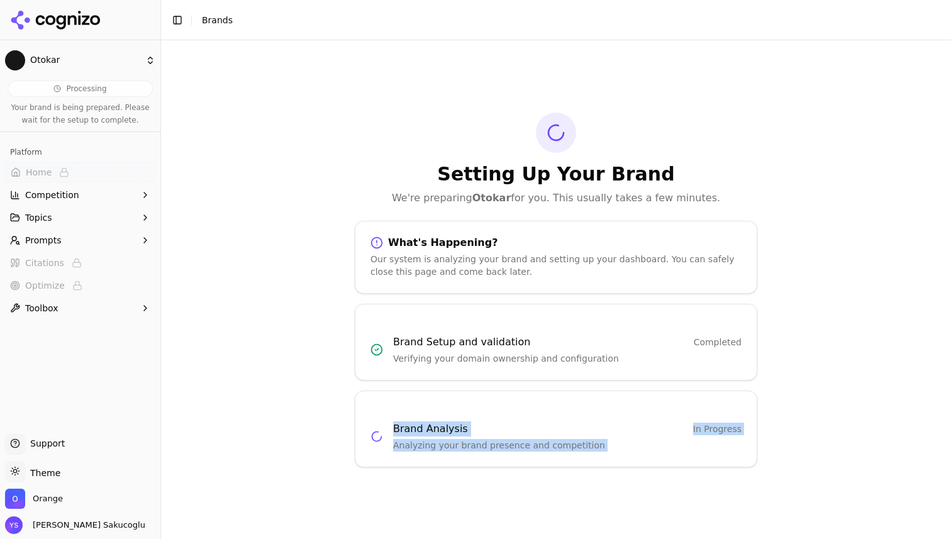
drag, startPoint x: 435, startPoint y: 436, endPoint x: 462, endPoint y: 442, distance: 27.0
click at [462, 442] on div "Brand Analysis In Progress Analyzing your brand presence and competition" at bounding box center [567, 437] width 349 height 30
click at [462, 442] on p "Analyzing your brand presence and competition" at bounding box center [567, 445] width 349 height 13
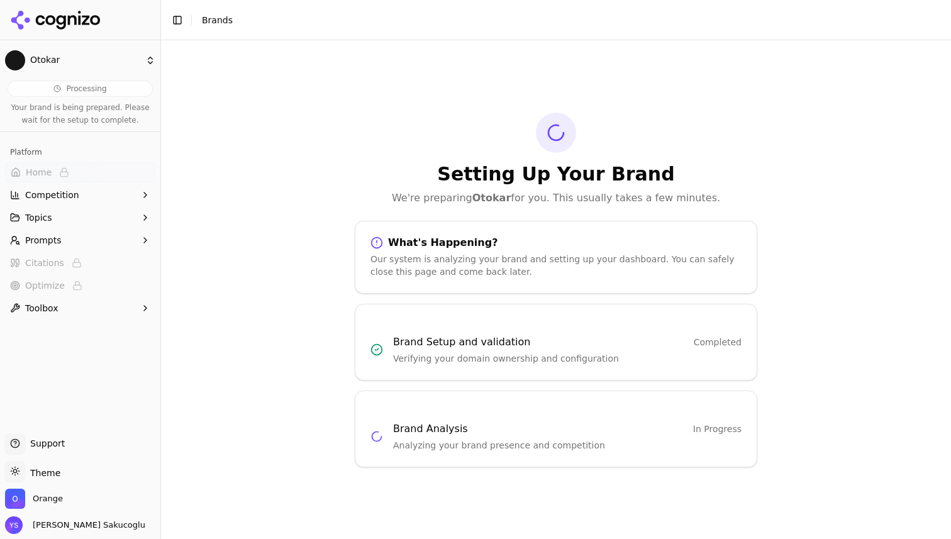
click at [498, 175] on h1 "Setting Up Your Brand" at bounding box center [556, 174] width 403 height 23
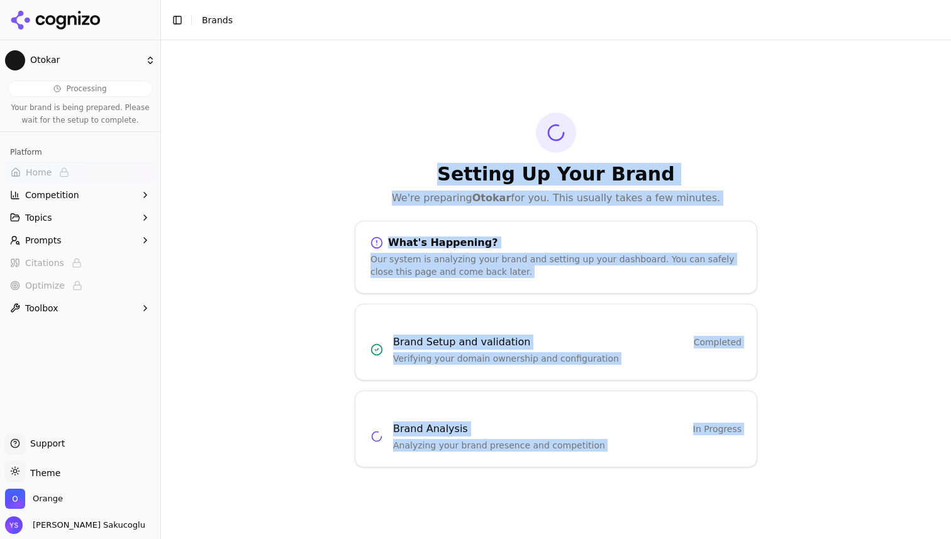
drag, startPoint x: 498, startPoint y: 175, endPoint x: 749, endPoint y: 453, distance: 374.6
click at [749, 452] on div "Setting Up Your Brand We're preparing Otokar for you. This usually takes a few …" at bounding box center [556, 290] width 423 height 355
click at [749, 453] on div "Brand Analysis In Progress Analyzing your brand presence and competition" at bounding box center [556, 429] width 403 height 77
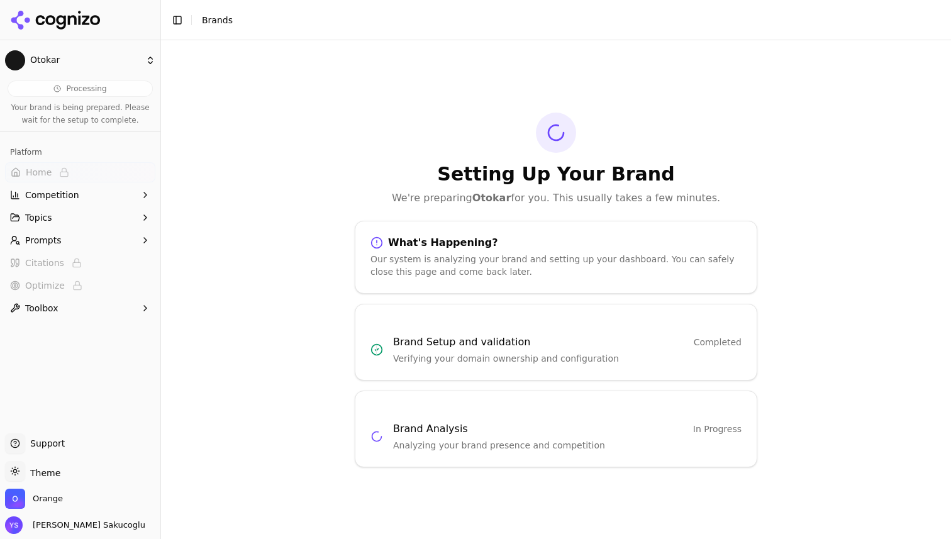
click at [749, 453] on div "Brand Analysis In Progress Analyzing your brand presence and competition" at bounding box center [556, 429] width 403 height 77
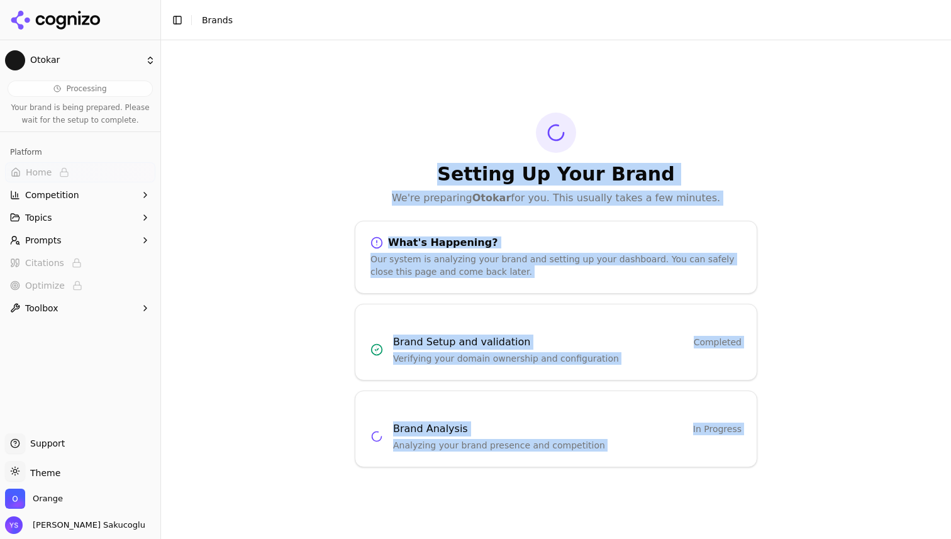
drag, startPoint x: 749, startPoint y: 453, endPoint x: 437, endPoint y: 128, distance: 450.3
click at [437, 128] on div "Setting Up Your Brand We're preparing Otokar for you. This usually takes a few …" at bounding box center [556, 290] width 423 height 355
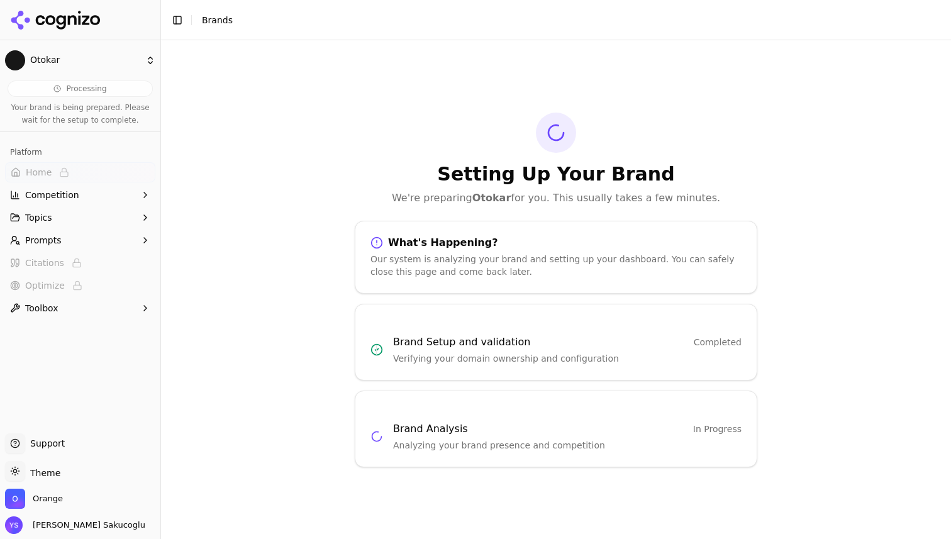
click at [437, 128] on div "Setting Up Your Brand We're preparing Otokar for you. This usually takes a few …" at bounding box center [556, 159] width 403 height 93
click at [500, 163] on h1 "Setting Up Your Brand" at bounding box center [556, 174] width 403 height 23
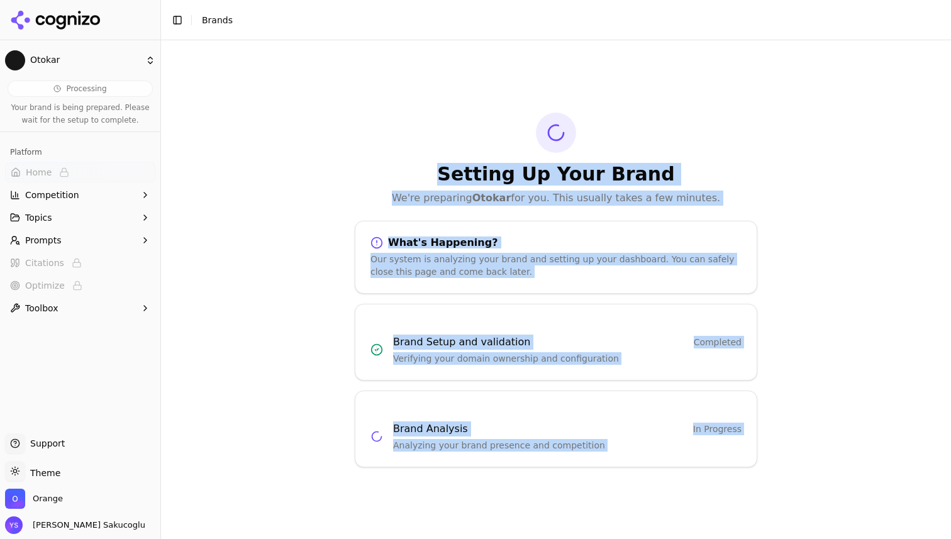
drag, startPoint x: 500, startPoint y: 162, endPoint x: 700, endPoint y: 457, distance: 356.5
click at [700, 457] on div "Setting Up Your Brand We're preparing Otokar for you. This usually takes a few …" at bounding box center [556, 290] width 423 height 355
click at [700, 457] on div "Brand Analysis In Progress Analyzing your brand presence and competition" at bounding box center [556, 429] width 403 height 77
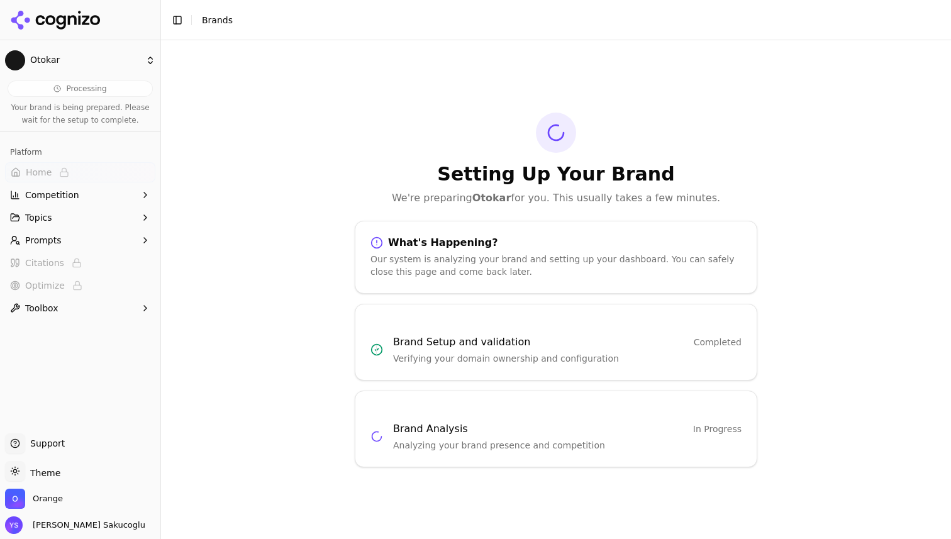
click at [72, 26] on icon at bounding box center [55, 20] width 91 height 19
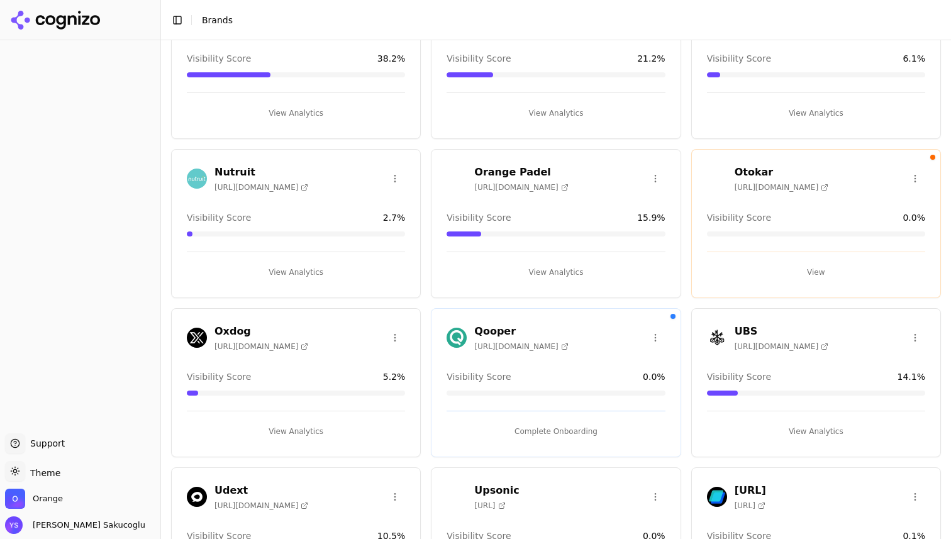
scroll to position [112, 0]
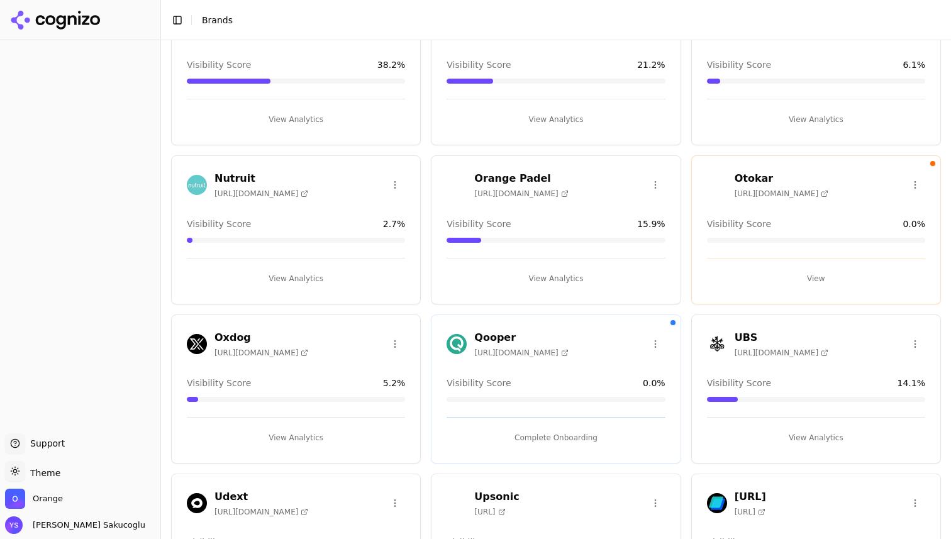
click at [650, 383] on span "0.0 %" at bounding box center [654, 383] width 23 height 13
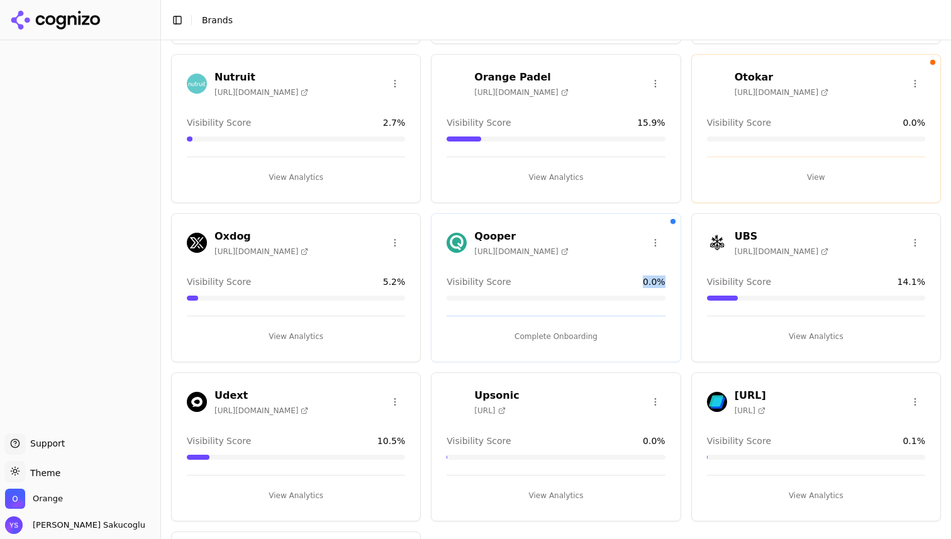
scroll to position [216, 0]
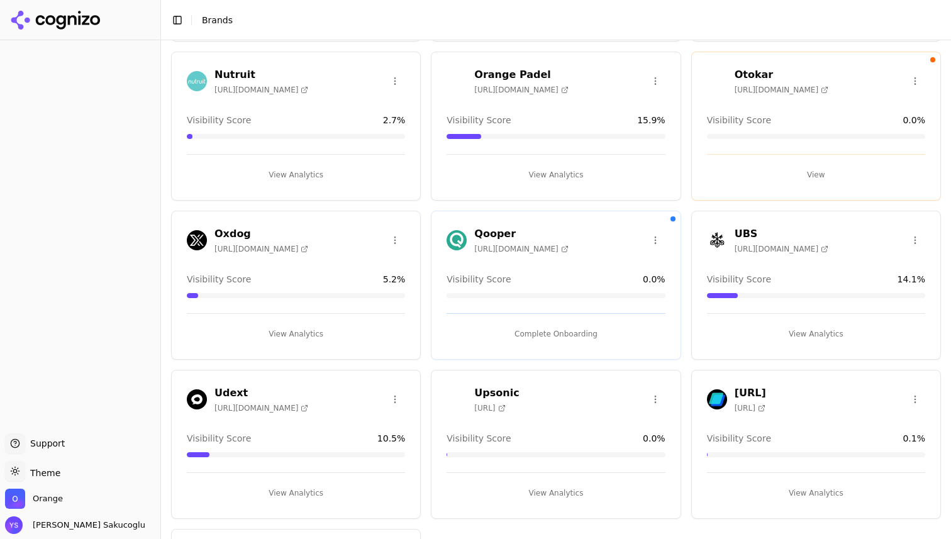
click at [391, 437] on span "10.5 %" at bounding box center [391, 438] width 28 height 13
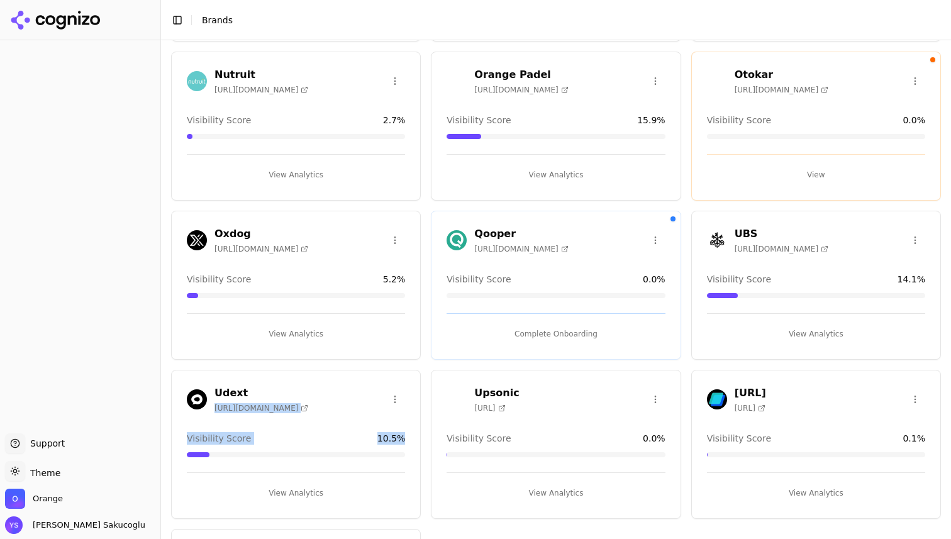
drag, startPoint x: 391, startPoint y: 437, endPoint x: 226, endPoint y: 408, distance: 167.4
click at [226, 409] on div "Udext https://udext.com Visibility Score 10.5 % View Analytics" at bounding box center [296, 444] width 250 height 149
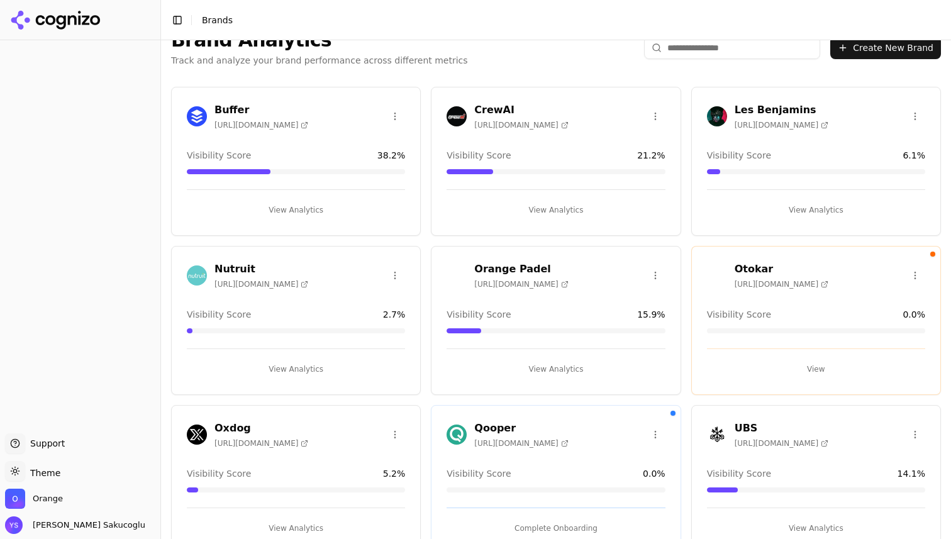
scroll to position [0, 0]
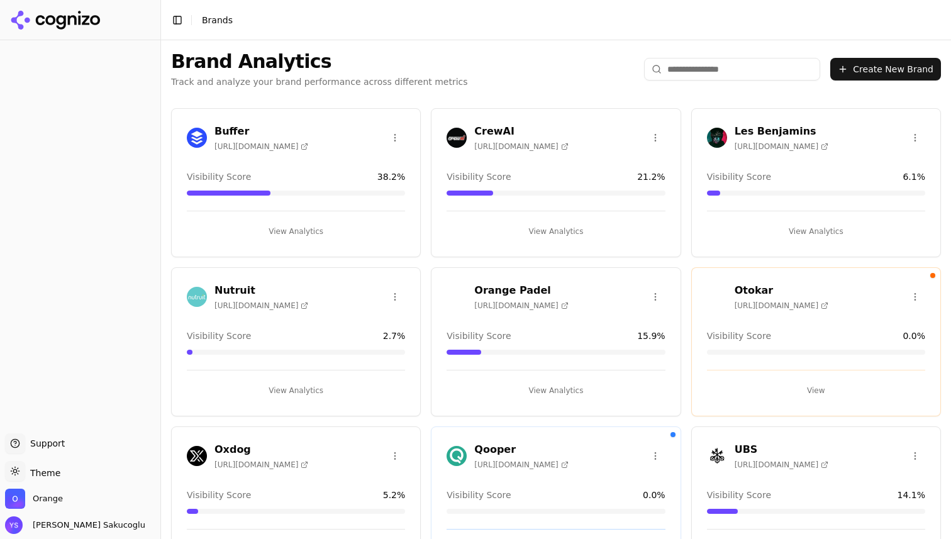
click at [718, 74] on input "search" at bounding box center [732, 69] width 176 height 23
click at [642, 332] on span "15.9 %" at bounding box center [651, 336] width 28 height 13
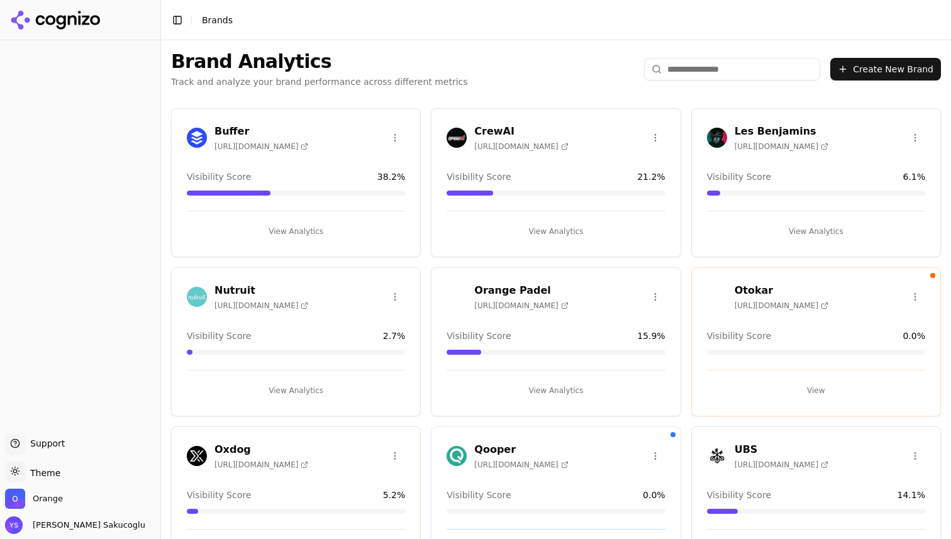
click at [539, 383] on button "View Analytics" at bounding box center [556, 391] width 218 height 20
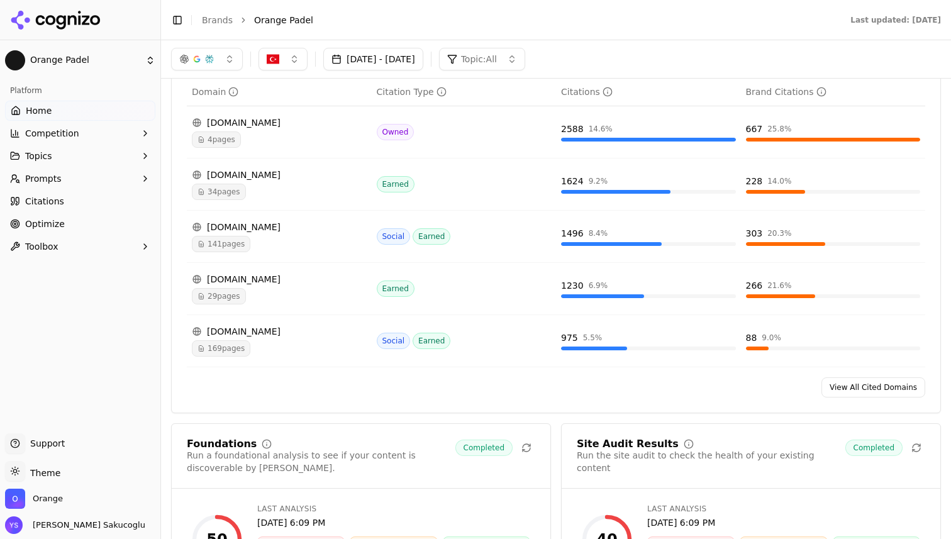
scroll to position [1238, 0]
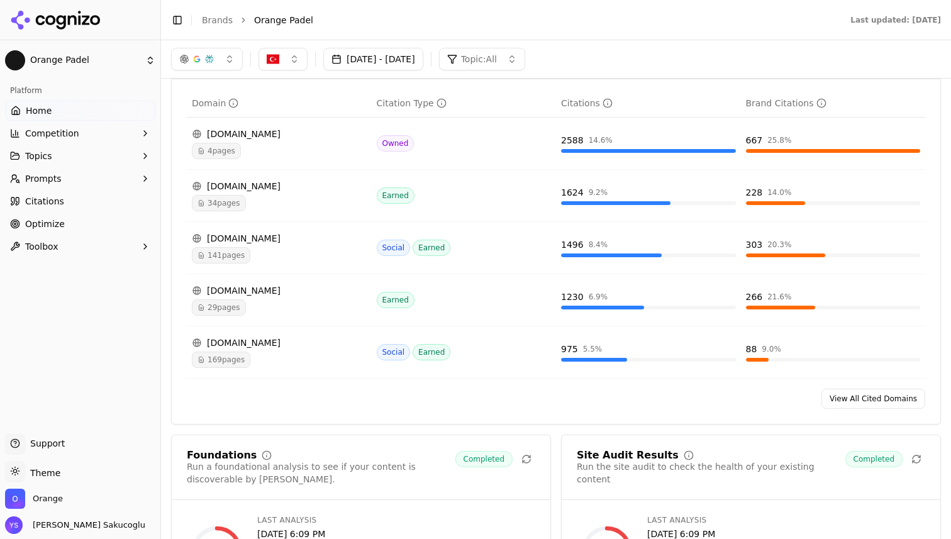
click at [245, 180] on div "wepadel.com.tr" at bounding box center [279, 186] width 175 height 13
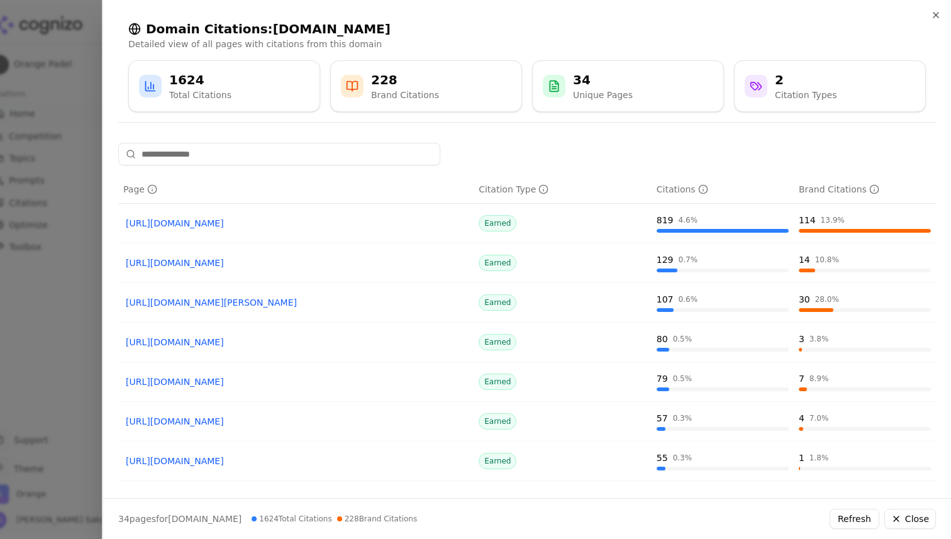
click at [267, 28] on h2 "Domain Citations: wepadel.com.tr" at bounding box center [527, 29] width 798 height 18
drag, startPoint x: 267, startPoint y: 28, endPoint x: 345, endPoint y: 27, distance: 78.0
click at [345, 27] on h2 "Domain Citations: wepadel.com.tr" at bounding box center [527, 29] width 798 height 18
click at [344, 221] on link "https://wepadel.com.tr/padel-blog/turkiyedeki-en-iyi-padel-kulubu" at bounding box center [296, 223] width 340 height 13
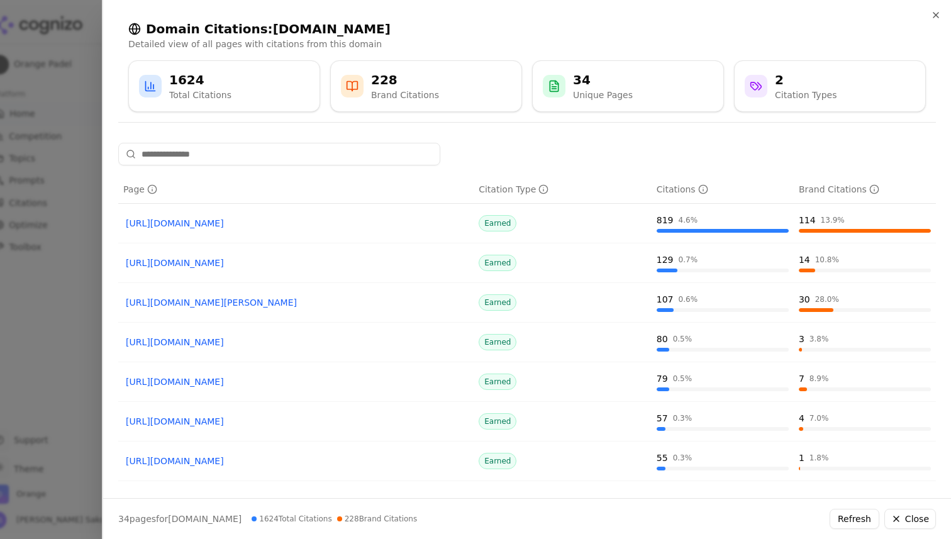
click at [256, 262] on link "https://wepadel.com.tr/padel-kulupler" at bounding box center [296, 263] width 340 height 13
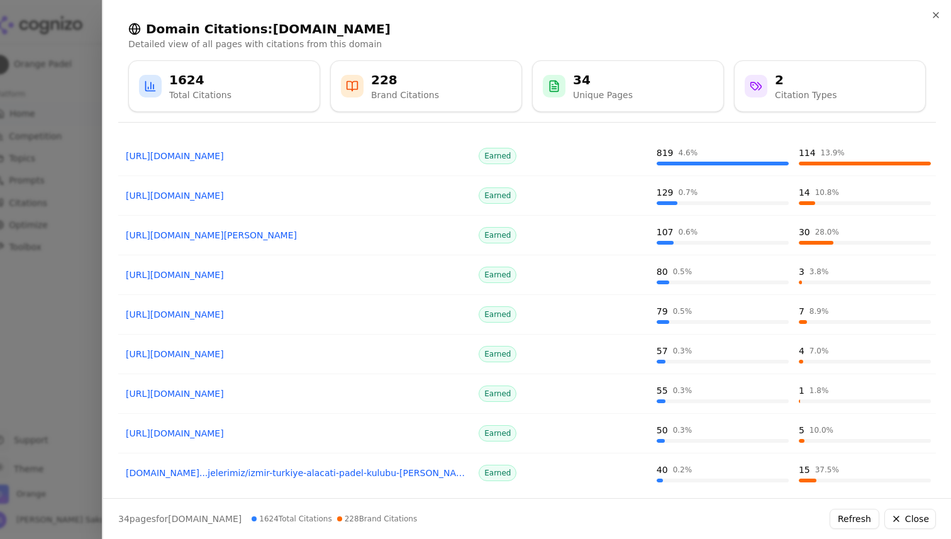
scroll to position [0, 0]
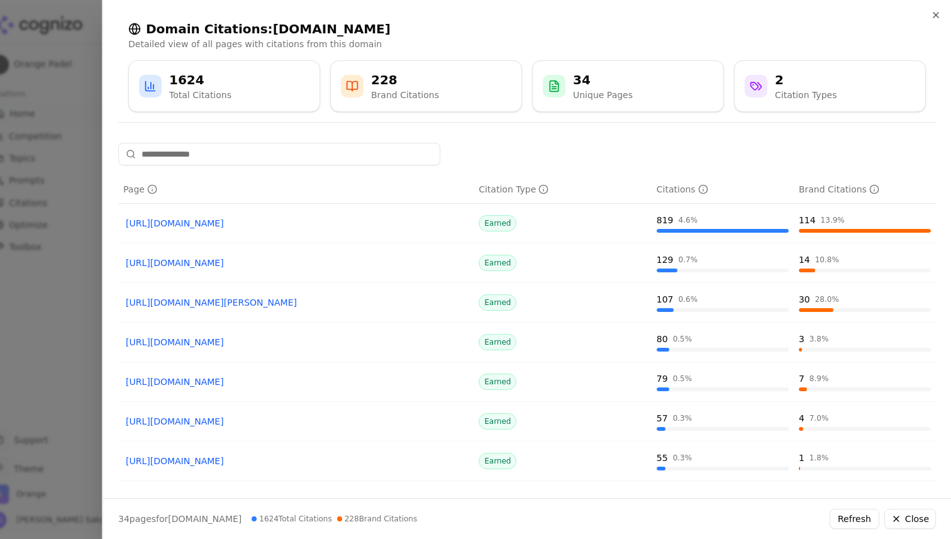
click at [381, 223] on link "https://wepadel.com.tr/padel-blog/turkiyedeki-en-iyi-padel-kulubu" at bounding box center [296, 223] width 340 height 13
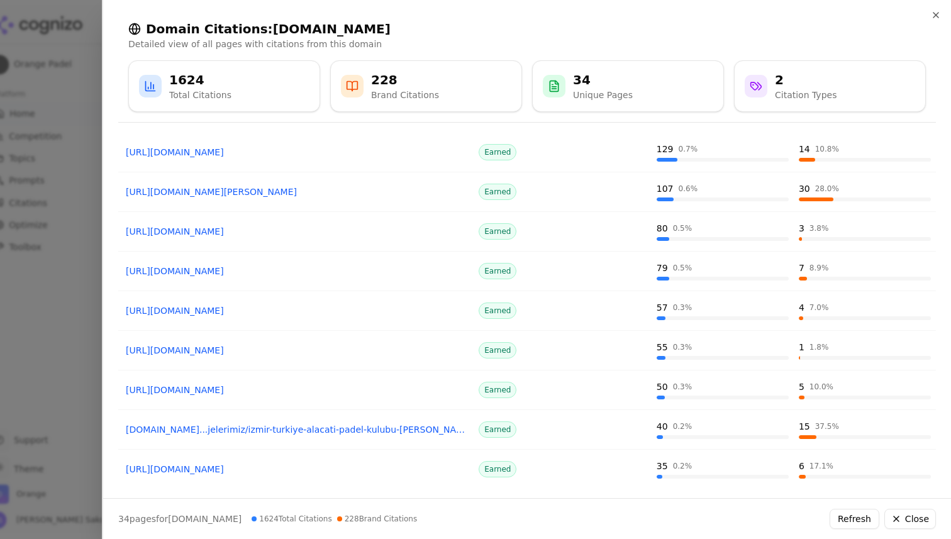
scroll to position [152, 0]
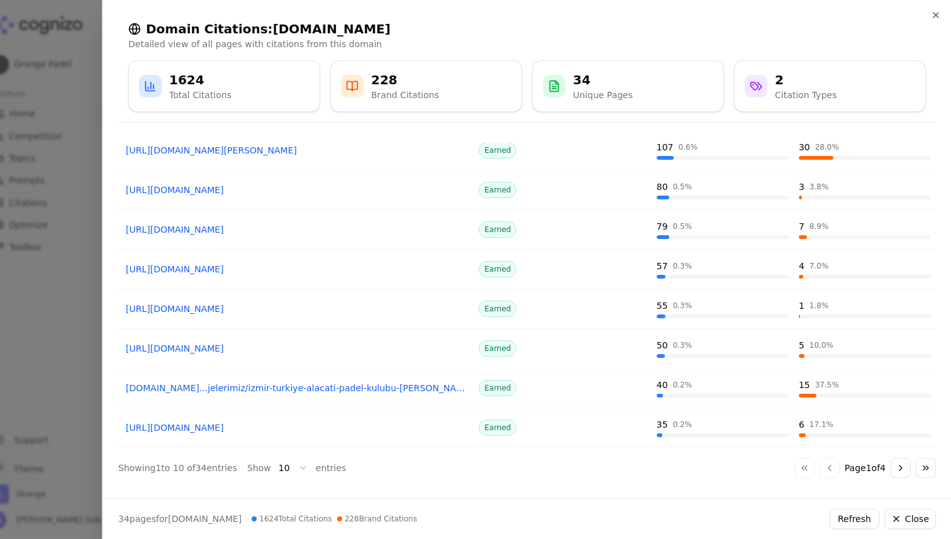
click at [213, 389] on link "wepadel.com.tr...jelerimiz/izmir-turkiye-alacati-padel-kulubu-padel-kort-projesi" at bounding box center [296, 388] width 340 height 13
click at [64, 152] on div at bounding box center [475, 269] width 951 height 539
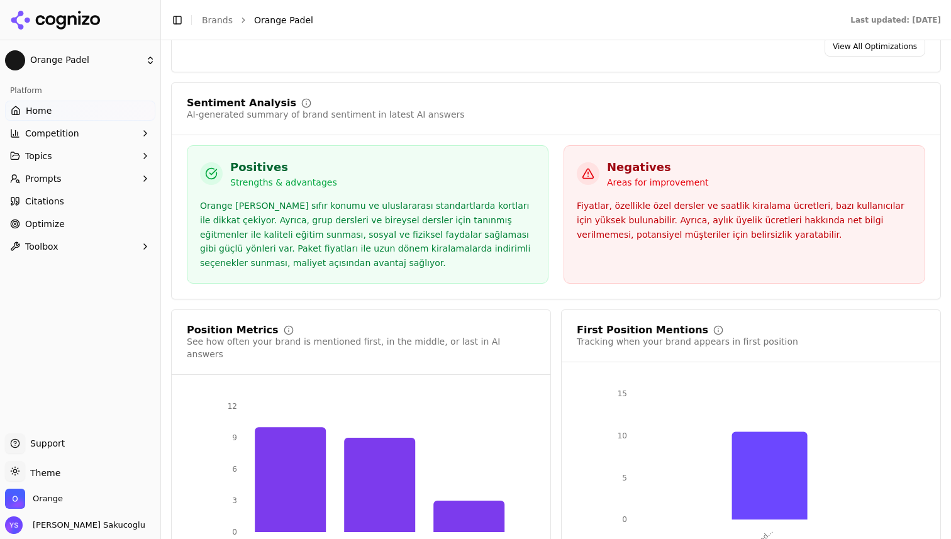
scroll to position [2032, 0]
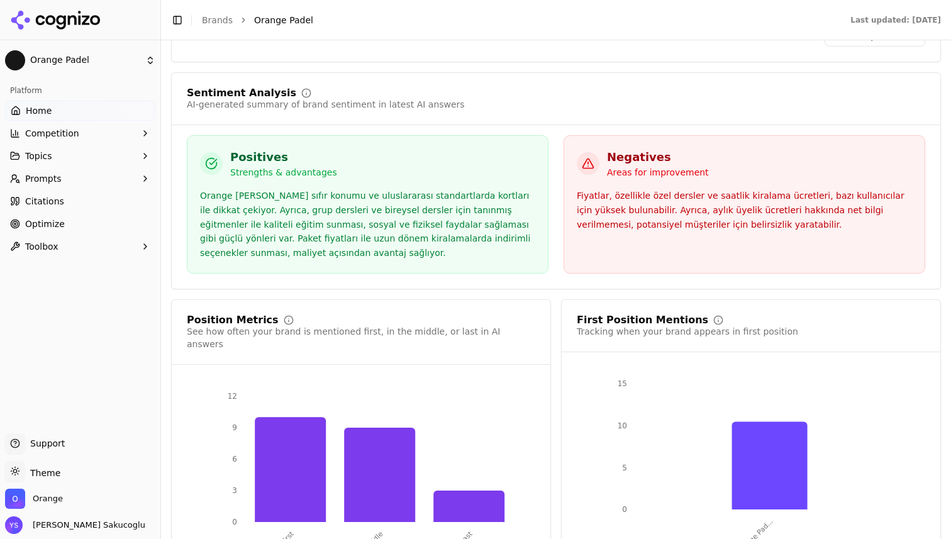
click at [256, 189] on div "Orange Padel, denize sıfır konumu ve uluslararası standartlarda kortları ile di…" at bounding box center [367, 225] width 335 height 72
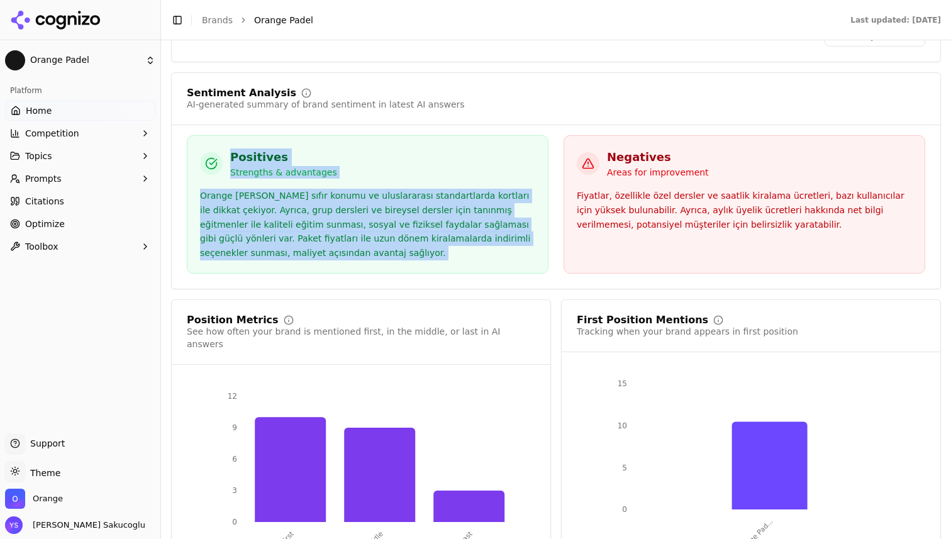
drag, startPoint x: 256, startPoint y: 186, endPoint x: 206, endPoint y: 143, distance: 66.5
click at [206, 143] on div "Positives Strengths & advantages Orange Padel, denize sıfır konumu ve uluslarar…" at bounding box center [368, 204] width 362 height 138
click at [290, 189] on div "Orange Padel, denize sıfır konumu ve uluslararası standartlarda kortları ile di…" at bounding box center [367, 225] width 335 height 72
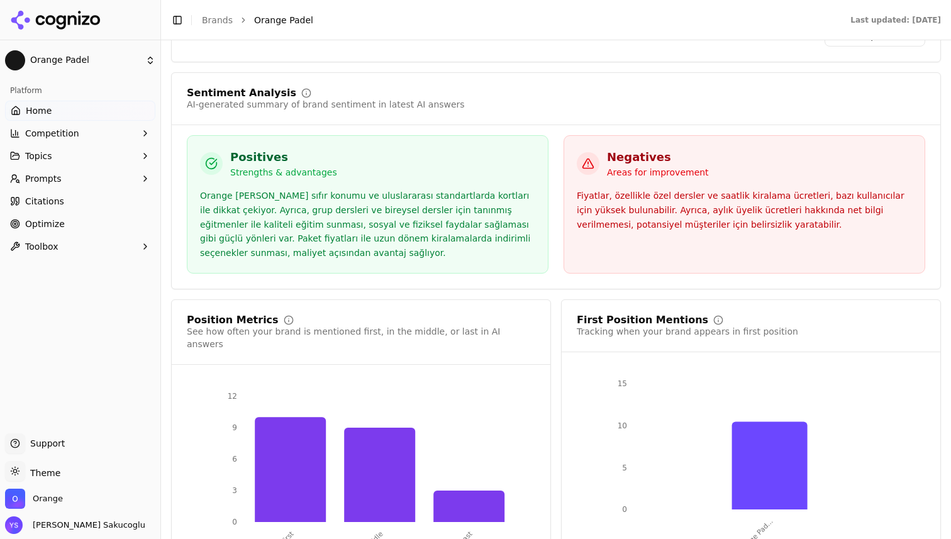
click at [273, 189] on div "Orange Padel, denize sıfır konumu ve uluslararası standartlarda kortları ile di…" at bounding box center [367, 225] width 335 height 72
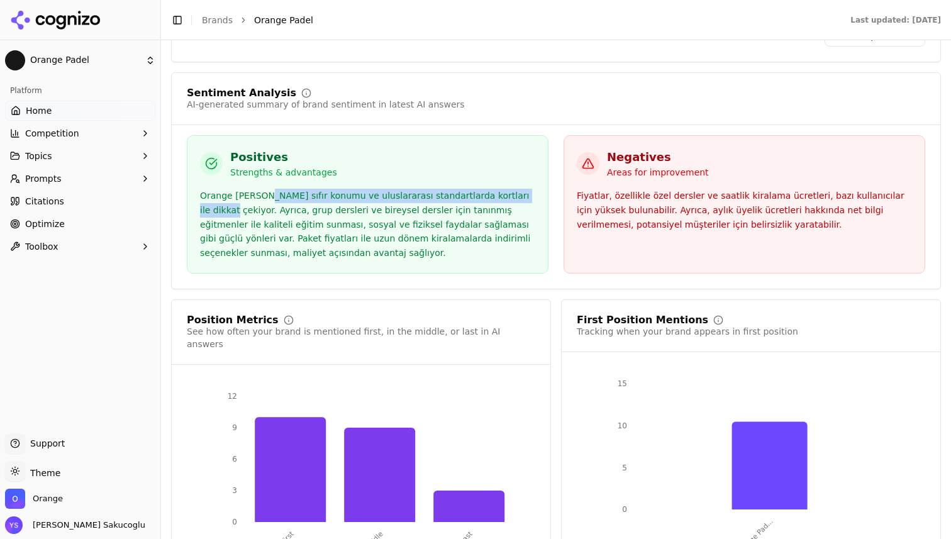
drag, startPoint x: 273, startPoint y: 182, endPoint x: 510, endPoint y: 176, distance: 236.6
click at [510, 189] on div "Orange Padel, denize sıfır konumu ve uluslararası standartlarda kortları ile di…" at bounding box center [367, 225] width 335 height 72
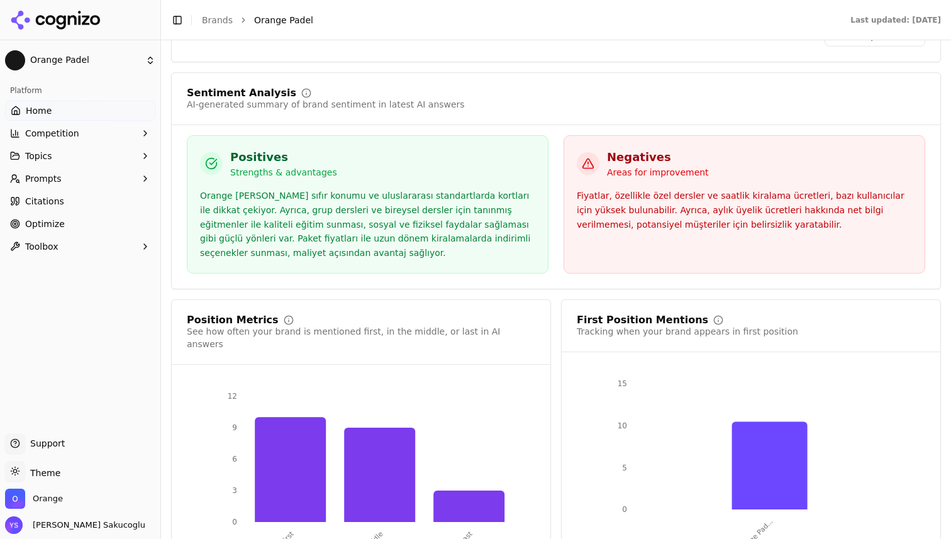
click at [266, 196] on div "Orange Padel, denize sıfır konumu ve uluslararası standartlarda kortları ile di…" at bounding box center [367, 225] width 335 height 72
drag, startPoint x: 266, startPoint y: 196, endPoint x: 464, endPoint y: 196, distance: 197.5
click at [467, 196] on div "Orange Padel, denize sıfır konumu ve uluslararası standartlarda kortları ile di…" at bounding box center [367, 225] width 335 height 72
click at [464, 196] on div "Orange Padel, denize sıfır konumu ve uluslararası standartlarda kortları ile di…" at bounding box center [367, 225] width 335 height 72
click at [576, 176] on div "Negatives Areas for improvement Fiyatlar, özellikle özel dersler ve saatlik kir…" at bounding box center [745, 204] width 362 height 138
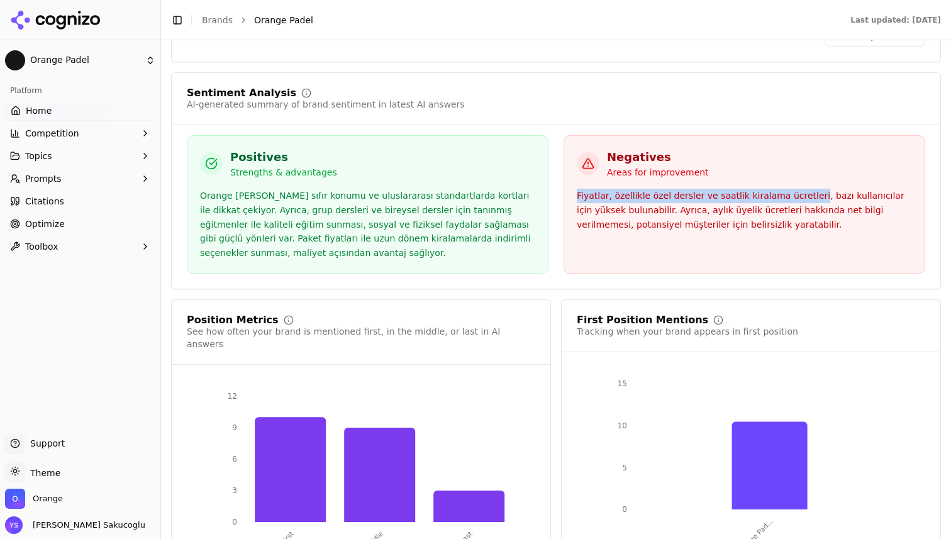
drag, startPoint x: 576, startPoint y: 176, endPoint x: 806, endPoint y: 174, distance: 230.3
click at [806, 174] on div "Negatives Areas for improvement Fiyatlar, özellikle özel dersler ve saatlik kir…" at bounding box center [745, 204] width 362 height 138
click at [822, 189] on div "Fiyatlar, özellikle özel dersler ve saatlik kiralama ücretleri, bazı kullanıcıl…" at bounding box center [744, 210] width 335 height 43
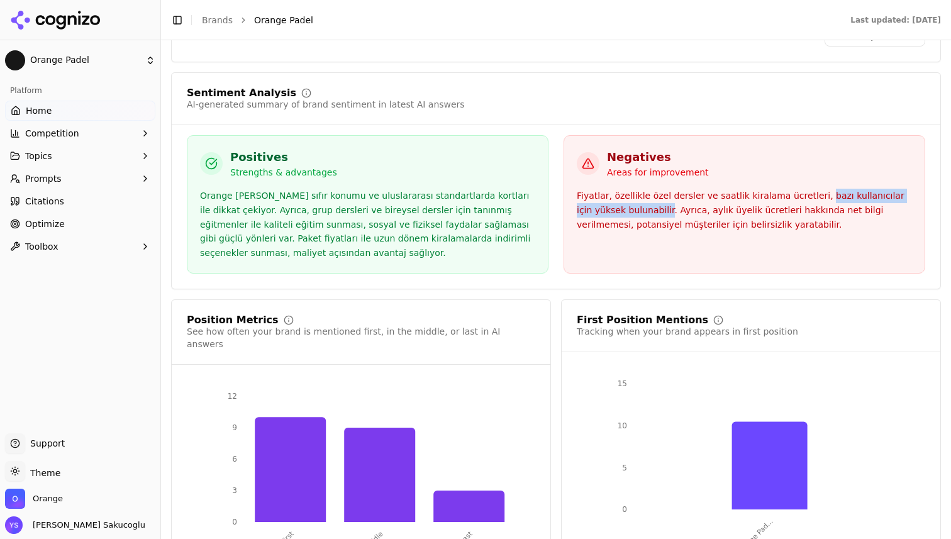
drag, startPoint x: 822, startPoint y: 181, endPoint x: 642, endPoint y: 191, distance: 180.9
click at [642, 191] on div "Fiyatlar, özellikle özel dersler ve saatlik kiralama ücretleri, bazı kullanıcıl…" at bounding box center [744, 210] width 335 height 43
click at [673, 190] on div "Fiyatlar, özellikle özel dersler ve saatlik kiralama ücretleri, bazı kullanıcıl…" at bounding box center [744, 210] width 335 height 43
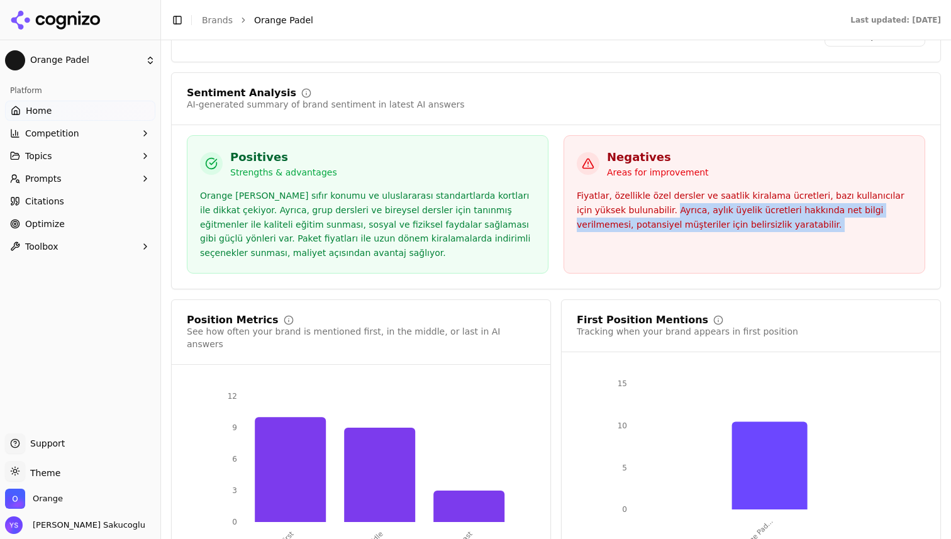
drag, startPoint x: 673, startPoint y: 190, endPoint x: 876, endPoint y: 204, distance: 204.3
click at [876, 204] on div "Fiyatlar, özellikle özel dersler ve saatlik kiralama ücretleri, bazı kullanıcıl…" at bounding box center [744, 210] width 335 height 43
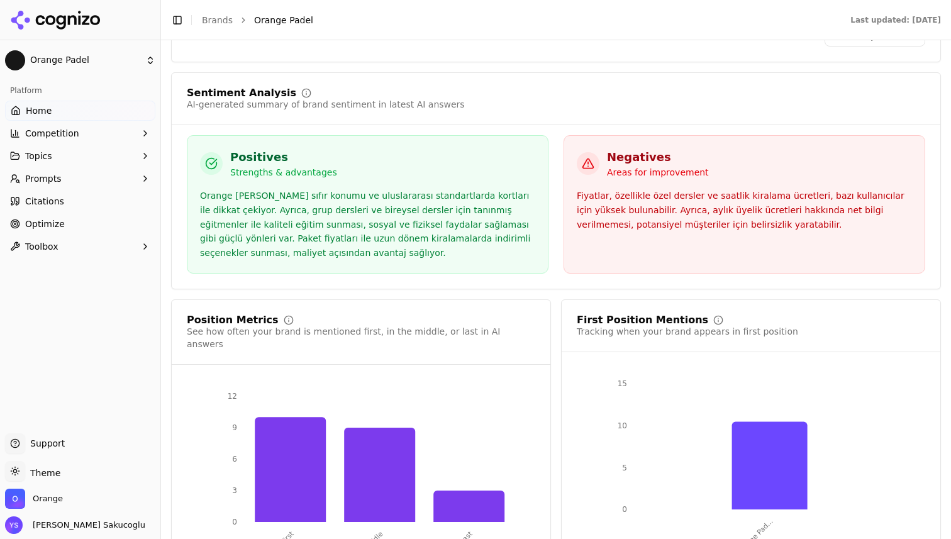
click at [876, 204] on div "Fiyatlar, özellikle özel dersler ve saatlik kiralama ücretleri, bazı kullanıcıl…" at bounding box center [744, 210] width 335 height 43
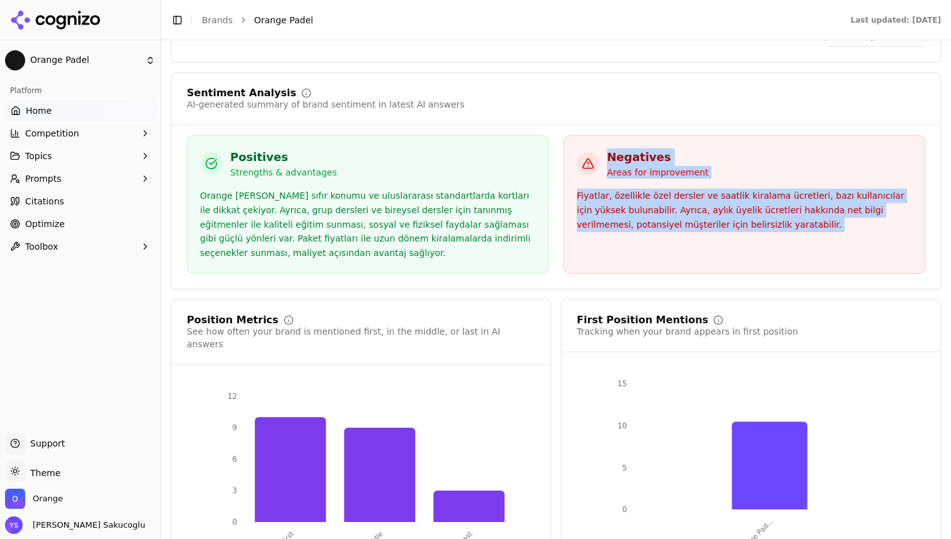
drag, startPoint x: 876, startPoint y: 204, endPoint x: 652, endPoint y: 121, distance: 239.1
click at [652, 135] on div "Negatives Areas for improvement Fiyatlar, özellikle özel dersler ve saatlik kir…" at bounding box center [745, 204] width 362 height 138
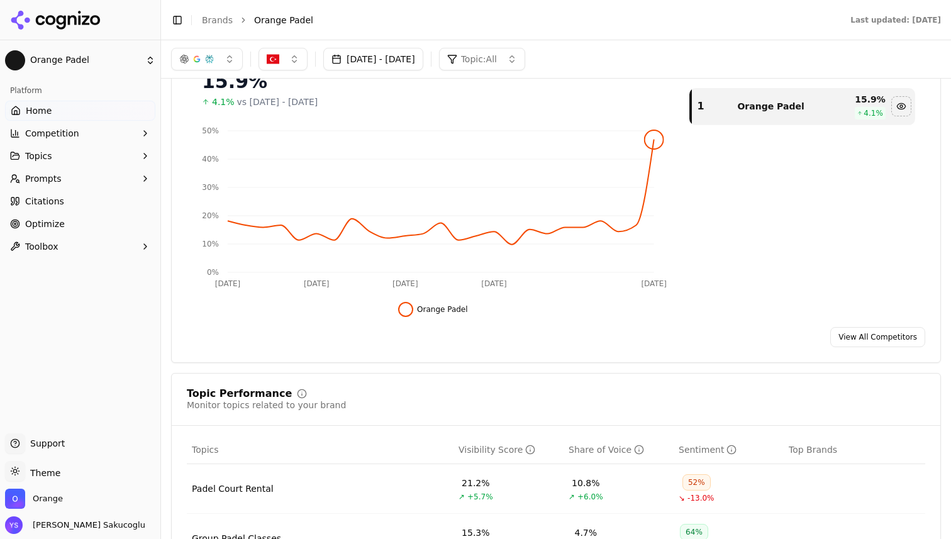
scroll to position [0, 0]
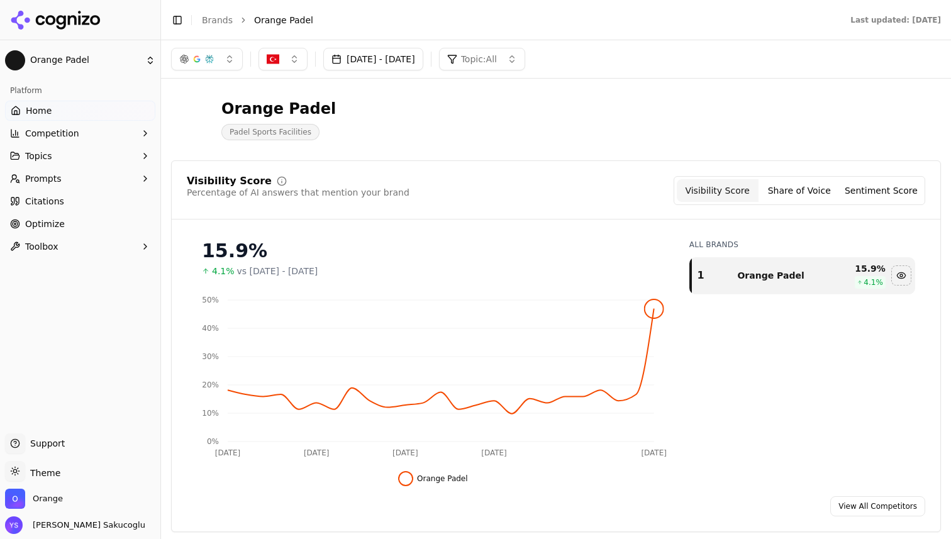
click at [57, 111] on link "Home" at bounding box center [80, 111] width 150 height 20
click at [39, 115] on span "Home" at bounding box center [39, 110] width 26 height 13
click at [60, 20] on icon at bounding box center [55, 20] width 91 height 19
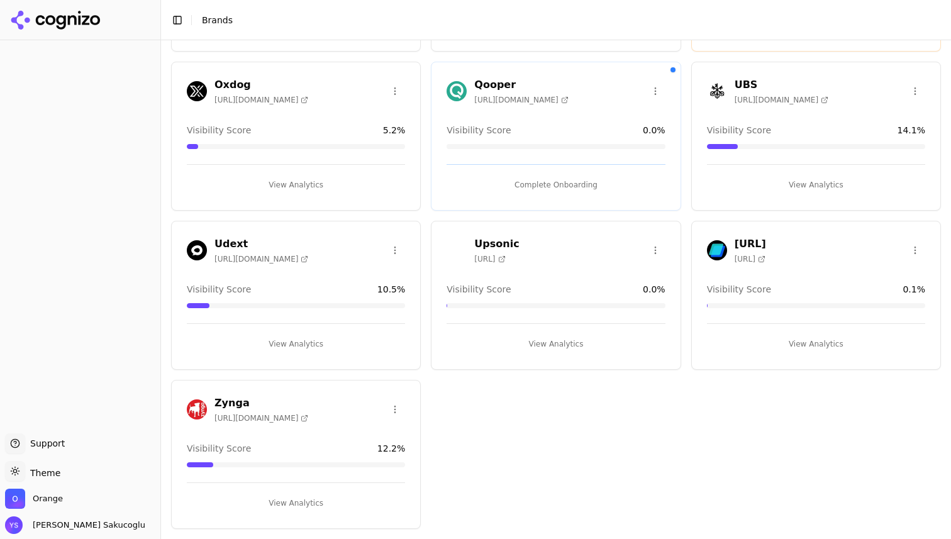
scroll to position [1, 0]
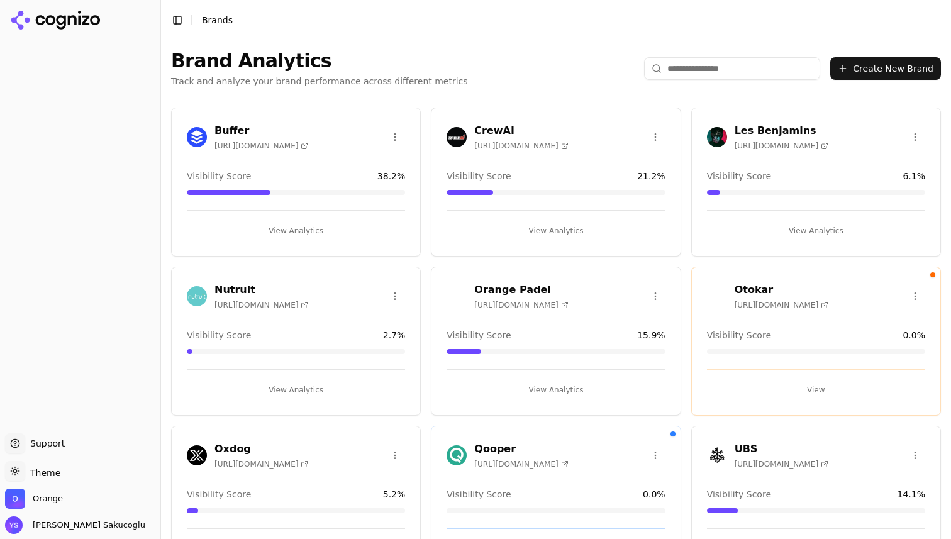
click at [781, 383] on button "View" at bounding box center [816, 390] width 218 height 20
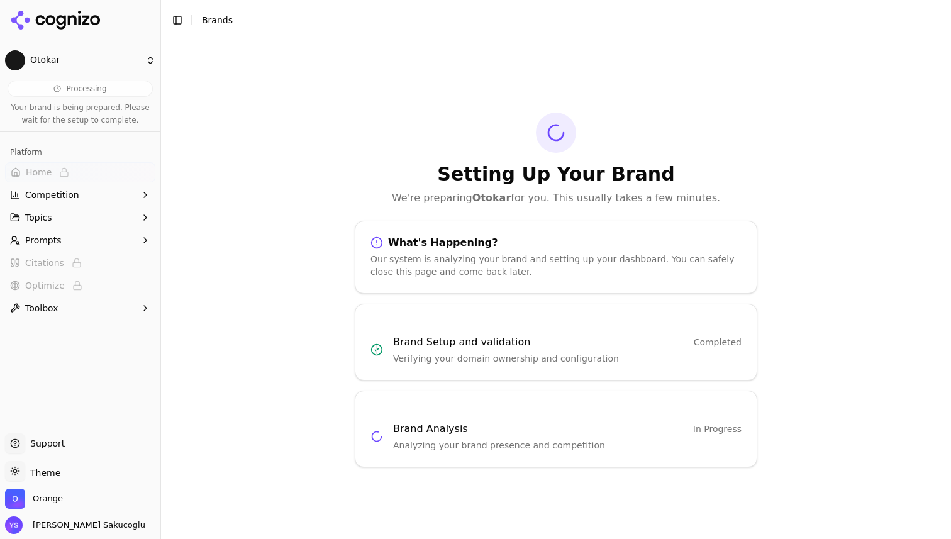
click at [530, 101] on div "Setting Up Your Brand We're preparing Otokar for you. This usually takes a few …" at bounding box center [556, 289] width 790 height 499
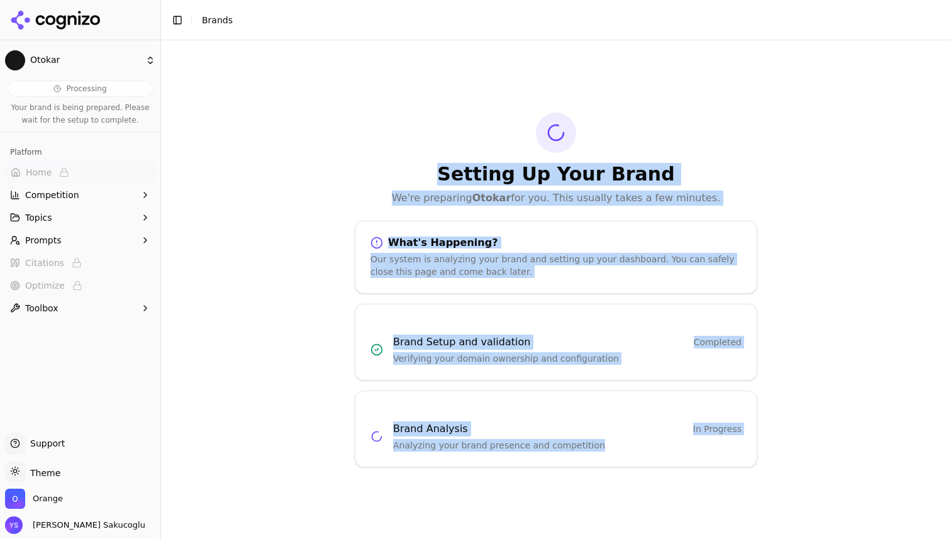
drag, startPoint x: 530, startPoint y: 101, endPoint x: 778, endPoint y: 529, distance: 495.3
click at [782, 530] on div "Setting Up Your Brand We're preparing Otokar for you. This usually takes a few …" at bounding box center [556, 289] width 790 height 499
click at [779, 499] on div "Setting Up Your Brand We're preparing Otokar for you. This usually takes a few …" at bounding box center [556, 289] width 790 height 499
drag, startPoint x: 779, startPoint y: 499, endPoint x: 491, endPoint y: 108, distance: 485.6
click at [491, 108] on div "Setting Up Your Brand We're preparing Otokar for you. This usually takes a few …" at bounding box center [556, 289] width 790 height 499
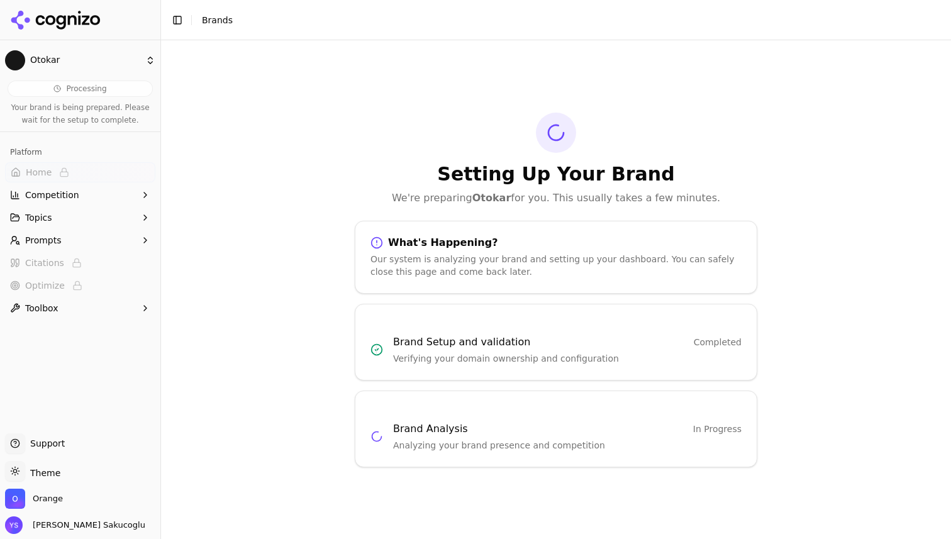
click at [491, 108] on div "Setting Up Your Brand We're preparing Otokar for you. This usually takes a few …" at bounding box center [556, 289] width 790 height 499
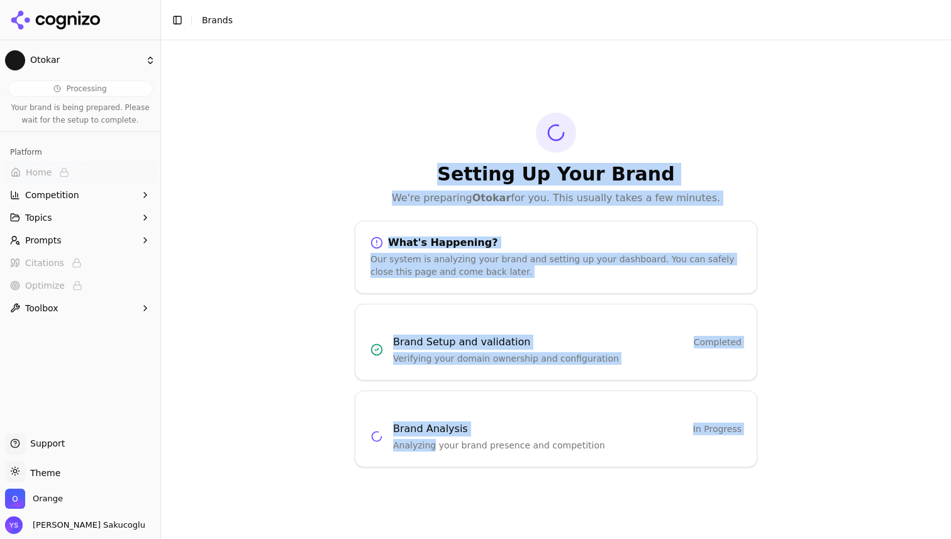
drag, startPoint x: 491, startPoint y: 108, endPoint x: 776, endPoint y: 450, distance: 445.0
click at [775, 447] on div "Setting Up Your Brand We're preparing Otokar for you. This usually takes a few …" at bounding box center [556, 289] width 790 height 499
click at [367, 176] on h1 "Setting Up Your Brand" at bounding box center [556, 174] width 403 height 23
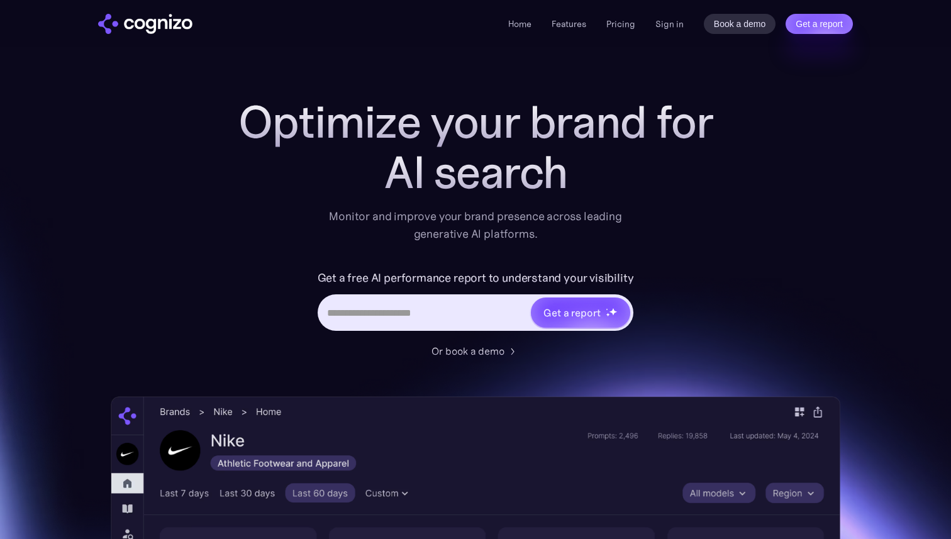
click at [618, 34] on div "Home Features Pricing Book a demo Get a report Sign in Book a demo Get a report" at bounding box center [476, 23] width 906 height 47
click at [629, 24] on link "Pricing" at bounding box center [620, 23] width 29 height 11
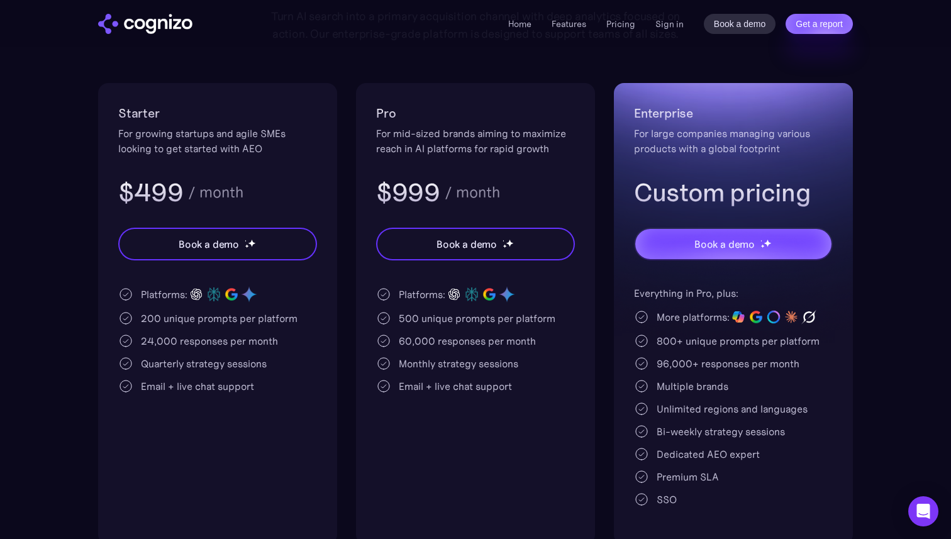
scroll to position [218, 0]
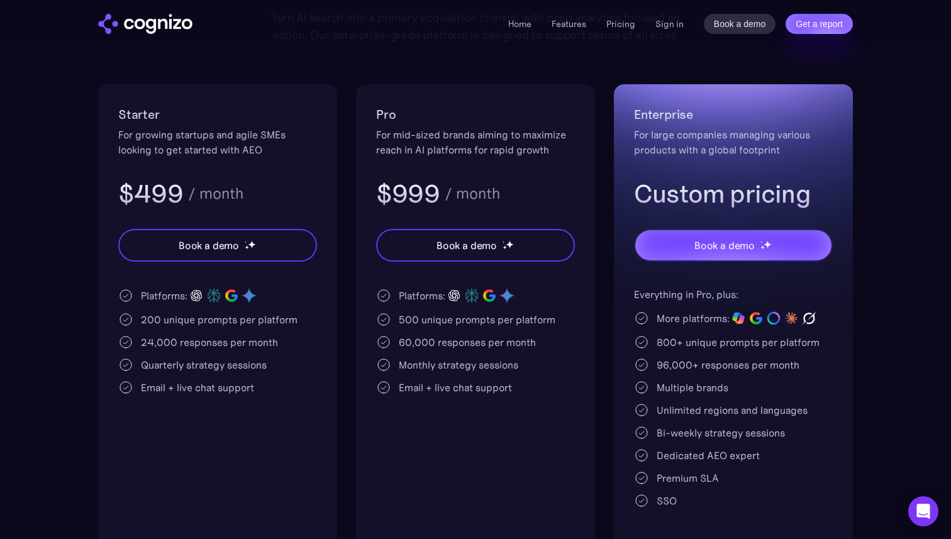
click at [413, 316] on div "500 unique prompts per platform" at bounding box center [477, 319] width 157 height 15
drag, startPoint x: 413, startPoint y: 316, endPoint x: 431, endPoint y: 316, distance: 18.2
click at [431, 316] on div "500 unique prompts per platform" at bounding box center [477, 319] width 157 height 15
click at [450, 316] on div "500 unique prompts per platform" at bounding box center [477, 319] width 157 height 15
click at [668, 171] on div "Enterprise For large companies managing various products with a global footprin…" at bounding box center [733, 157] width 199 height 106
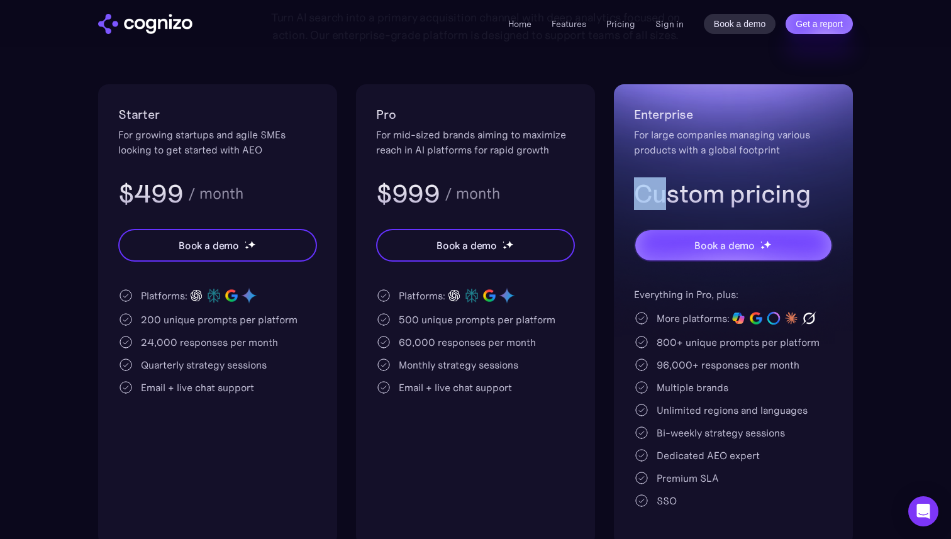
click at [667, 172] on div "Enterprise For large companies managing various products with a global footprin…" at bounding box center [733, 157] width 199 height 106
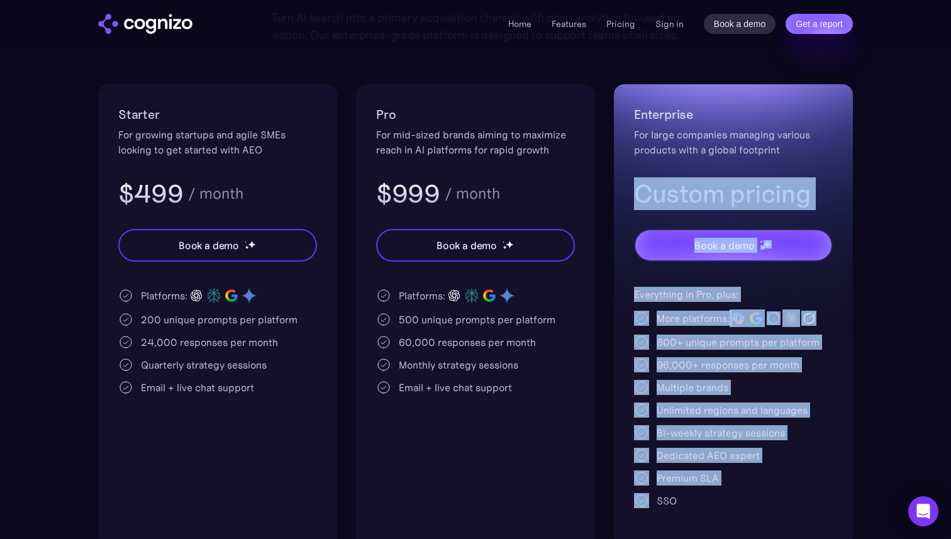
drag, startPoint x: 667, startPoint y: 172, endPoint x: 793, endPoint y: 484, distance: 336.2
click at [793, 483] on div "Enterprise For large companies managing various products with a global footprin…" at bounding box center [733, 315] width 239 height 462
click at [793, 484] on div "Premium SLA" at bounding box center [733, 478] width 199 height 15
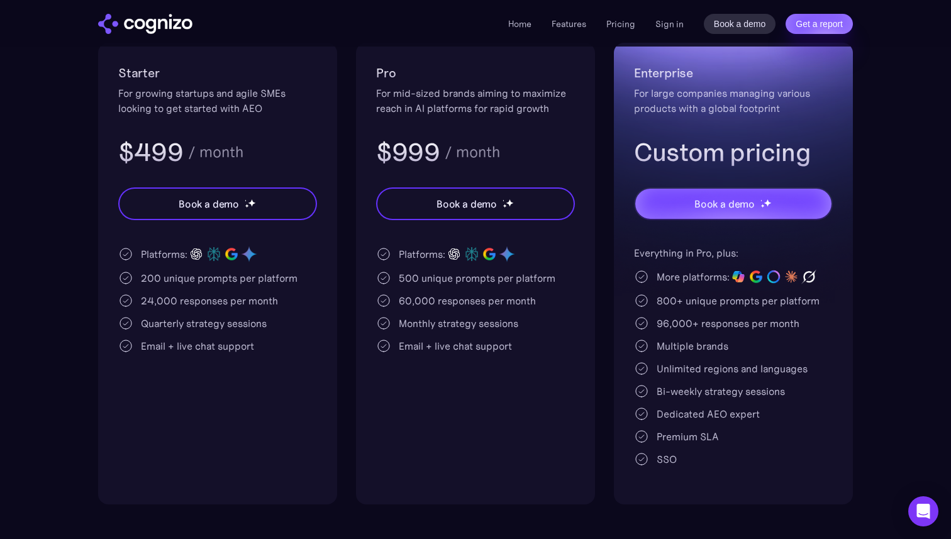
scroll to position [265, 0]
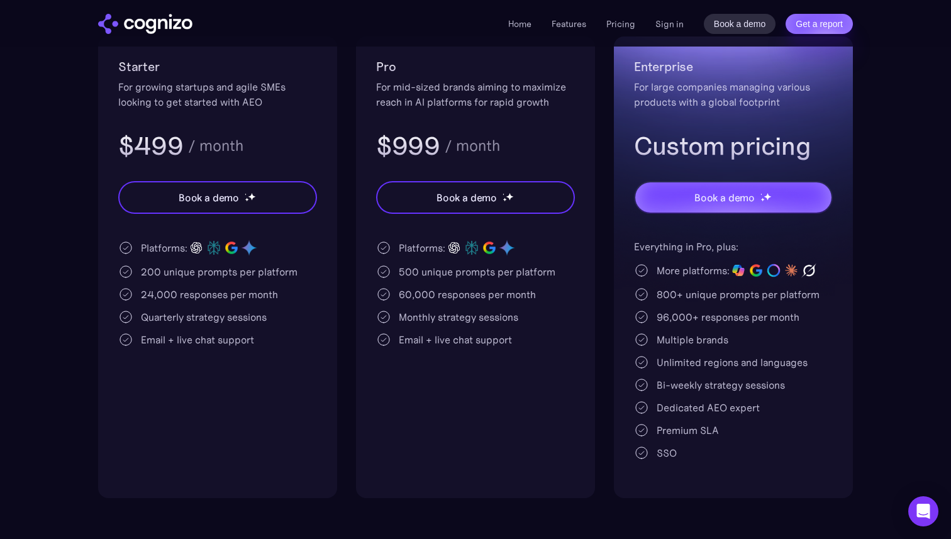
click at [664, 340] on div "Multiple brands" at bounding box center [693, 339] width 72 height 15
drag, startPoint x: 664, startPoint y: 340, endPoint x: 739, endPoint y: 340, distance: 74.9
click at [739, 340] on div "Multiple brands" at bounding box center [733, 339] width 199 height 15
click at [662, 318] on div "96,000+ responses per month" at bounding box center [728, 317] width 143 height 15
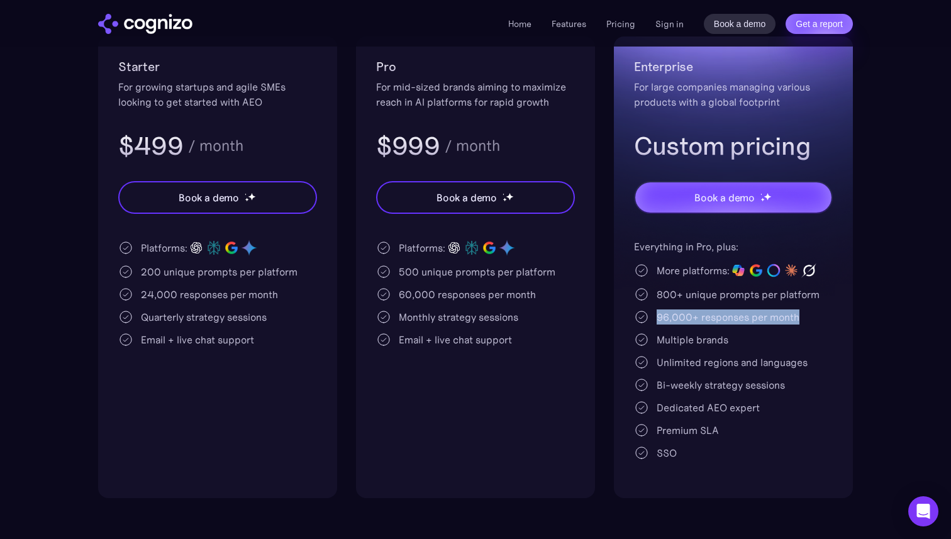
drag, startPoint x: 662, startPoint y: 318, endPoint x: 786, endPoint y: 320, distance: 123.3
click at [786, 320] on div "96,000+ responses per month" at bounding box center [728, 317] width 143 height 15
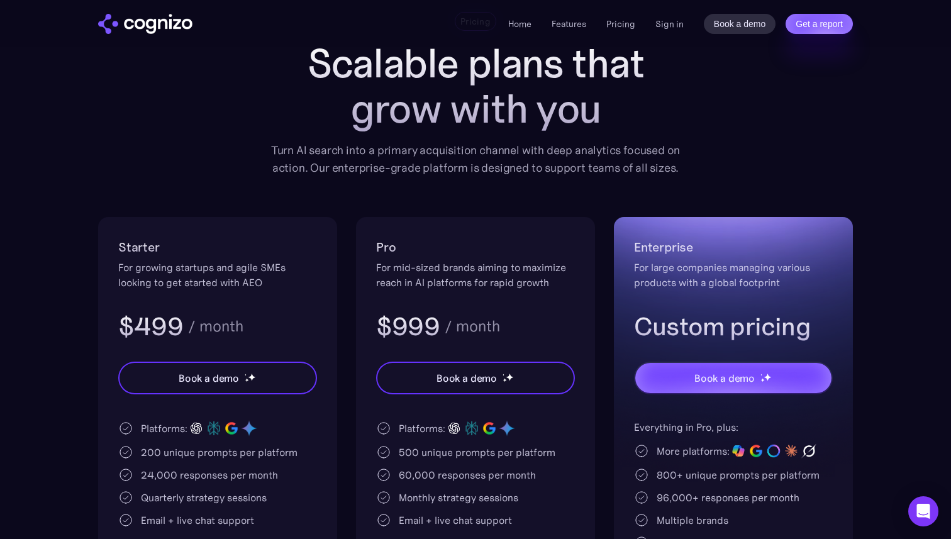
scroll to position [0, 0]
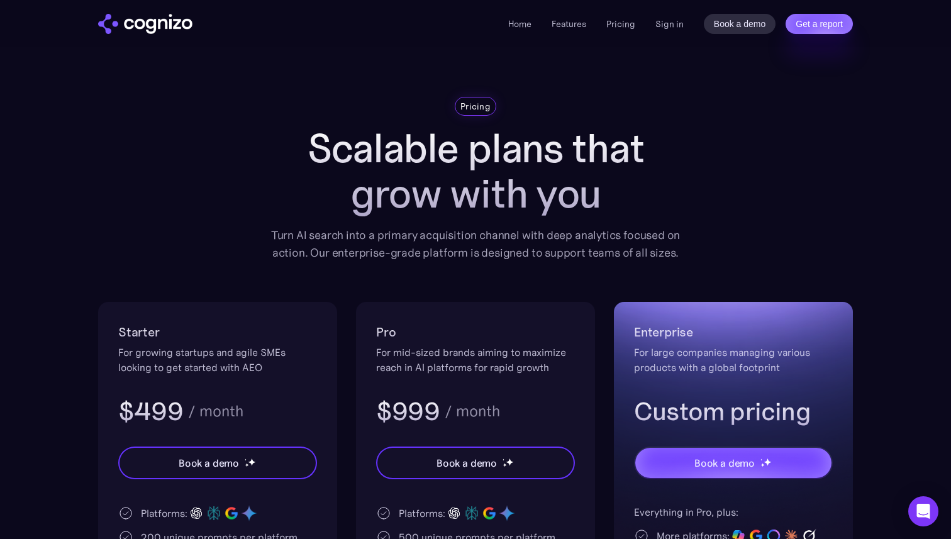
click at [727, 410] on h3 "Custom pricing" at bounding box center [733, 411] width 199 height 33
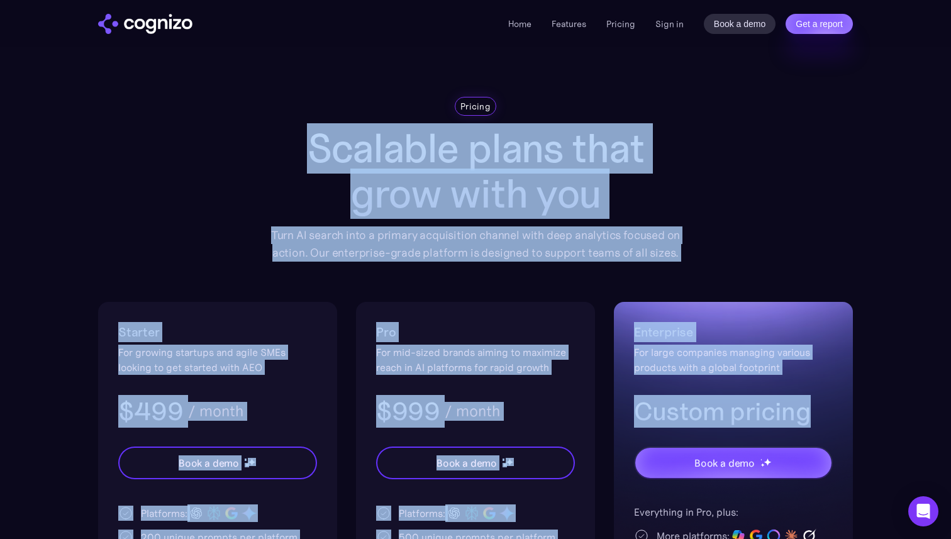
drag, startPoint x: 727, startPoint y: 410, endPoint x: 451, endPoint y: 136, distance: 389.3
click at [450, 136] on div "Pricing Scalable plans that grow with you Turn AI search into a primary acquisi…" at bounding box center [475, 430] width 755 height 667
click at [502, 216] on h1 "Scalable plans that grow with you" at bounding box center [476, 171] width 428 height 91
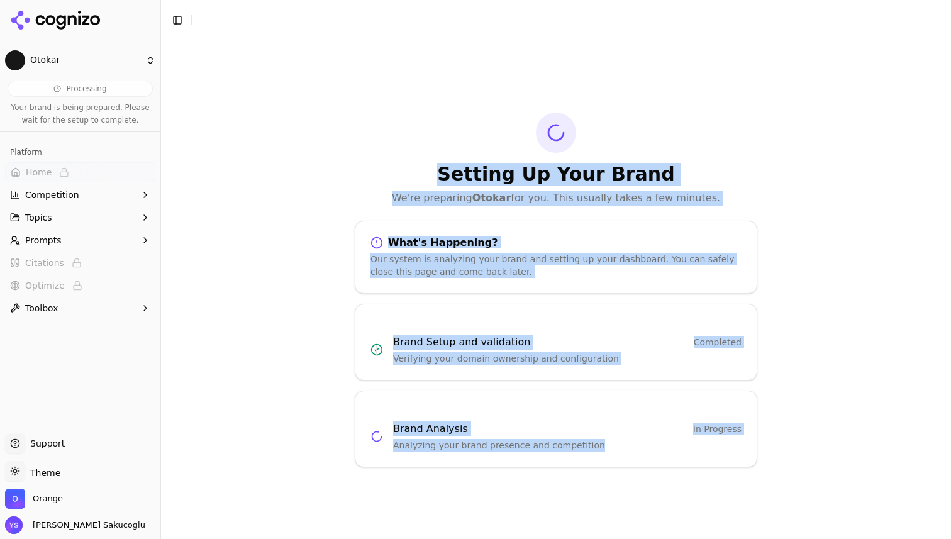
drag, startPoint x: 396, startPoint y: 163, endPoint x: 884, endPoint y: 539, distance: 615.5
click at [878, 533] on div "Setting Up Your Brand We're preparing Otokar for you. This usually takes a few …" at bounding box center [556, 289] width 790 height 499
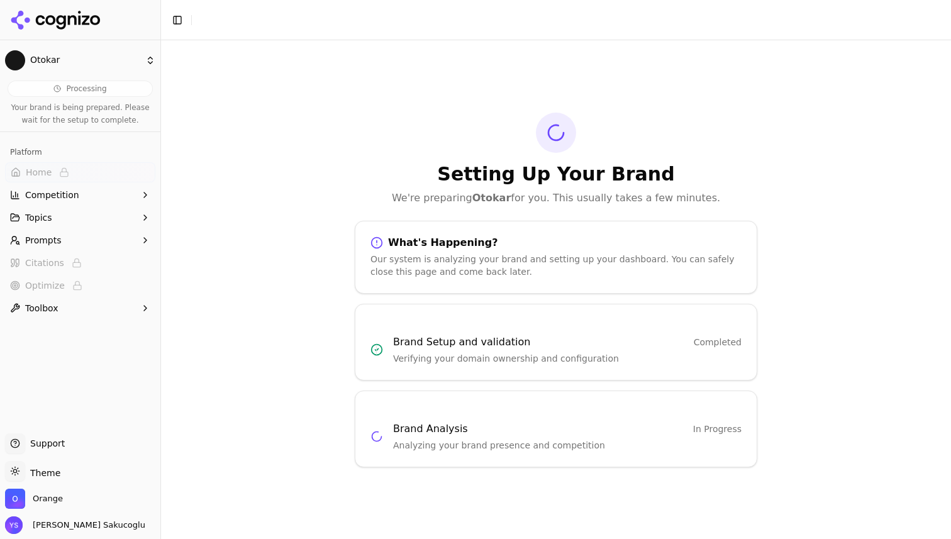
click at [796, 484] on div "Setting Up Your Brand We're preparing Otokar for you. This usually takes a few …" at bounding box center [556, 289] width 790 height 499
click at [389, 259] on div "Our system is analyzing your brand and setting up your dashboard. You can safel…" at bounding box center [556, 265] width 371 height 25
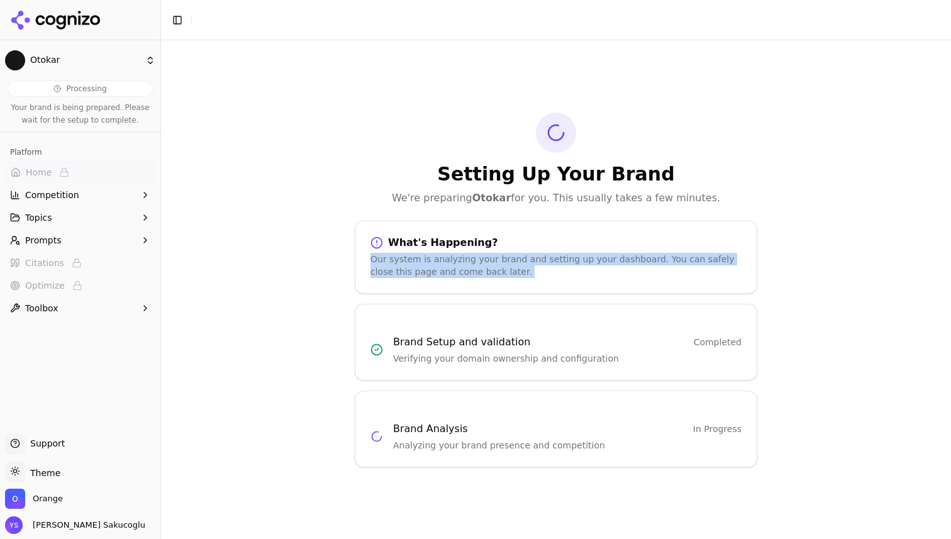
click at [389, 259] on div "Our system is analyzing your brand and setting up your dashboard. You can safel…" at bounding box center [556, 265] width 371 height 25
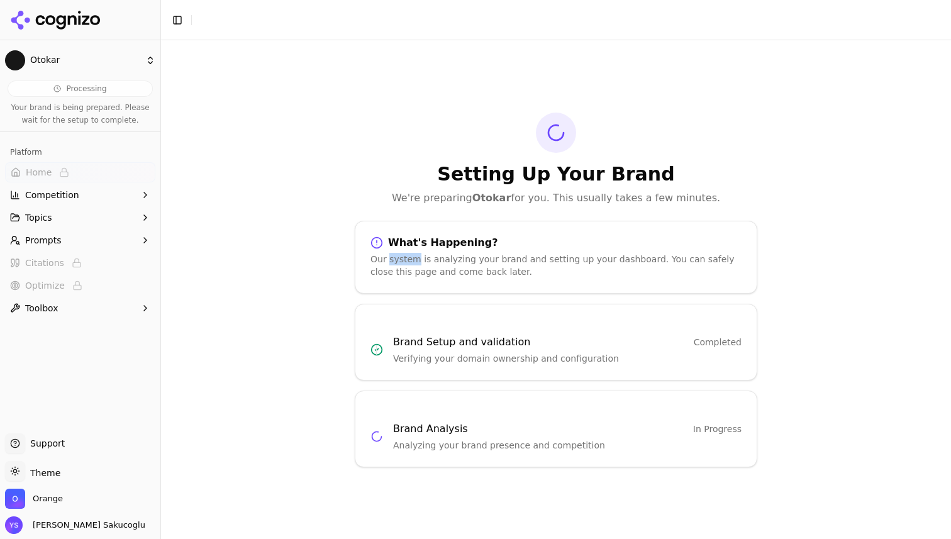
click at [389, 259] on div "Our system is analyzing your brand and setting up your dashboard. You can safel…" at bounding box center [556, 265] width 371 height 25
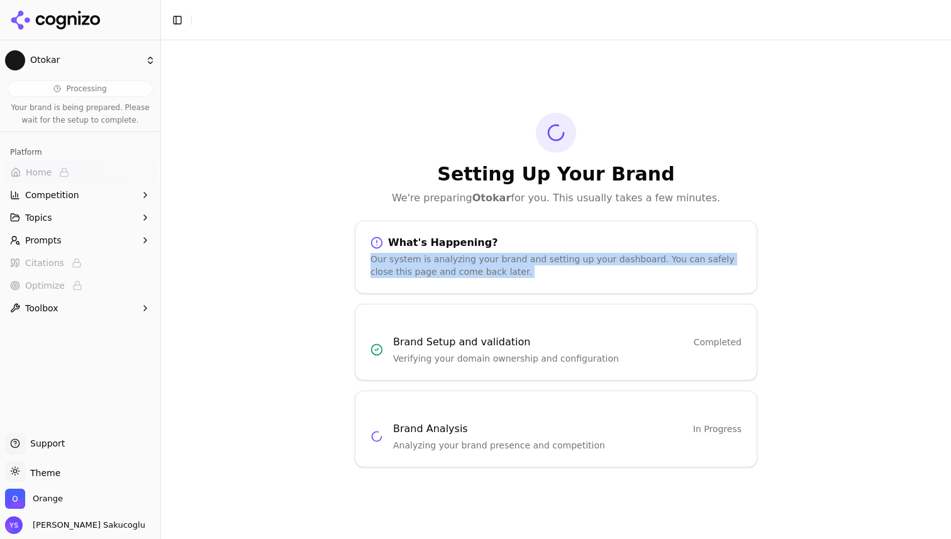
click at [389, 259] on div "Our system is analyzing your brand and setting up your dashboard. You can safel…" at bounding box center [556, 265] width 371 height 25
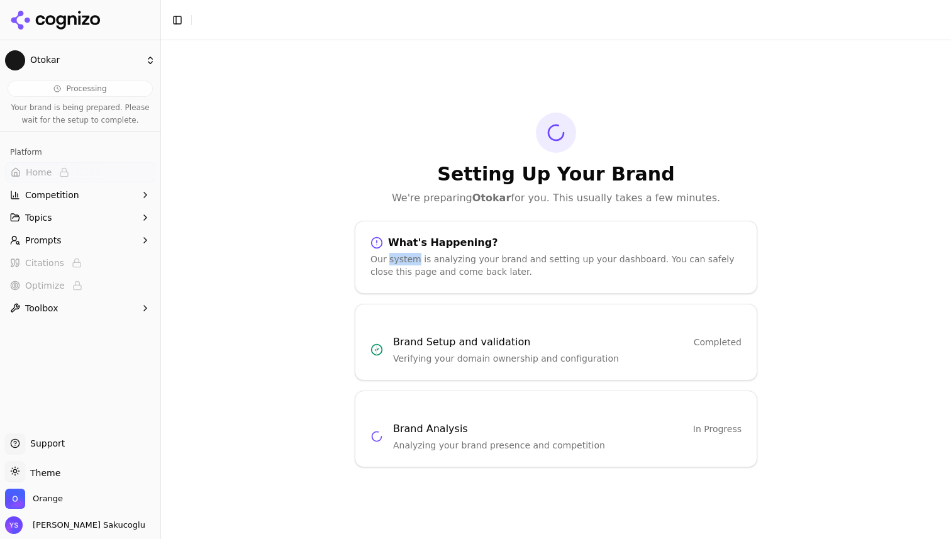
click at [389, 259] on div "Our system is analyzing your brand and setting up your dashboard. You can safel…" at bounding box center [556, 265] width 371 height 25
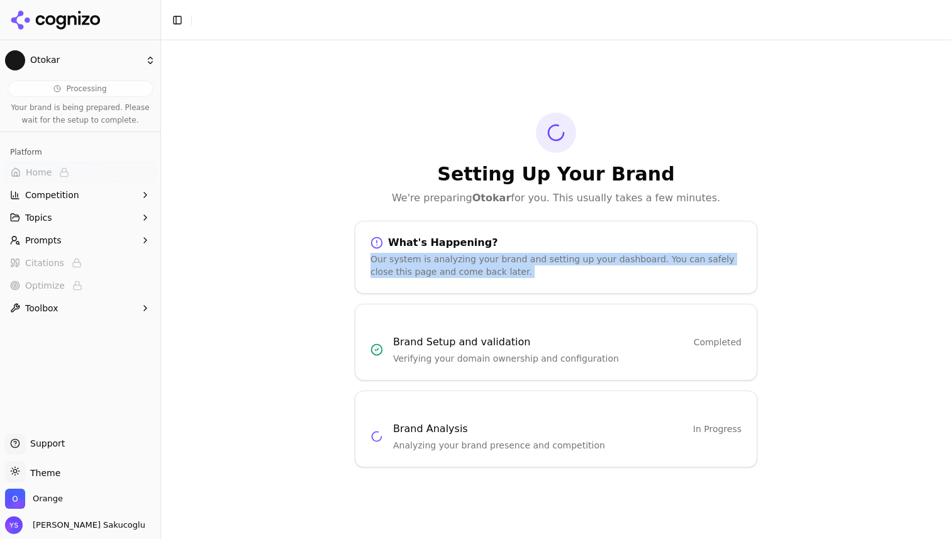
click at [389, 259] on div "Our system is analyzing your brand and setting up your dashboard. You can safel…" at bounding box center [556, 265] width 371 height 25
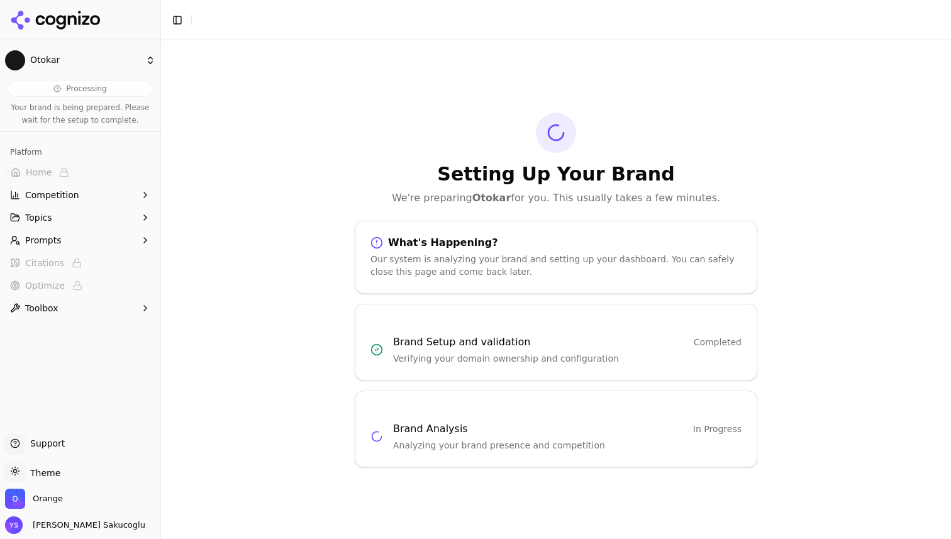
click at [648, 258] on div "Our system is analyzing your brand and setting up your dashboard. You can safel…" at bounding box center [556, 265] width 371 height 25
drag, startPoint x: 648, startPoint y: 258, endPoint x: 666, endPoint y: 276, distance: 24.9
click at [666, 276] on div "Our system is analyzing your brand and setting up your dashboard. You can safel…" at bounding box center [556, 265] width 371 height 25
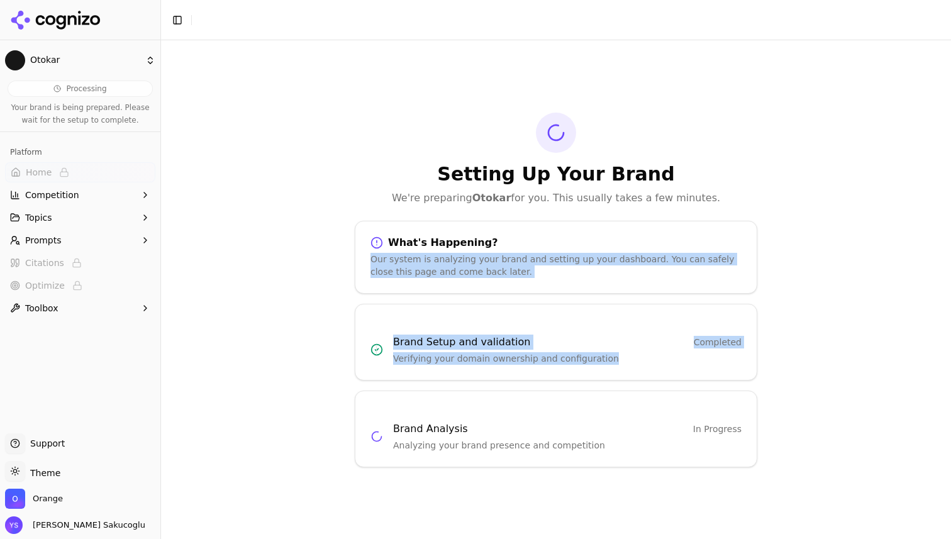
drag, startPoint x: 666, startPoint y: 276, endPoint x: 678, endPoint y: 370, distance: 95.1
click at [678, 370] on div "Setting Up Your Brand We're preparing Otokar for you. This usually takes a few …" at bounding box center [556, 290] width 423 height 355
click at [678, 370] on div "Brand Setup and validation Completed Verifying your domain ownership and config…" at bounding box center [556, 342] width 403 height 77
drag, startPoint x: 678, startPoint y: 370, endPoint x: 617, endPoint y: 240, distance: 143.2
click at [617, 240] on div "Setting Up Your Brand We're preparing Otokar for you. This usually takes a few …" at bounding box center [556, 290] width 423 height 355
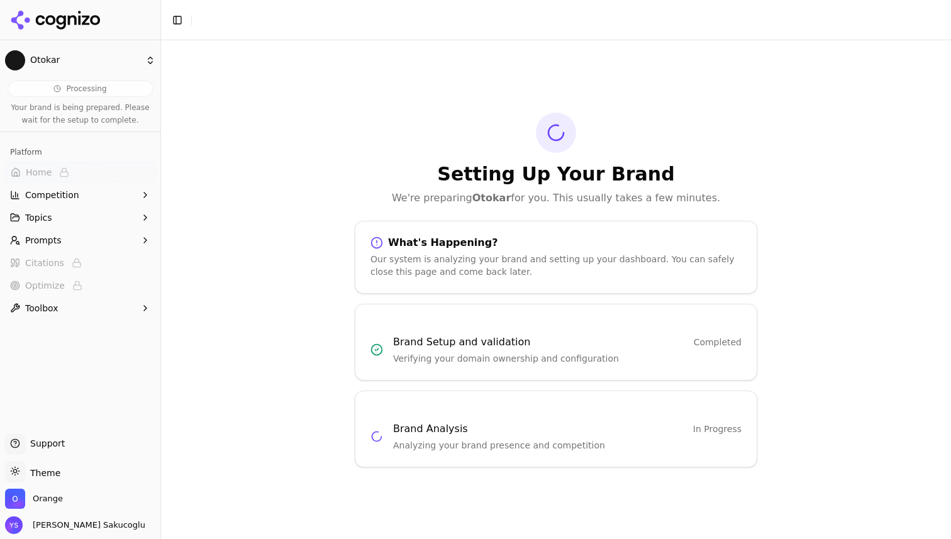
click at [617, 240] on div "What's Happening?" at bounding box center [556, 243] width 371 height 13
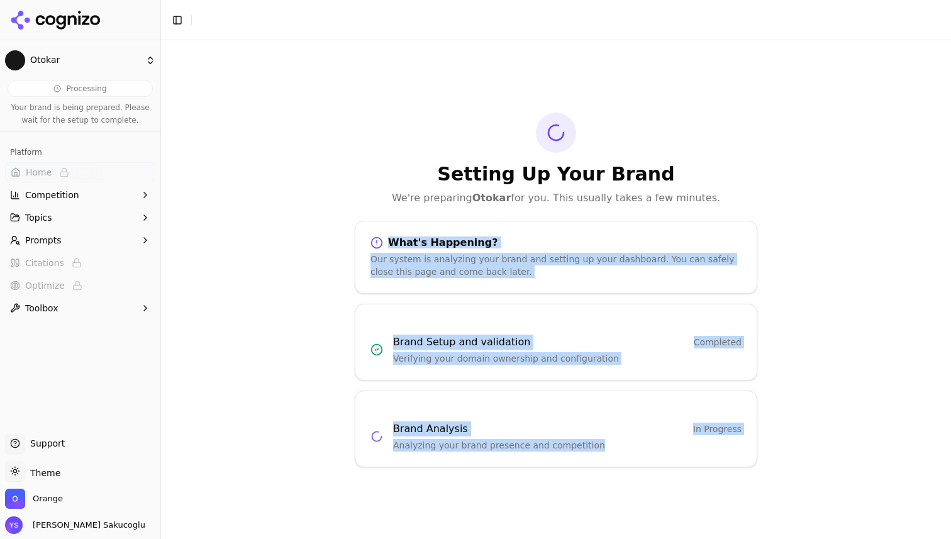
drag, startPoint x: 617, startPoint y: 240, endPoint x: 666, endPoint y: 476, distance: 240.5
click at [666, 476] on div "Setting Up Your Brand We're preparing Otokar for you. This usually takes a few …" at bounding box center [556, 289] width 790 height 499
click at [652, 450] on p "Analyzing your brand presence and competition" at bounding box center [567, 445] width 349 height 13
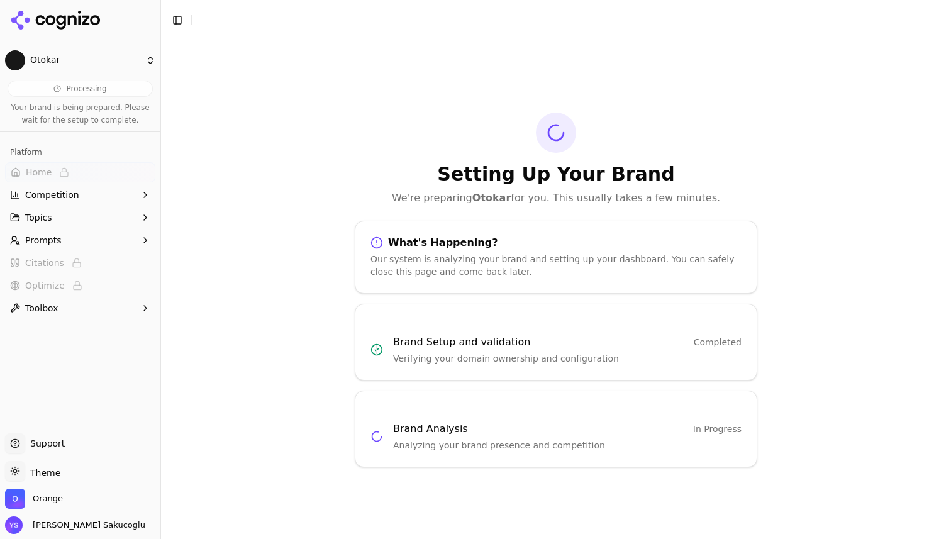
click at [239, 106] on div "Setting Up Your Brand We're preparing Otokar for you. This usually takes a few …" at bounding box center [556, 289] width 790 height 499
